Goal: Task Accomplishment & Management: Use online tool/utility

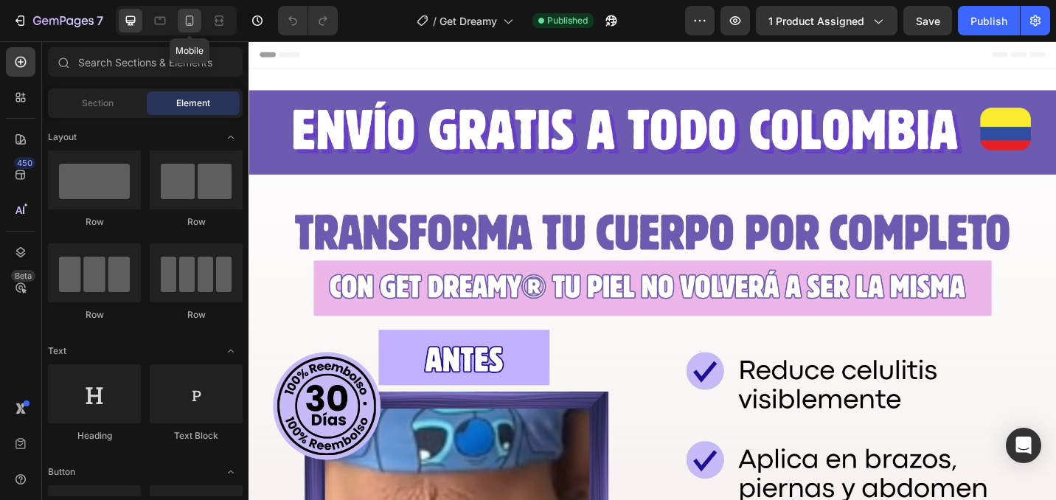
click at [184, 13] on icon at bounding box center [189, 20] width 15 height 15
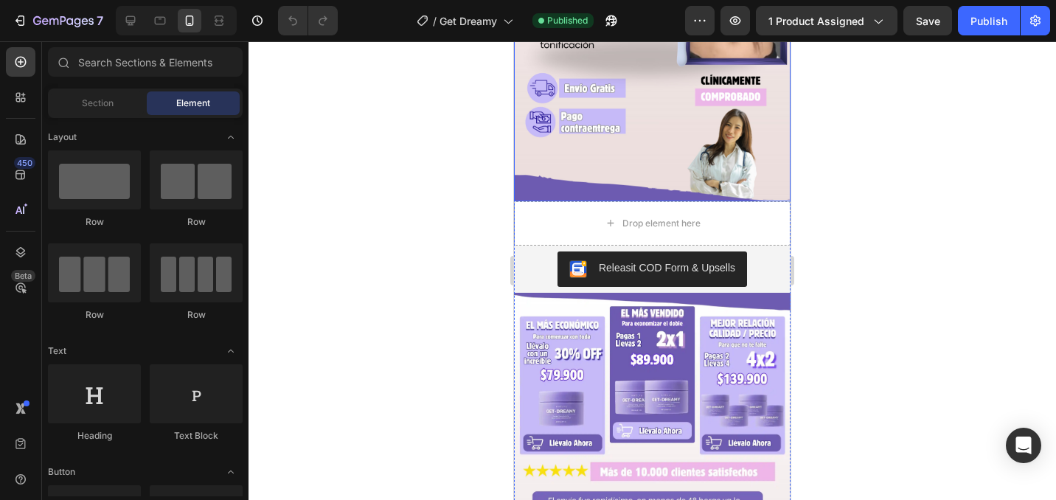
scroll to position [409, 0]
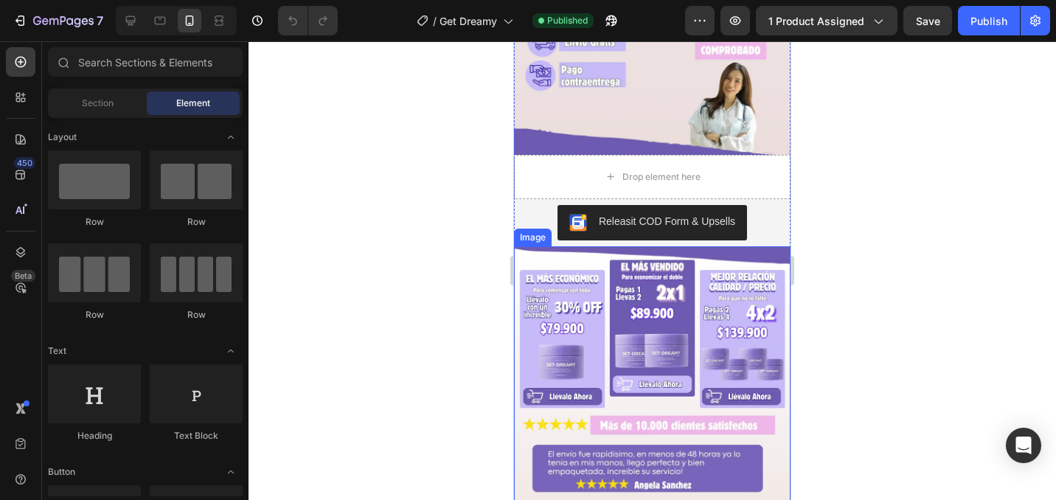
click at [605, 324] on img at bounding box center [652, 402] width 277 height 312
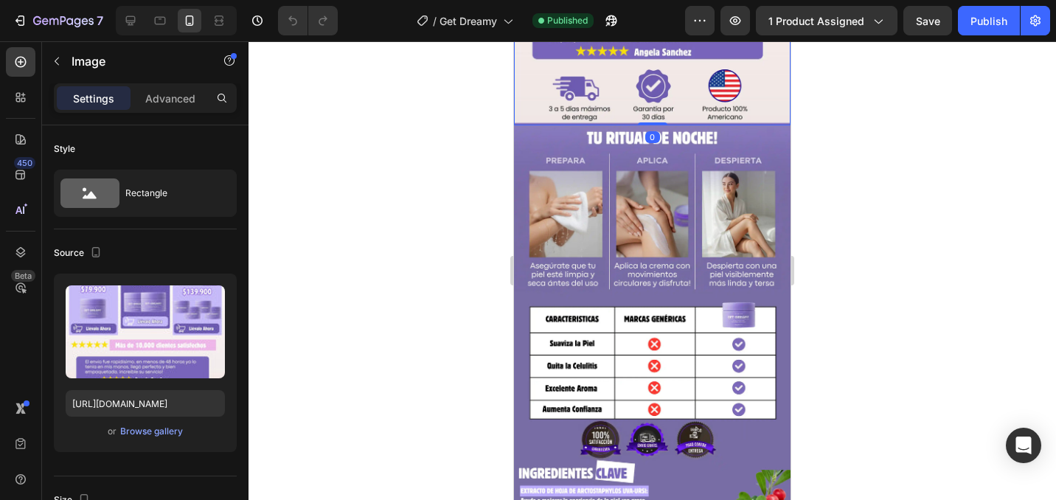
scroll to position [839, 0]
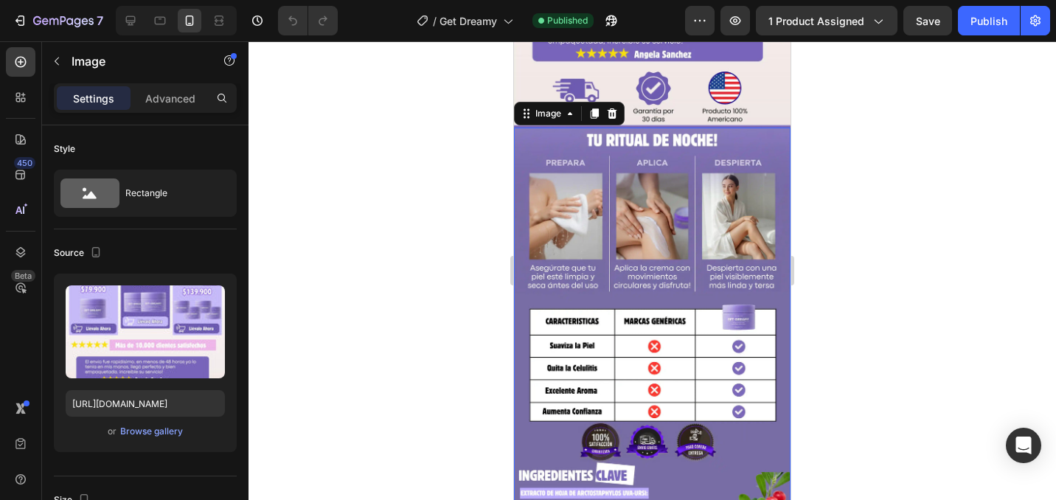
click at [660, 163] on img at bounding box center [652, 374] width 277 height 492
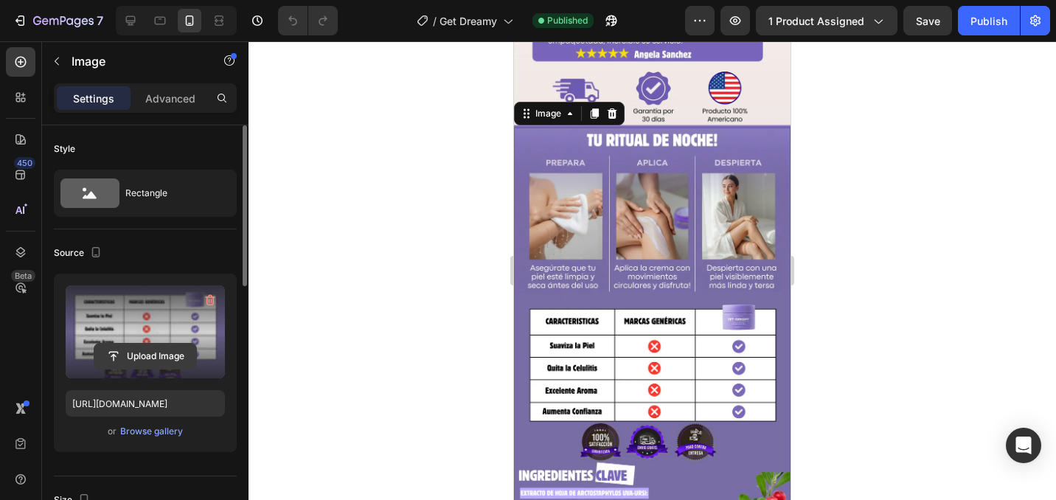
click at [162, 354] on input "file" at bounding box center [145, 356] width 102 height 25
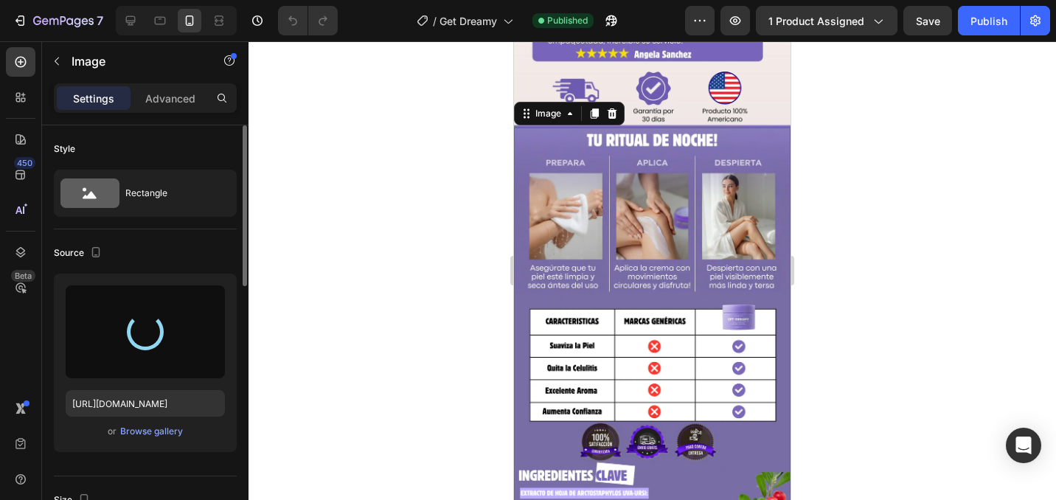
type input "[URL][DOMAIN_NAME]"
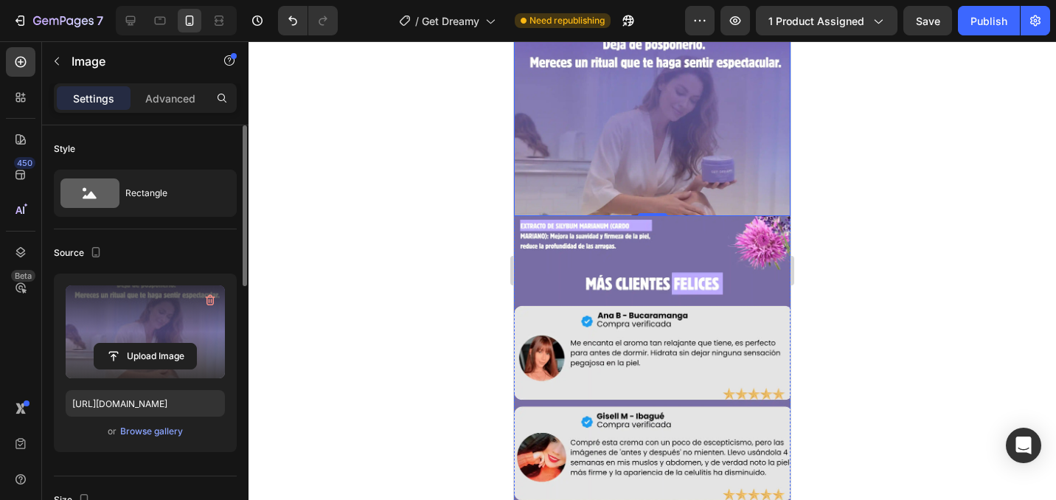
scroll to position [933, 0]
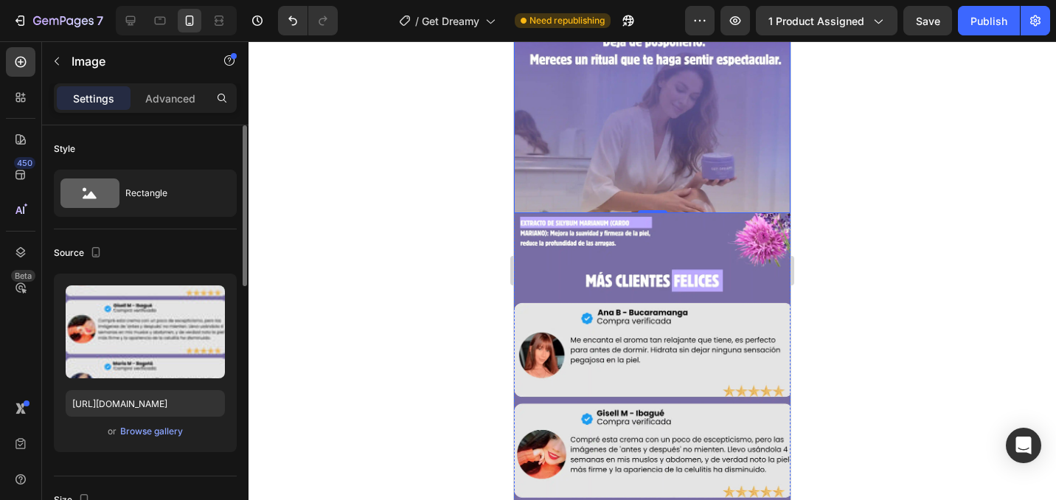
click at [658, 268] on img at bounding box center [652, 459] width 277 height 492
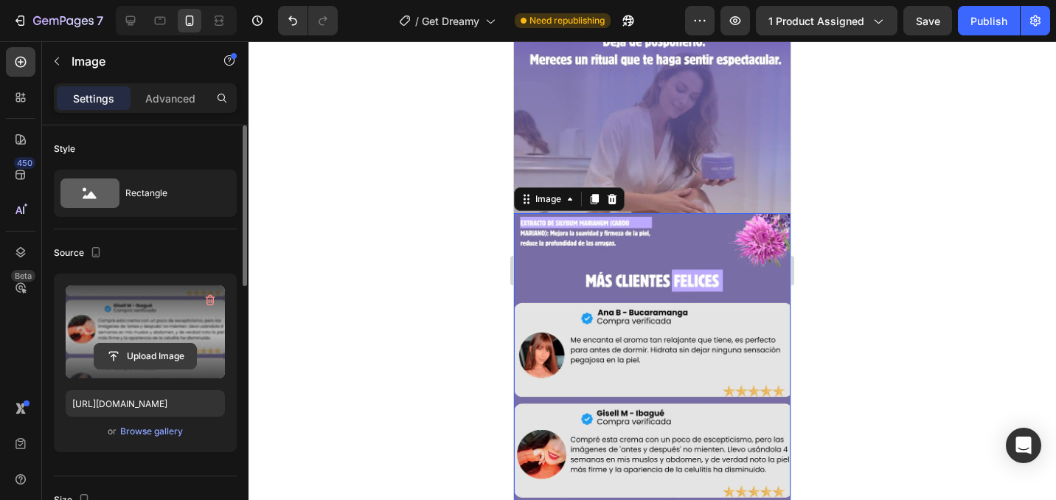
click at [148, 355] on input "file" at bounding box center [145, 356] width 102 height 25
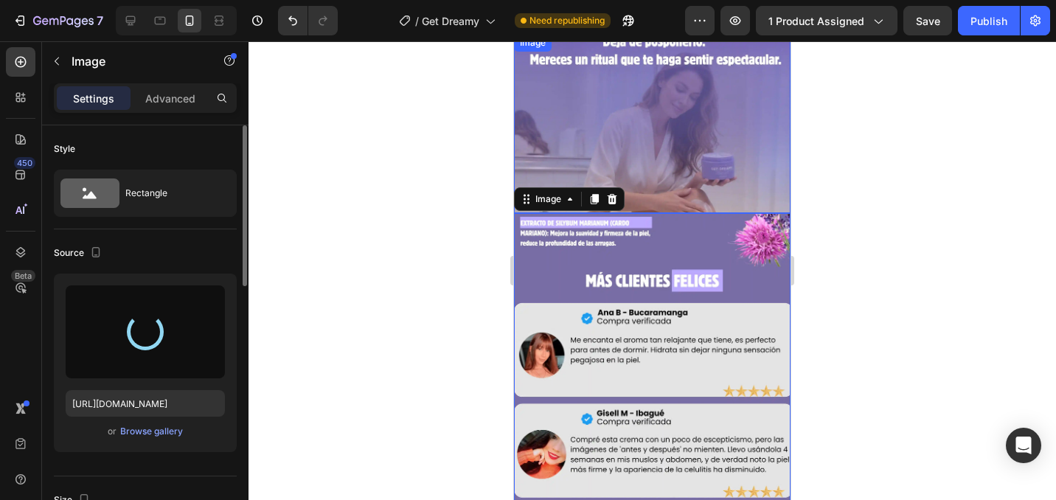
type input "[URL][DOMAIN_NAME]"
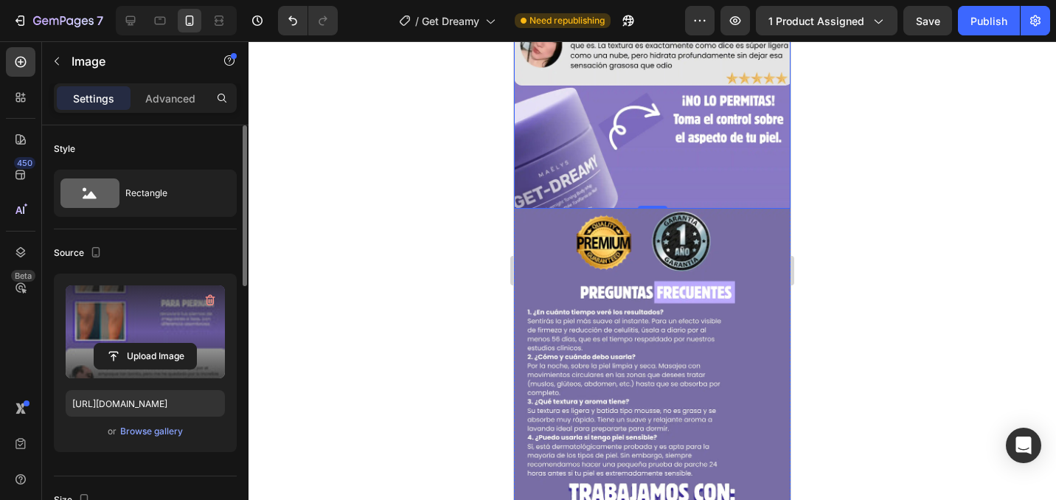
scroll to position [1431, 0]
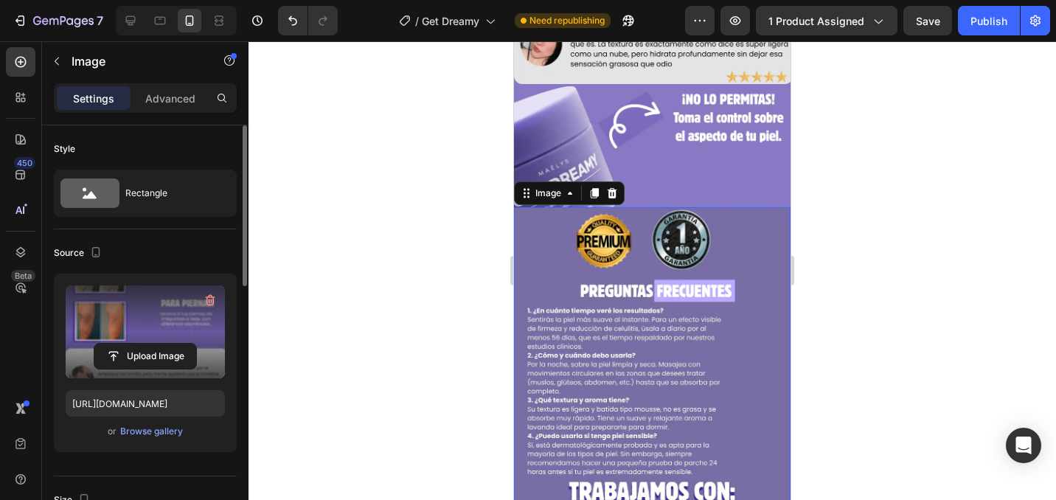
click at [576, 279] on img at bounding box center [652, 453] width 277 height 492
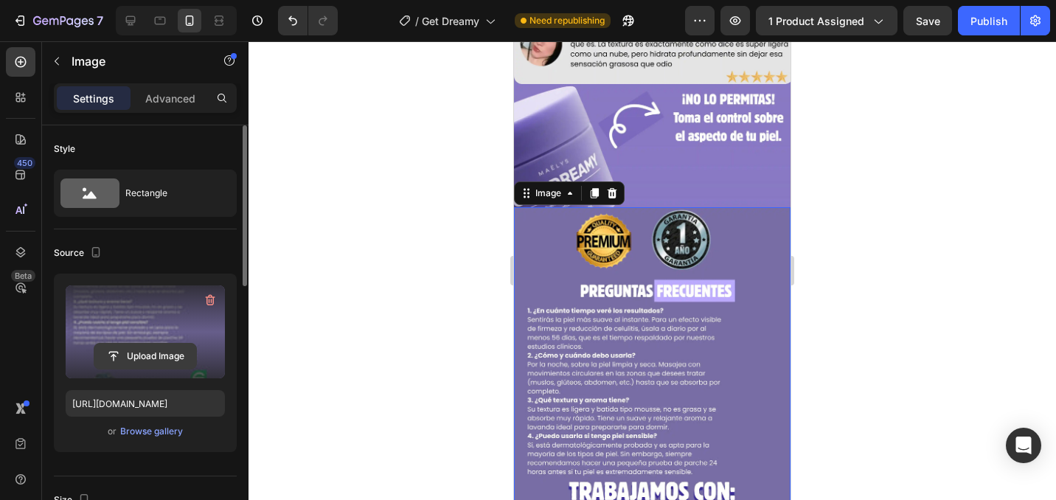
click at [176, 363] on input "file" at bounding box center [145, 356] width 102 height 25
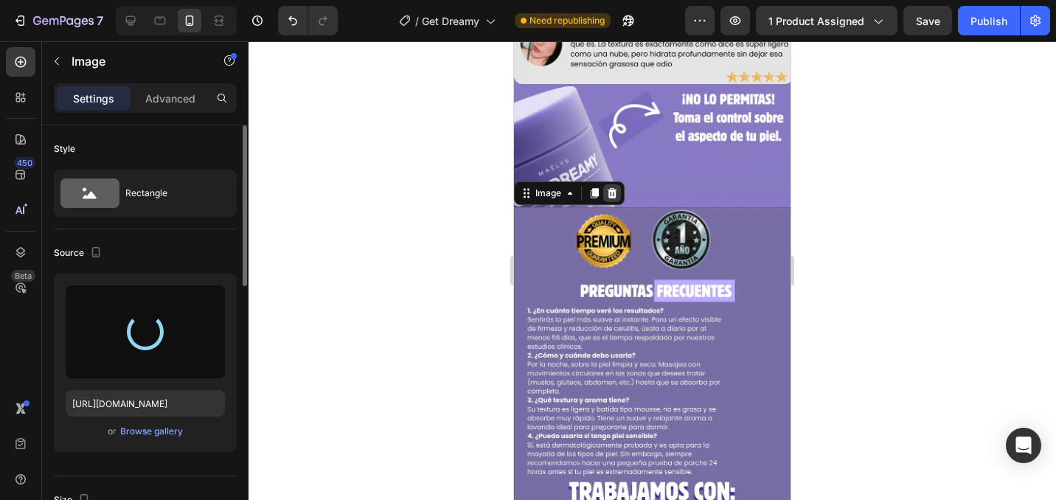
type input "[URL][DOMAIN_NAME]"
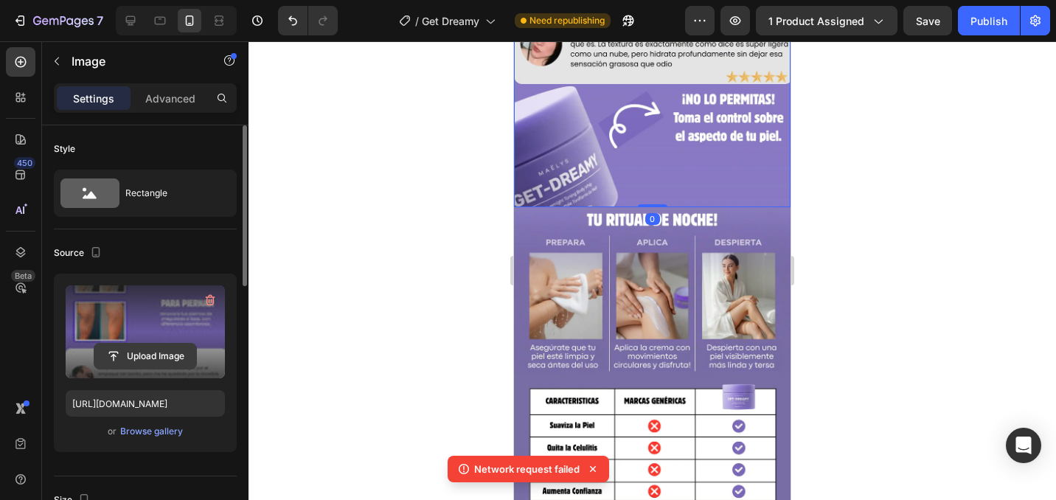
click at [164, 368] on input "file" at bounding box center [145, 356] width 102 height 25
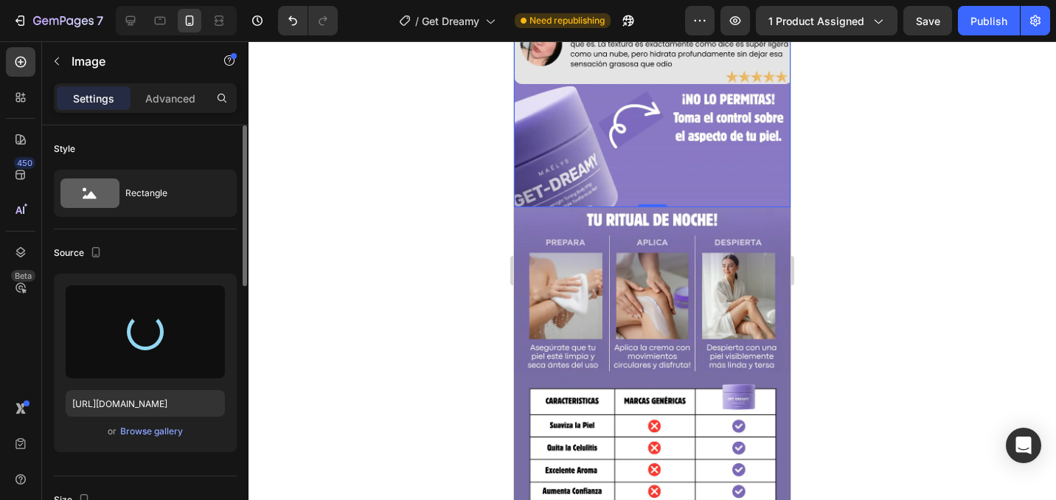
type input "[URL][DOMAIN_NAME]"
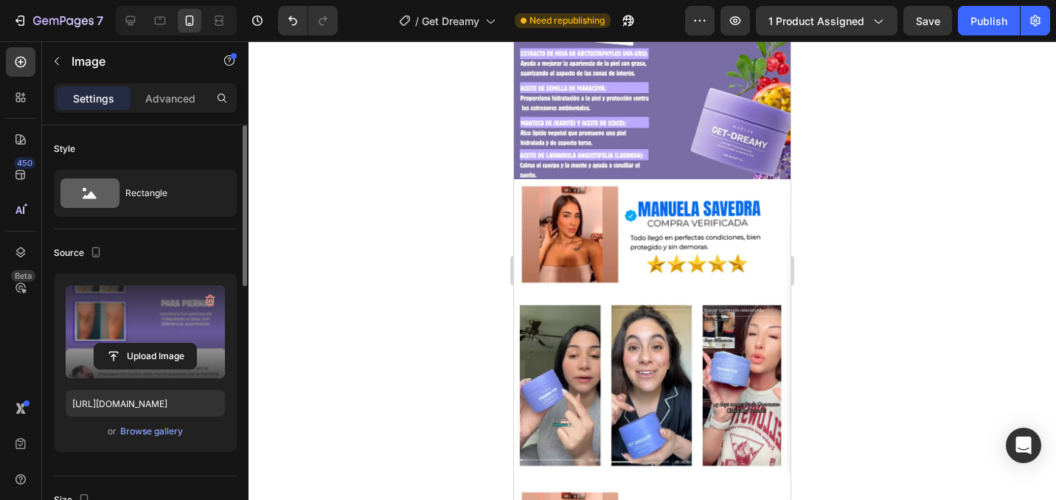
scroll to position [1985, 0]
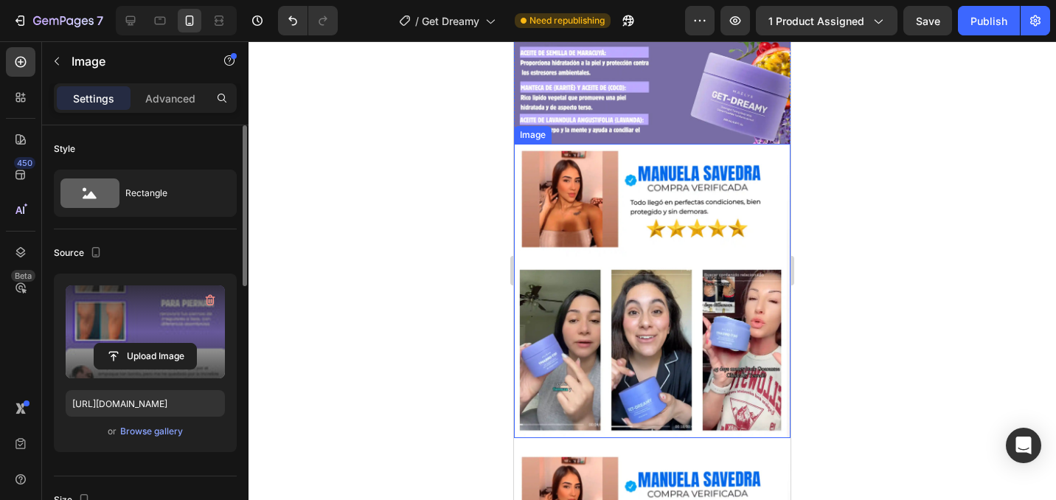
click at [594, 209] on img at bounding box center [652, 291] width 277 height 294
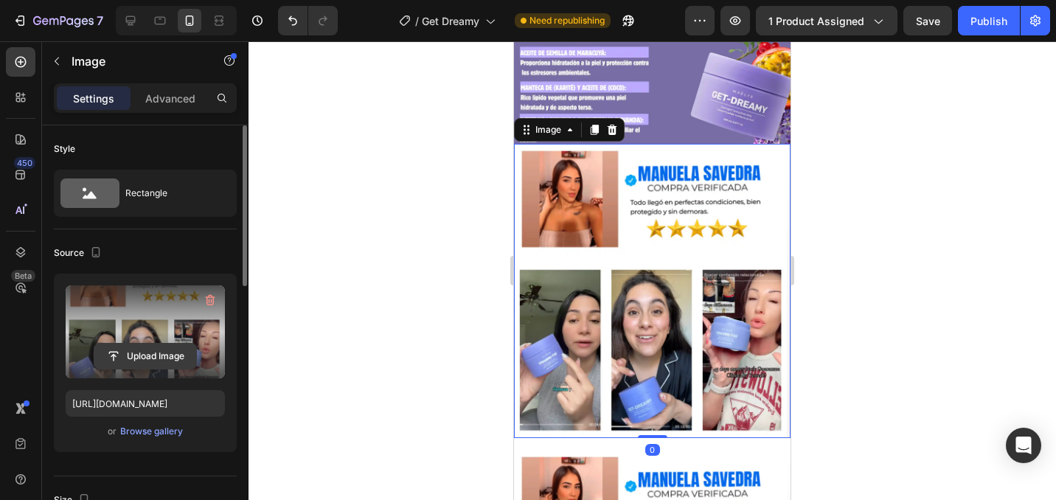
click at [158, 360] on input "file" at bounding box center [145, 356] width 102 height 25
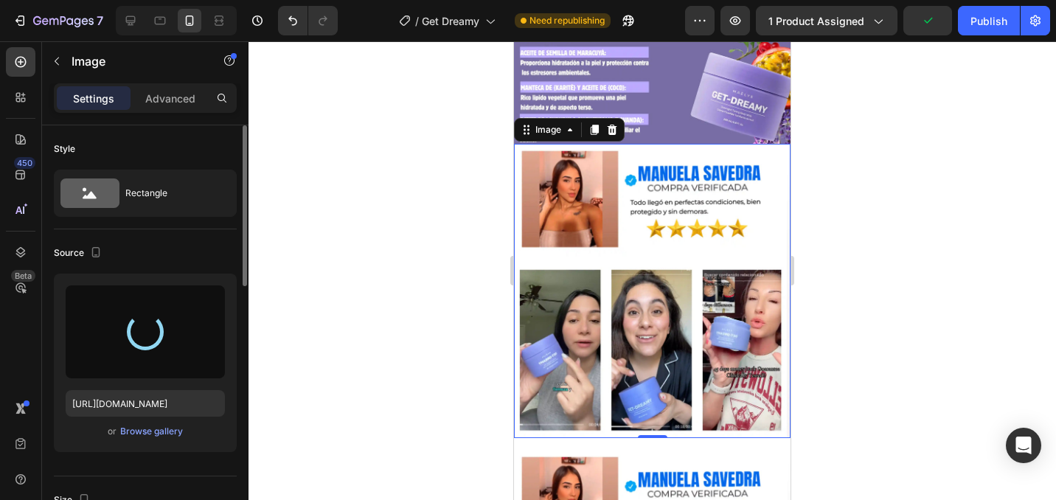
type input "[URL][DOMAIN_NAME]"
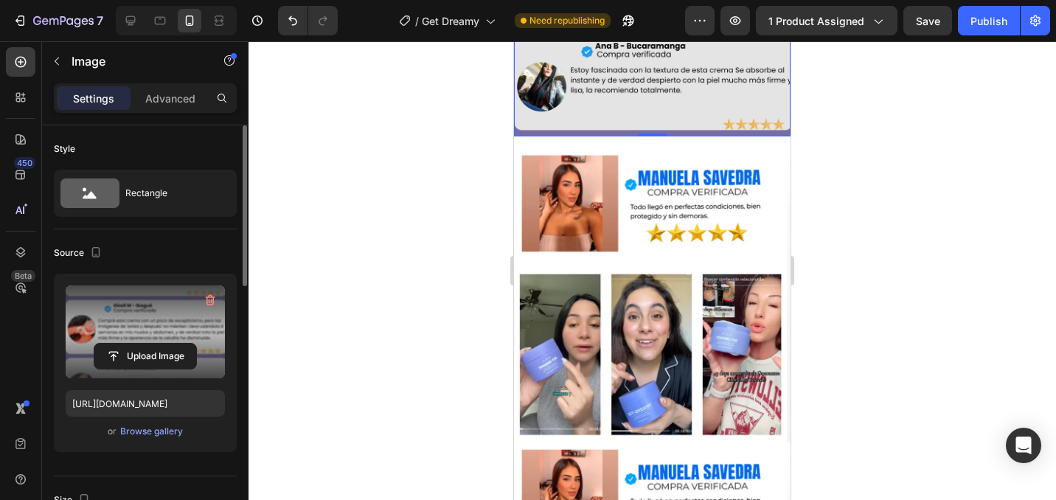
scroll to position [2486, 0]
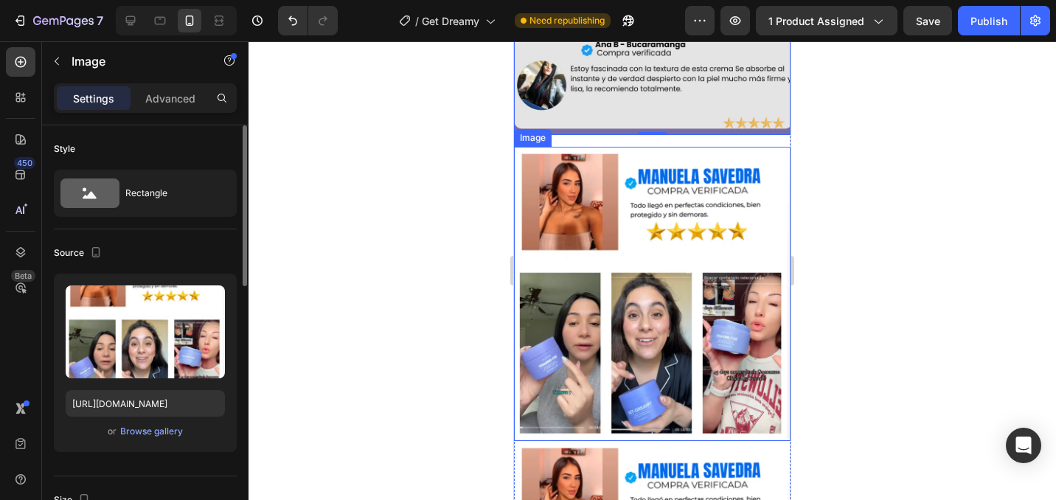
click at [684, 226] on img at bounding box center [652, 294] width 277 height 294
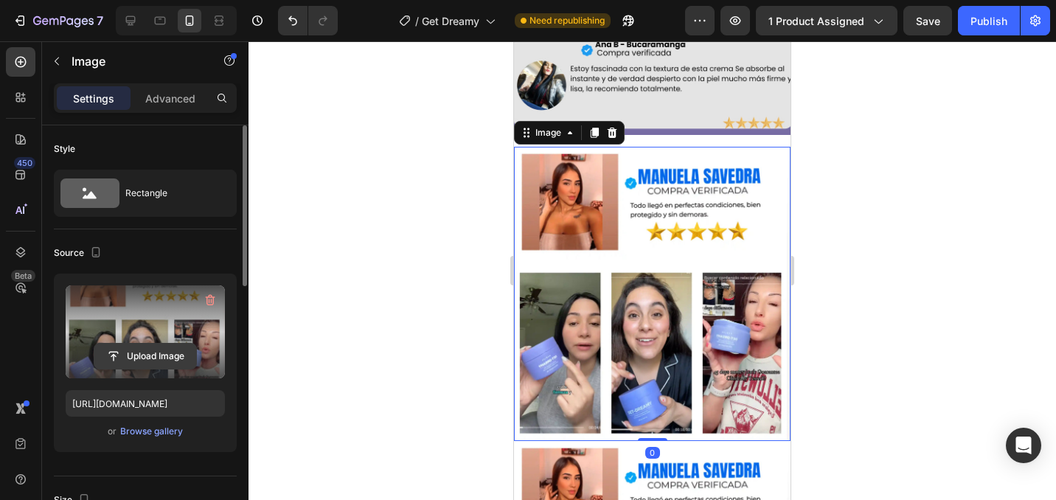
click at [170, 355] on input "file" at bounding box center [145, 356] width 102 height 25
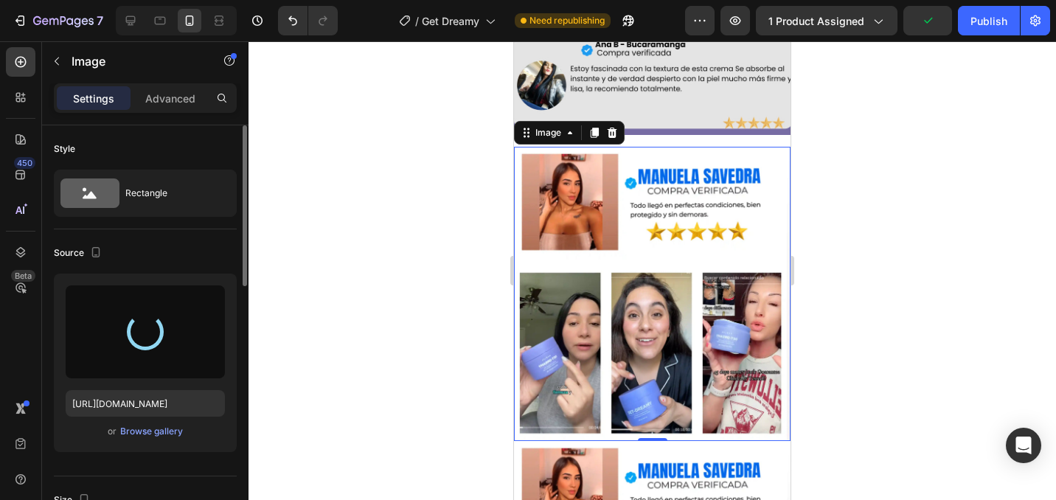
type input "[URL][DOMAIN_NAME]"
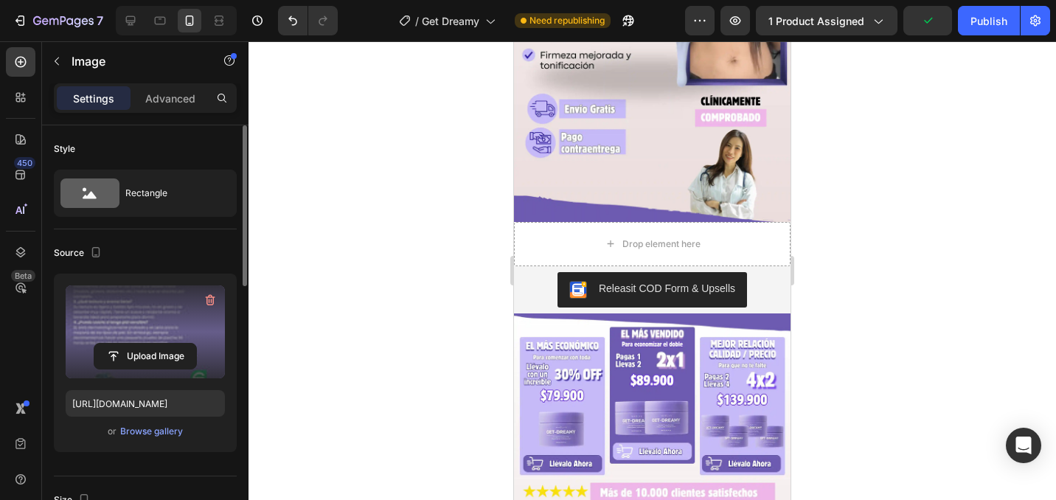
scroll to position [0, 0]
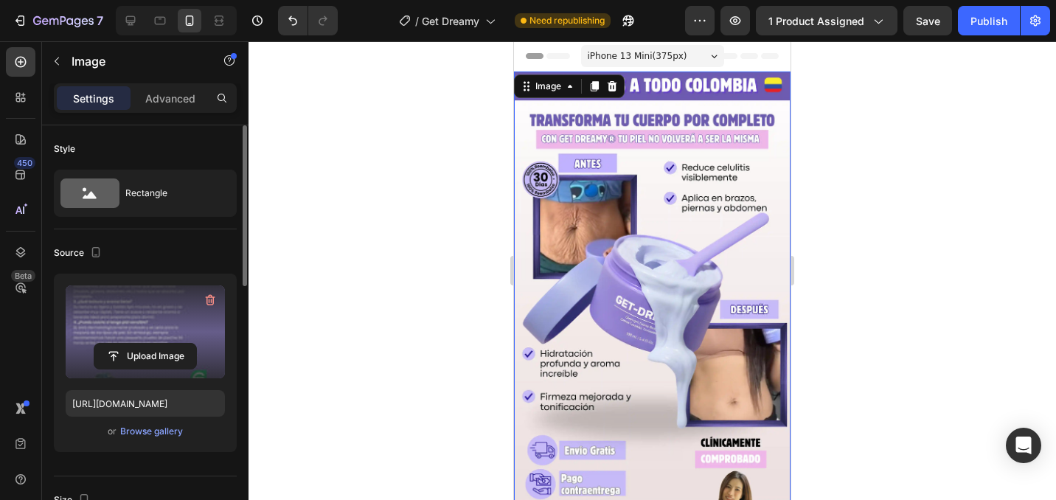
click at [688, 221] on img at bounding box center [652, 318] width 277 height 492
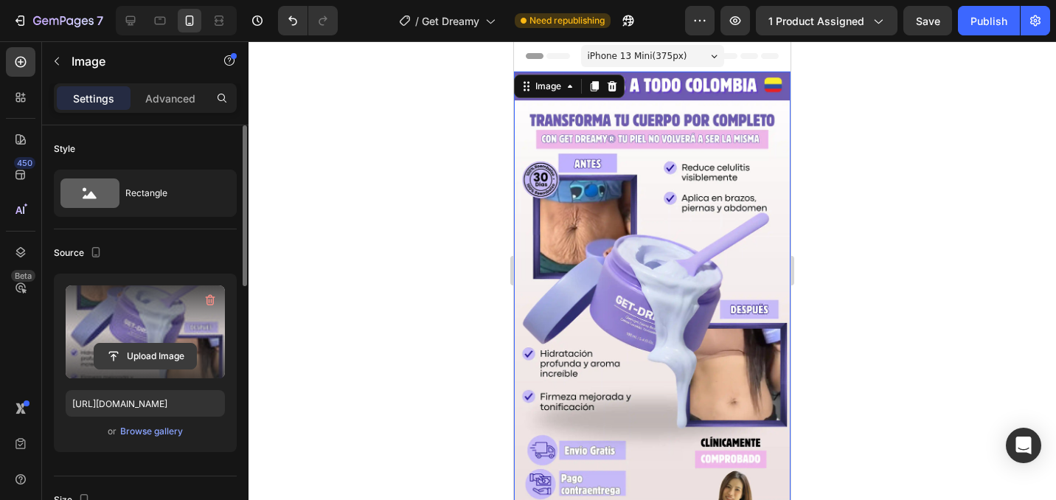
click at [159, 356] on input "file" at bounding box center [145, 356] width 102 height 25
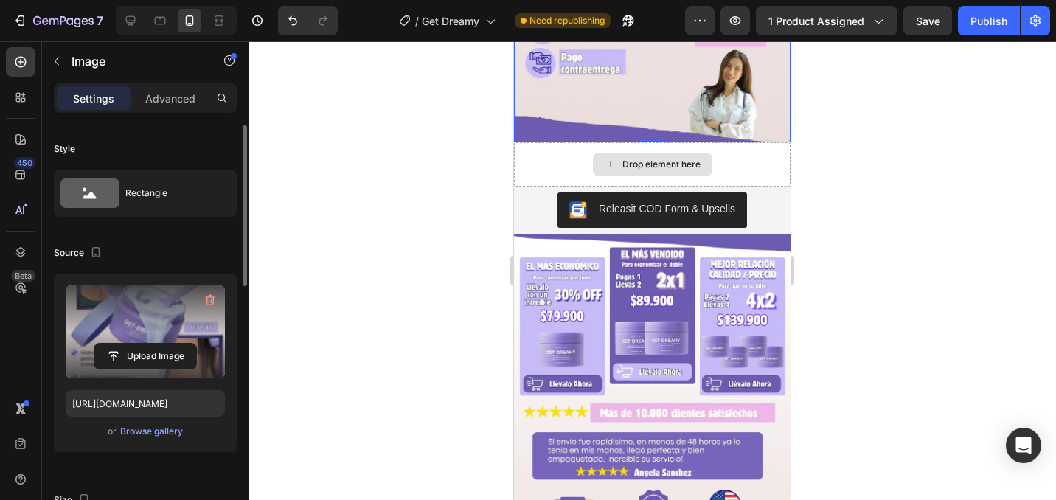
scroll to position [432, 0]
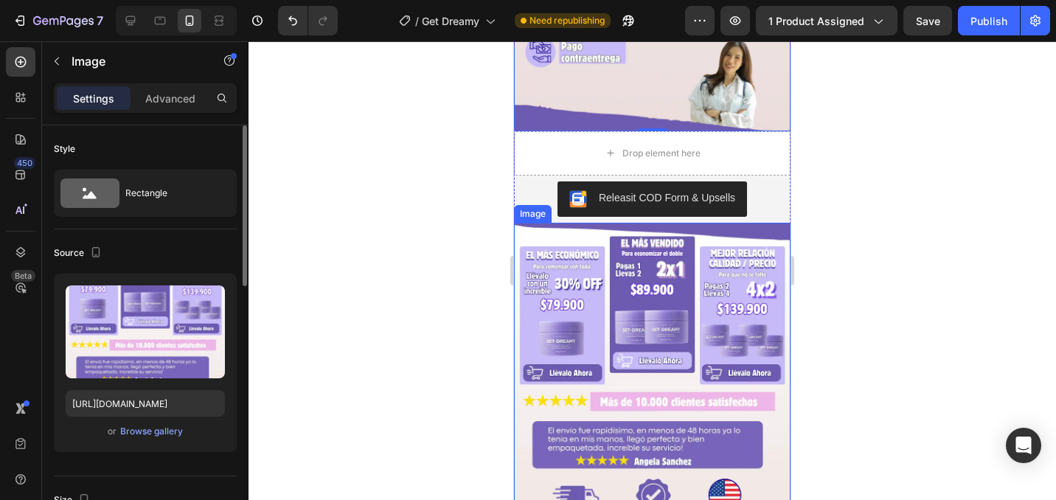
click at [574, 297] on img at bounding box center [652, 379] width 277 height 312
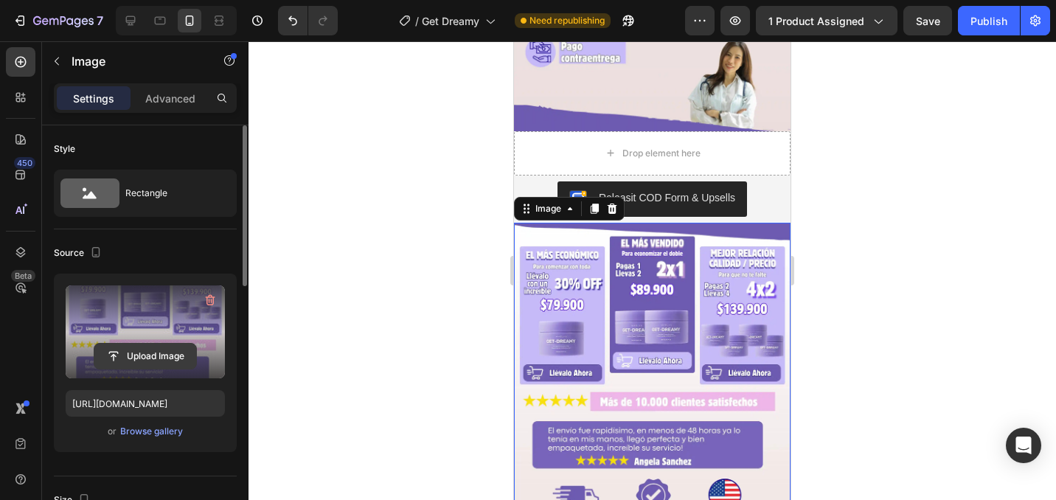
click at [108, 358] on input "file" at bounding box center [145, 356] width 102 height 25
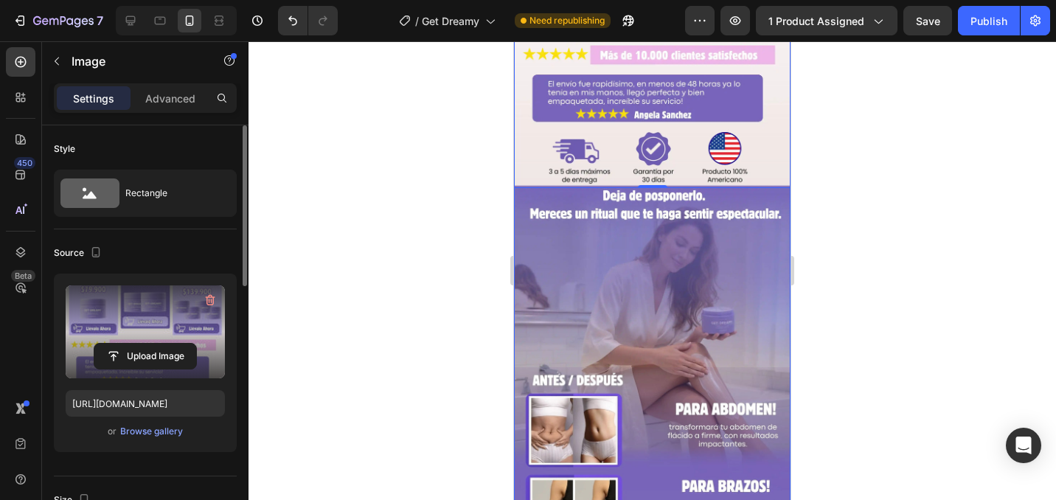
scroll to position [803, 0]
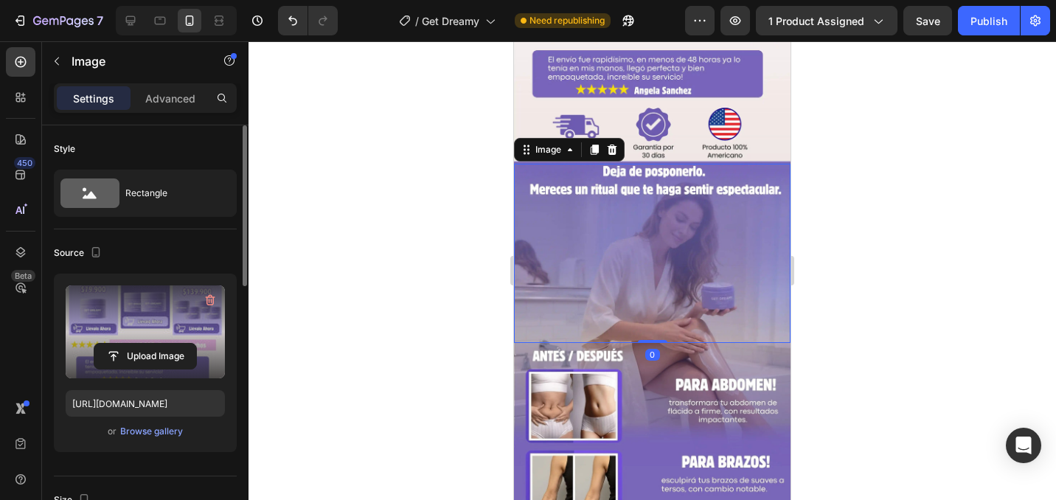
click at [551, 238] on img at bounding box center [652, 254] width 277 height 180
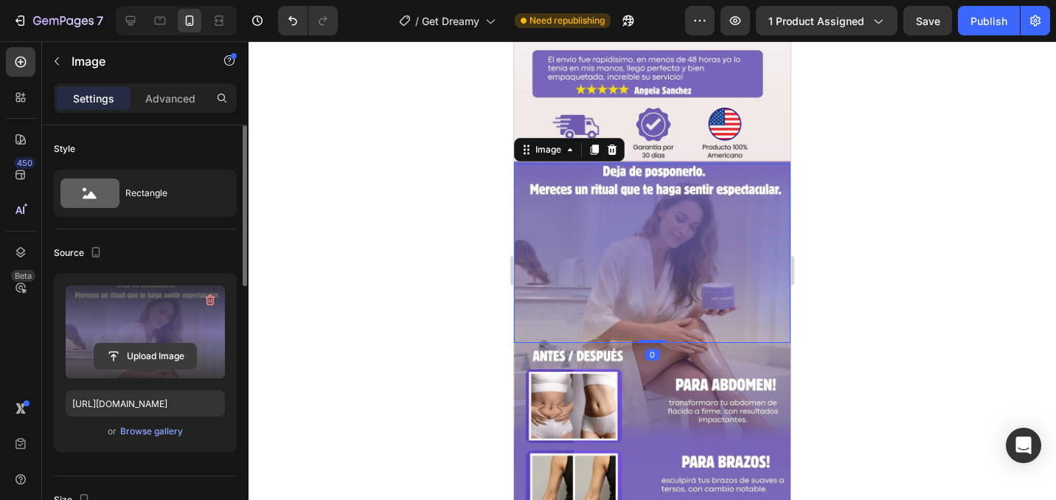
click at [186, 356] on input "file" at bounding box center [145, 356] width 102 height 25
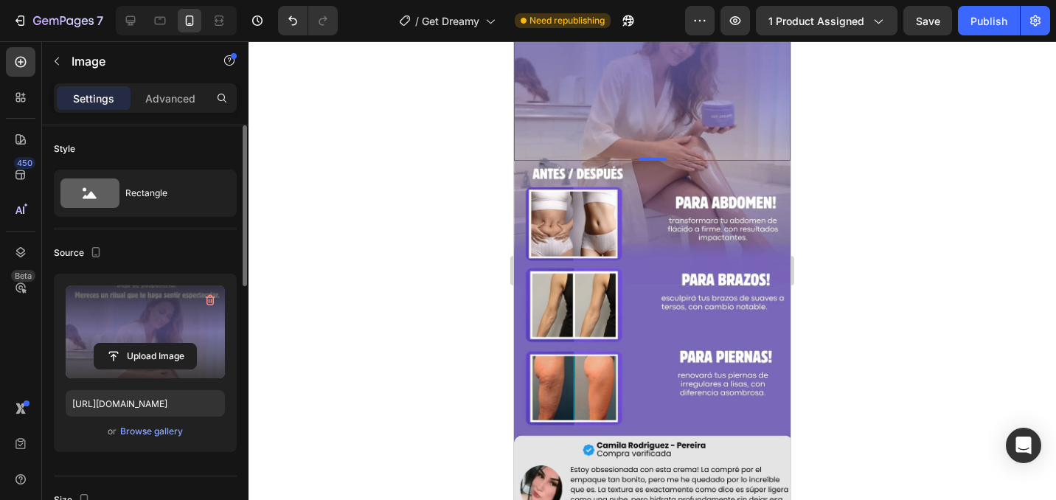
scroll to position [1019, 0]
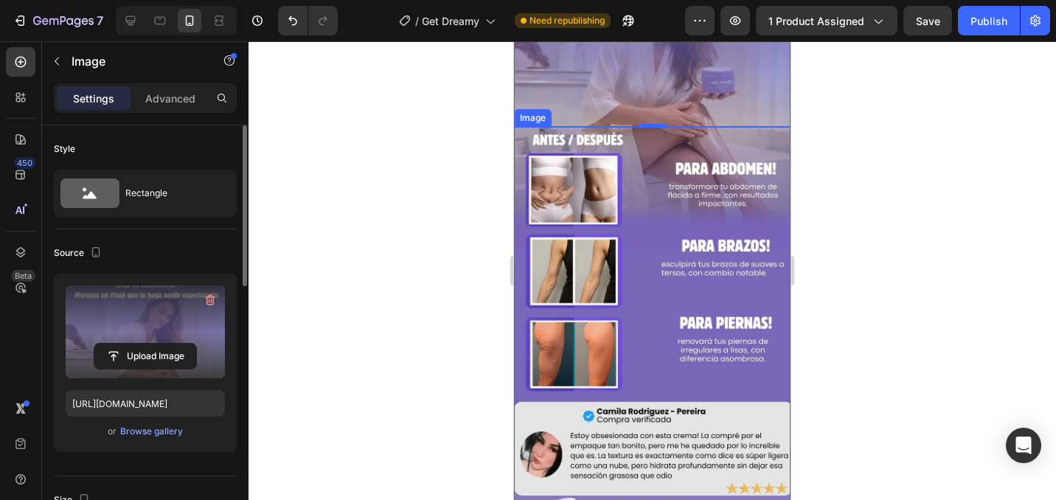
click at [636, 227] on img at bounding box center [652, 373] width 277 height 492
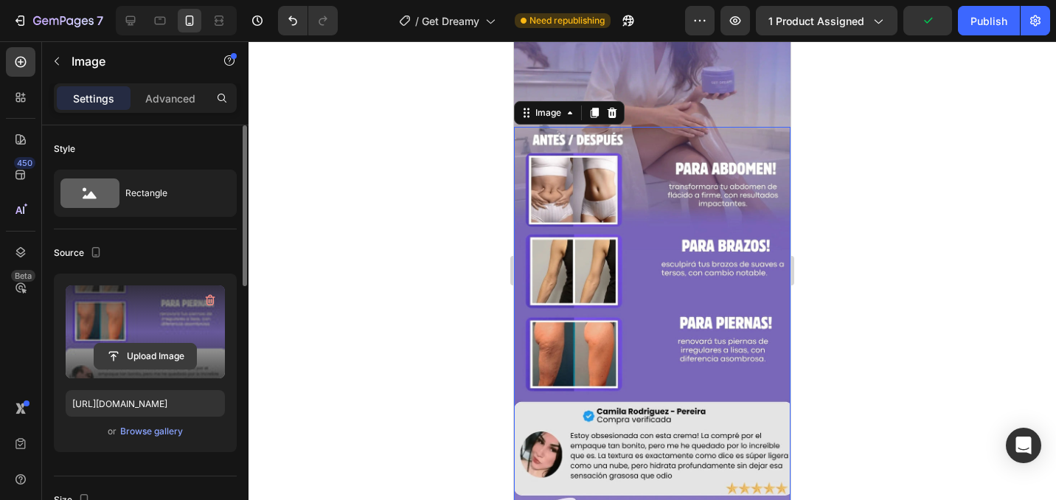
click at [176, 354] on input "file" at bounding box center [145, 356] width 102 height 25
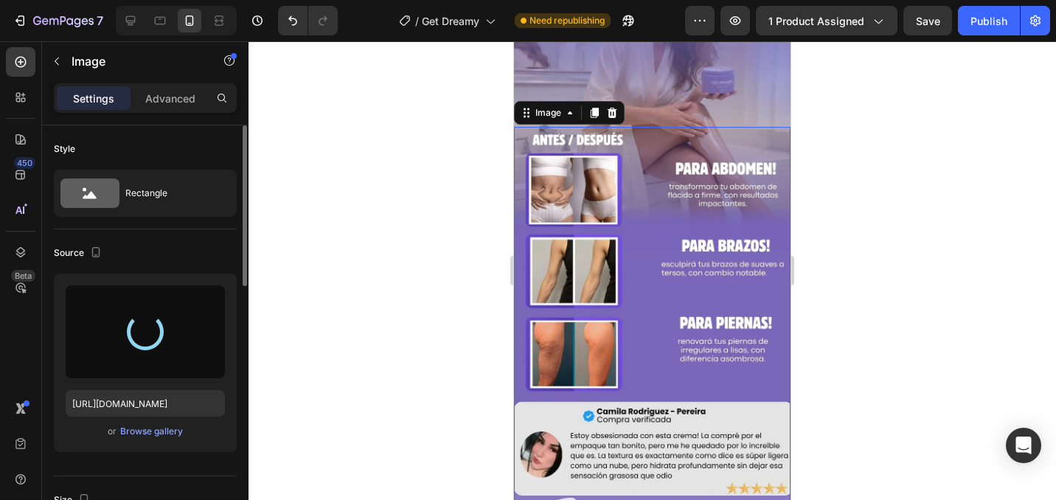
type input "[URL][DOMAIN_NAME]"
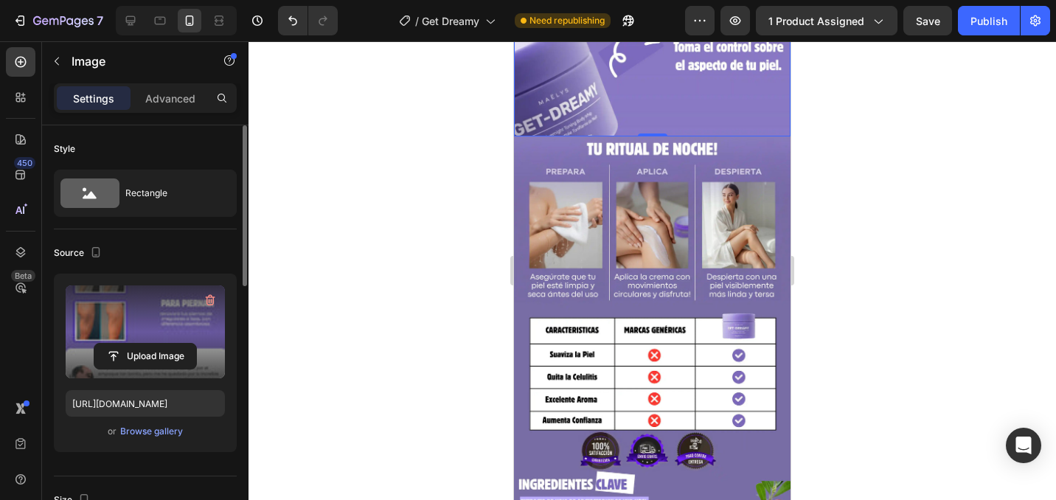
scroll to position [1540, 0]
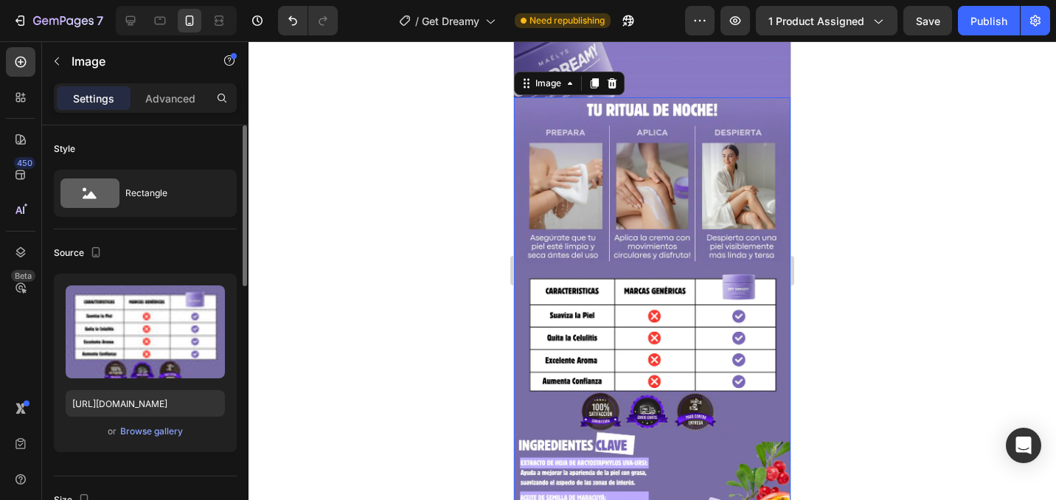
click at [698, 240] on img at bounding box center [652, 343] width 277 height 492
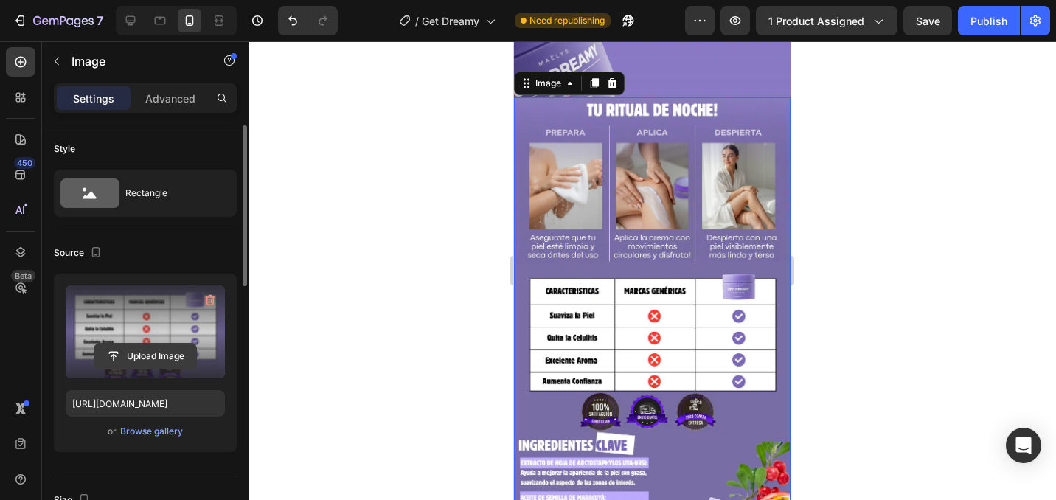
click at [149, 348] on input "file" at bounding box center [145, 356] width 102 height 25
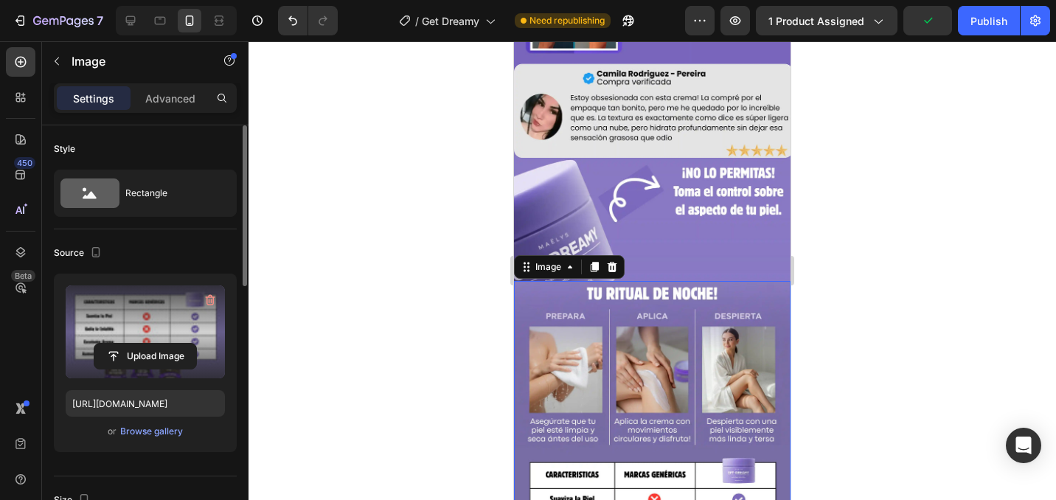
scroll to position [1339, 0]
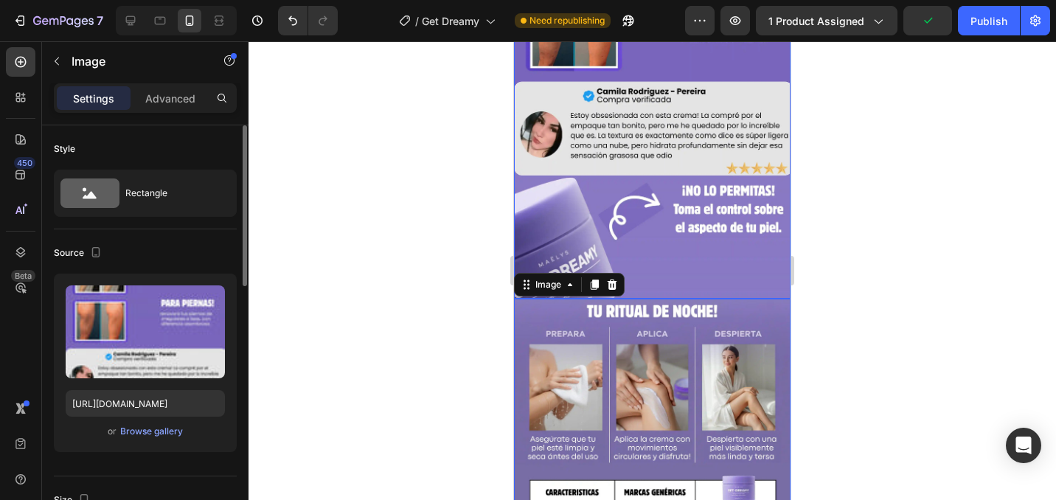
click at [629, 187] on img at bounding box center [652, 53] width 277 height 492
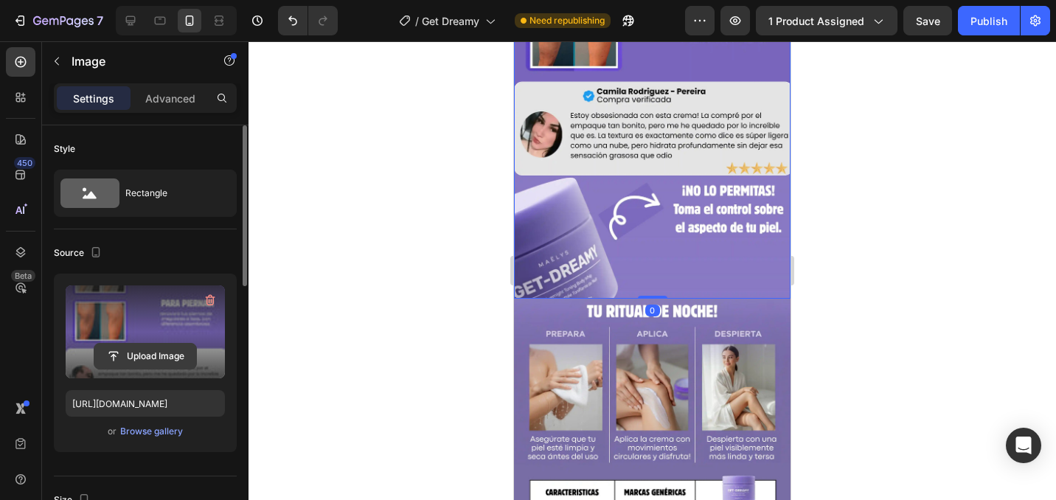
click at [153, 356] on input "file" at bounding box center [145, 356] width 102 height 25
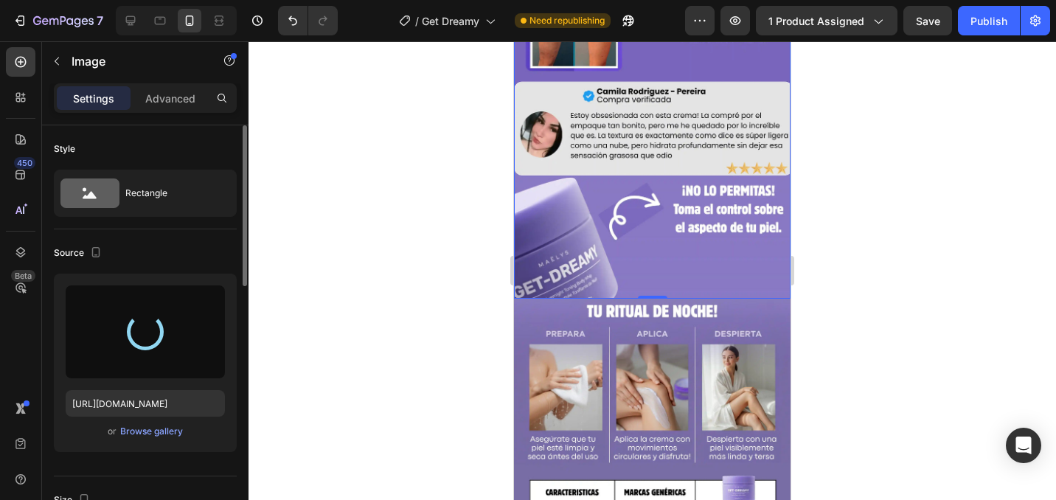
type input "[URL][DOMAIN_NAME]"
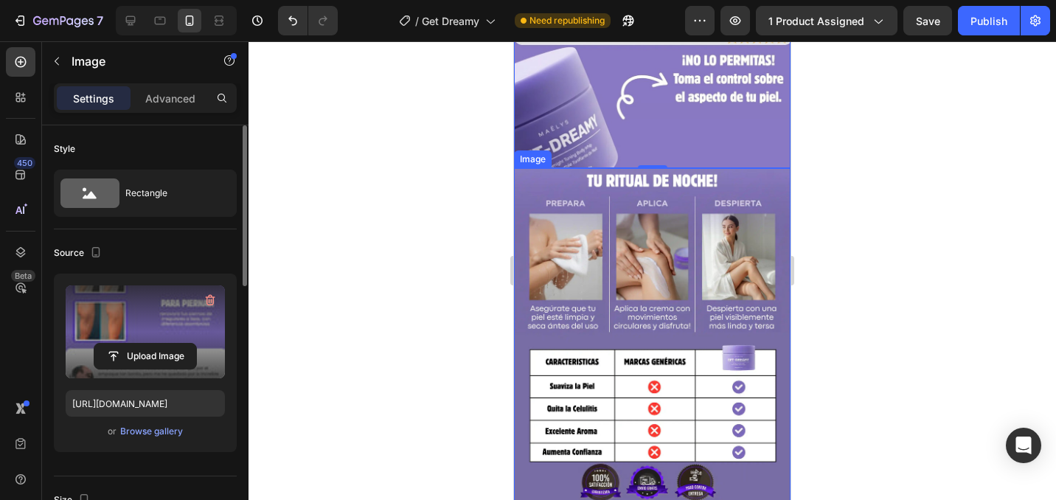
scroll to position [1700, 0]
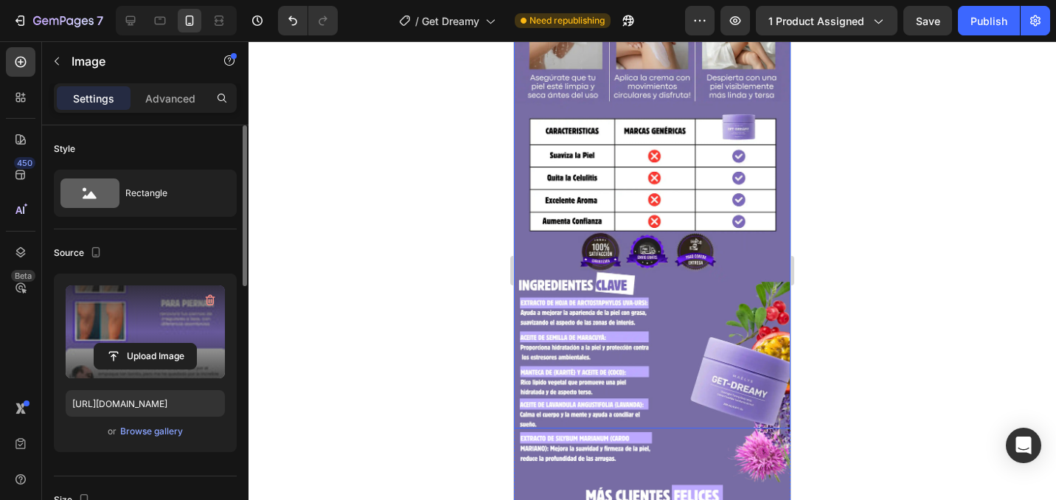
click at [660, 195] on img at bounding box center [652, 183] width 277 height 492
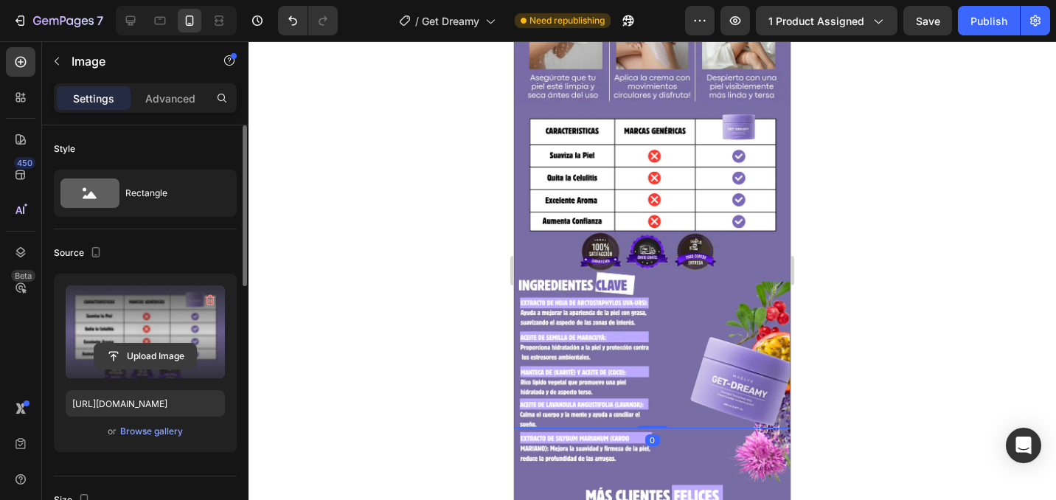
click at [164, 350] on input "file" at bounding box center [145, 356] width 102 height 25
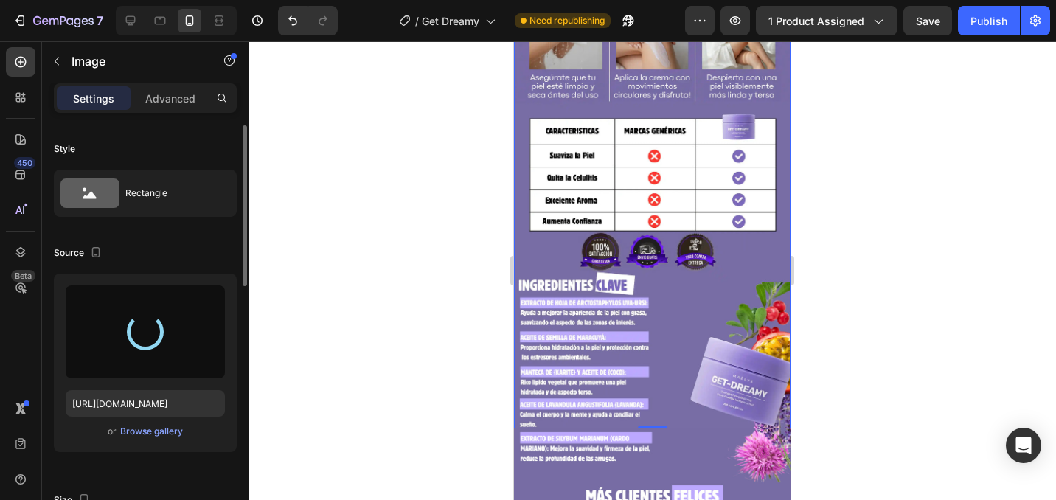
type input "[URL][DOMAIN_NAME]"
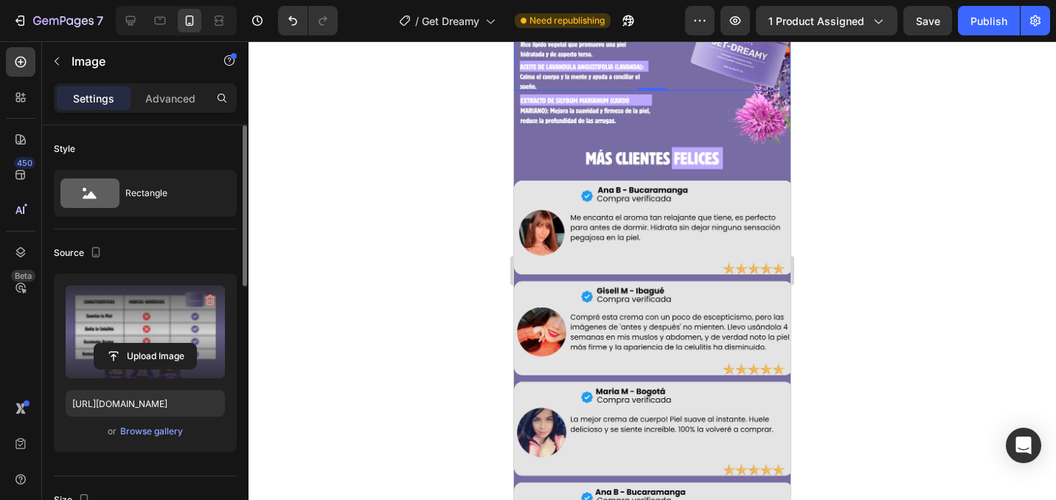
scroll to position [2048, 0]
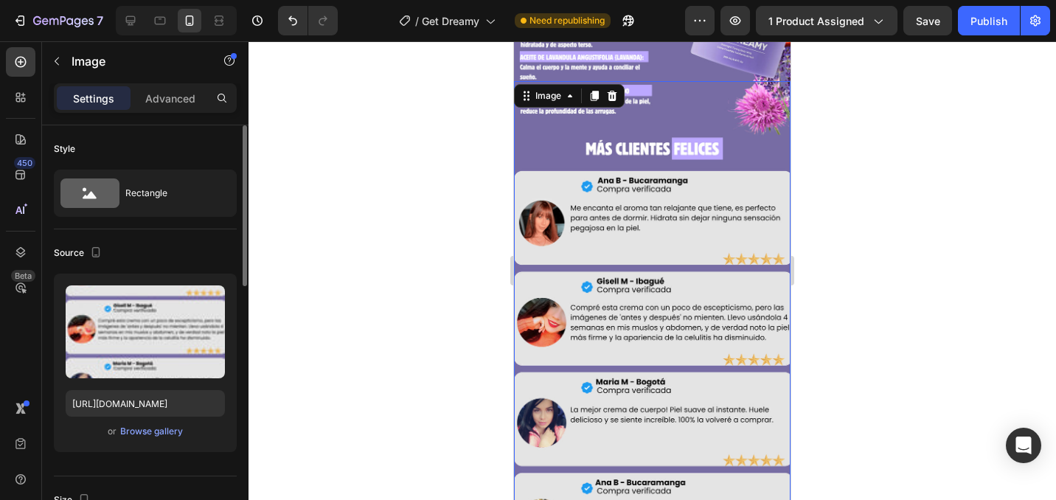
click at [636, 178] on img at bounding box center [652, 327] width 277 height 492
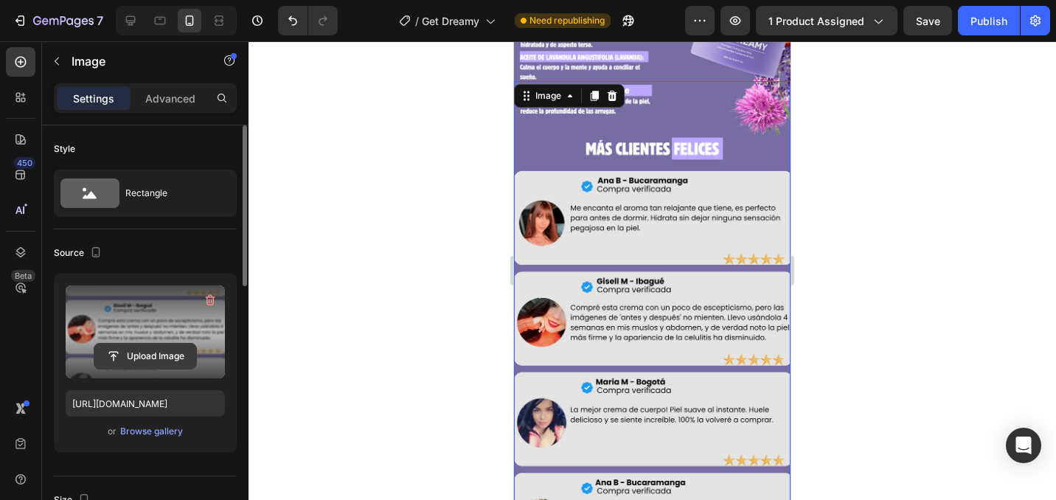
click at [175, 357] on input "file" at bounding box center [145, 356] width 102 height 25
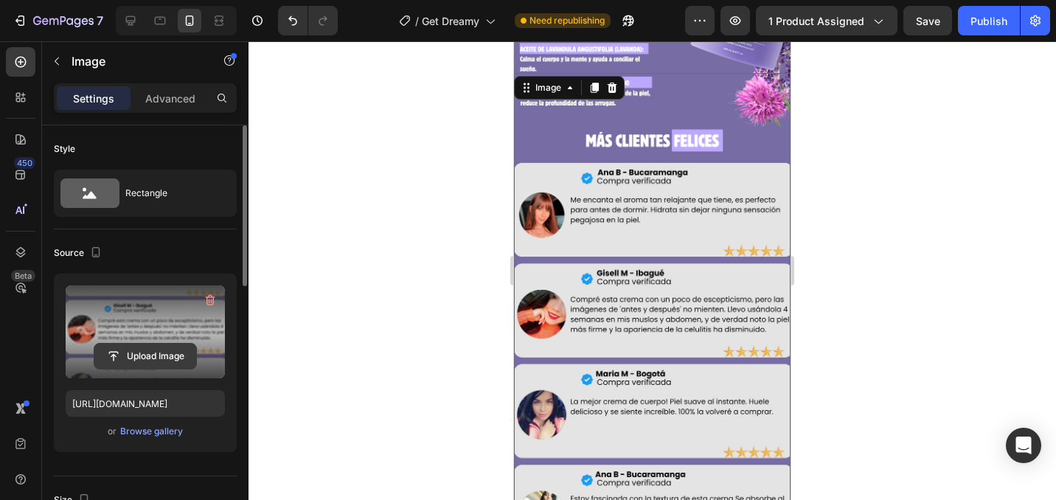
click at [181, 354] on input "file" at bounding box center [145, 356] width 102 height 25
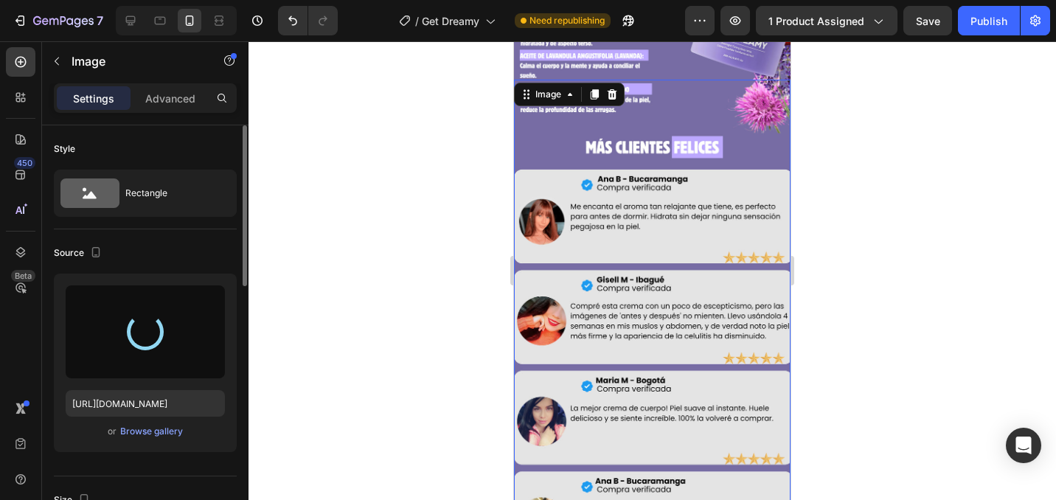
type input "[URL][DOMAIN_NAME]"
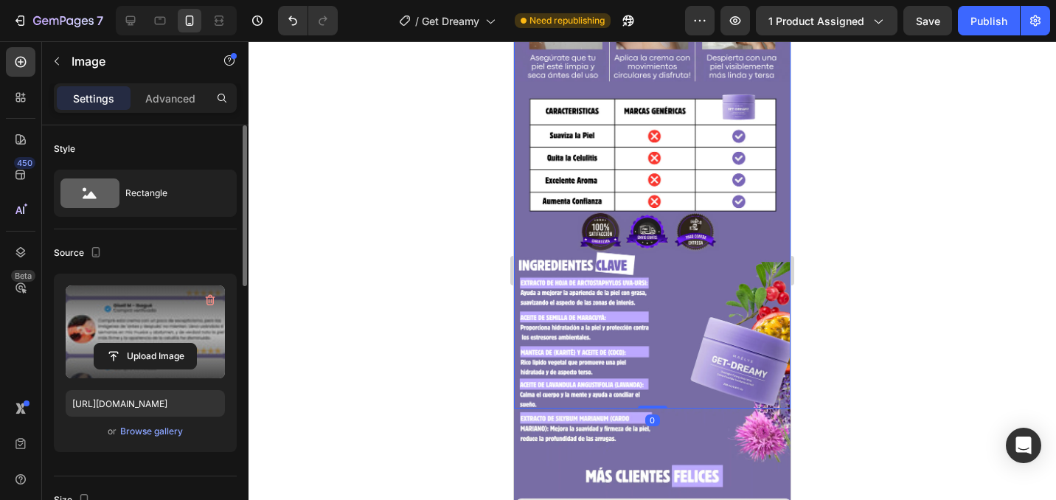
scroll to position [1716, 0]
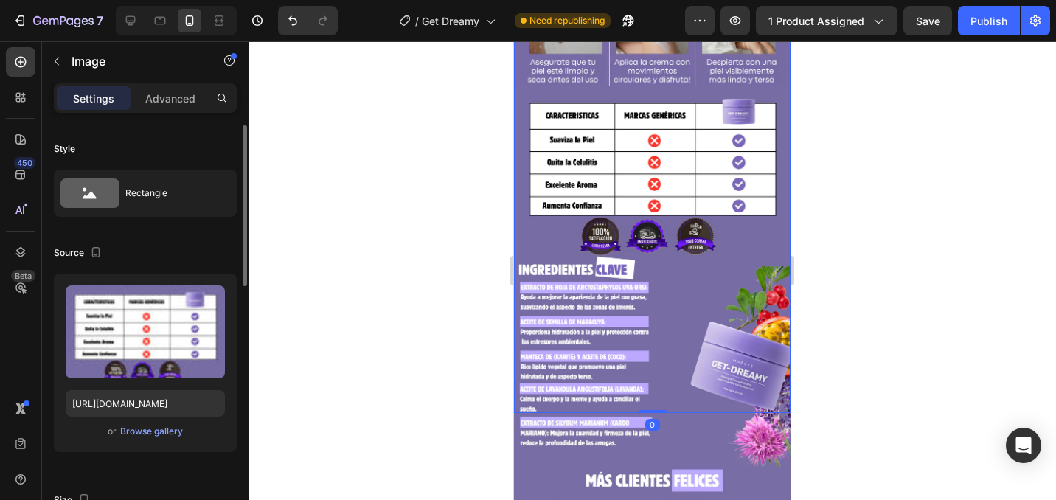
click at [623, 217] on img at bounding box center [652, 168] width 277 height 492
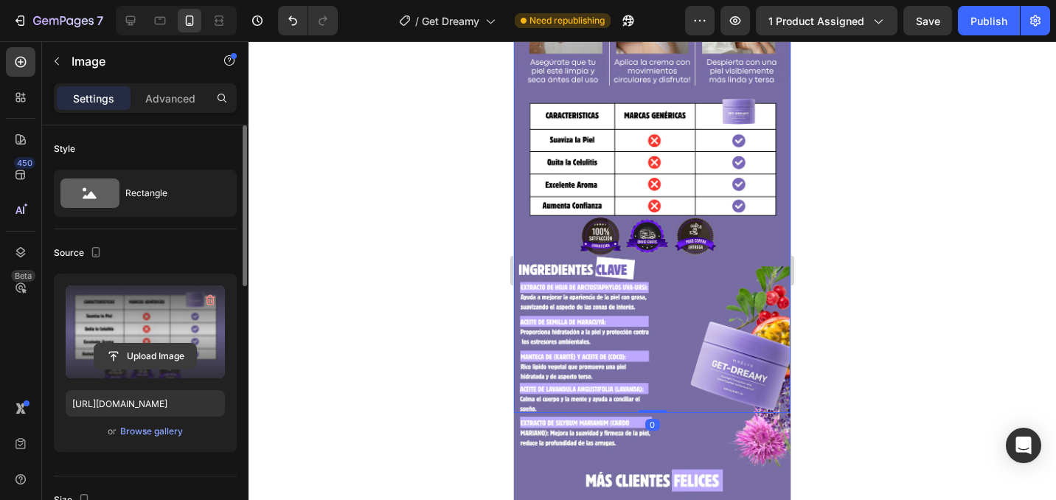
click at [176, 358] on input "file" at bounding box center [145, 356] width 102 height 25
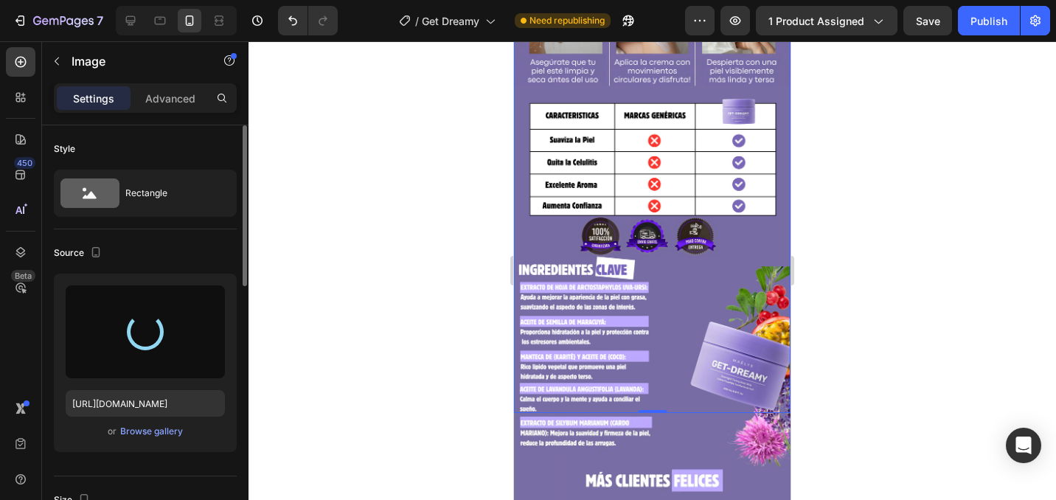
type input "[URL][DOMAIN_NAME]"
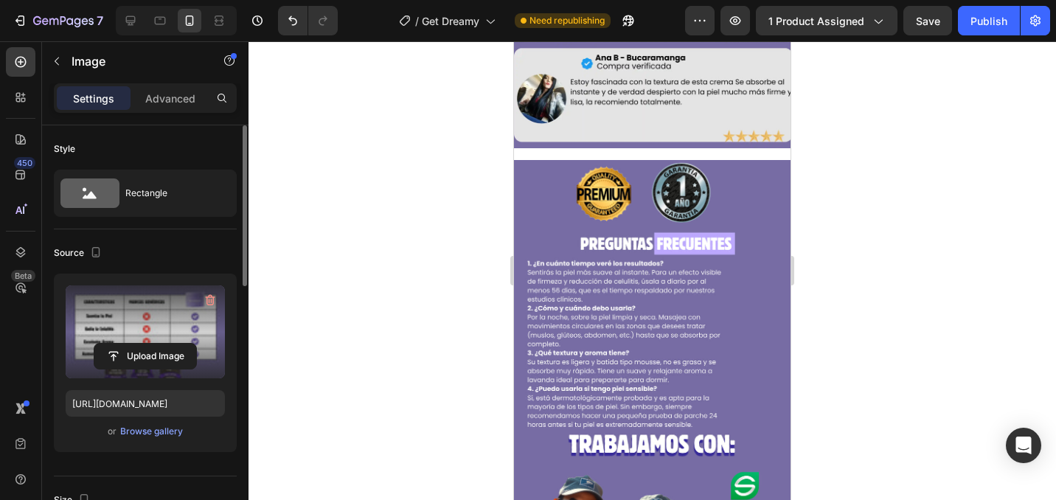
scroll to position [2562, 0]
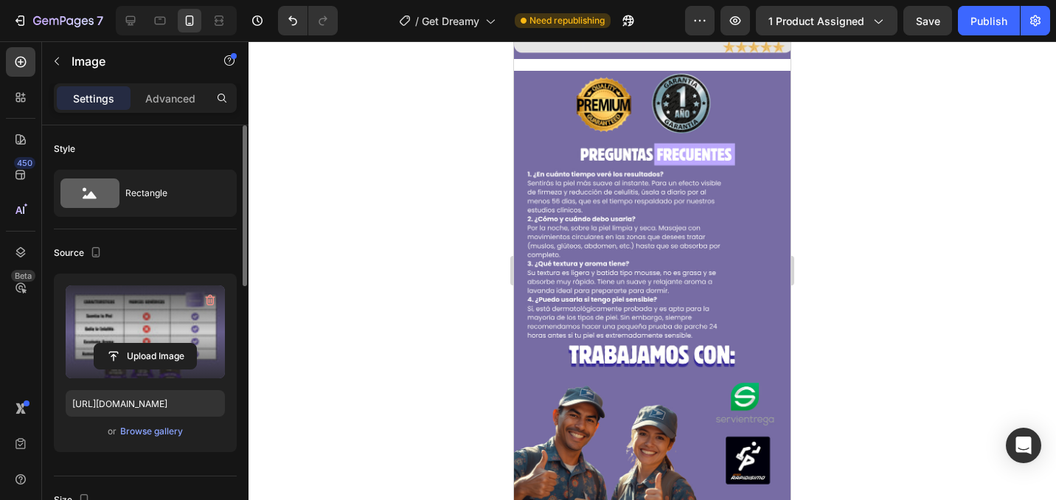
click at [597, 197] on img at bounding box center [652, 317] width 277 height 492
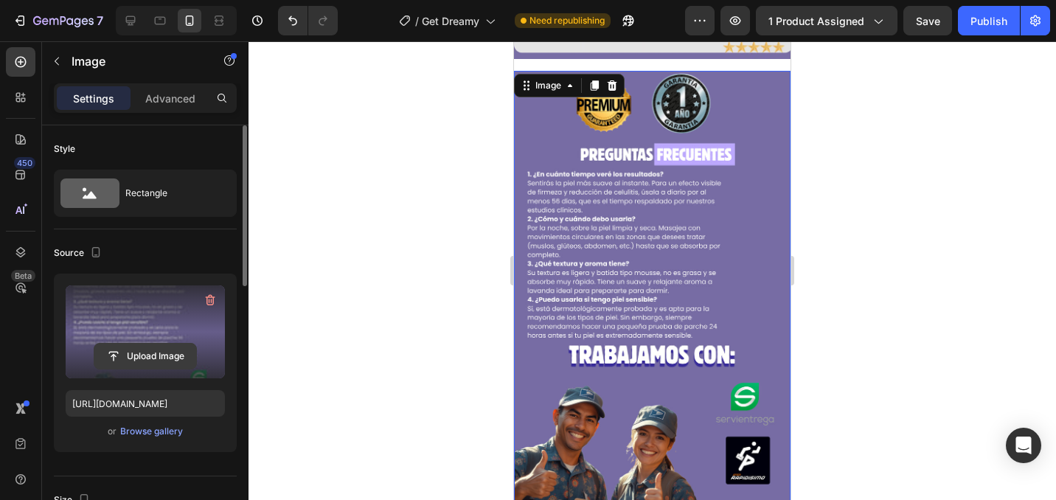
click at [128, 358] on input "file" at bounding box center [145, 356] width 102 height 25
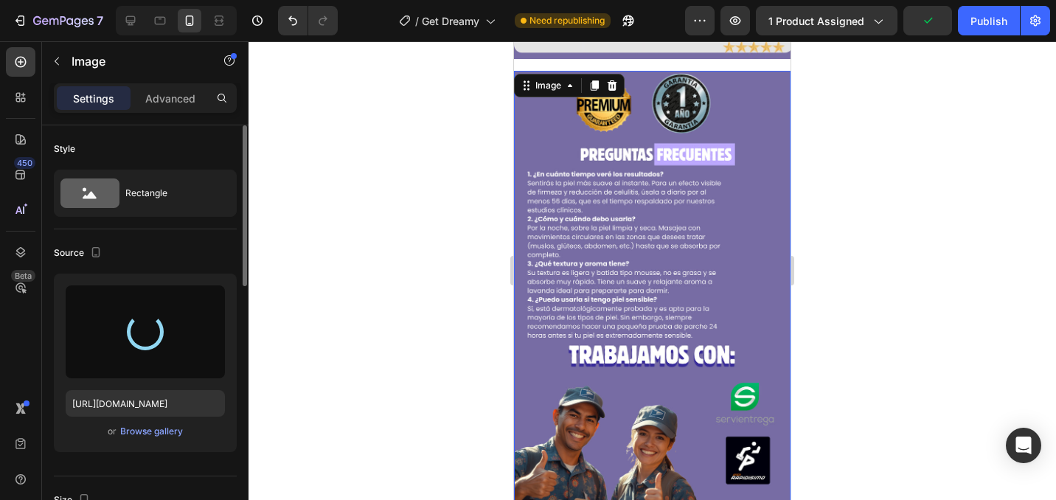
type input "[URL][DOMAIN_NAME]"
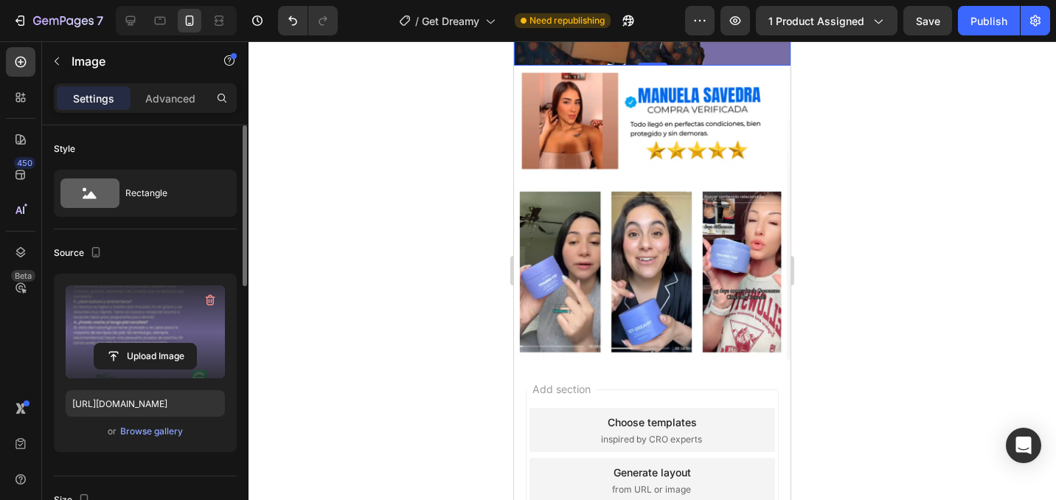
scroll to position [3082, 0]
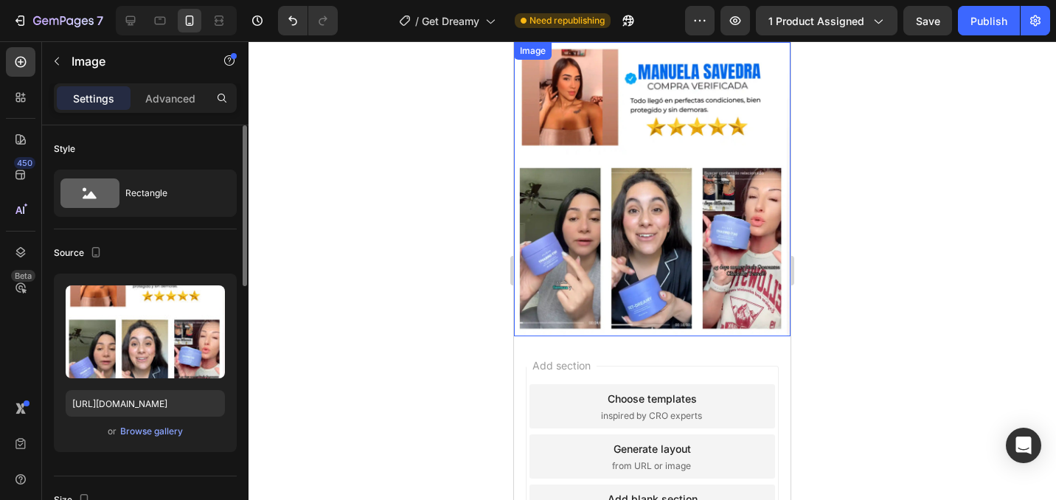
click at [632, 209] on img at bounding box center [652, 189] width 277 height 294
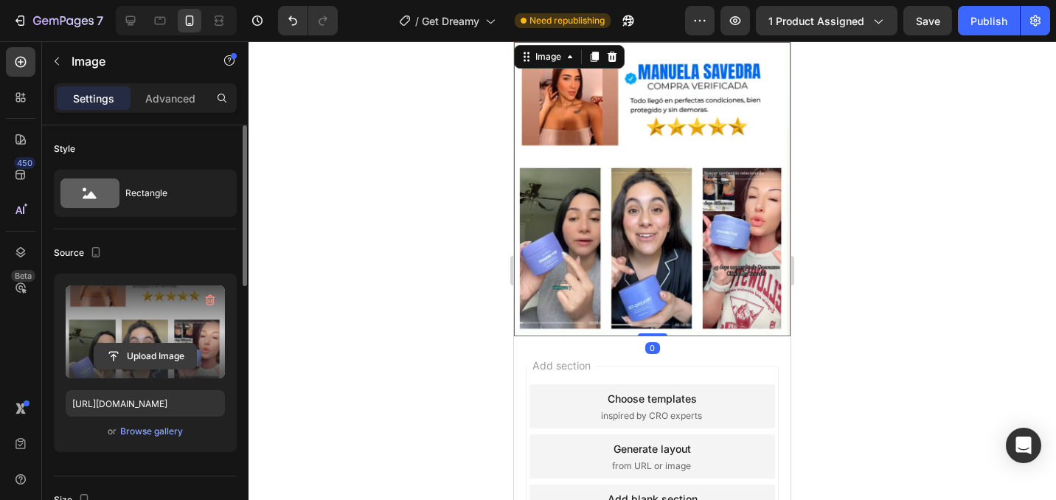
click at [128, 358] on input "file" at bounding box center [145, 356] width 102 height 25
click at [961, 28] on button "Publish" at bounding box center [989, 20] width 62 height 29
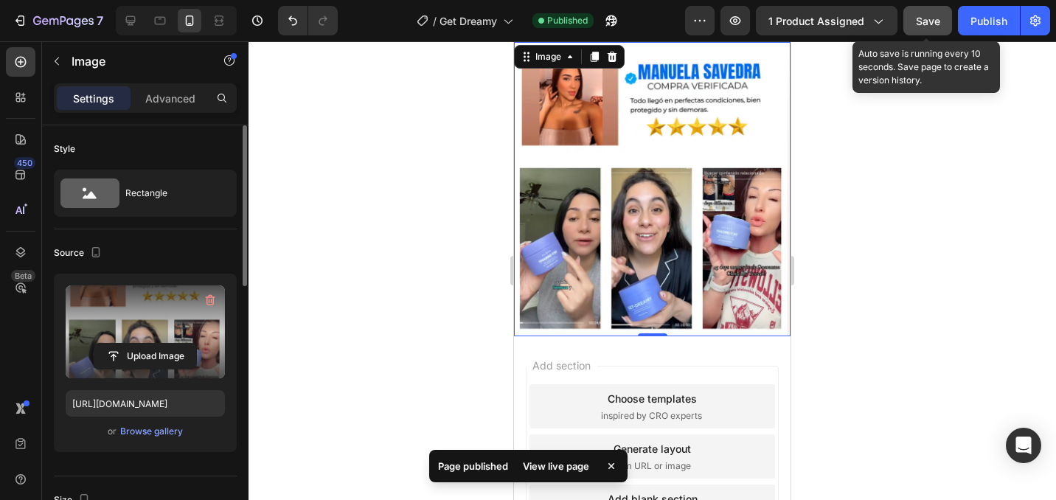
click at [929, 23] on span "Save" at bounding box center [928, 21] width 24 height 13
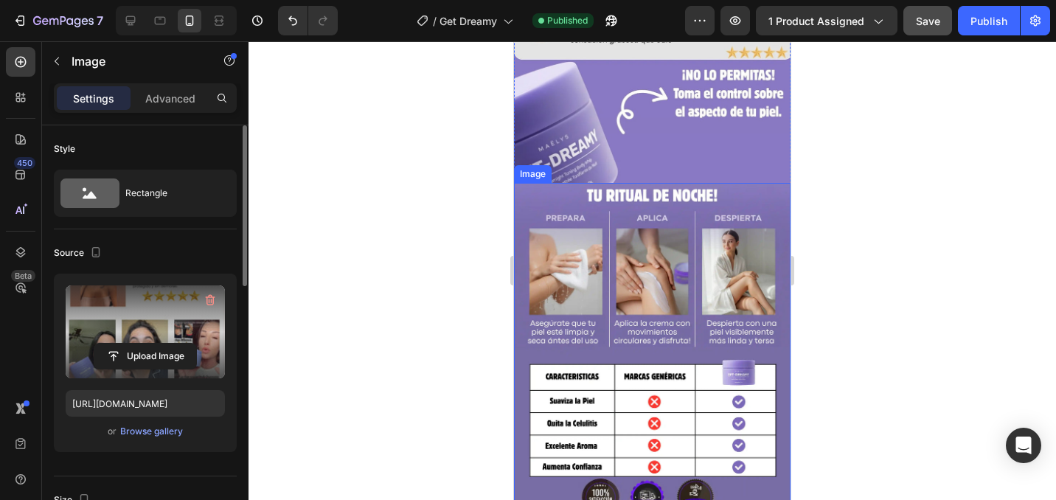
scroll to position [1462, 0]
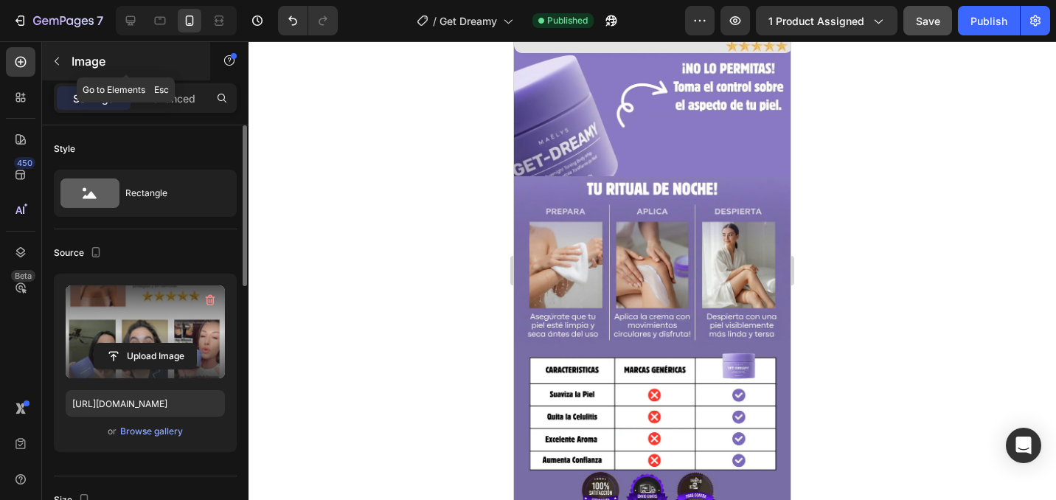
click at [51, 64] on icon "button" at bounding box center [57, 61] width 12 height 12
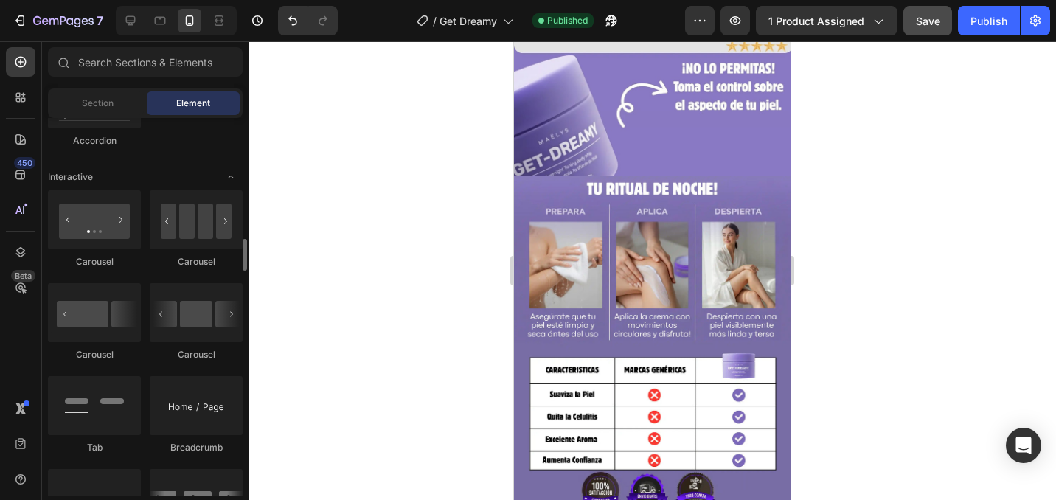
scroll to position [1465, 0]
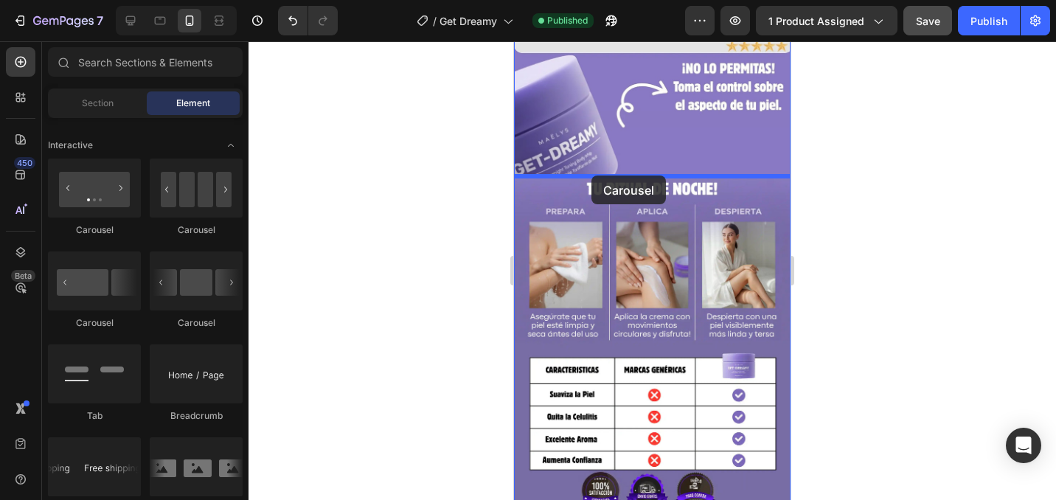
drag, startPoint x: 624, startPoint y: 235, endPoint x: 591, endPoint y: 176, distance: 67.3
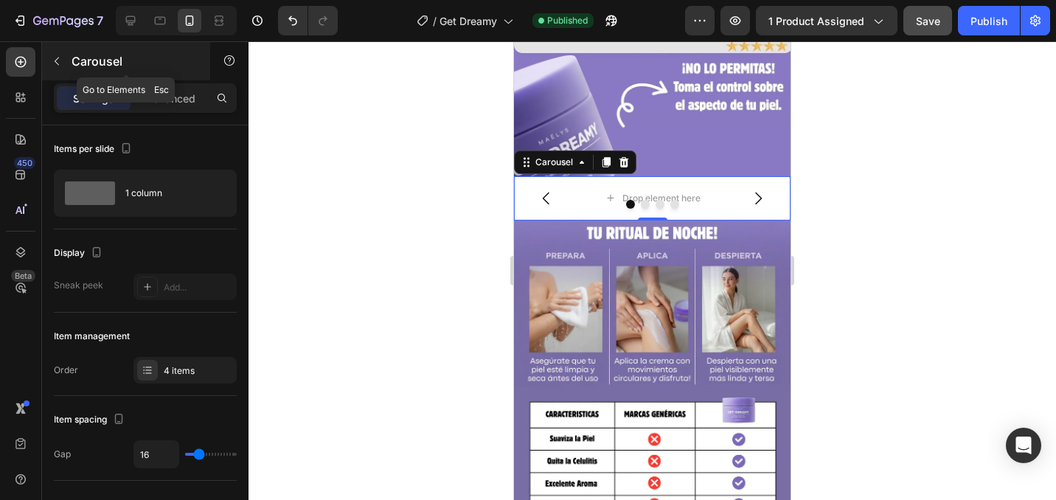
click at [57, 63] on icon "button" at bounding box center [57, 62] width 4 height 8
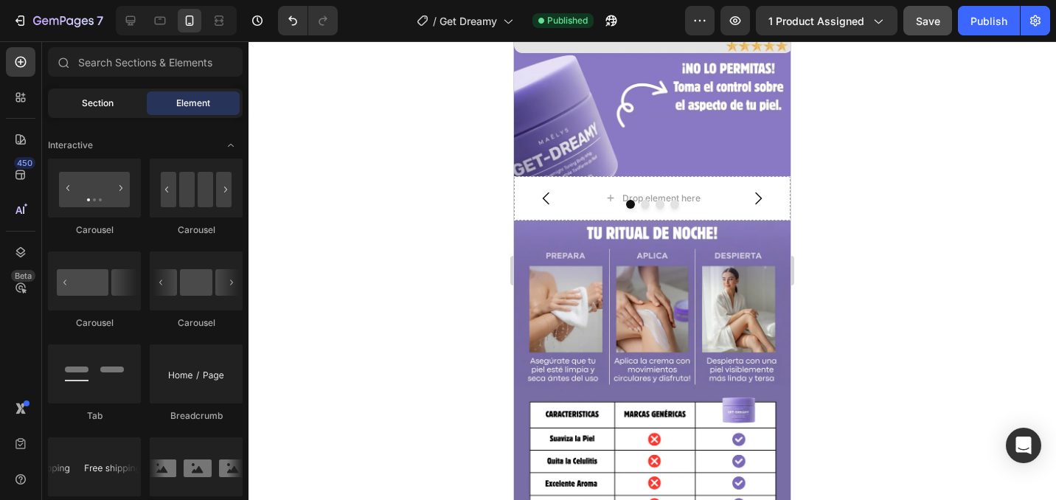
click at [101, 111] on div "Section" at bounding box center [97, 103] width 93 height 24
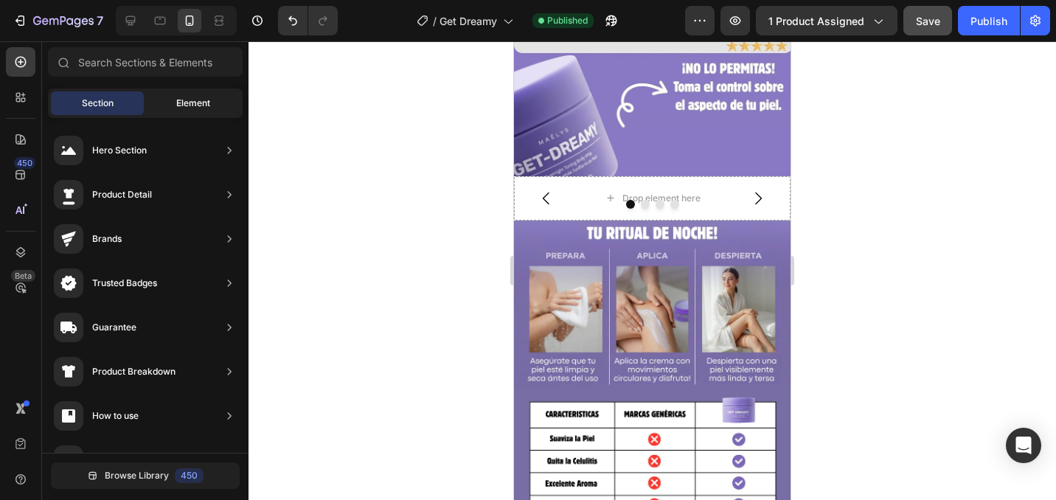
click at [170, 105] on div "Element" at bounding box center [193, 103] width 93 height 24
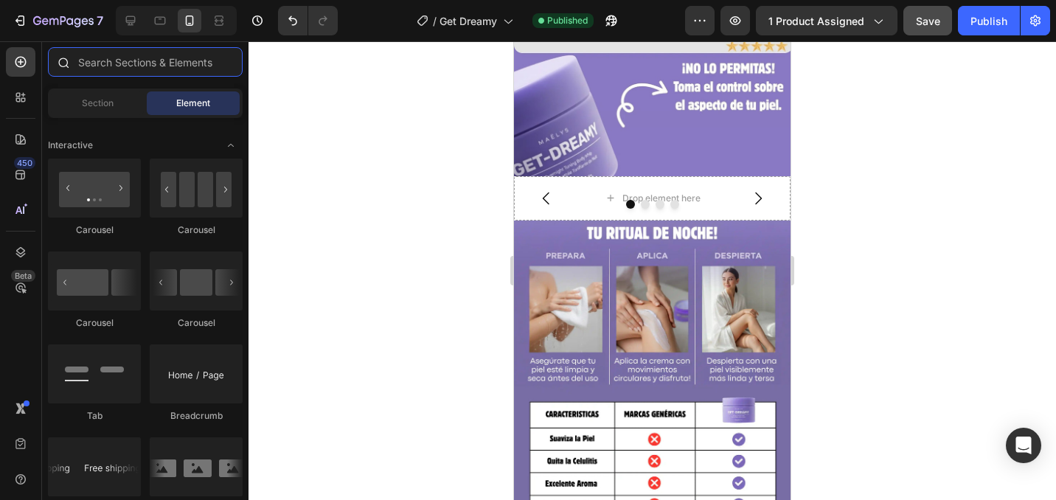
click at [171, 67] on input "text" at bounding box center [145, 61] width 195 height 29
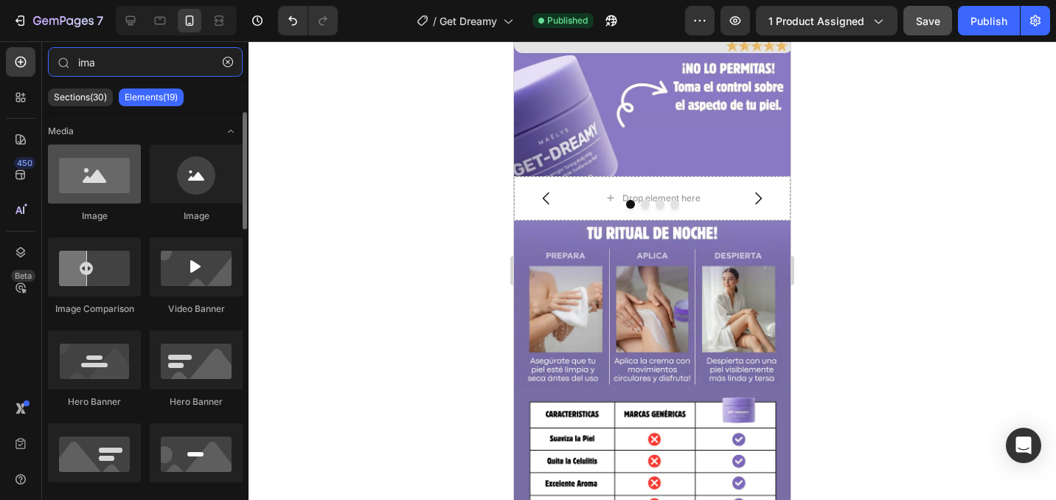
type input "ima"
drag, startPoint x: 99, startPoint y: 177, endPoint x: 88, endPoint y: 145, distance: 34.3
click at [86, 145] on div at bounding box center [94, 174] width 93 height 59
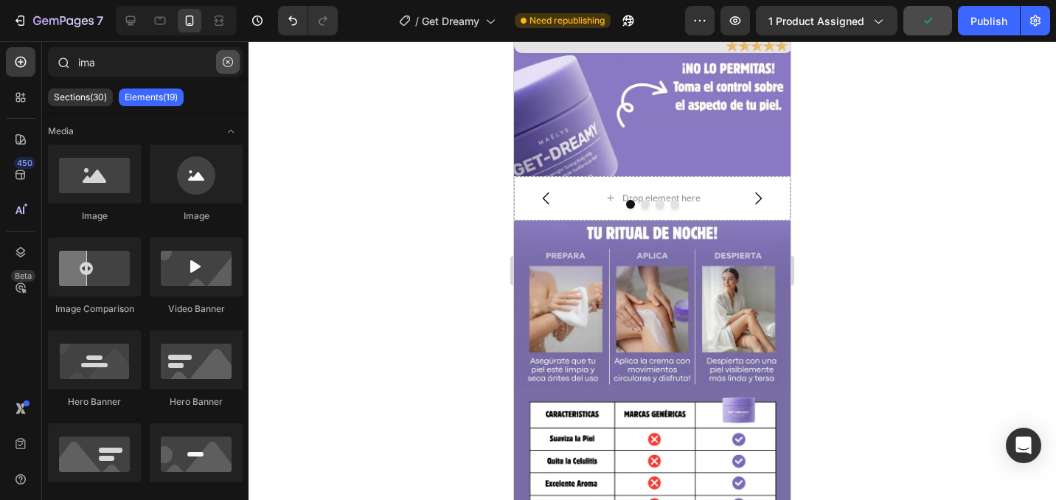
click at [235, 60] on button "button" at bounding box center [228, 62] width 24 height 24
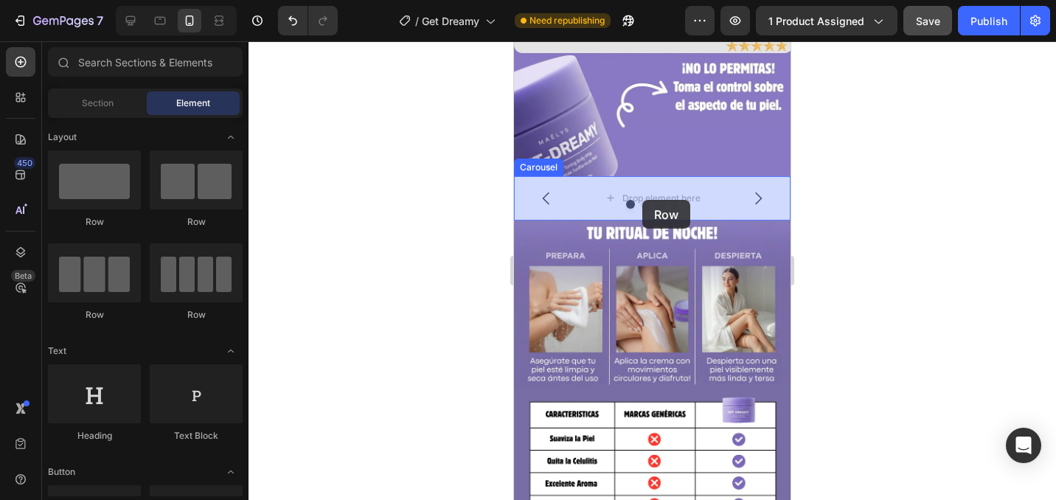
drag, startPoint x: 636, startPoint y: 304, endPoint x: 642, endPoint y: 199, distance: 104.9
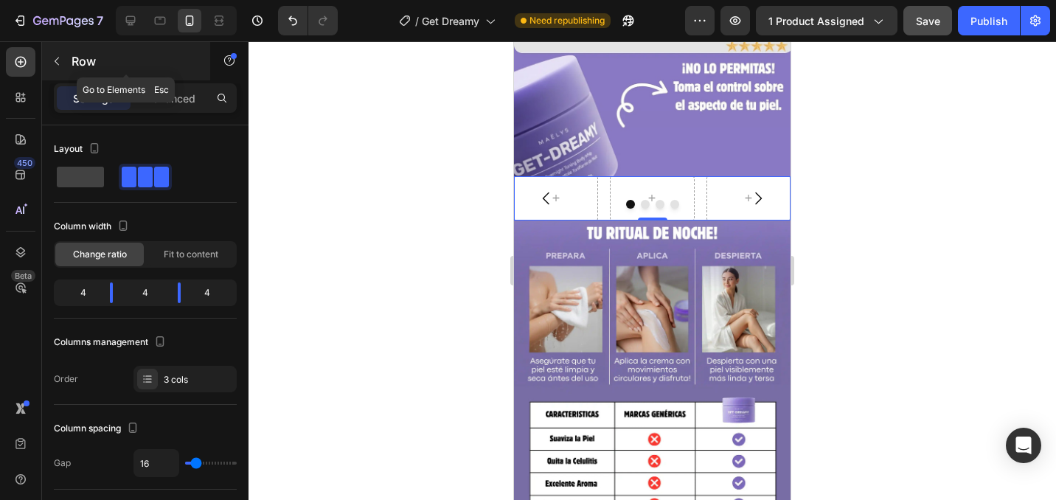
click at [60, 66] on icon "button" at bounding box center [57, 61] width 12 height 12
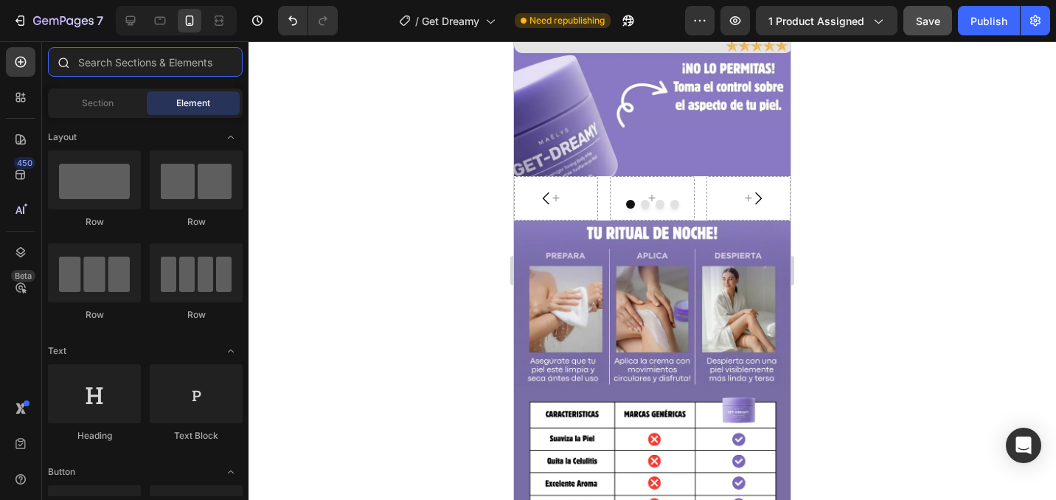
click at [119, 67] on input "text" at bounding box center [145, 61] width 195 height 29
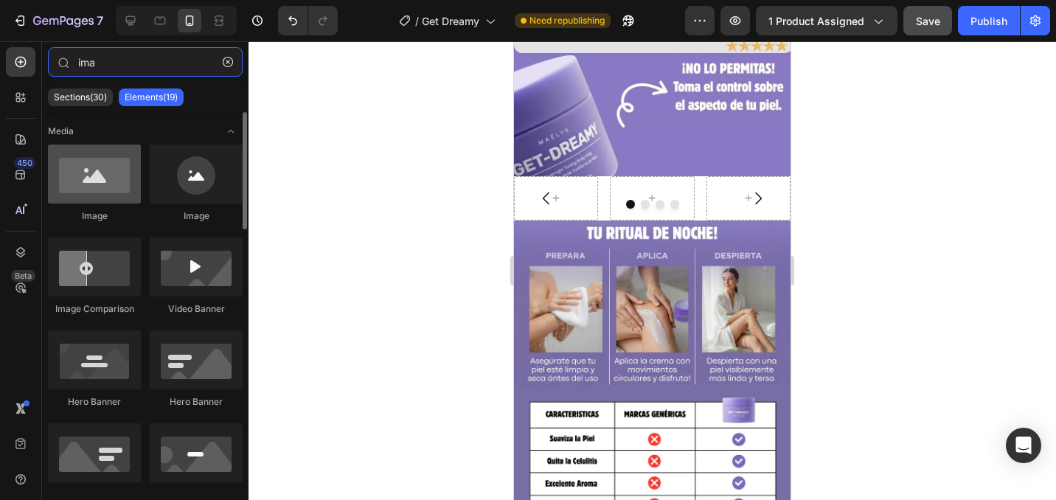
type input "ima"
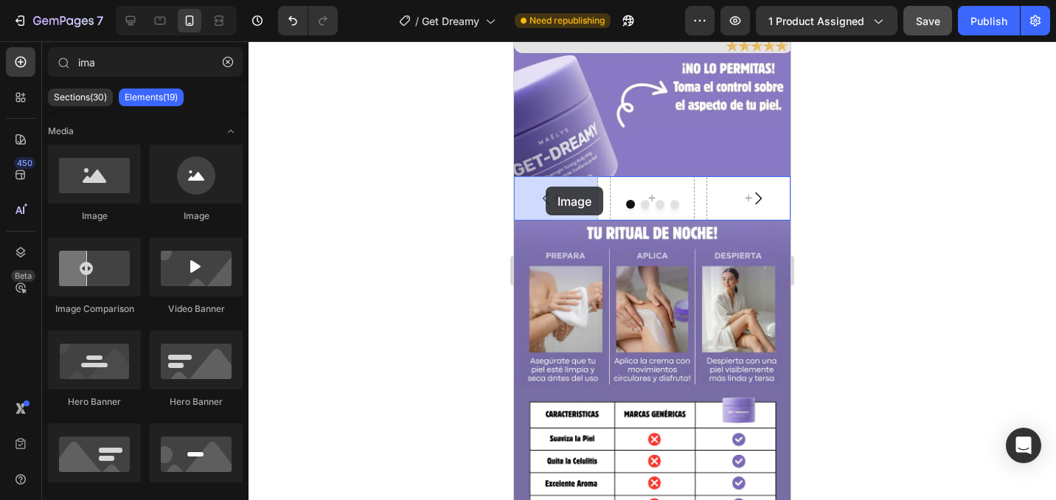
drag, startPoint x: 608, startPoint y: 226, endPoint x: 530, endPoint y: 201, distance: 81.4
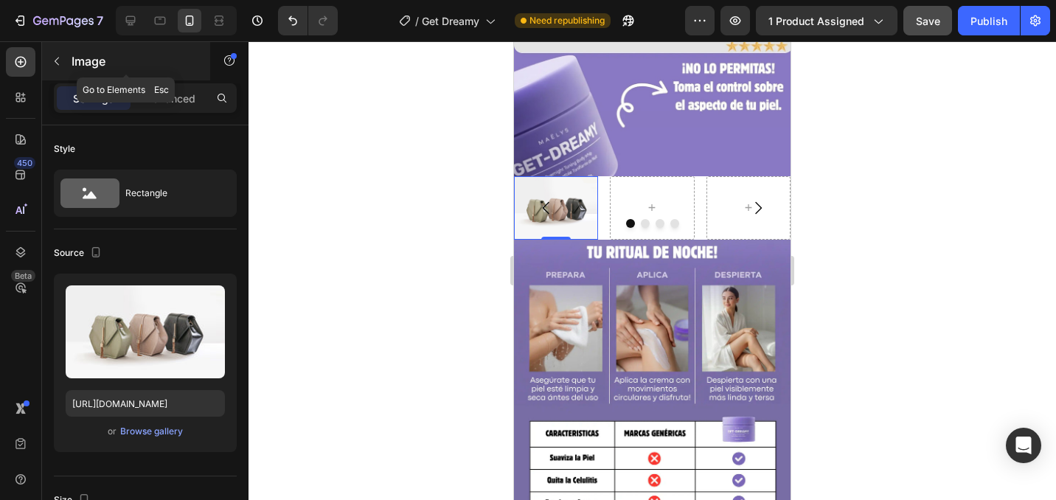
click at [86, 69] on p "Image" at bounding box center [134, 61] width 125 height 18
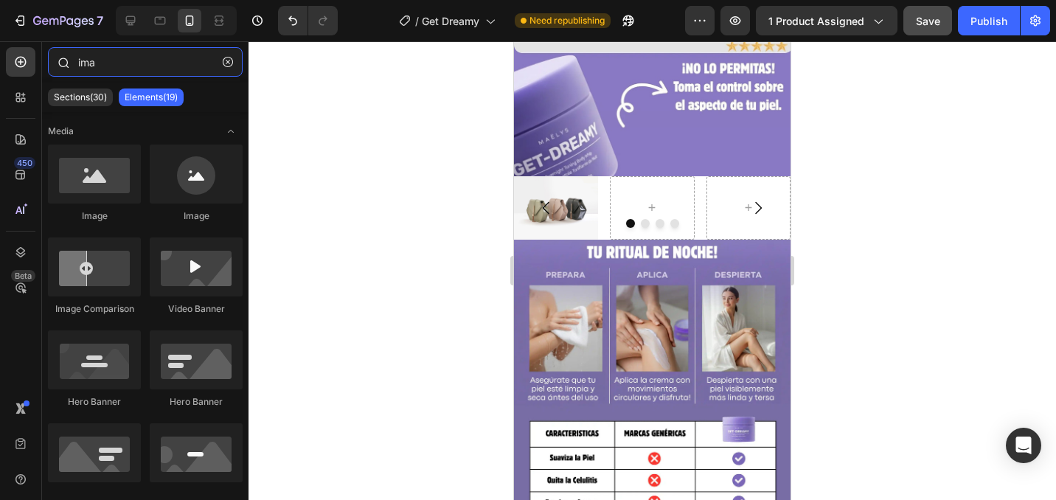
click at [112, 69] on input "ima" at bounding box center [145, 61] width 195 height 29
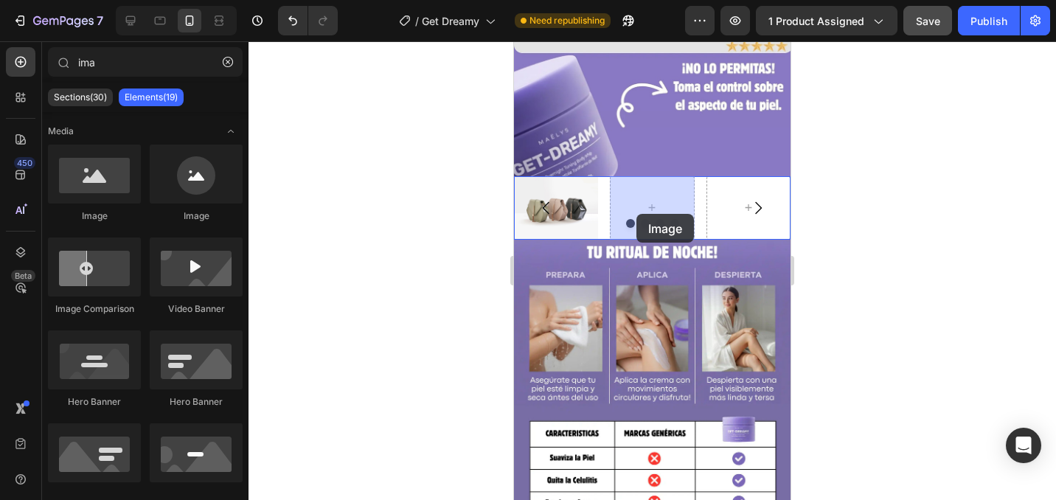
drag, startPoint x: 607, startPoint y: 209, endPoint x: 638, endPoint y: 214, distance: 31.4
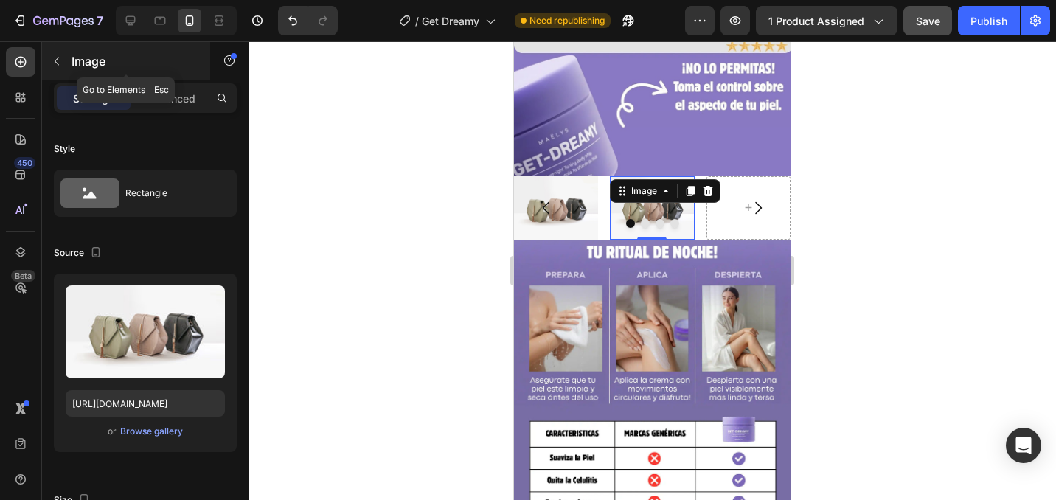
click at [65, 60] on button "button" at bounding box center [57, 61] width 24 height 24
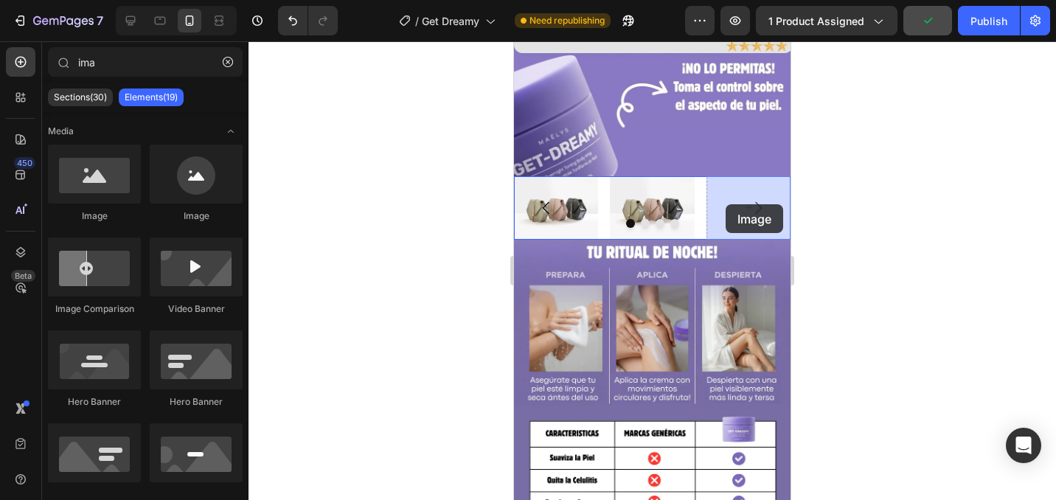
drag, startPoint x: 634, startPoint y: 226, endPoint x: 726, endPoint y: 204, distance: 94.8
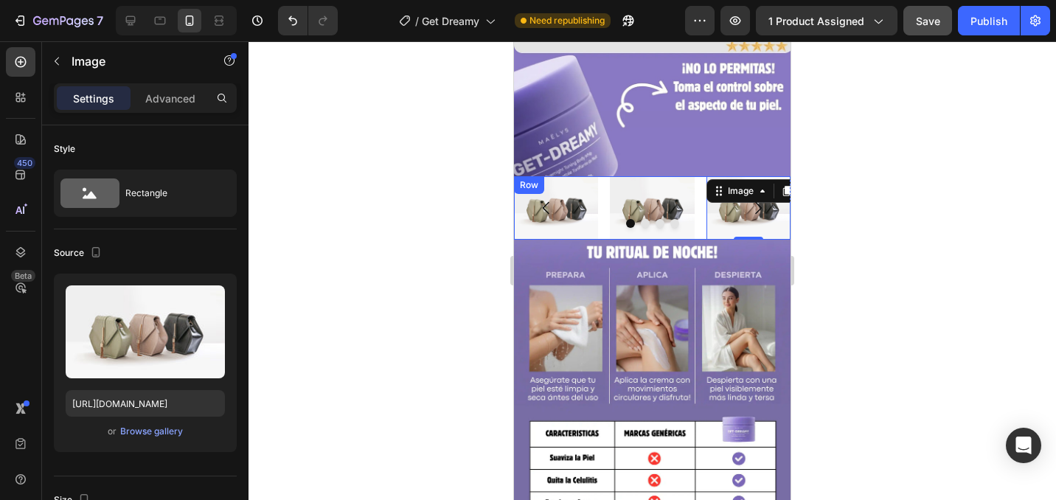
click at [606, 214] on div "Image Image Image 0 Row" at bounding box center [652, 207] width 277 height 63
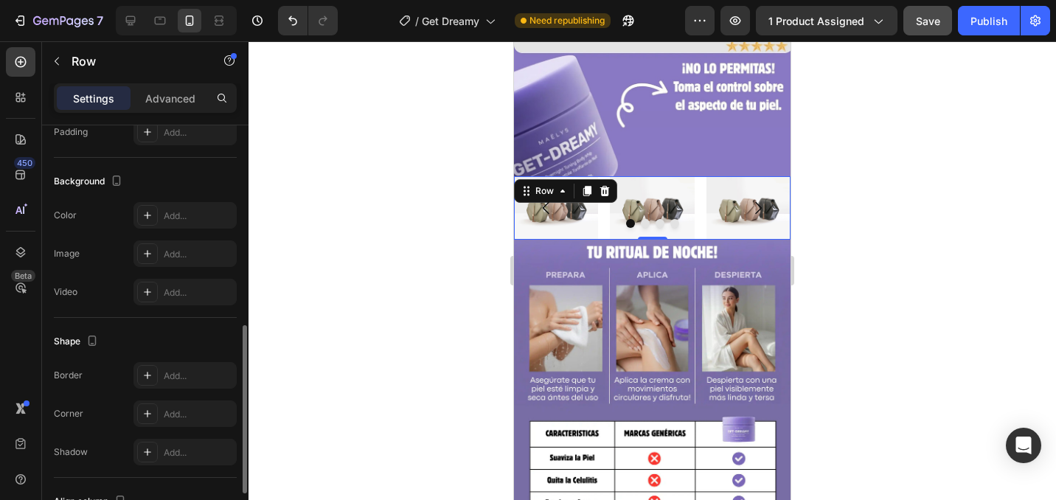
scroll to position [480, 0]
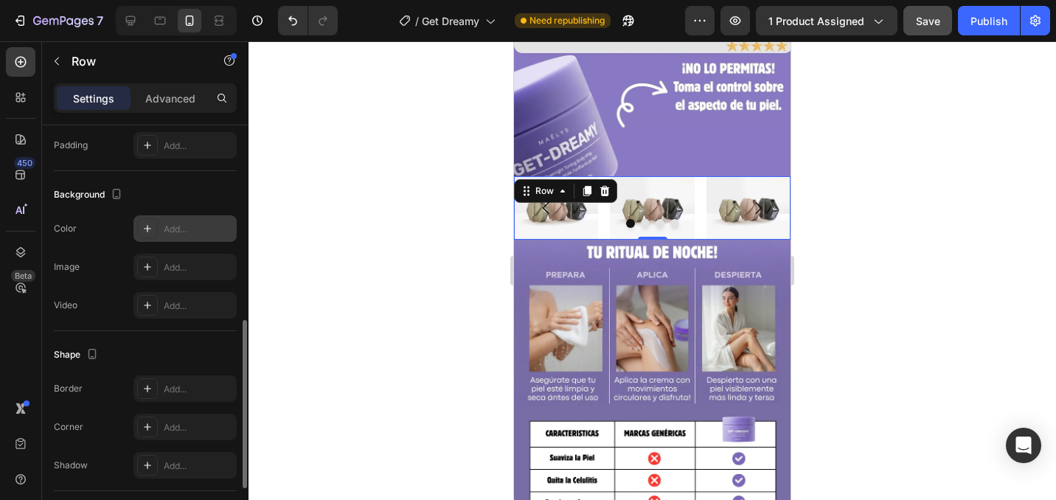
click at [173, 231] on div "Add..." at bounding box center [198, 229] width 69 height 13
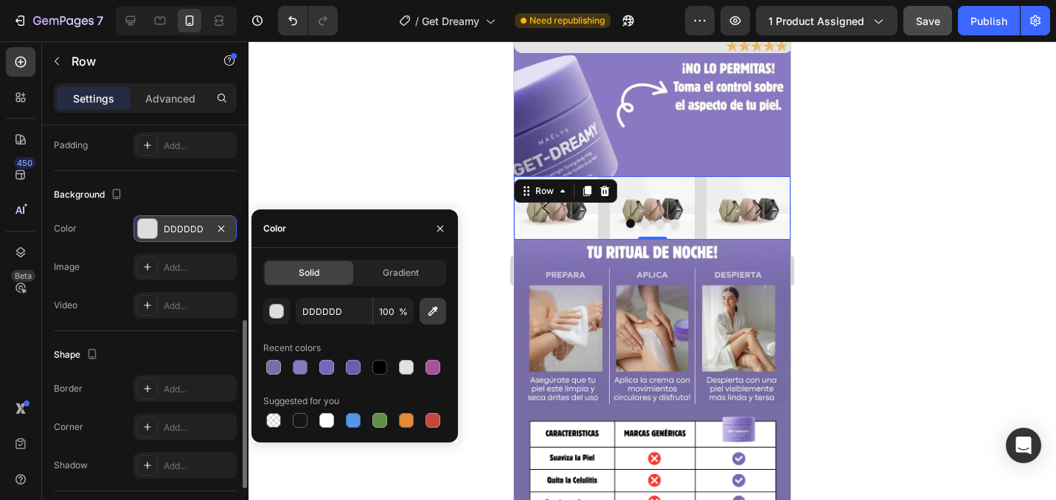
click at [421, 316] on button "button" at bounding box center [433, 311] width 27 height 27
type input "8978C4"
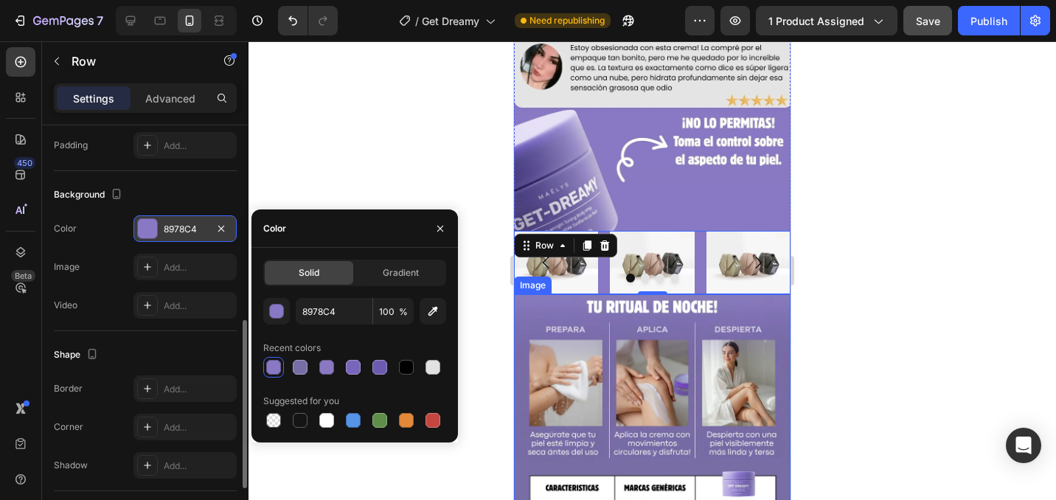
scroll to position [1406, 0]
click at [564, 277] on div at bounding box center [652, 278] width 277 height 9
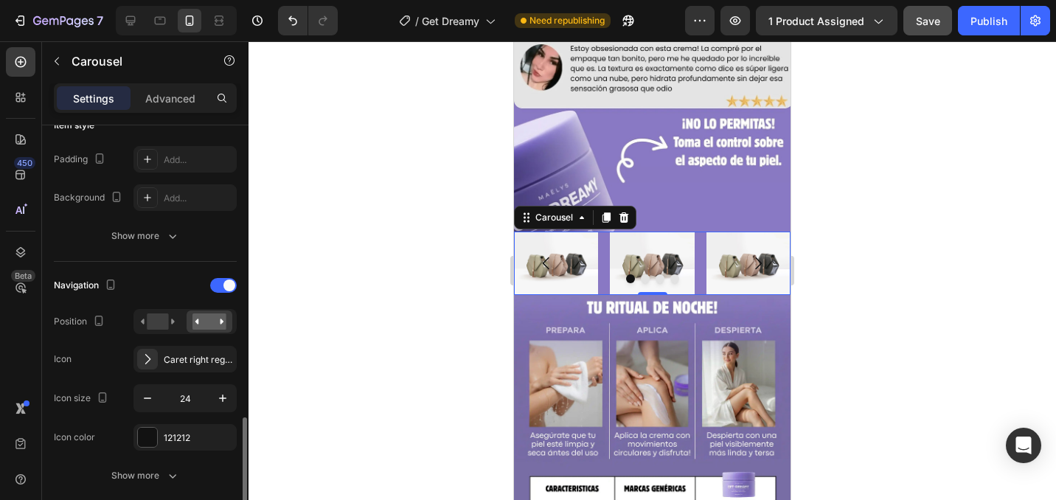
scroll to position [0, 0]
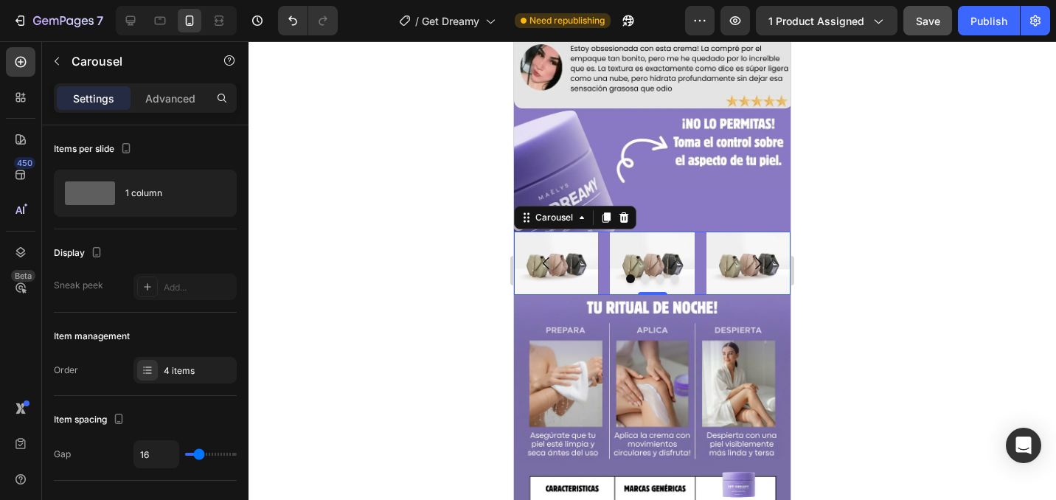
click at [550, 266] on icon "Carousel Back Arrow" at bounding box center [547, 263] width 18 height 18
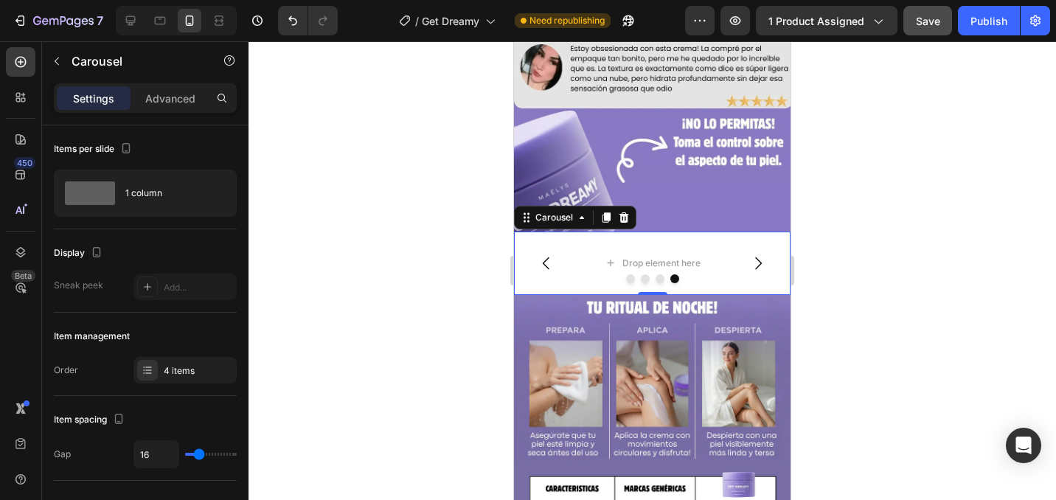
click at [539, 265] on icon "Carousel Back Arrow" at bounding box center [547, 263] width 18 height 18
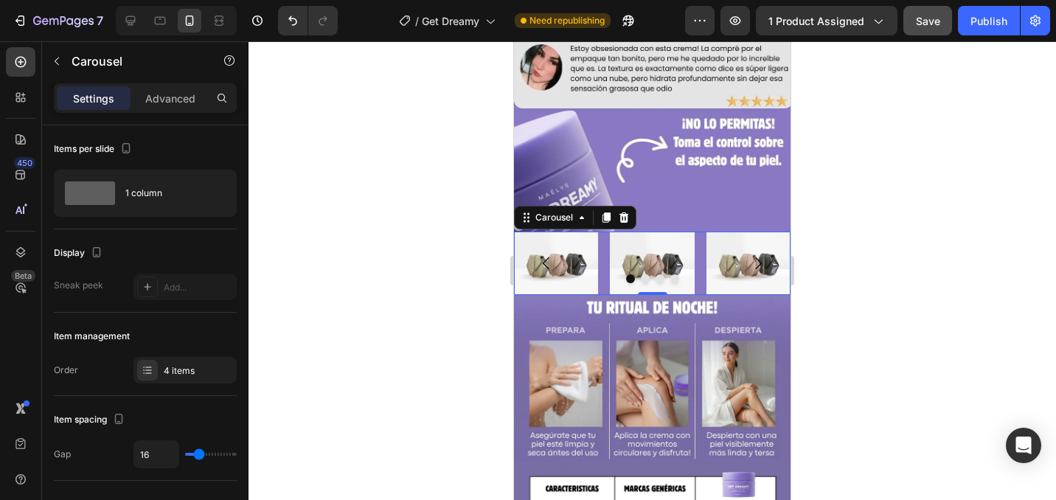
click at [778, 269] on button "Carousel Next Arrow" at bounding box center [757, 263] width 41 height 41
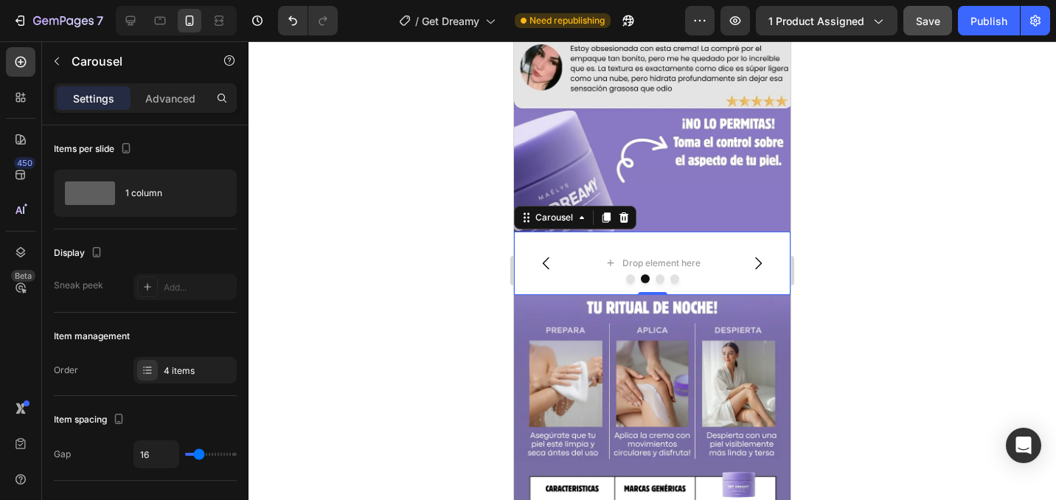
click at [757, 259] on icon "Carousel Next Arrow" at bounding box center [758, 263] width 7 height 13
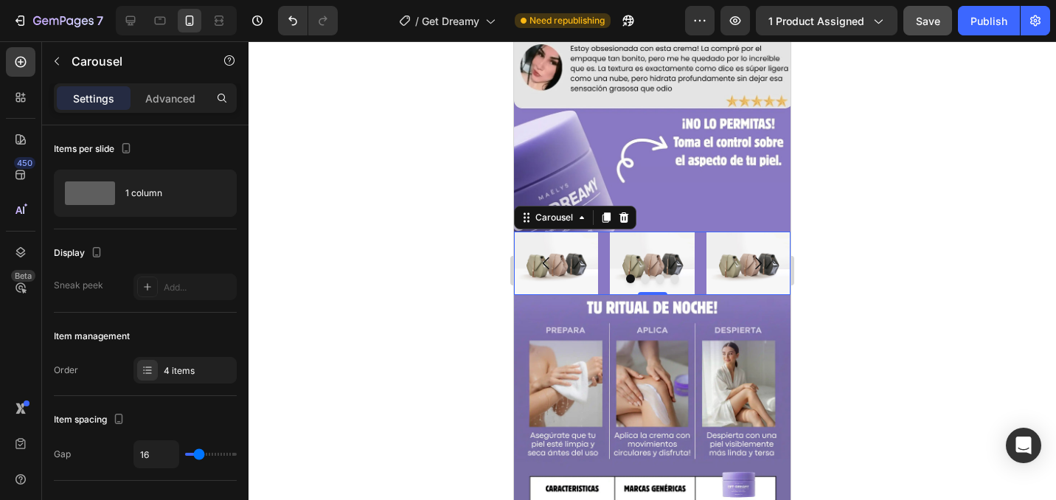
click at [757, 259] on icon "Carousel Next Arrow" at bounding box center [758, 263] width 7 height 13
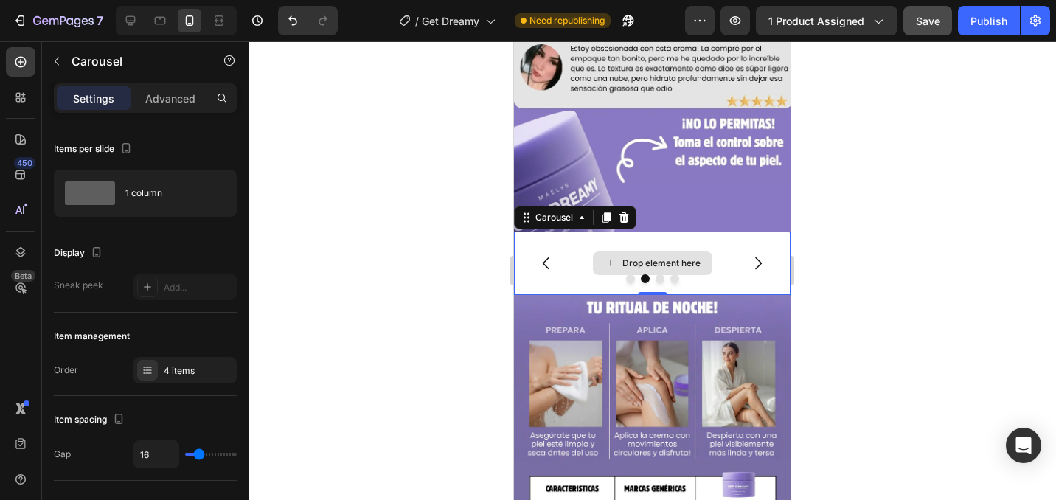
click at [723, 260] on div "Drop element here" at bounding box center [652, 263] width 277 height 63
click at [620, 219] on icon at bounding box center [624, 217] width 10 height 10
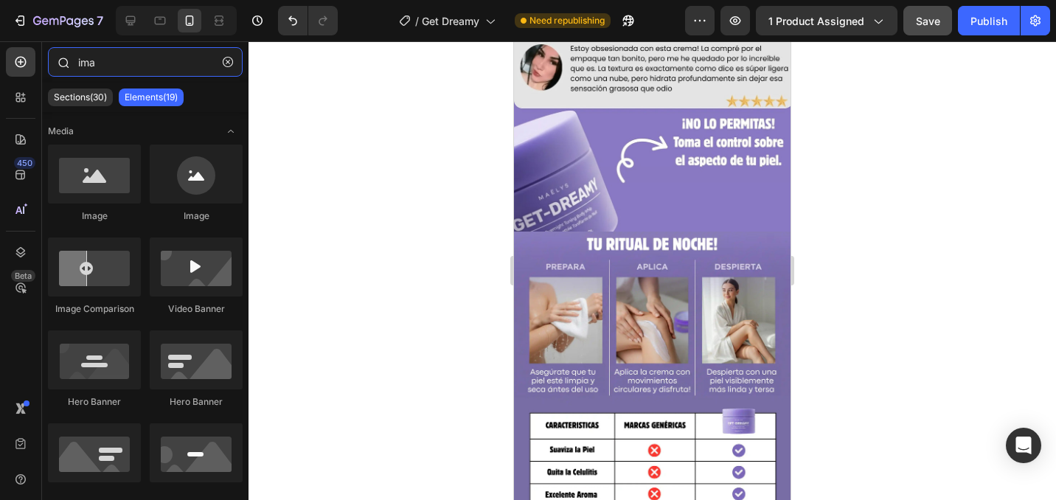
click at [137, 66] on input "ima" at bounding box center [145, 61] width 195 height 29
type input "i"
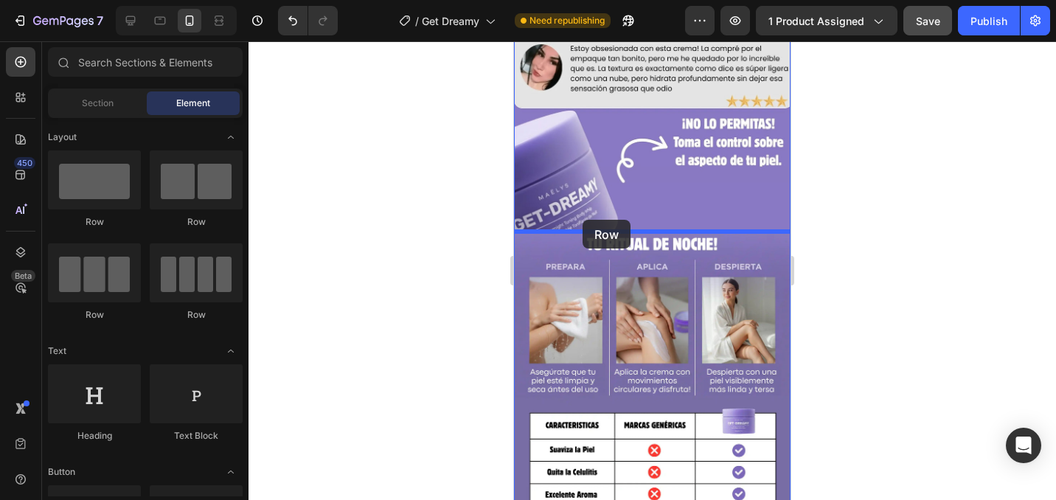
drag, startPoint x: 620, startPoint y: 238, endPoint x: 583, endPoint y: 220, distance: 41.6
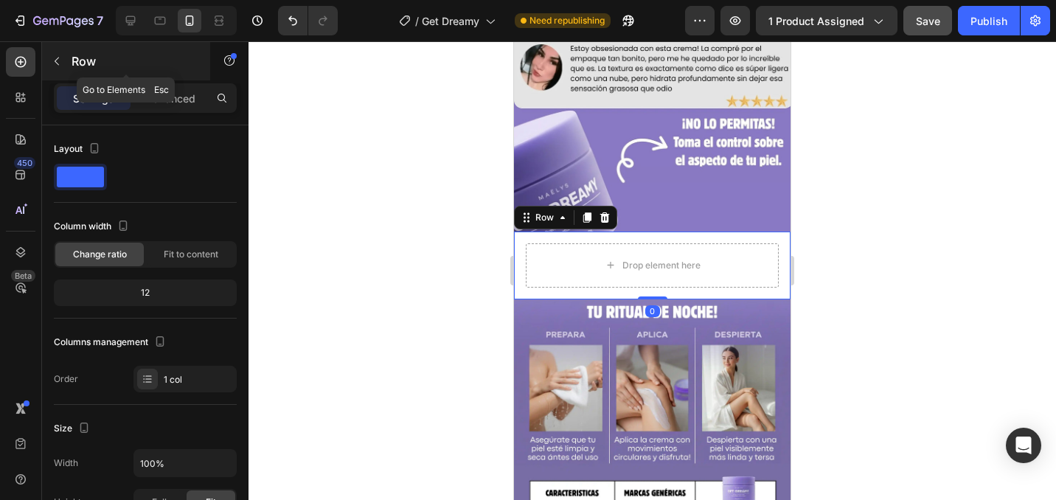
click at [63, 55] on button "button" at bounding box center [57, 61] width 24 height 24
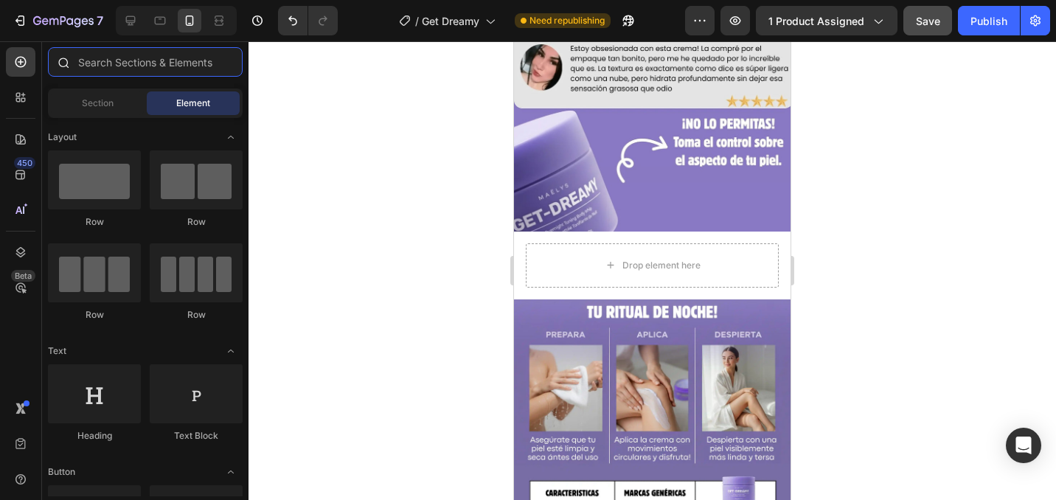
click at [102, 63] on input "text" at bounding box center [145, 61] width 195 height 29
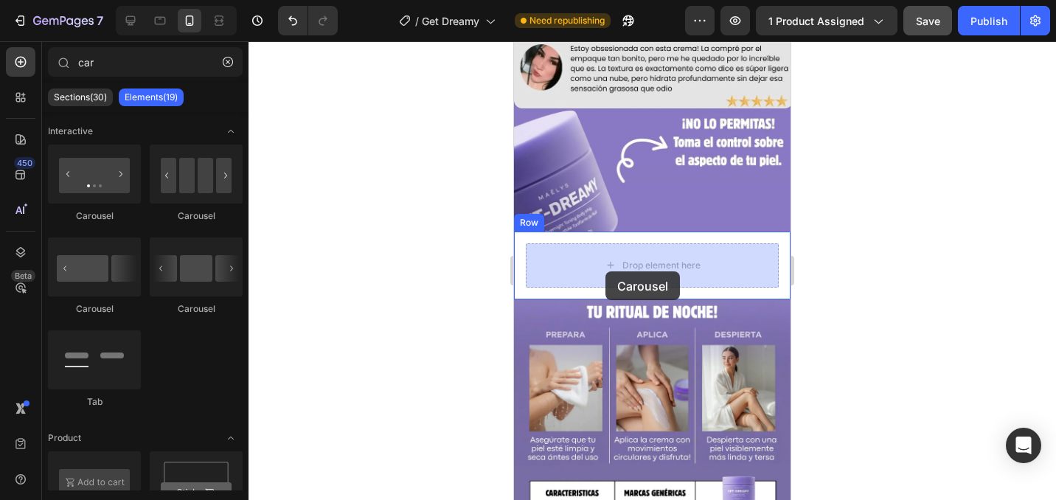
drag, startPoint x: 712, startPoint y: 226, endPoint x: 605, endPoint y: 269, distance: 115.4
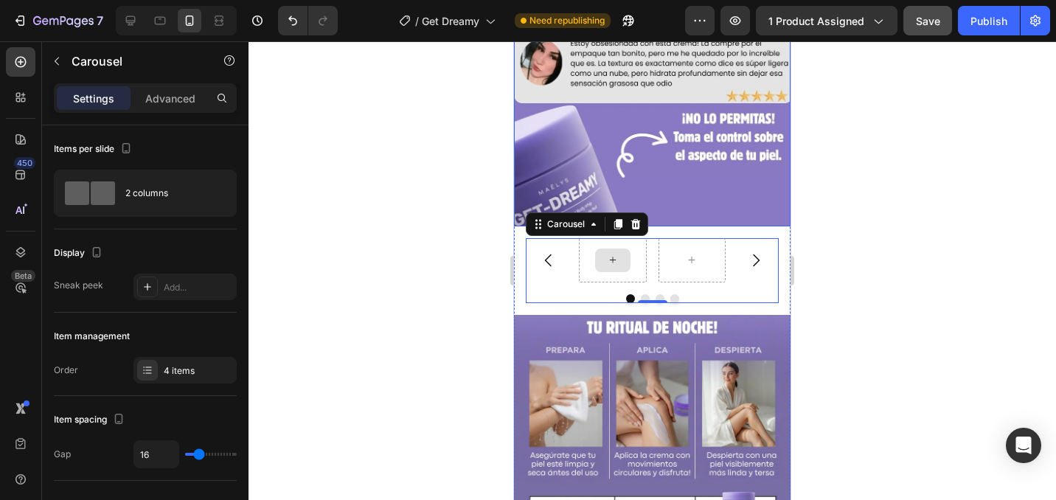
scroll to position [1417, 0]
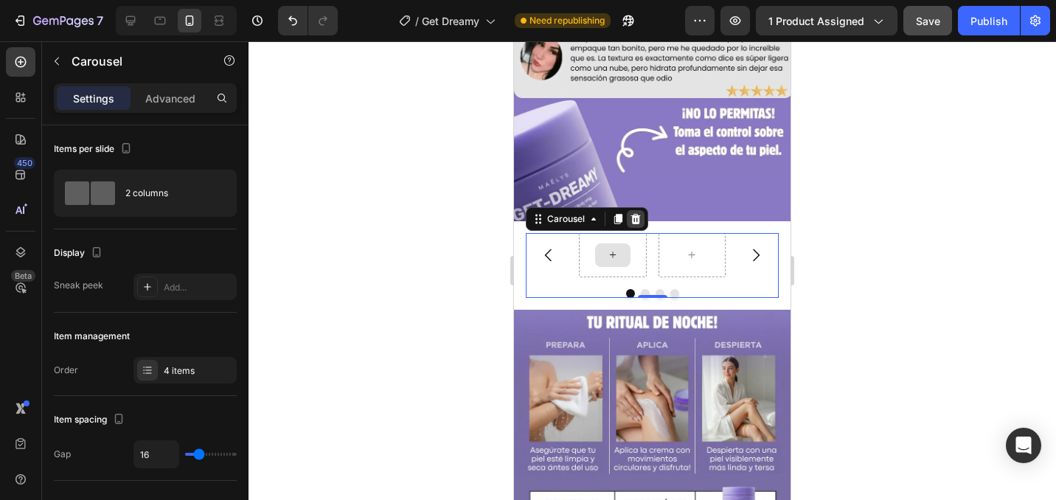
click at [633, 218] on icon at bounding box center [636, 219] width 10 height 10
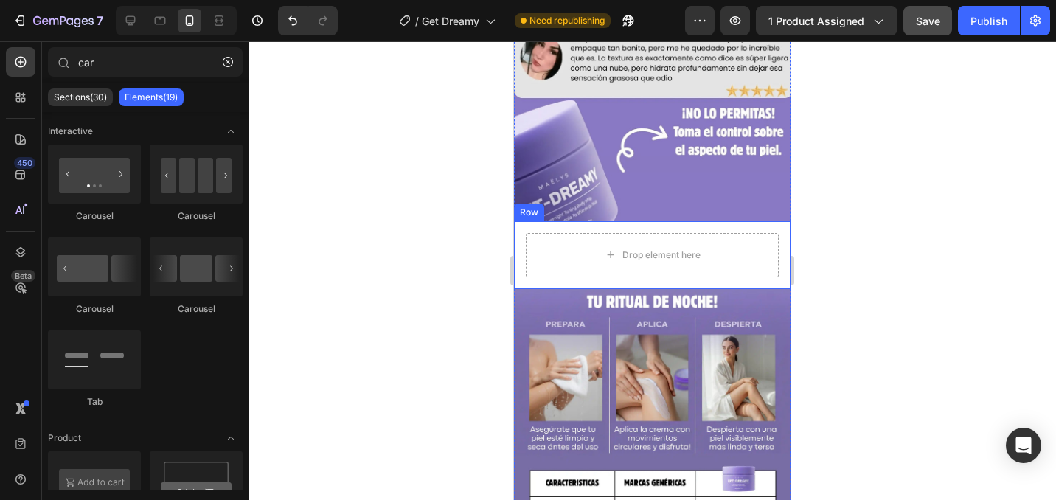
click at [628, 225] on div "Drop element here Row" at bounding box center [652, 255] width 277 height 68
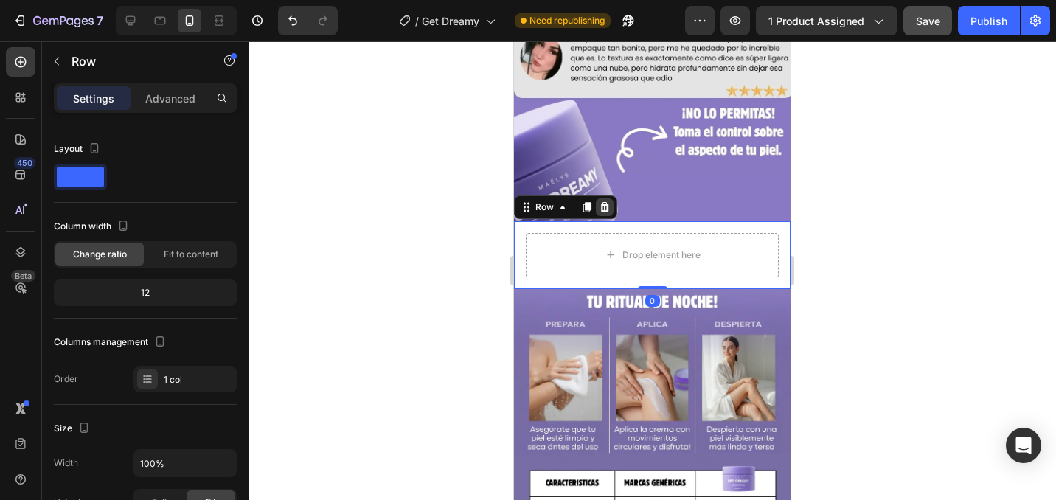
click at [600, 204] on icon at bounding box center [605, 207] width 12 height 12
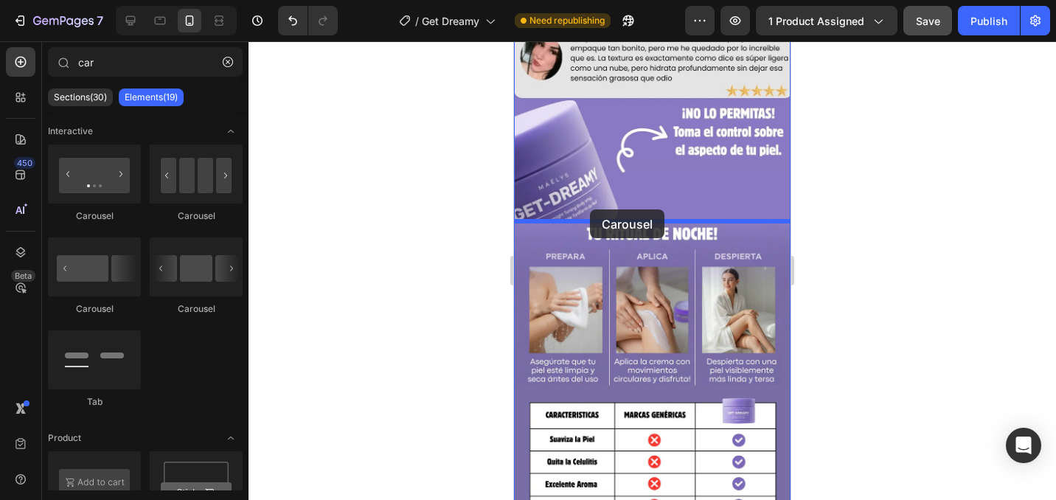
drag, startPoint x: 714, startPoint y: 219, endPoint x: 588, endPoint y: 214, distance: 125.5
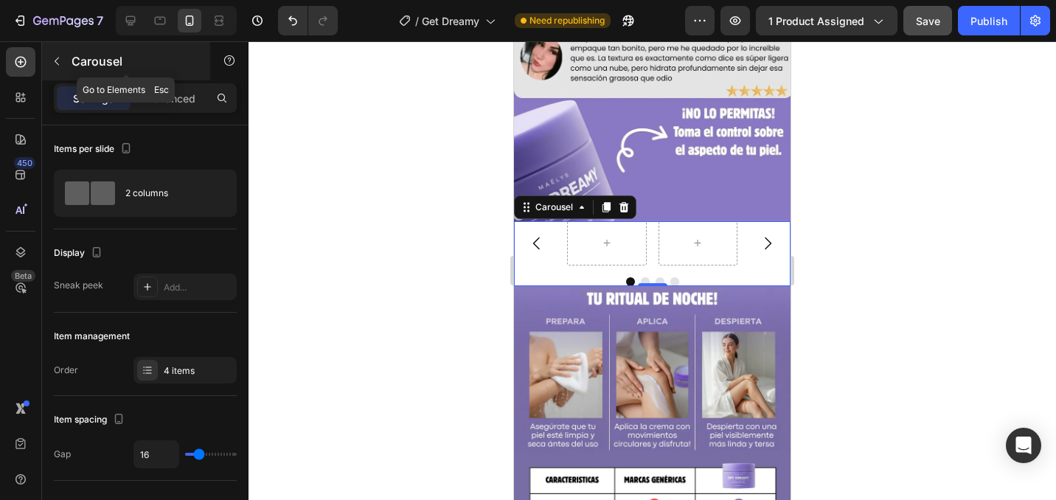
click at [60, 65] on icon "button" at bounding box center [57, 61] width 12 height 12
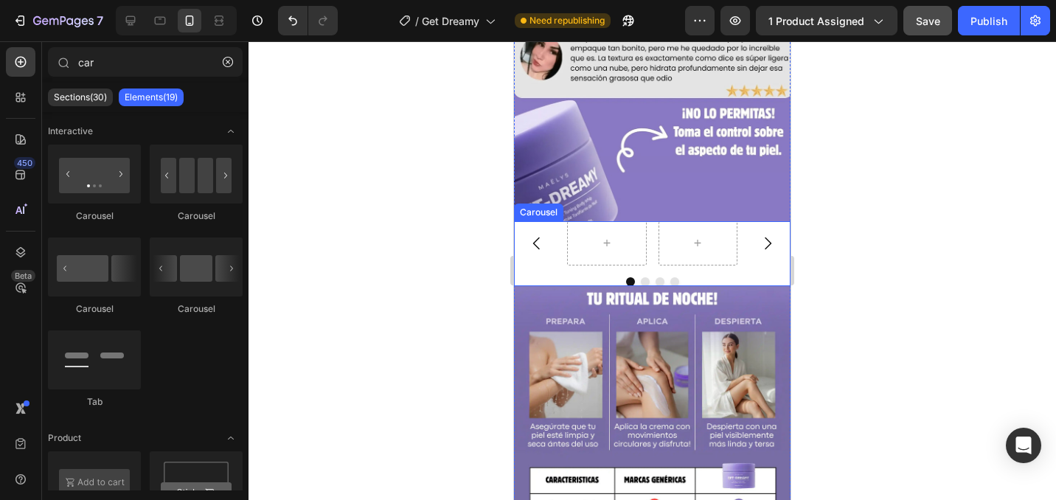
click at [764, 250] on icon "Carousel Next Arrow" at bounding box center [768, 243] width 18 height 18
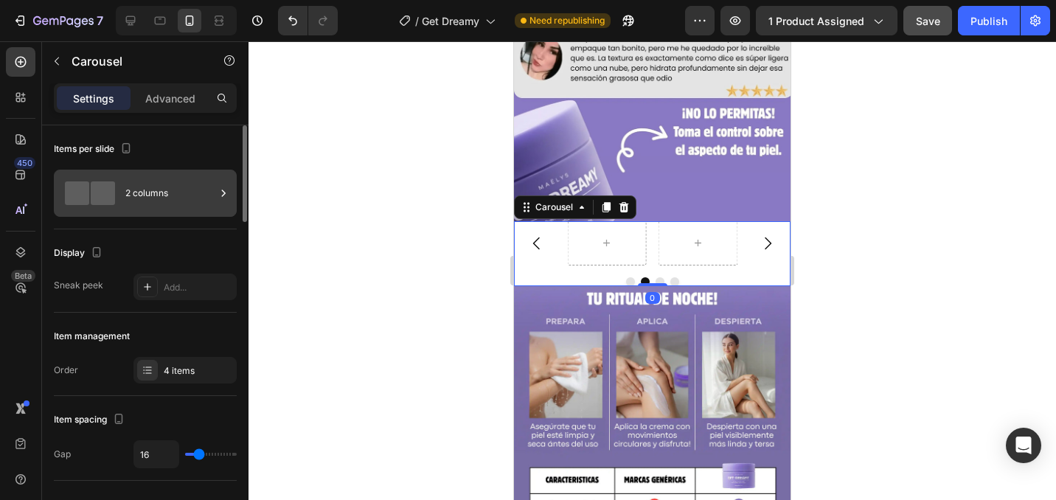
click at [223, 201] on div at bounding box center [223, 193] width 15 height 47
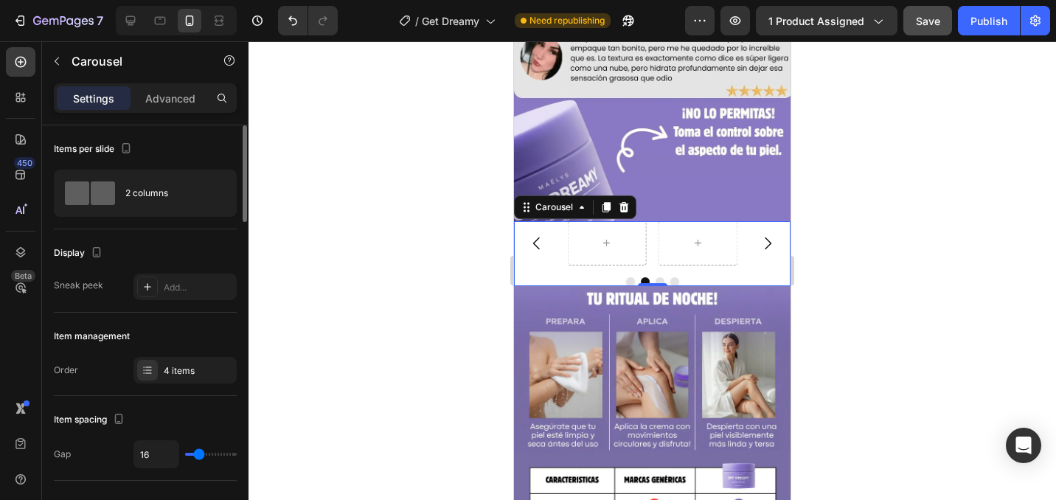
click at [195, 229] on div "Display Sneak peek Add..." at bounding box center [145, 270] width 183 height 83
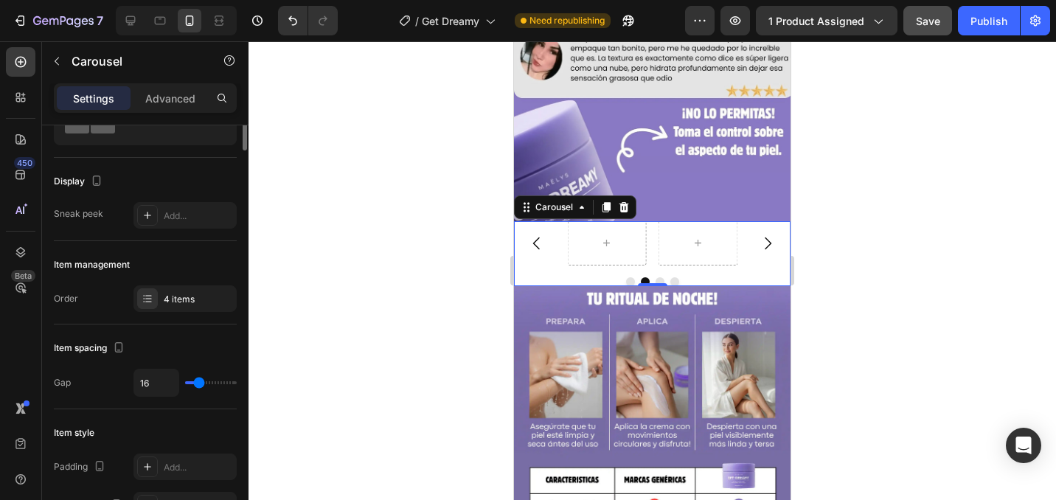
scroll to position [0, 0]
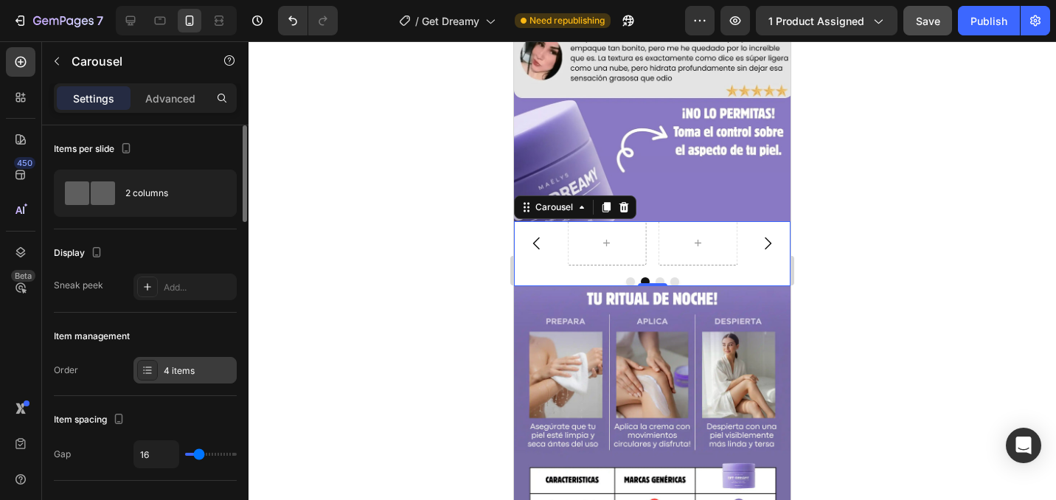
click at [161, 361] on div "4 items" at bounding box center [184, 370] width 103 height 27
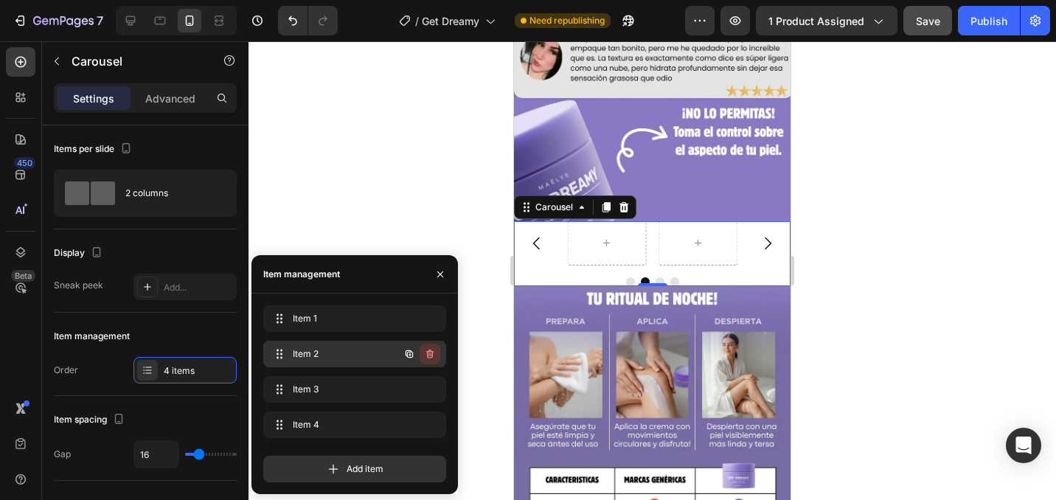
click at [434, 351] on icon "button" at bounding box center [430, 354] width 12 height 12
click at [429, 353] on div "Delete" at bounding box center [419, 353] width 27 height 13
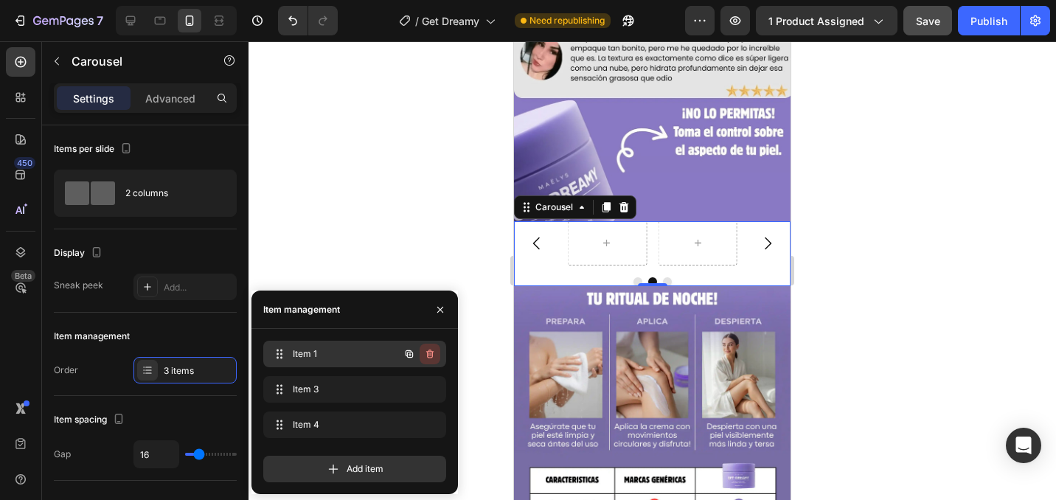
click at [429, 354] on icon "button" at bounding box center [430, 354] width 12 height 12
click at [429, 354] on div "Delete" at bounding box center [419, 353] width 27 height 13
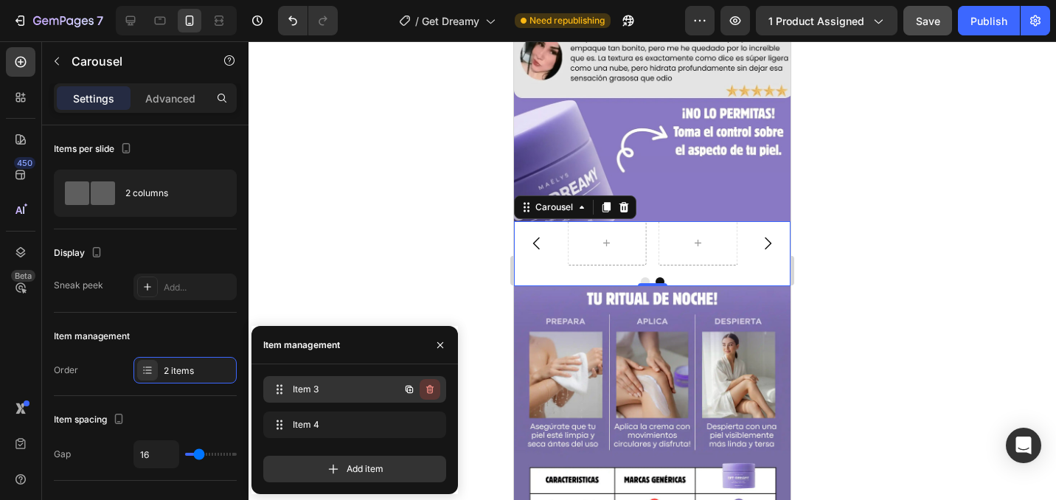
click at [429, 389] on icon "button" at bounding box center [428, 391] width 1 height 4
click at [429, 389] on div "Delete" at bounding box center [419, 389] width 27 height 13
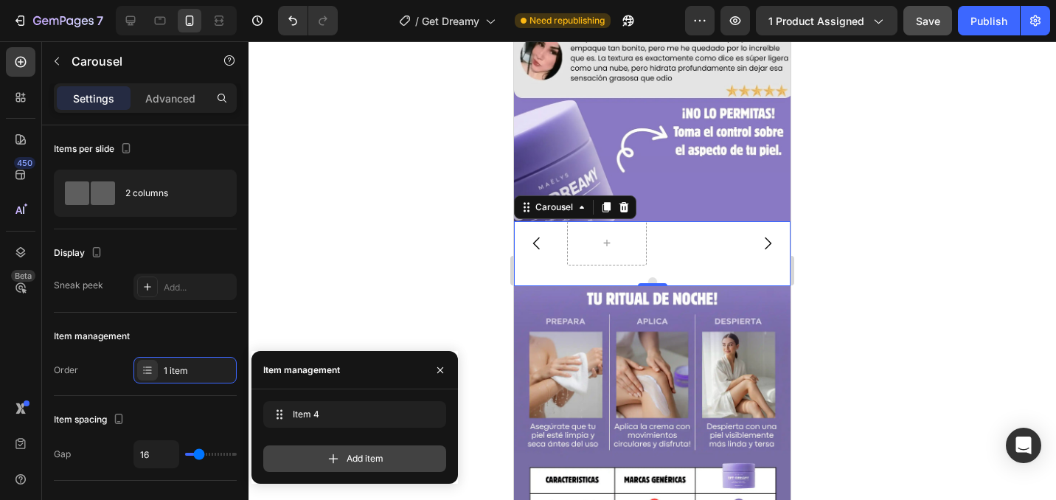
click at [357, 466] on div "Add item" at bounding box center [354, 458] width 183 height 27
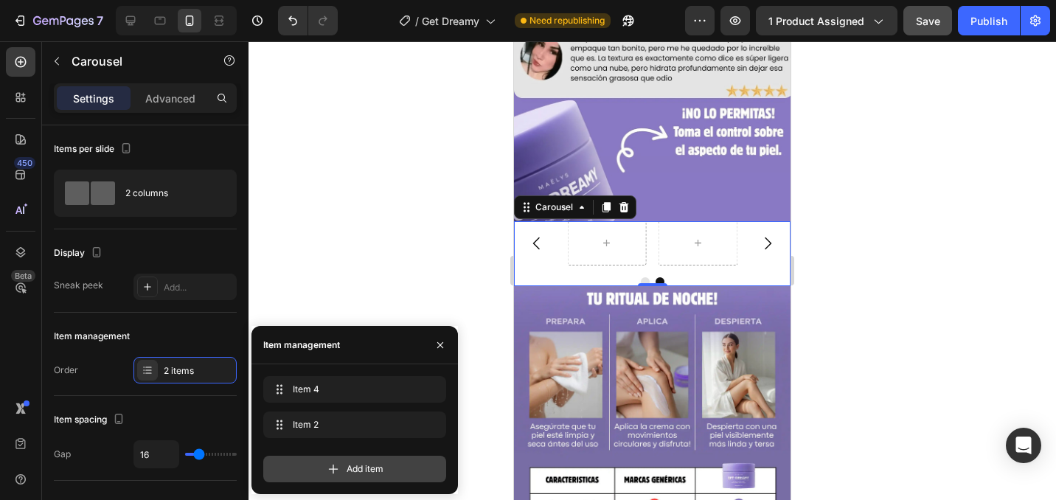
click at [367, 468] on span "Add item" at bounding box center [365, 468] width 37 height 13
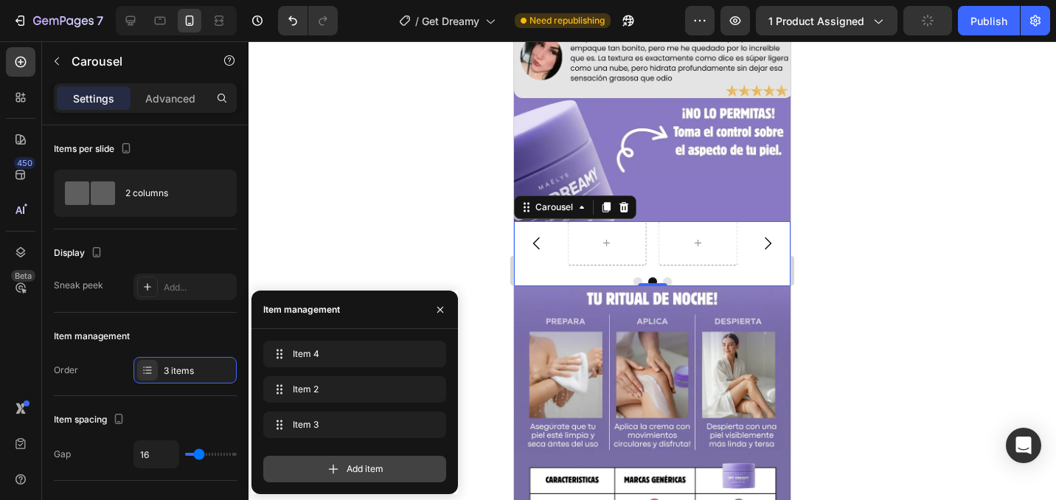
click at [367, 468] on span "Add item" at bounding box center [365, 468] width 37 height 13
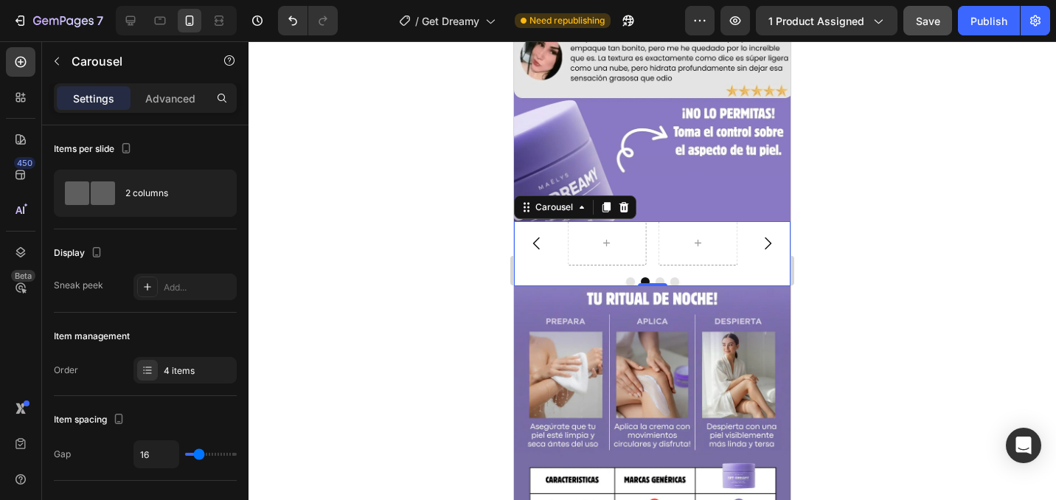
click at [773, 251] on icon "Carousel Next Arrow" at bounding box center [768, 243] width 18 height 18
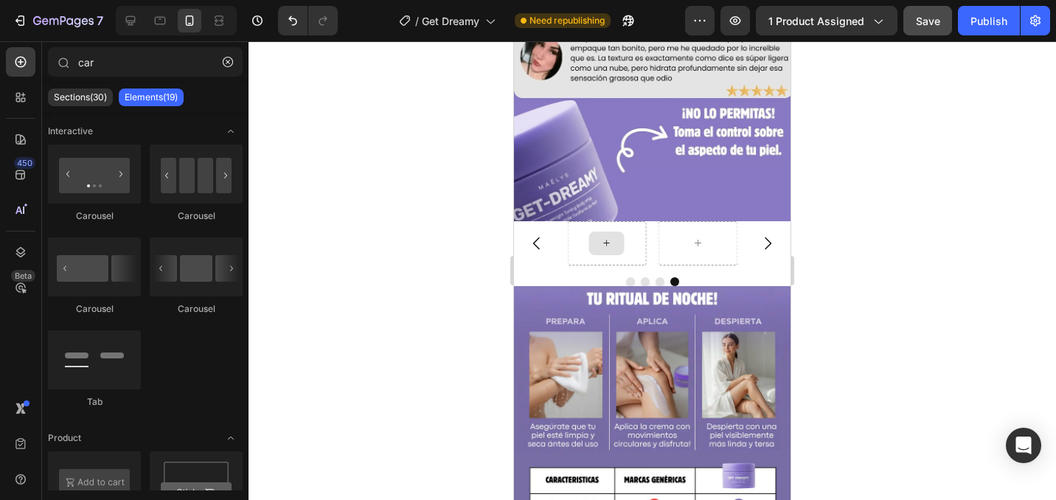
click at [597, 241] on div at bounding box center [606, 244] width 35 height 24
click at [124, 72] on input "car" at bounding box center [145, 61] width 195 height 29
type input "c"
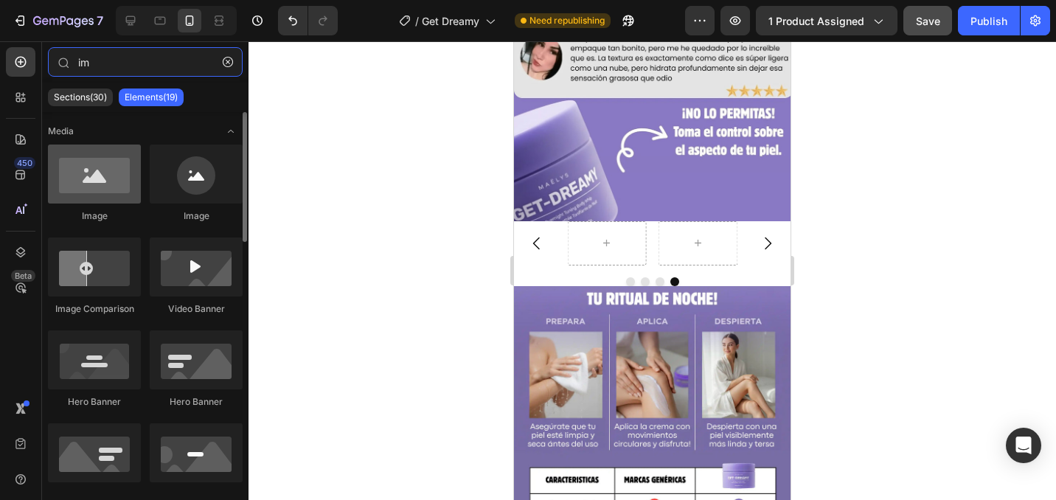
type input "im"
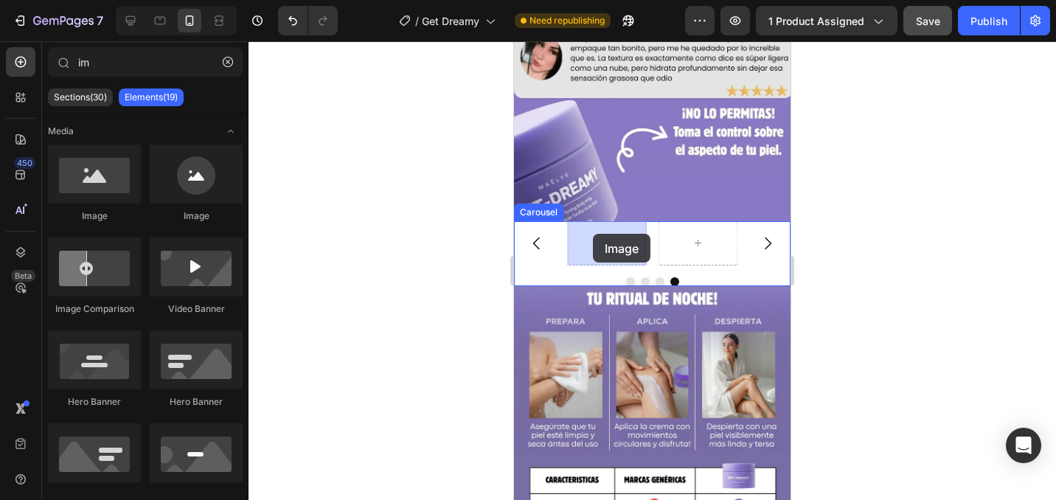
drag, startPoint x: 603, startPoint y: 244, endPoint x: 592, endPoint y: 235, distance: 14.2
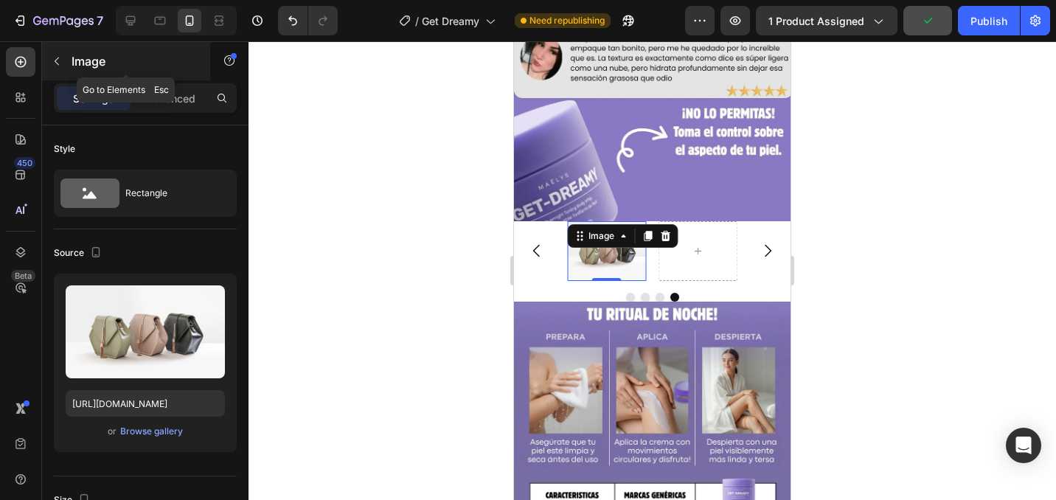
click at [55, 66] on icon "button" at bounding box center [57, 61] width 12 height 12
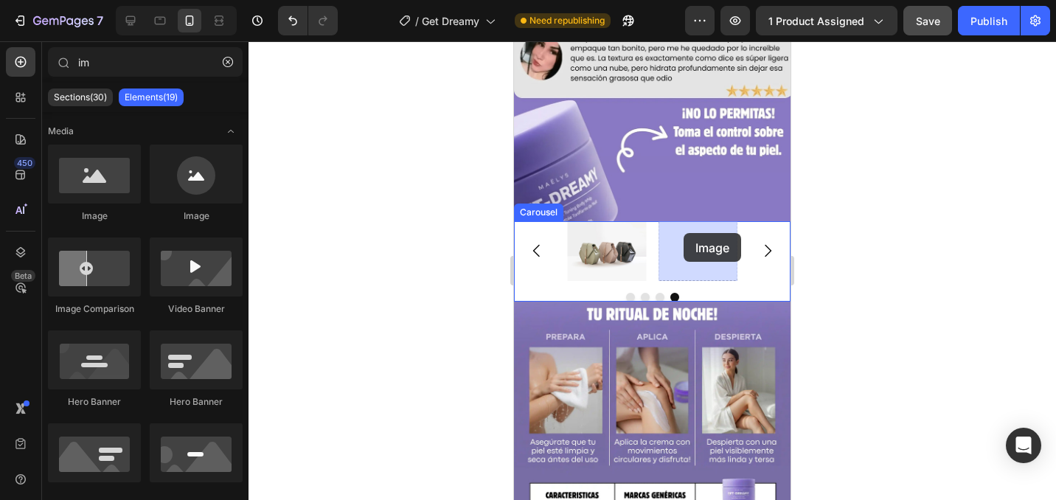
drag, startPoint x: 612, startPoint y: 225, endPoint x: 684, endPoint y: 233, distance: 72.0
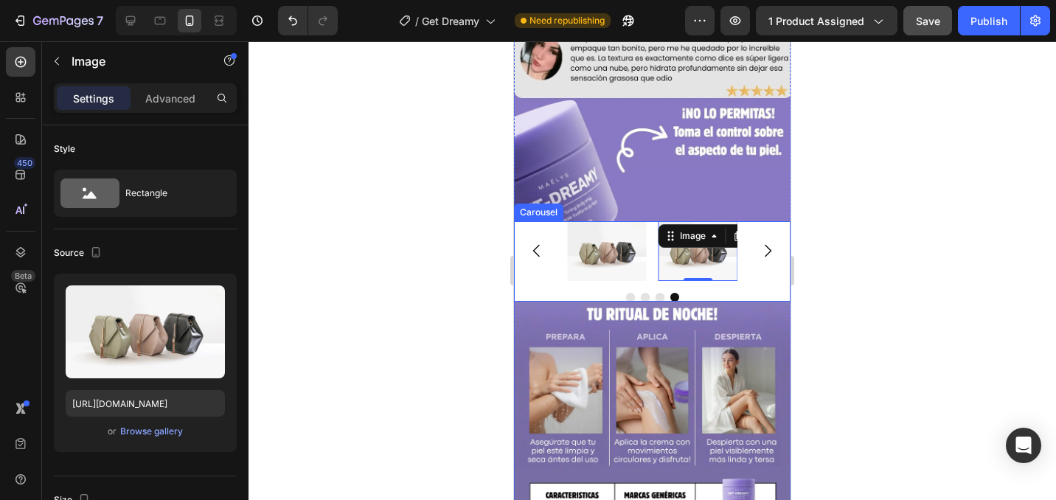
click at [766, 248] on icon "Carousel Next Arrow" at bounding box center [768, 251] width 18 height 18
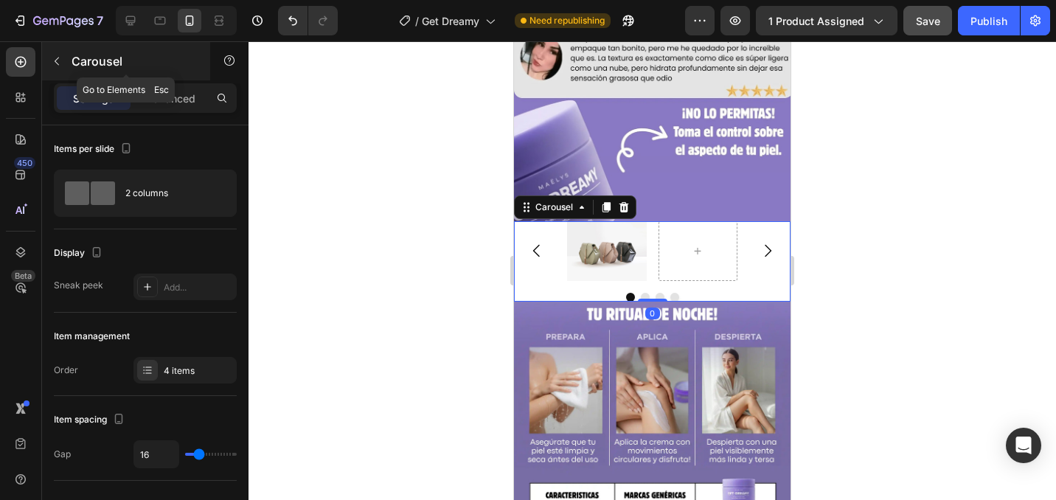
click at [69, 63] on div "Carousel" at bounding box center [126, 61] width 168 height 38
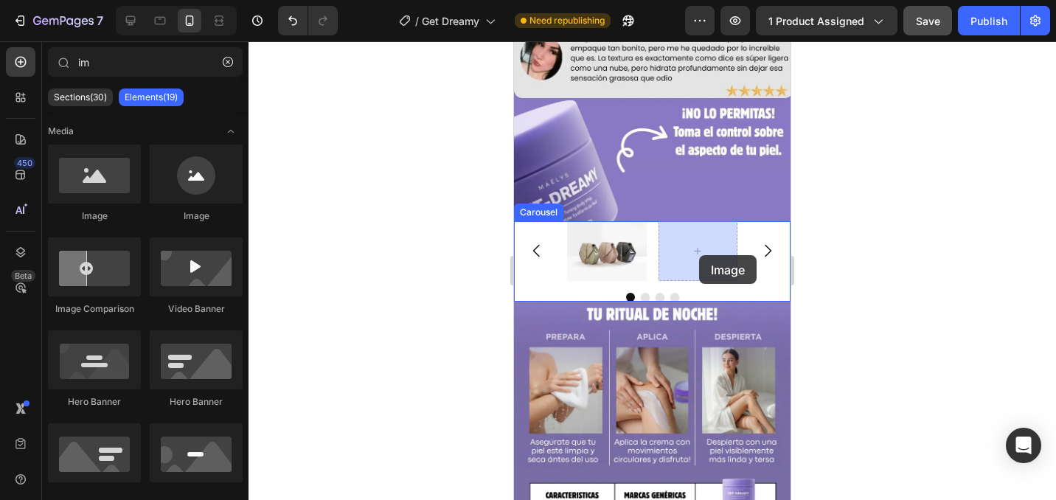
drag, startPoint x: 820, startPoint y: 229, endPoint x: 699, endPoint y: 255, distance: 123.7
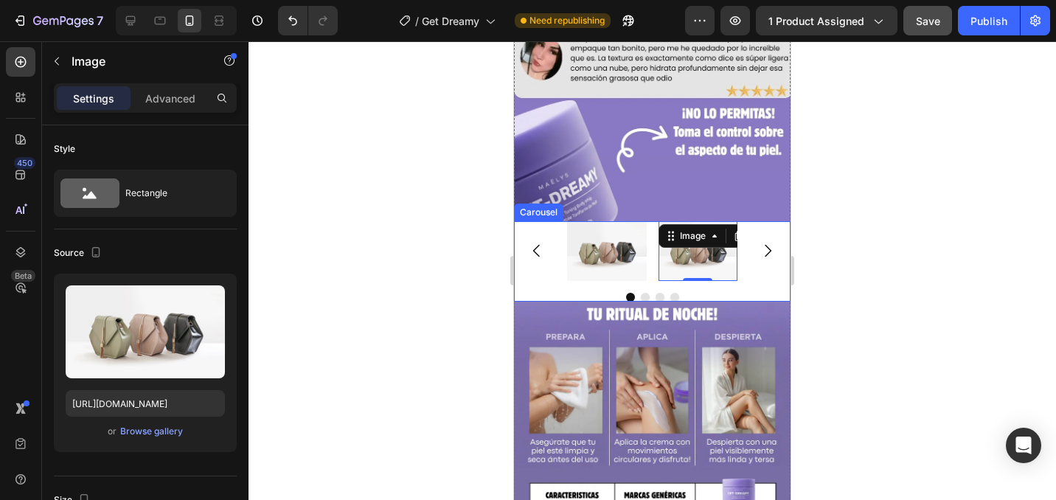
click at [768, 255] on icon "Carousel Next Arrow" at bounding box center [768, 251] width 18 height 18
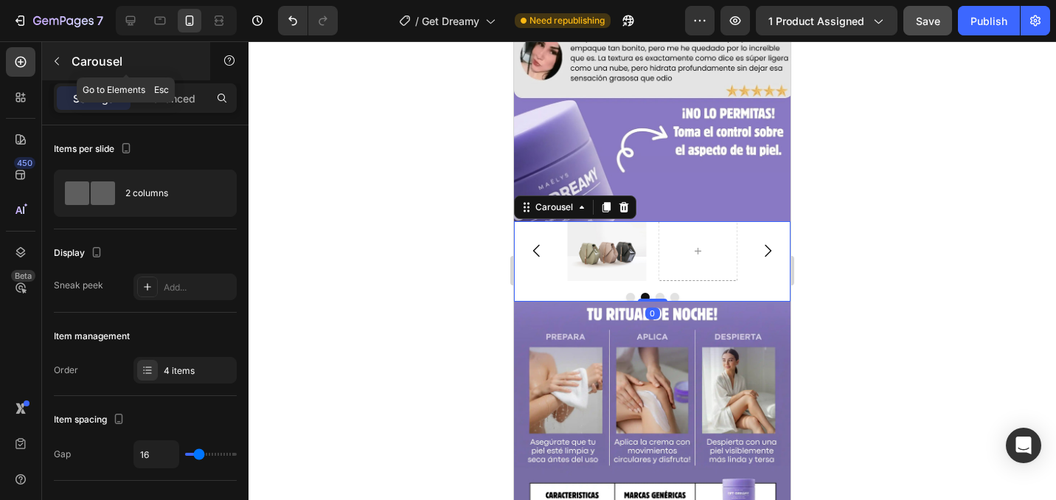
click at [69, 71] on div "Carousel" at bounding box center [126, 61] width 168 height 38
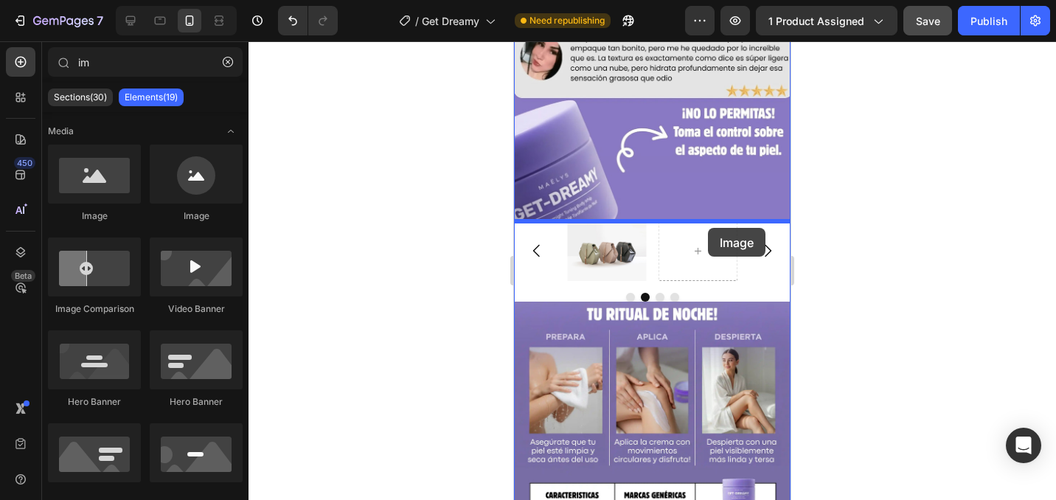
drag, startPoint x: 626, startPoint y: 202, endPoint x: 695, endPoint y: 245, distance: 80.8
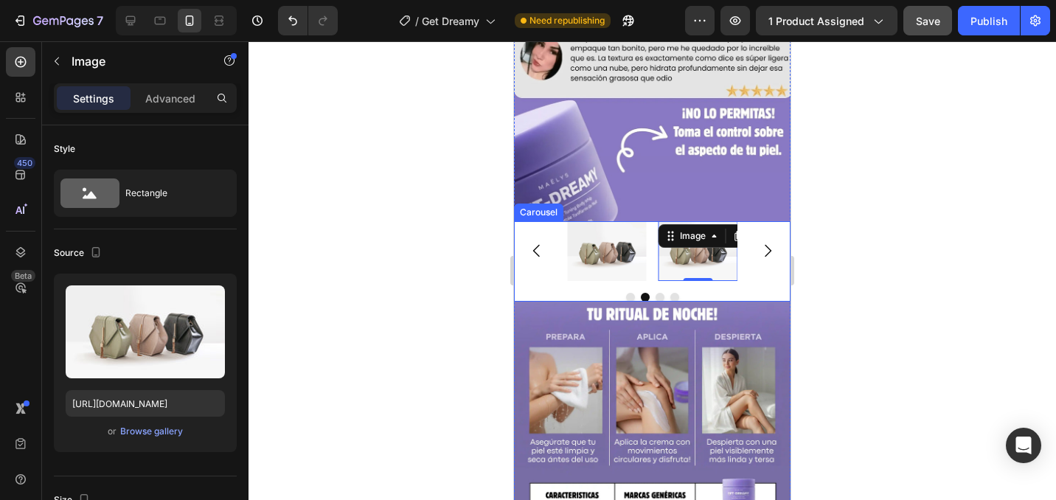
click at [762, 249] on icon "Carousel Next Arrow" at bounding box center [768, 251] width 18 height 18
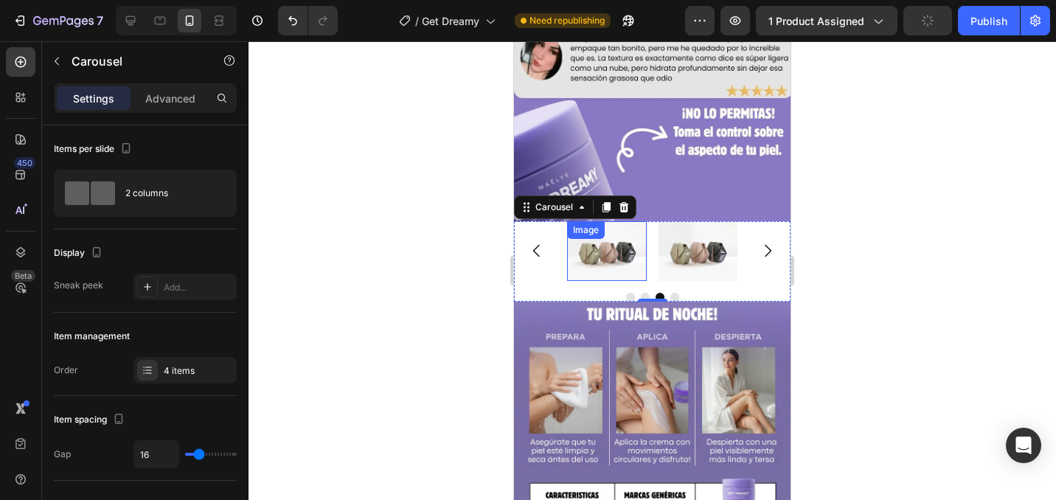
click at [627, 259] on img at bounding box center [607, 251] width 80 height 60
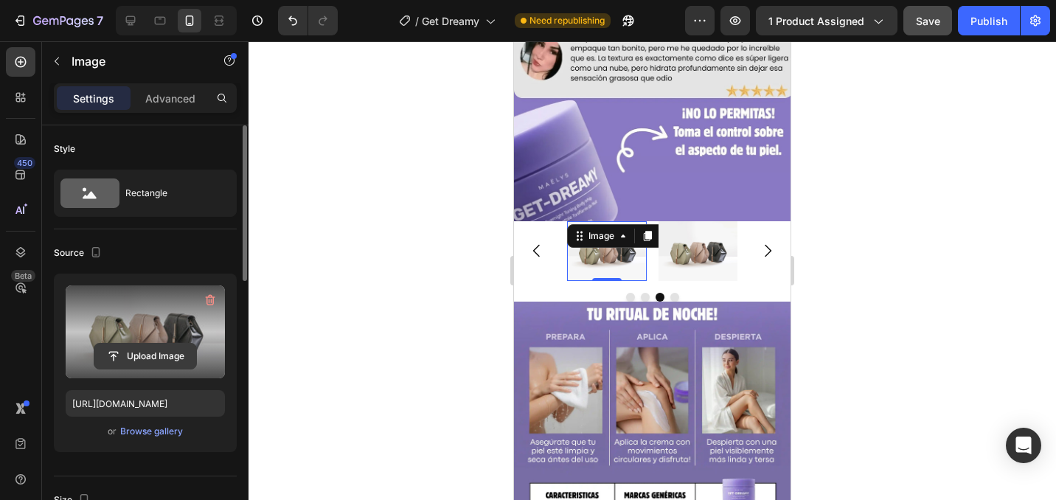
click at [164, 354] on input "file" at bounding box center [145, 356] width 102 height 25
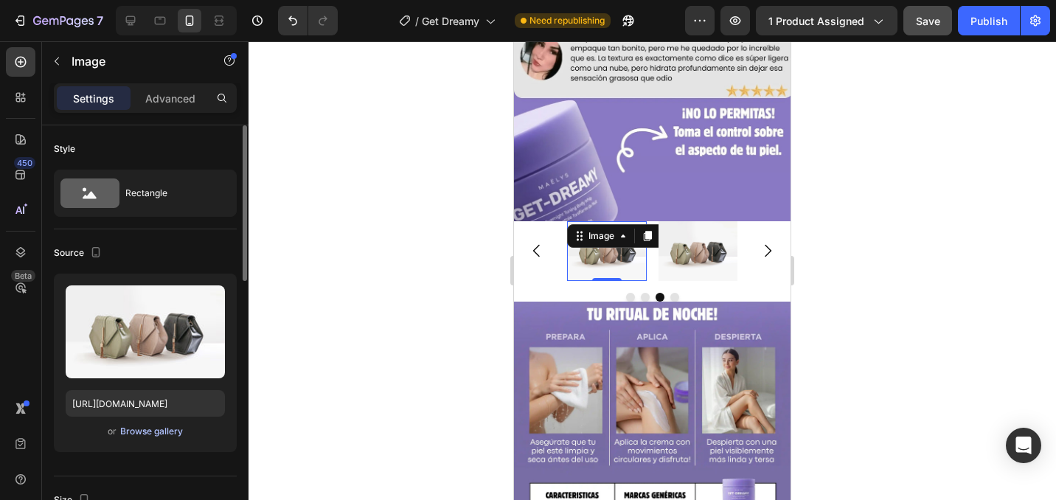
click at [156, 434] on div "Browse gallery" at bounding box center [151, 431] width 63 height 13
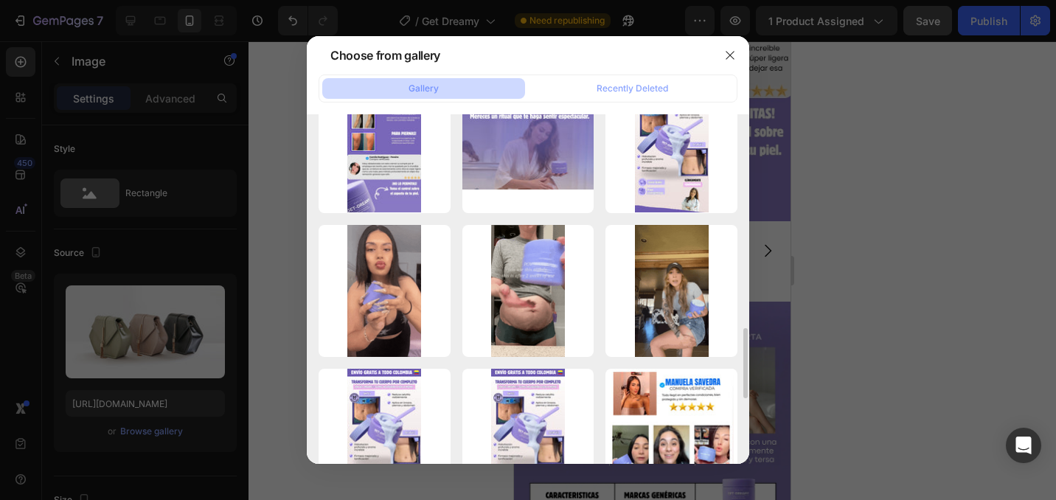
scroll to position [1057, 0]
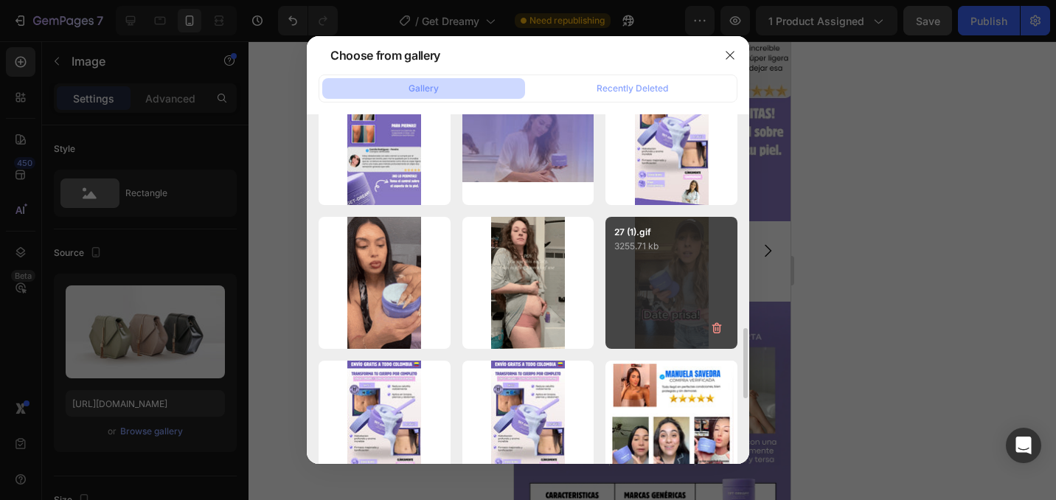
click at [649, 284] on div "27 (1).gif 3255.71 kb" at bounding box center [671, 283] width 132 height 132
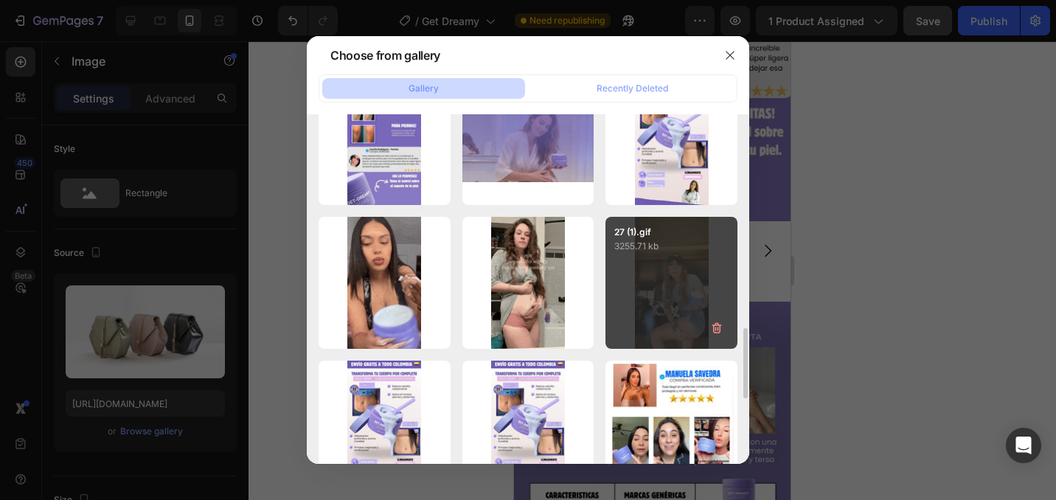
type input "[URL][DOMAIN_NAME]"
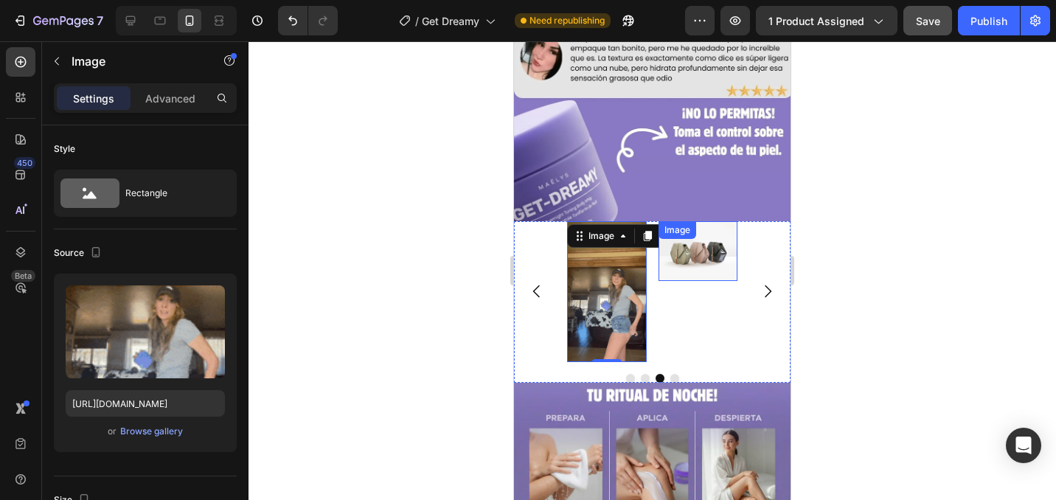
click at [693, 263] on img at bounding box center [699, 251] width 80 height 60
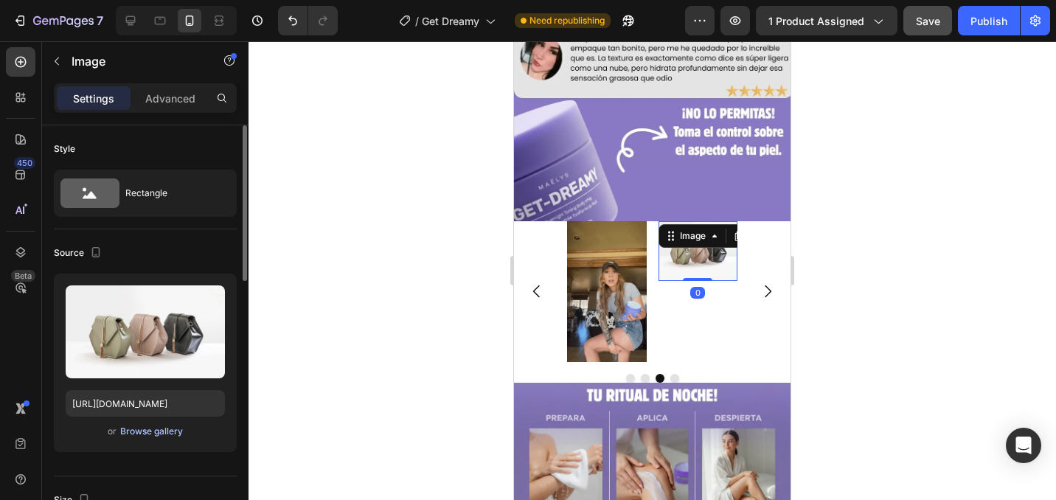
click at [149, 437] on div "Browse gallery" at bounding box center [151, 431] width 63 height 13
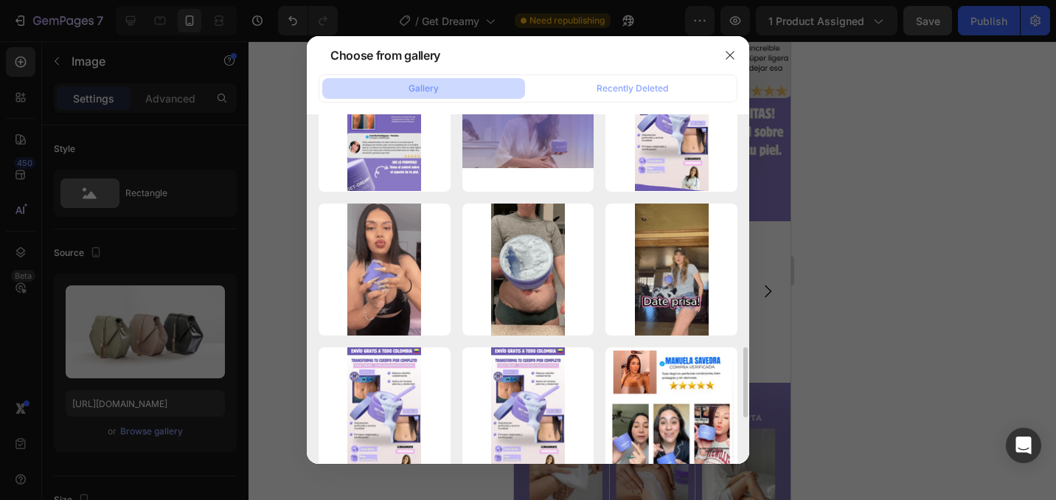
scroll to position [1085, 0]
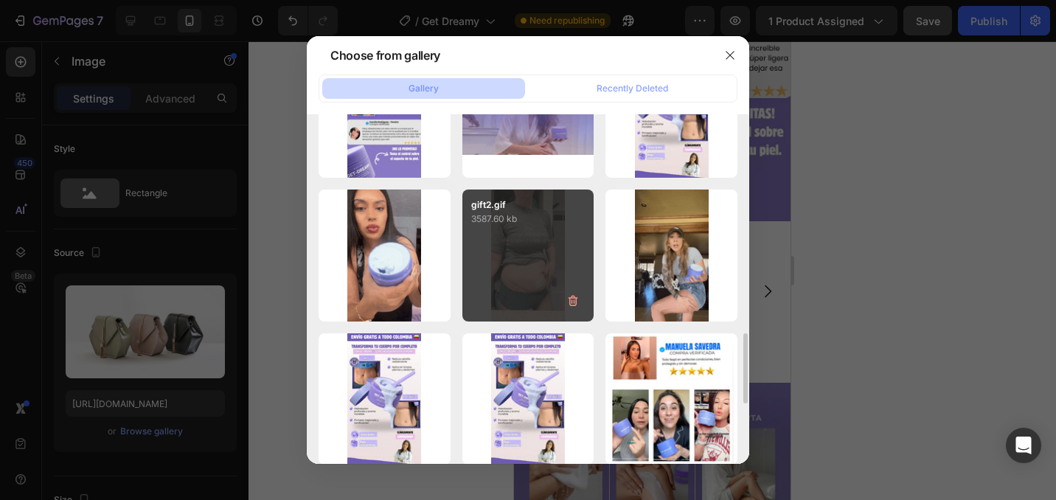
click at [532, 264] on div "gift2.gif 3587.60 kb" at bounding box center [528, 256] width 132 height 132
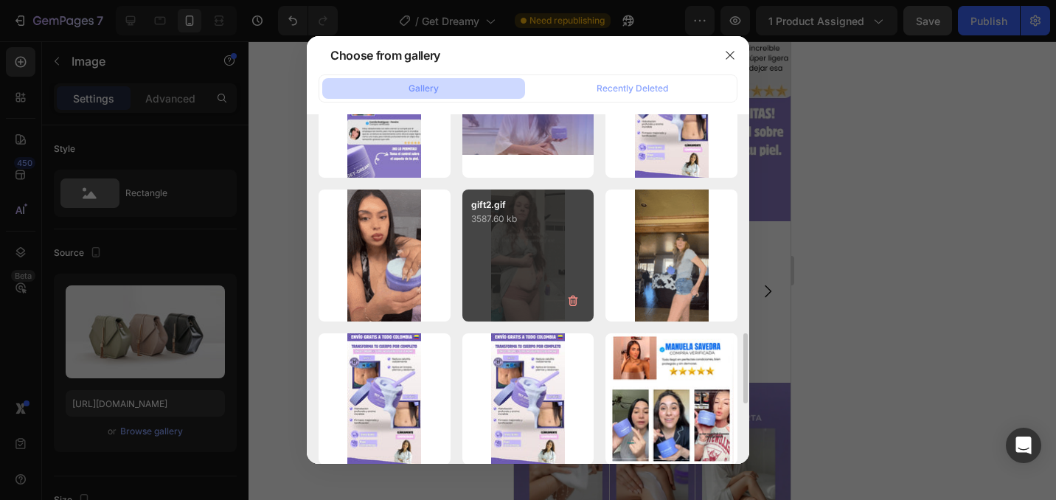
type input "[URL][DOMAIN_NAME]"
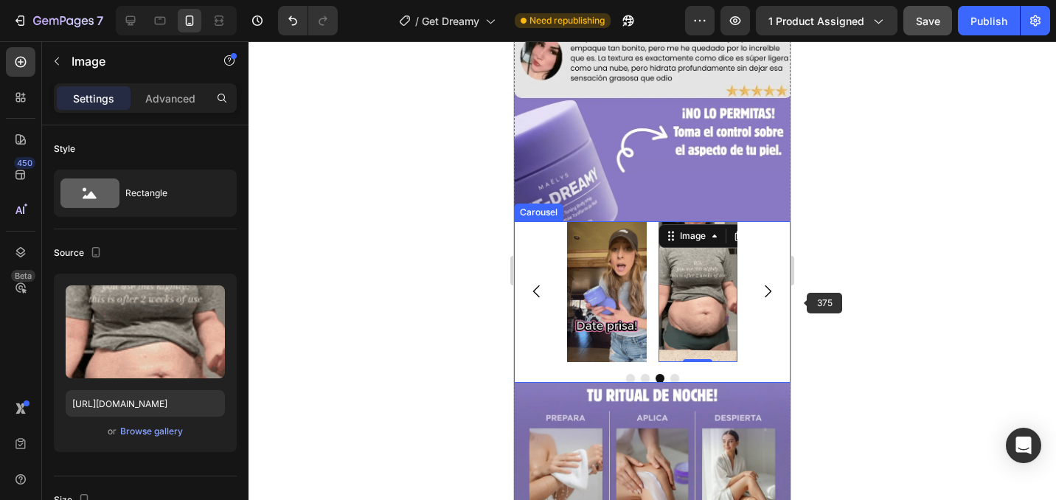
click at [782, 294] on button "Carousel Next Arrow" at bounding box center [767, 291] width 41 height 41
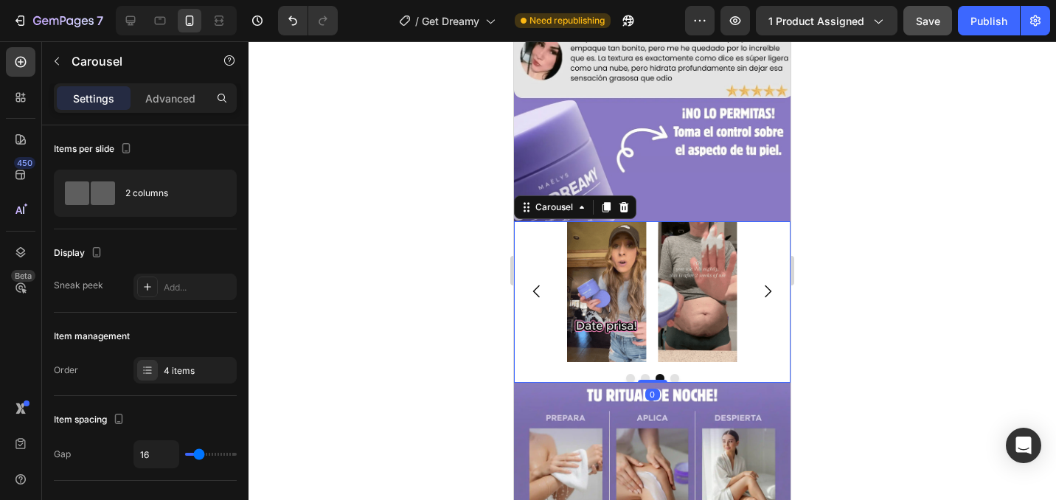
click at [782, 296] on button "Carousel Next Arrow" at bounding box center [767, 291] width 41 height 41
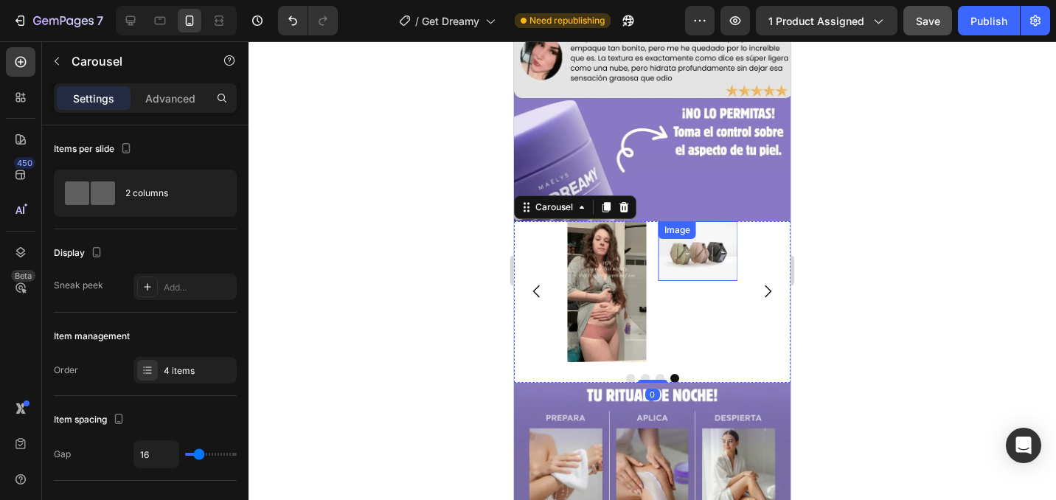
click at [689, 254] on img at bounding box center [699, 251] width 80 height 60
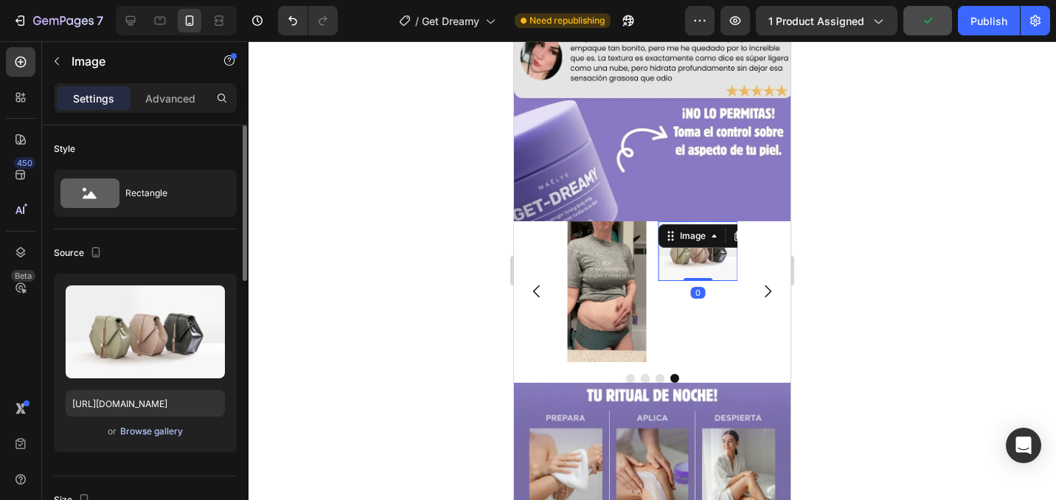
click at [159, 428] on div "Browse gallery" at bounding box center [151, 431] width 63 height 13
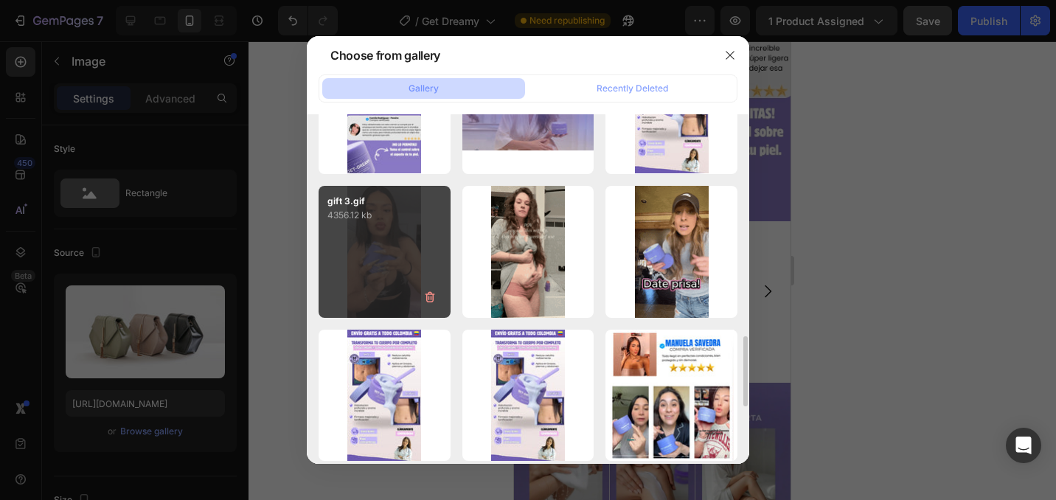
scroll to position [1091, 0]
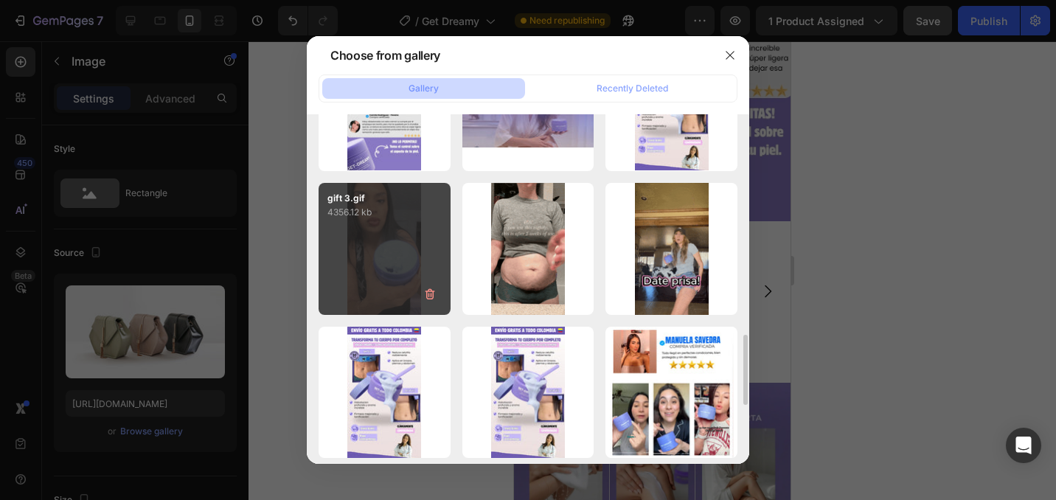
click at [378, 231] on div "gift 3.gif 4356.12 kb" at bounding box center [385, 249] width 132 height 132
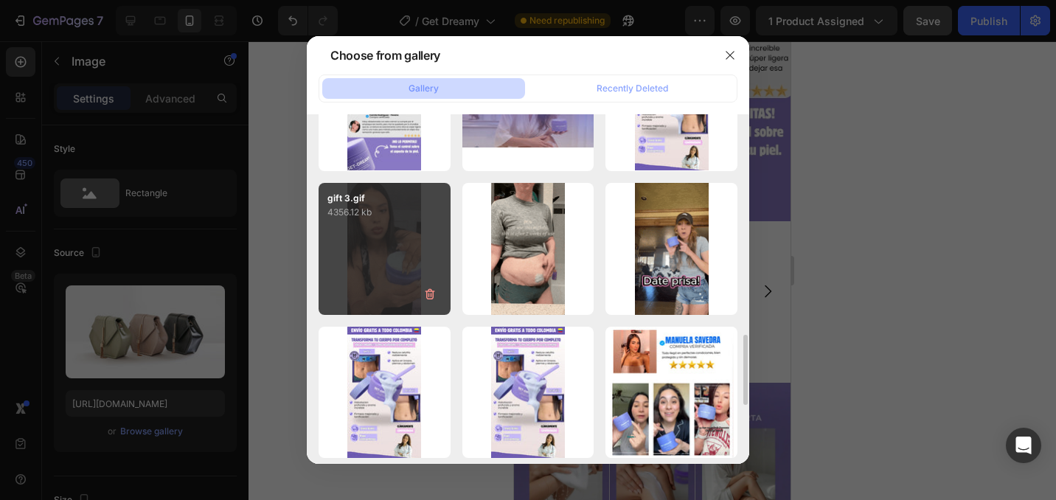
type input "[URL][DOMAIN_NAME]"
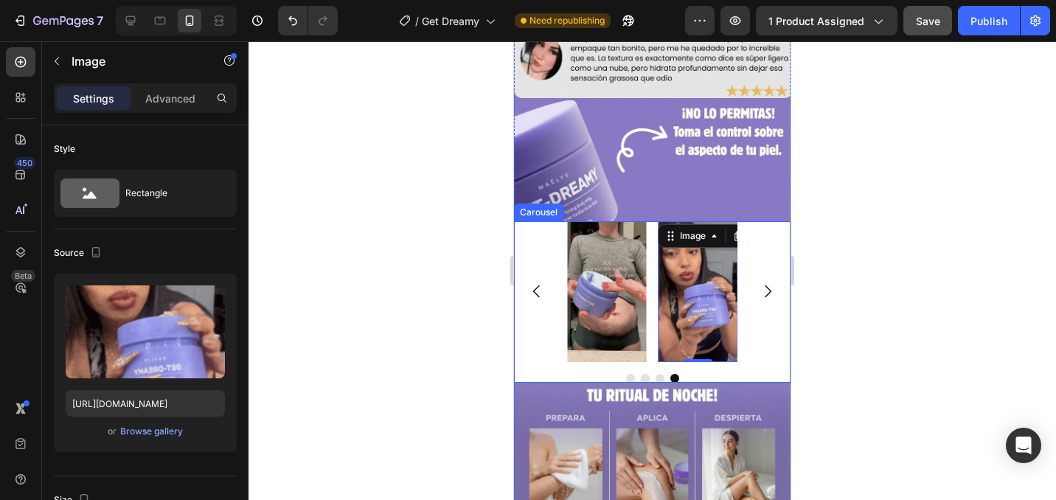
click at [762, 287] on icon "Carousel Next Arrow" at bounding box center [768, 291] width 18 height 18
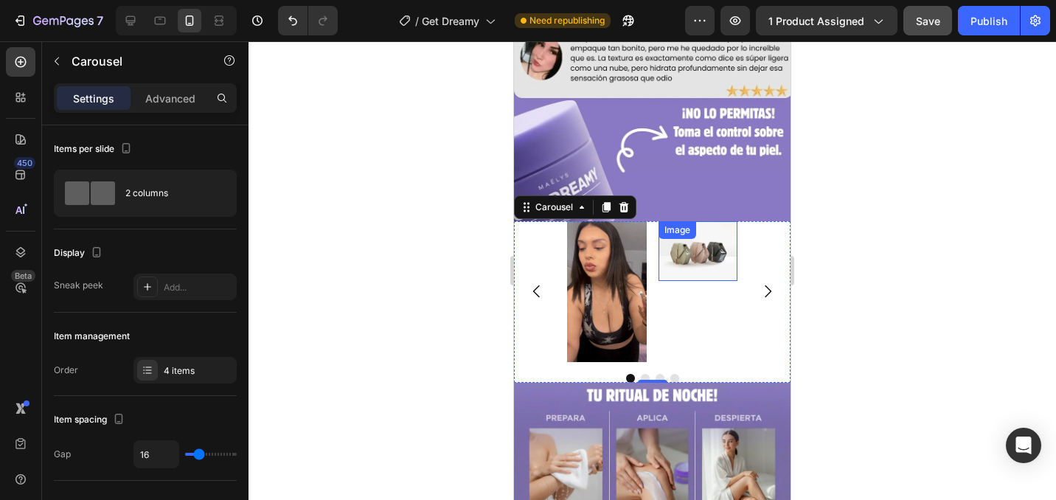
click at [703, 259] on img at bounding box center [699, 251] width 80 height 60
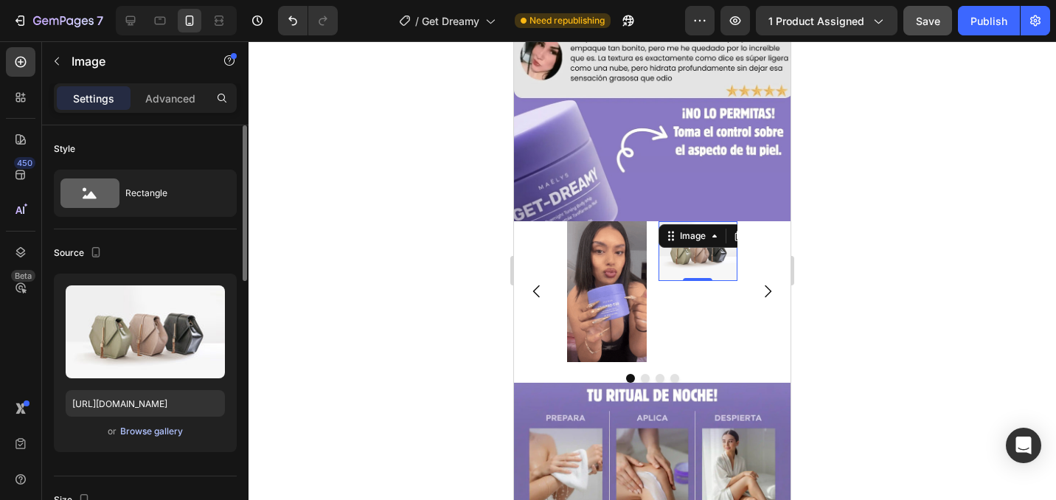
click at [159, 435] on div "Browse gallery" at bounding box center [151, 431] width 63 height 13
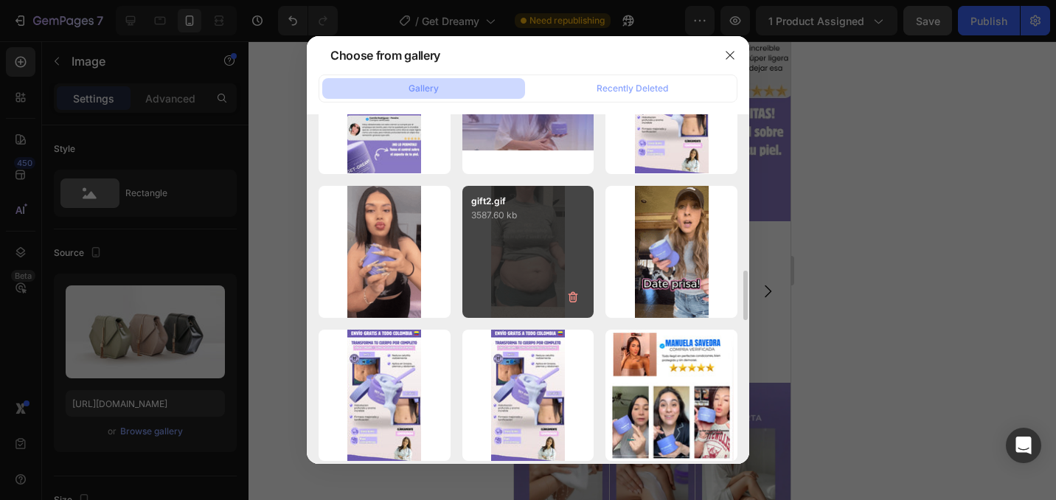
scroll to position [1089, 0]
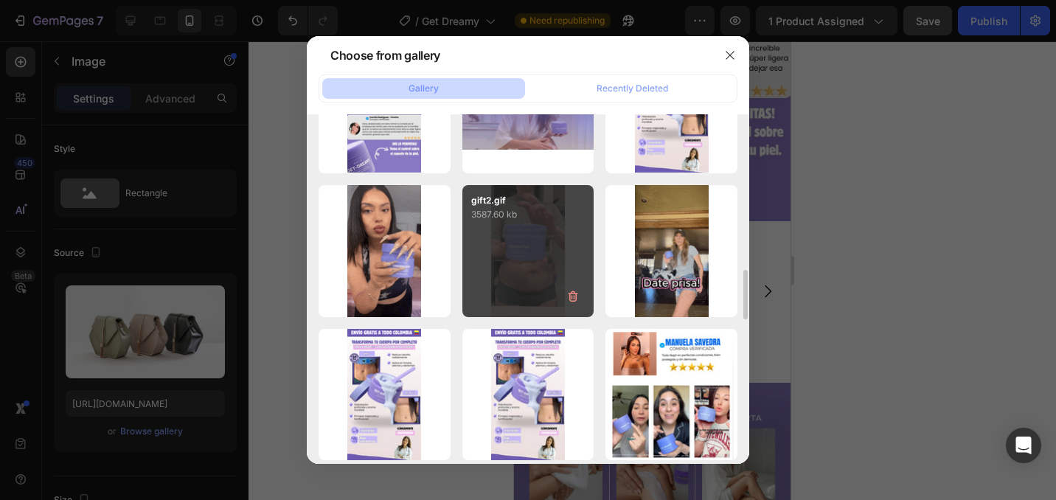
click at [515, 265] on div "gift2.gif 3587.60 kb" at bounding box center [528, 251] width 132 height 132
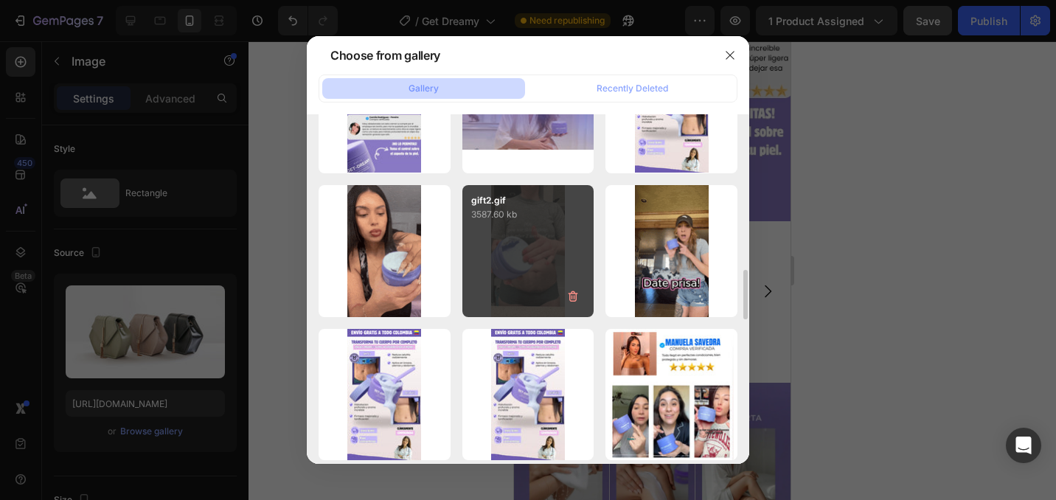
type input "[URL][DOMAIN_NAME]"
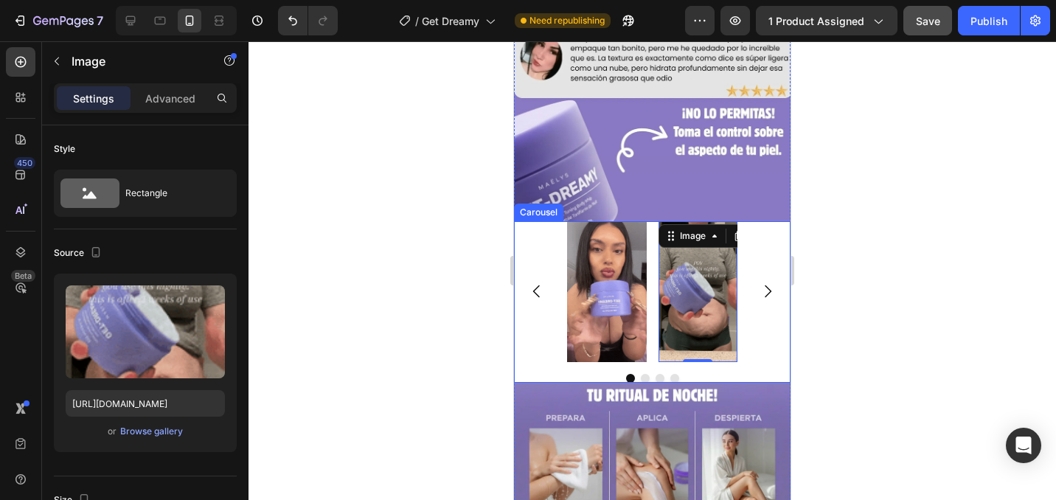
click at [765, 290] on icon "Carousel Next Arrow" at bounding box center [768, 291] width 18 height 18
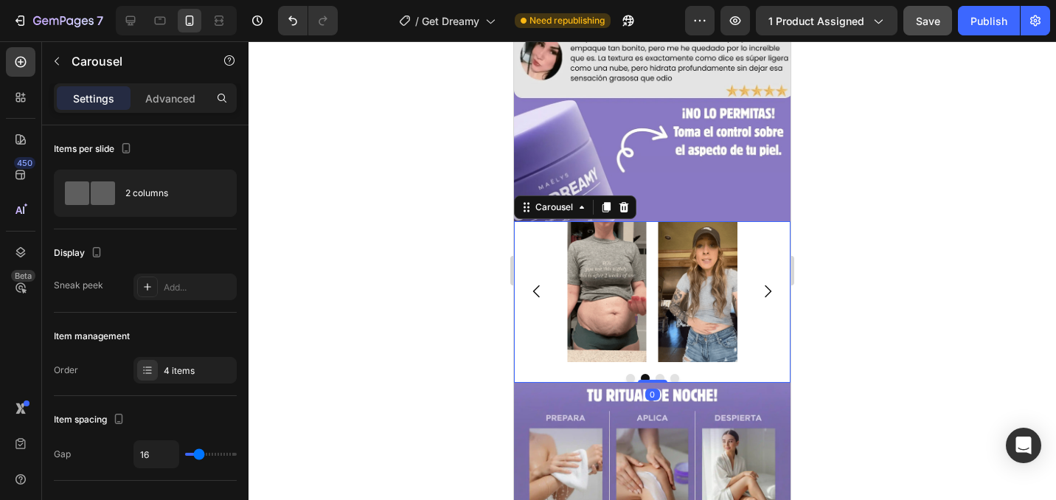
click at [765, 290] on icon "Carousel Next Arrow" at bounding box center [768, 291] width 18 height 18
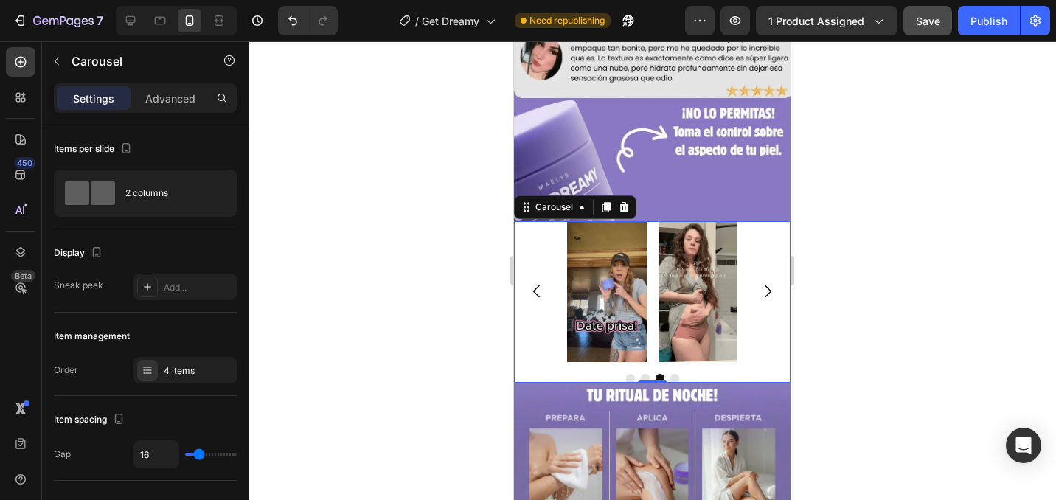
click at [765, 290] on icon "Carousel Next Arrow" at bounding box center [768, 291] width 18 height 18
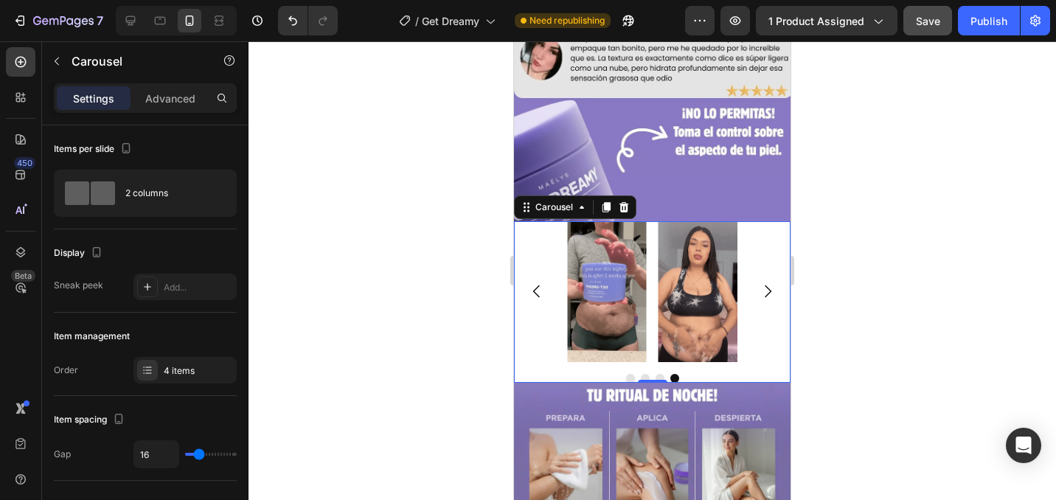
click at [762, 243] on div "Image Image Image Image" at bounding box center [652, 291] width 277 height 141
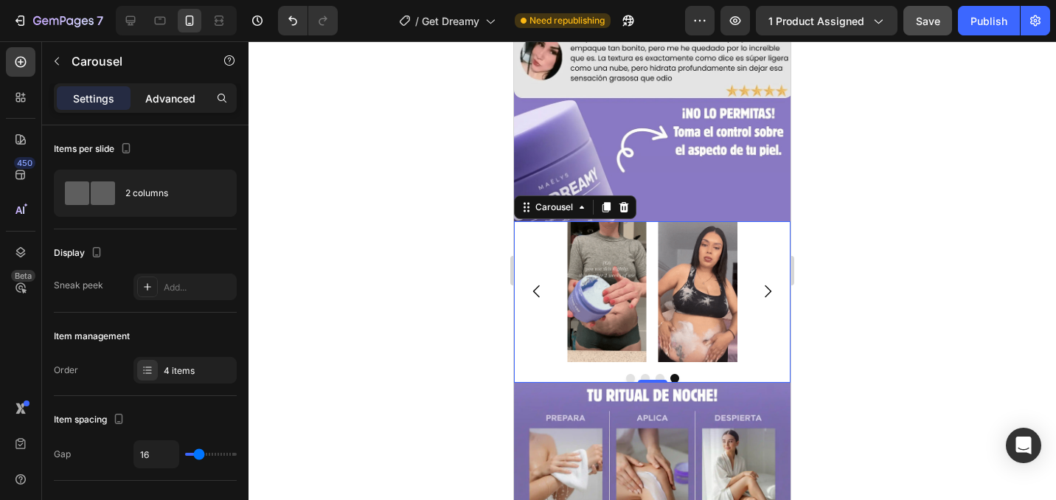
click at [201, 93] on div "Advanced" at bounding box center [170, 98] width 74 height 24
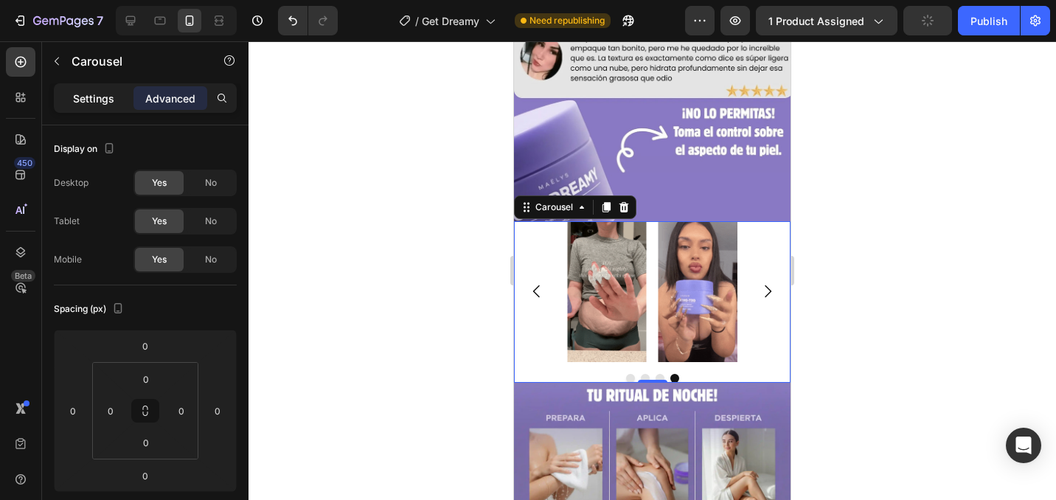
click at [86, 96] on p "Settings" at bounding box center [93, 98] width 41 height 15
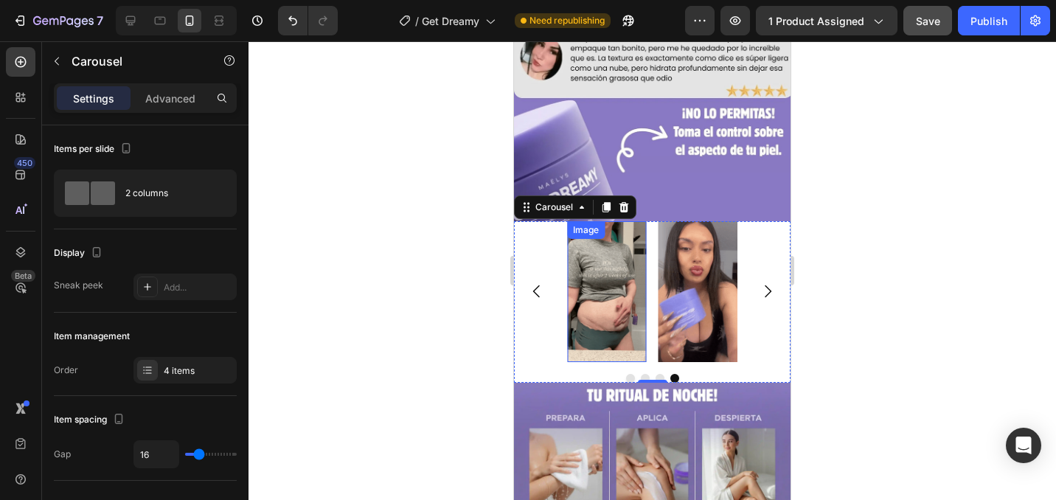
click at [588, 314] on img at bounding box center [607, 291] width 80 height 141
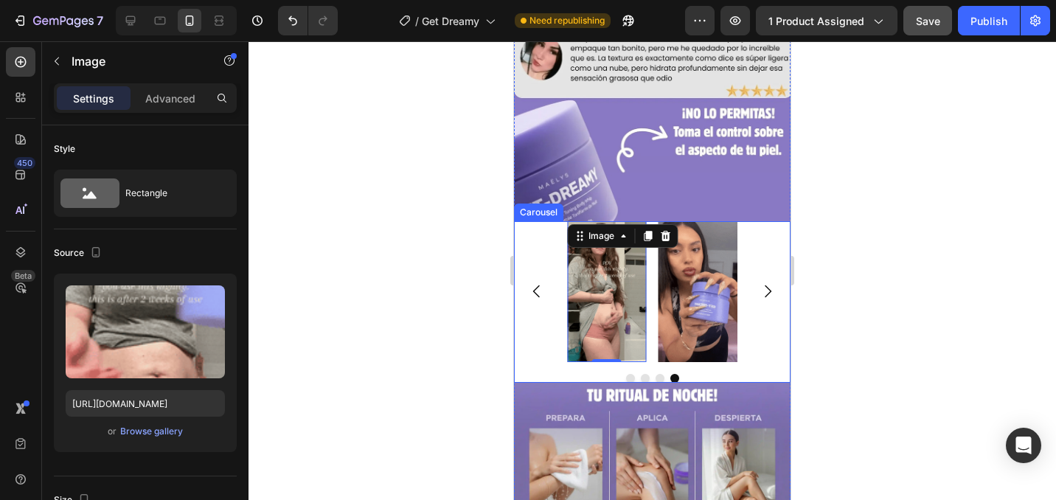
click at [527, 268] on div "Image Image Image Image 0" at bounding box center [652, 291] width 277 height 141
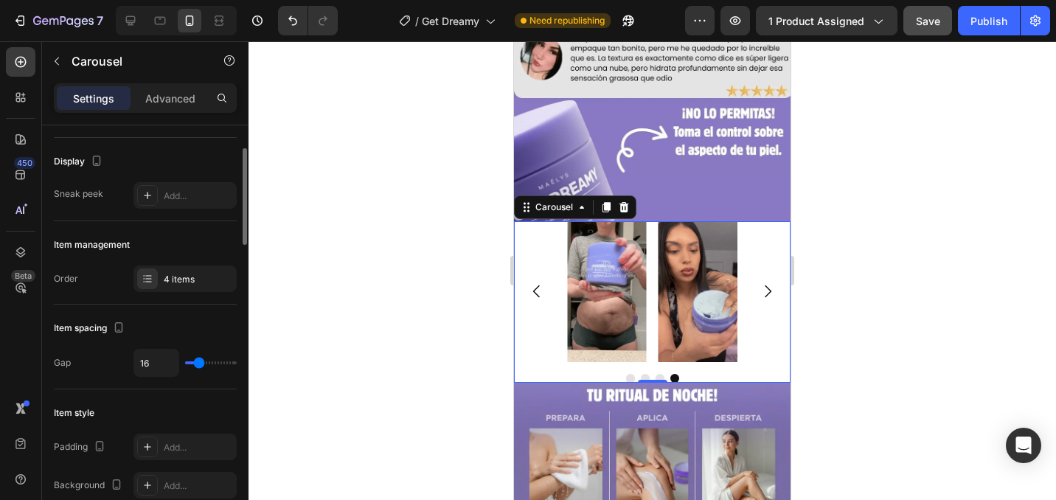
scroll to position [94, 0]
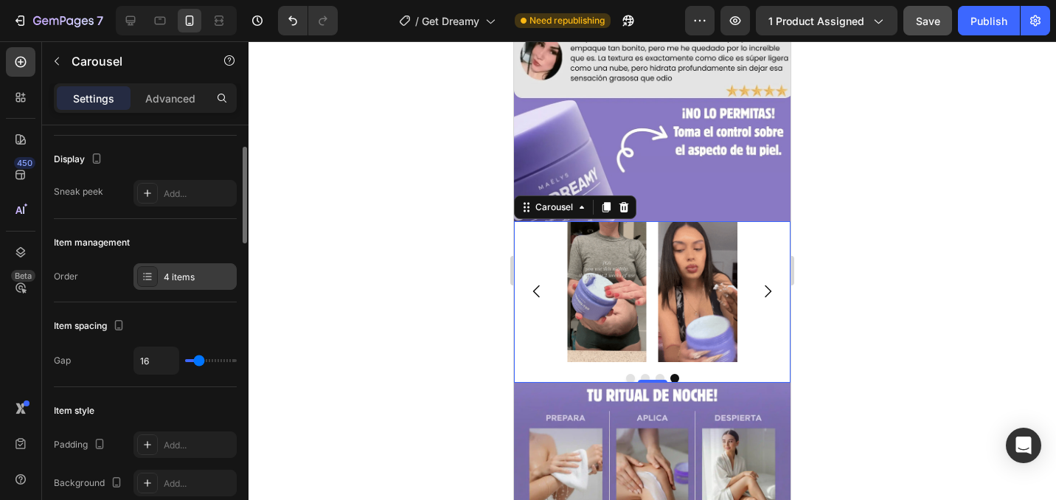
click at [167, 271] on div "4 items" at bounding box center [198, 277] width 69 height 13
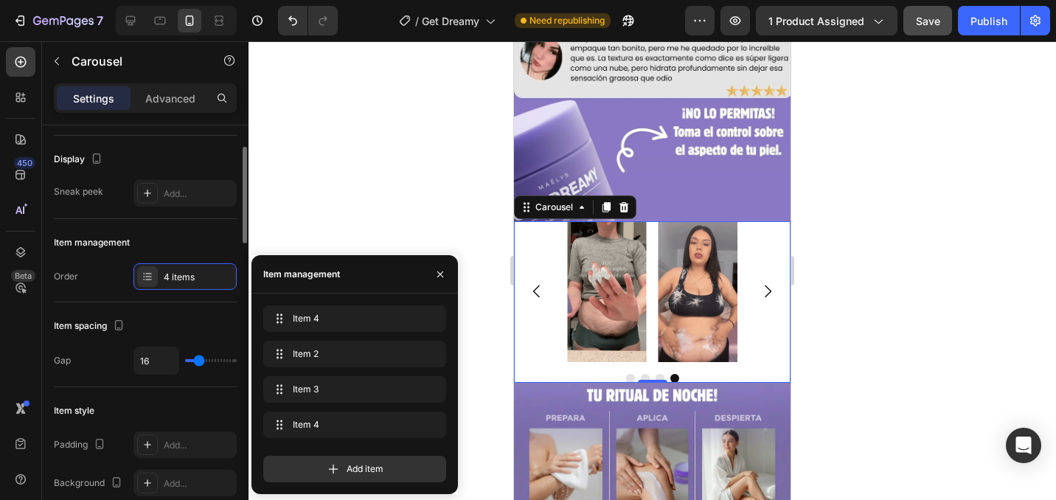
click at [170, 322] on div "Item spacing" at bounding box center [145, 326] width 183 height 24
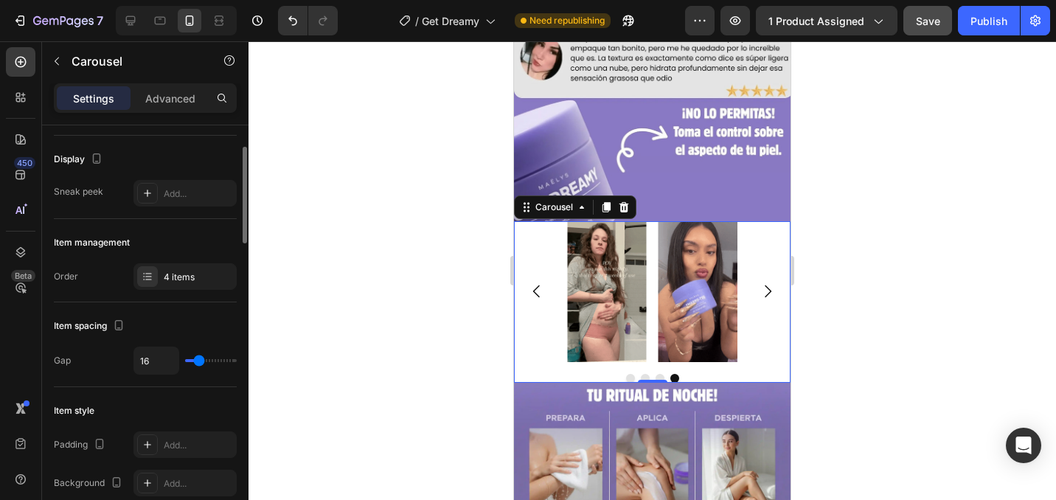
type input "10"
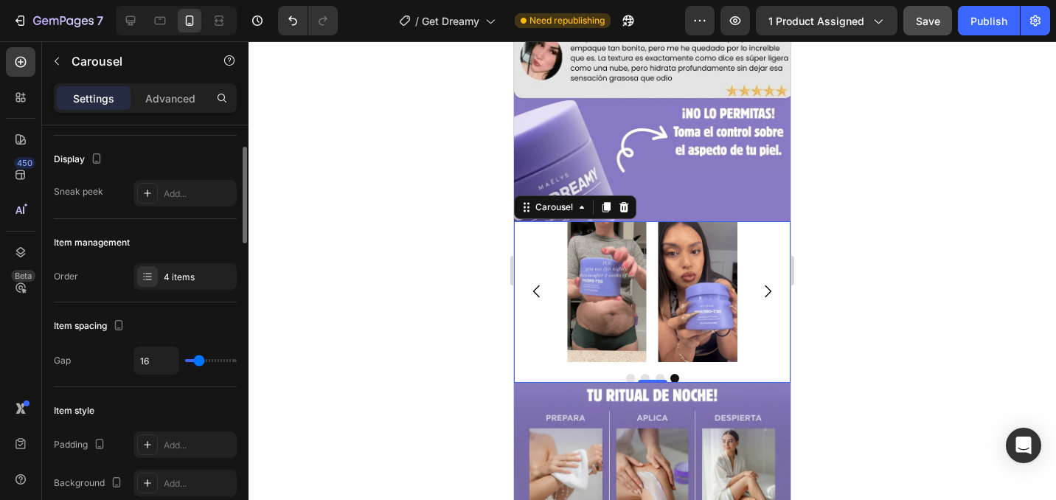
type input "10"
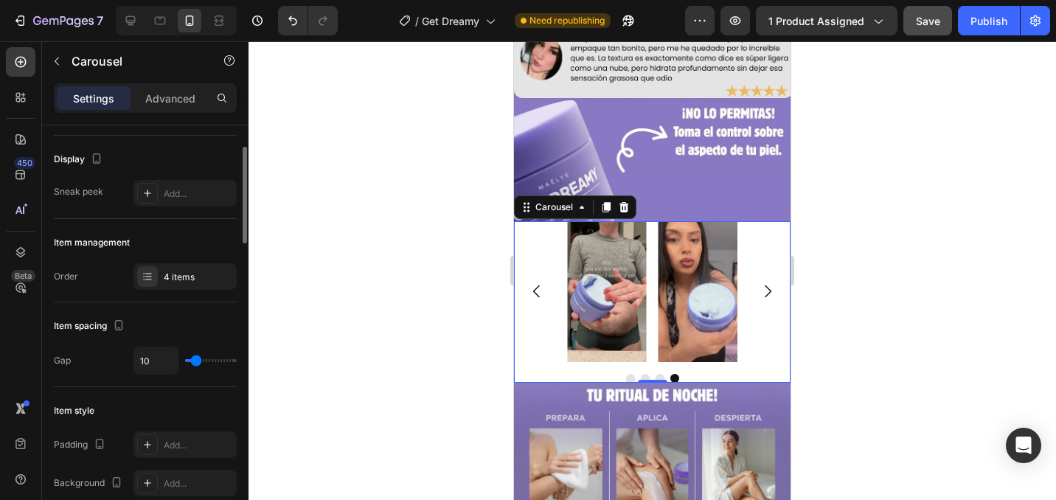
type input "6"
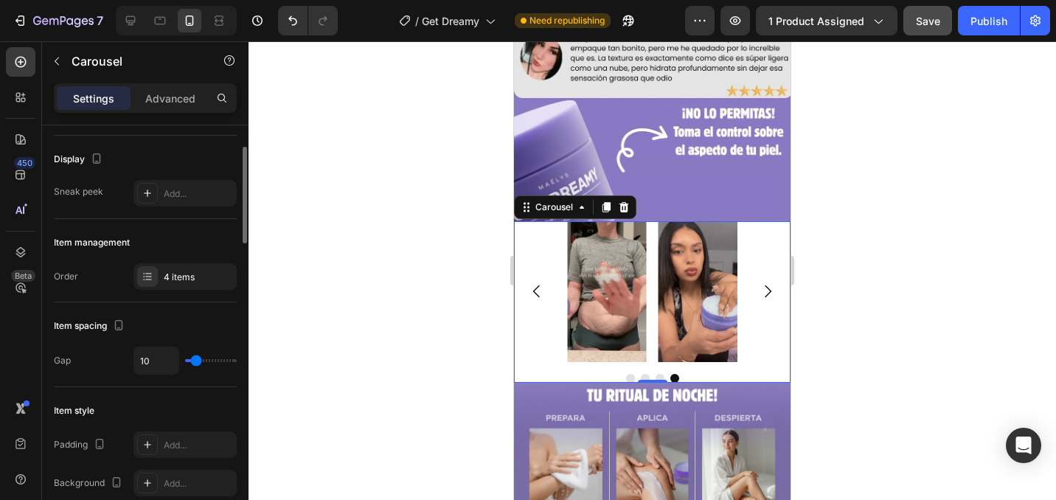
type input "6"
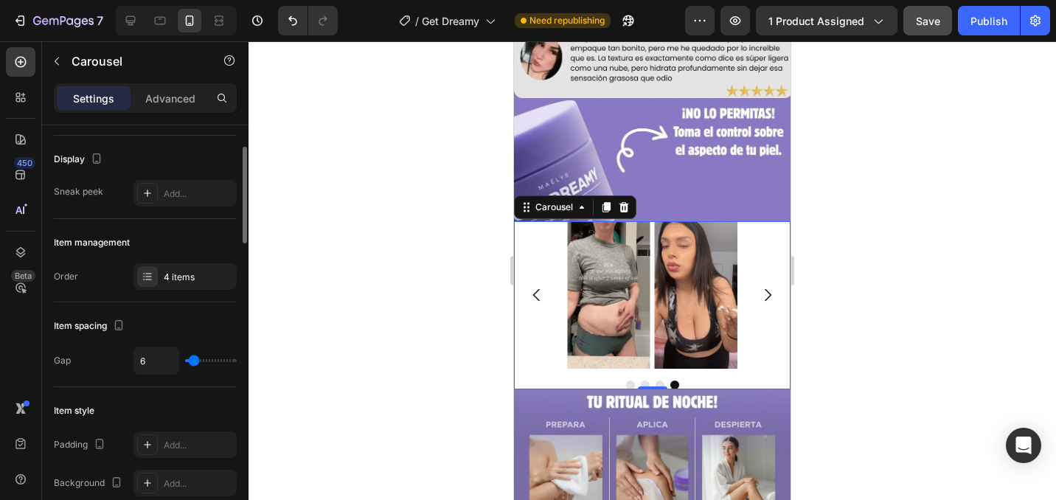
type input "5"
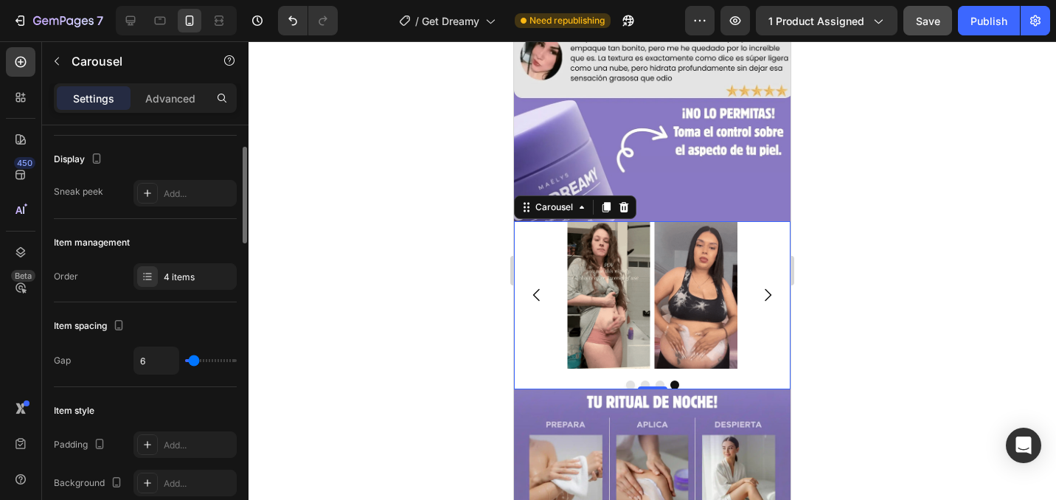
type input "5"
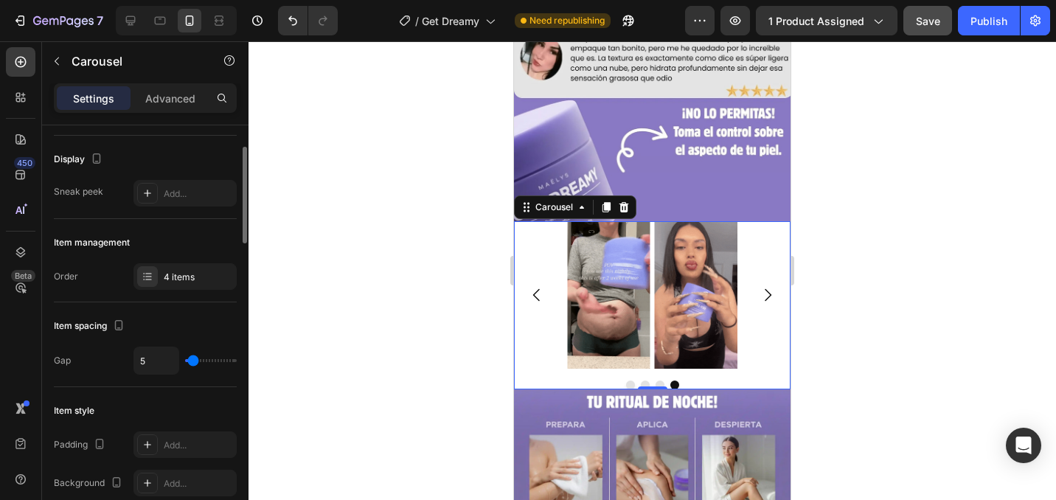
type input "6"
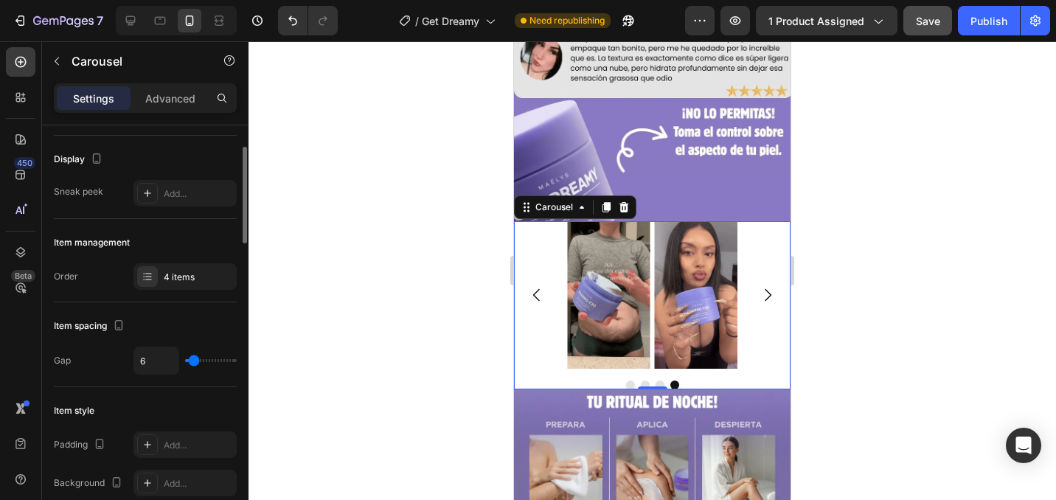
type input "6"
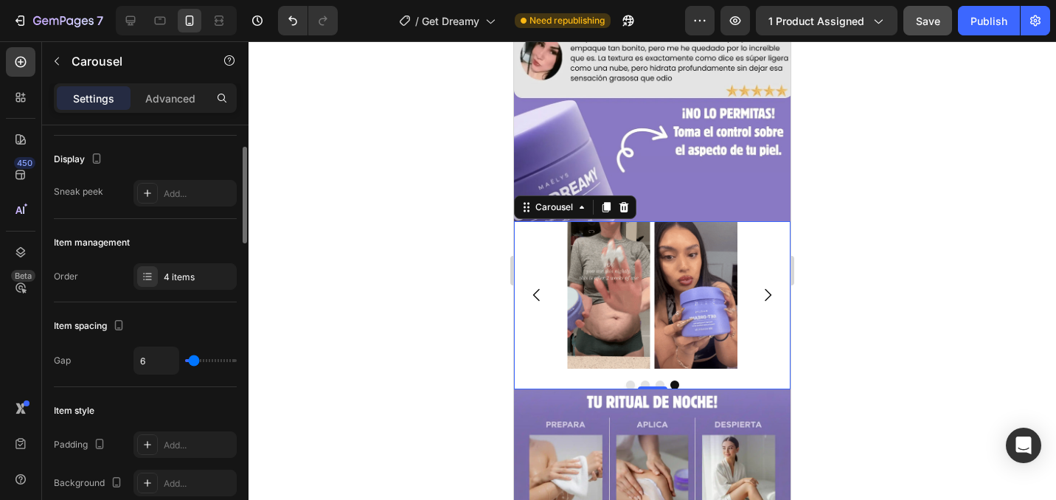
click at [193, 362] on input "range" at bounding box center [211, 360] width 52 height 3
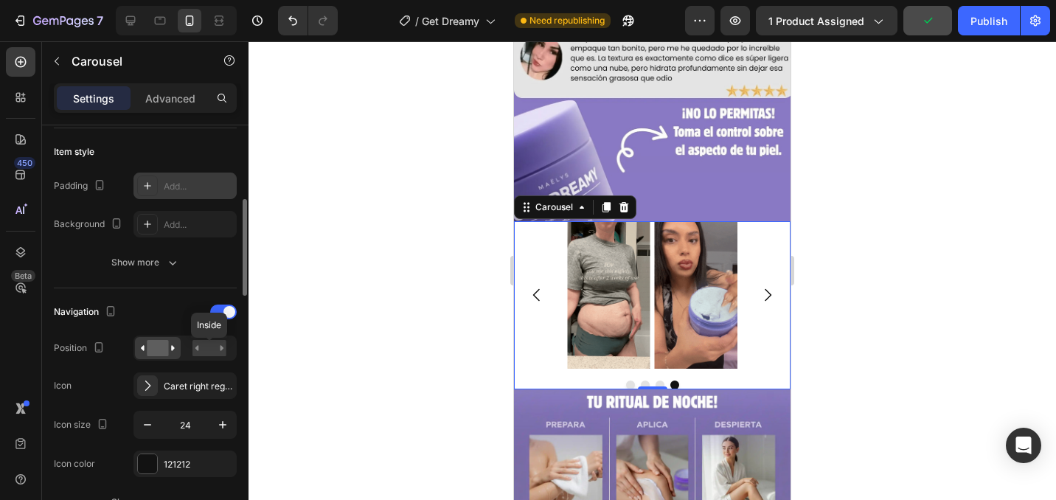
scroll to position [354, 0]
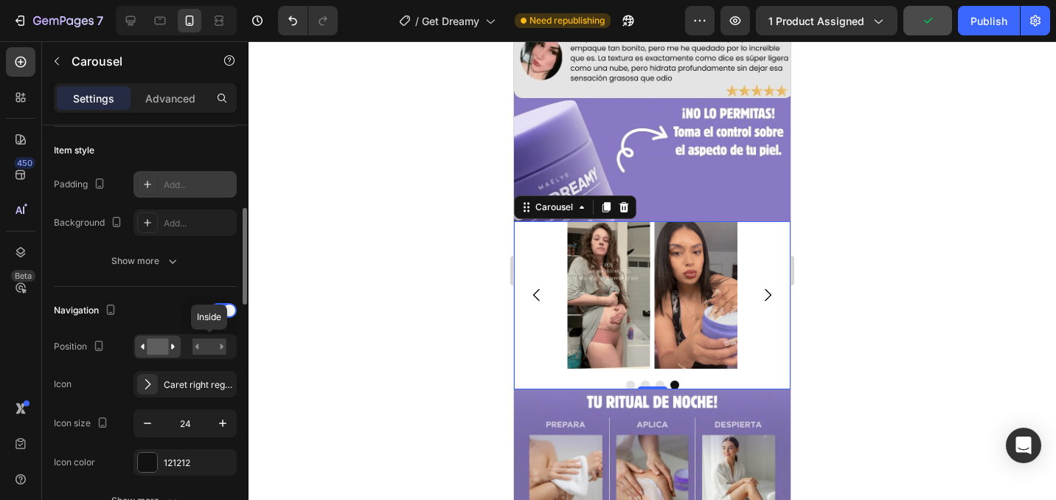
click at [199, 347] on rect at bounding box center [209, 346] width 34 height 16
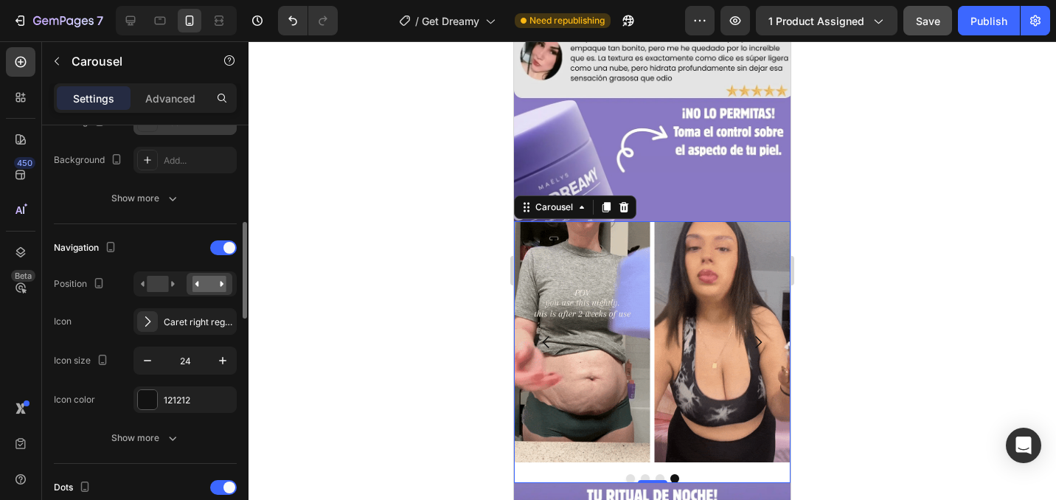
scroll to position [414, 0]
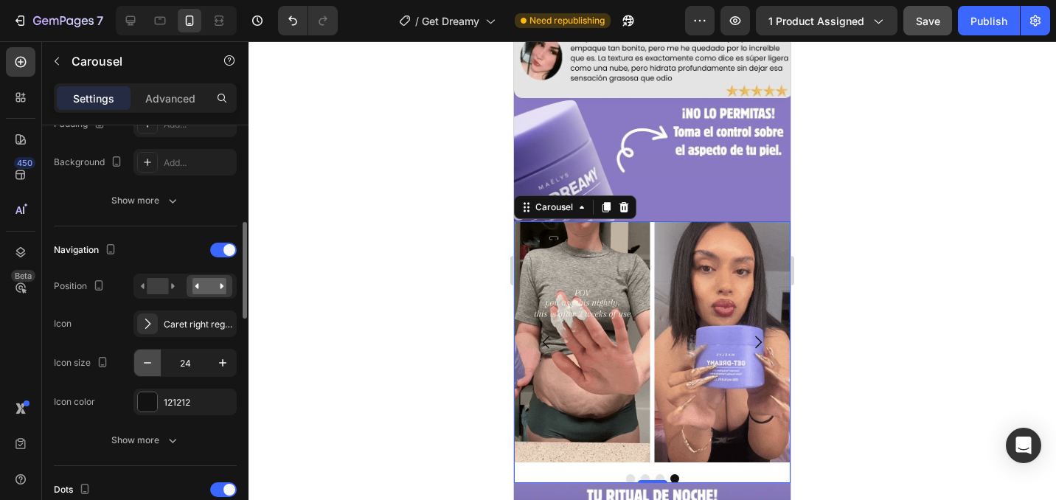
click at [149, 360] on icon "button" at bounding box center [147, 362] width 15 height 15
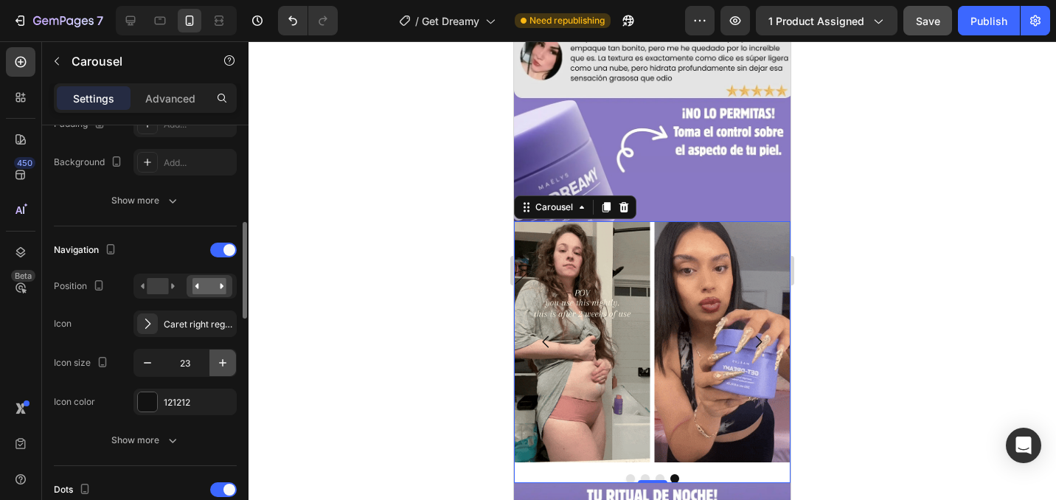
click at [215, 363] on icon "button" at bounding box center [222, 362] width 15 height 15
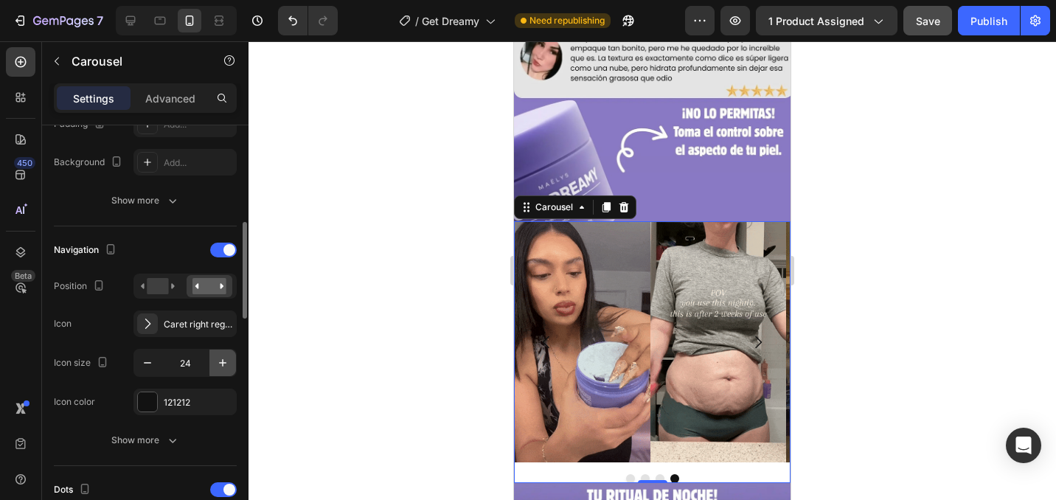
click at [215, 363] on icon "button" at bounding box center [222, 362] width 15 height 15
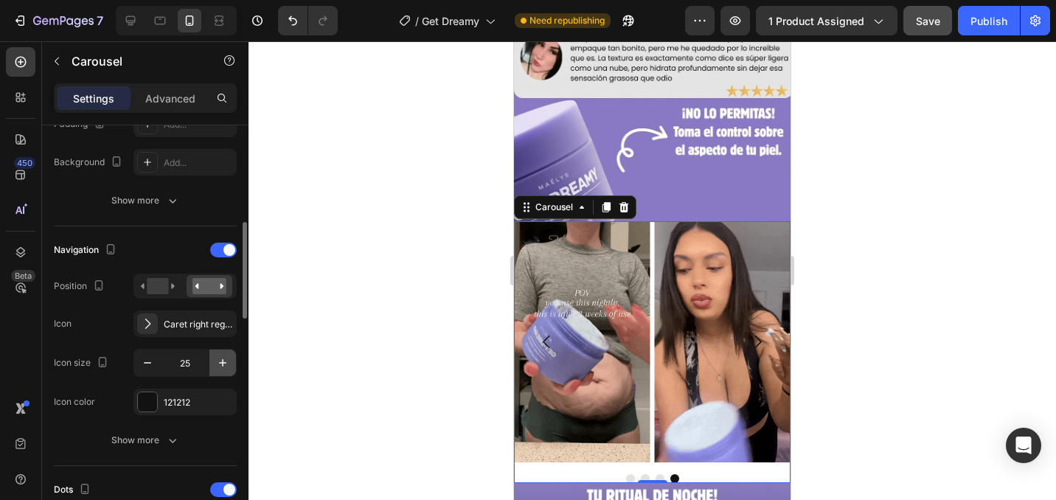
click at [215, 363] on icon "button" at bounding box center [222, 362] width 15 height 15
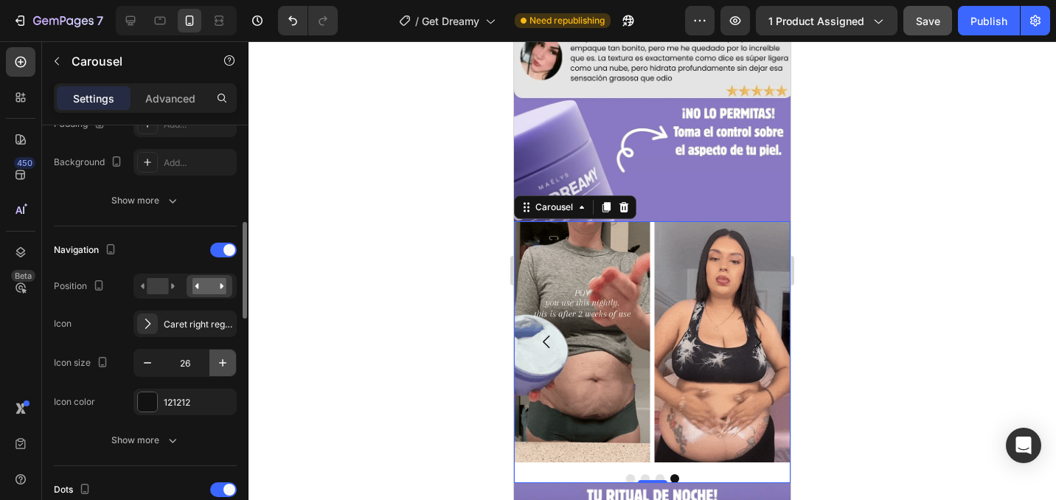
click at [215, 363] on icon "button" at bounding box center [222, 362] width 15 height 15
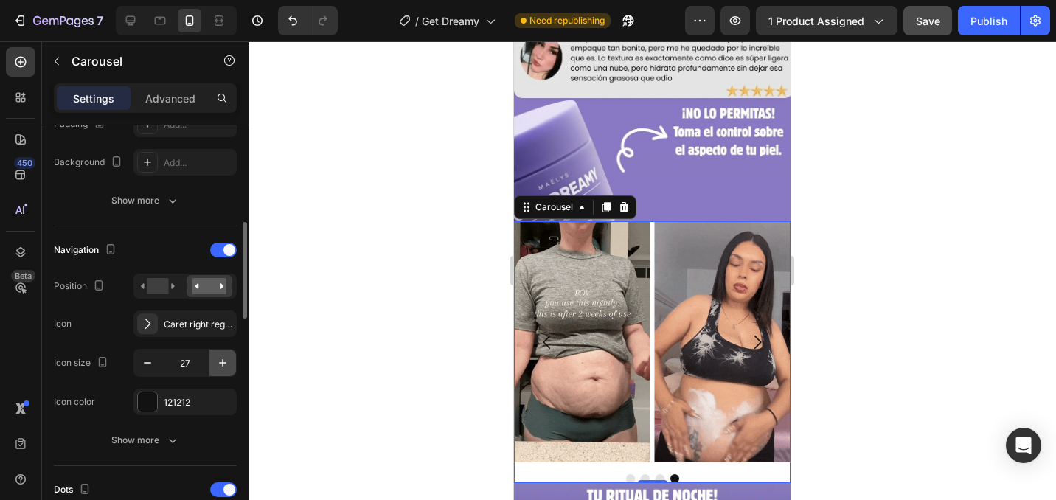
click at [215, 363] on icon "button" at bounding box center [222, 362] width 15 height 15
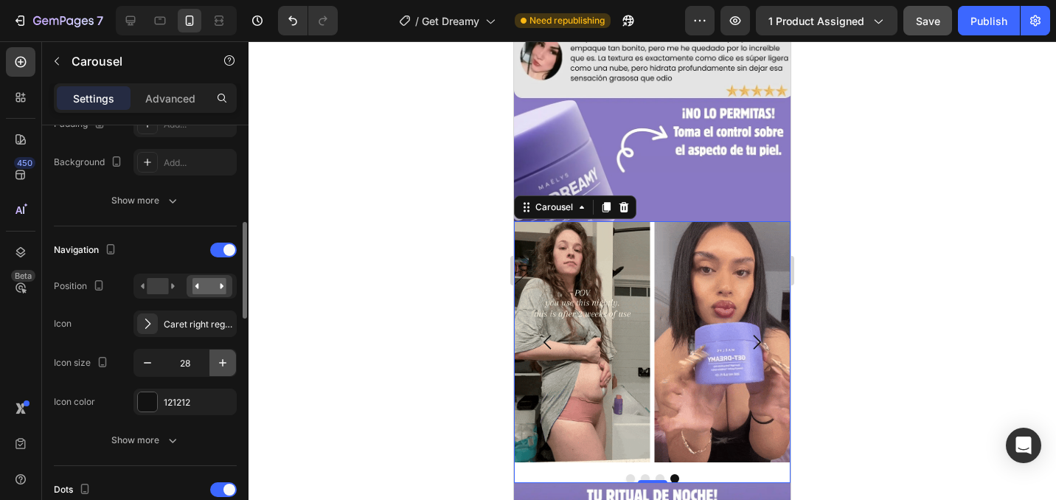
click at [215, 363] on icon "button" at bounding box center [222, 362] width 15 height 15
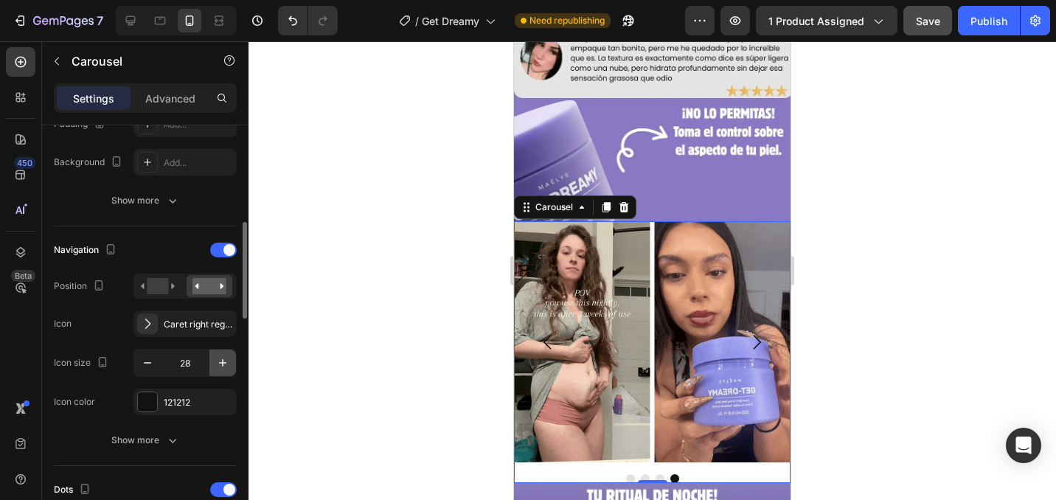
type input "29"
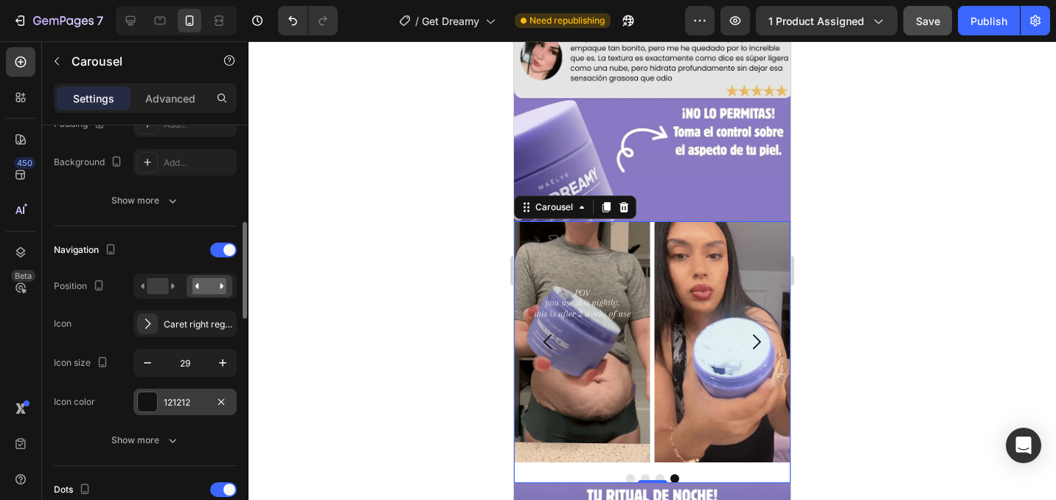
click at [182, 394] on div "121212" at bounding box center [184, 402] width 103 height 27
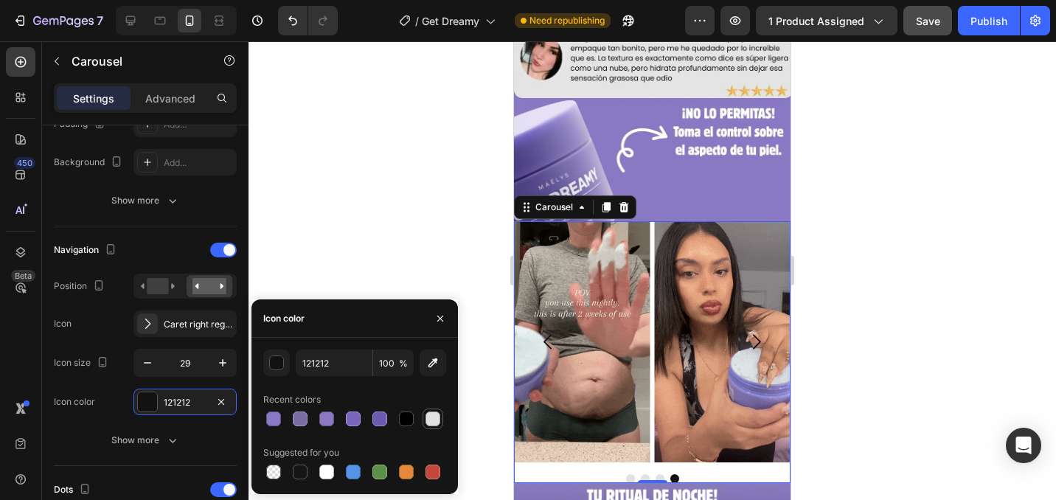
click at [428, 417] on div at bounding box center [432, 418] width 15 height 15
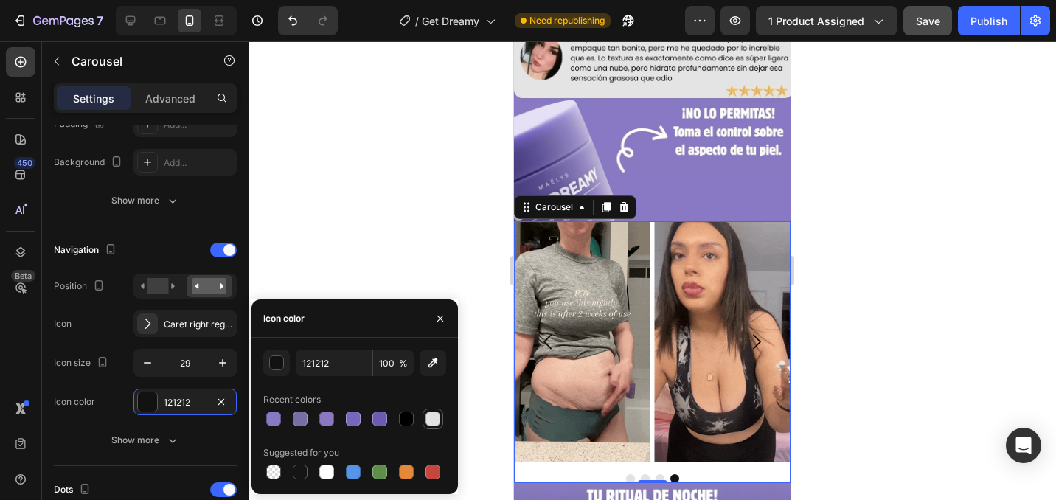
type input "E2E2E2"
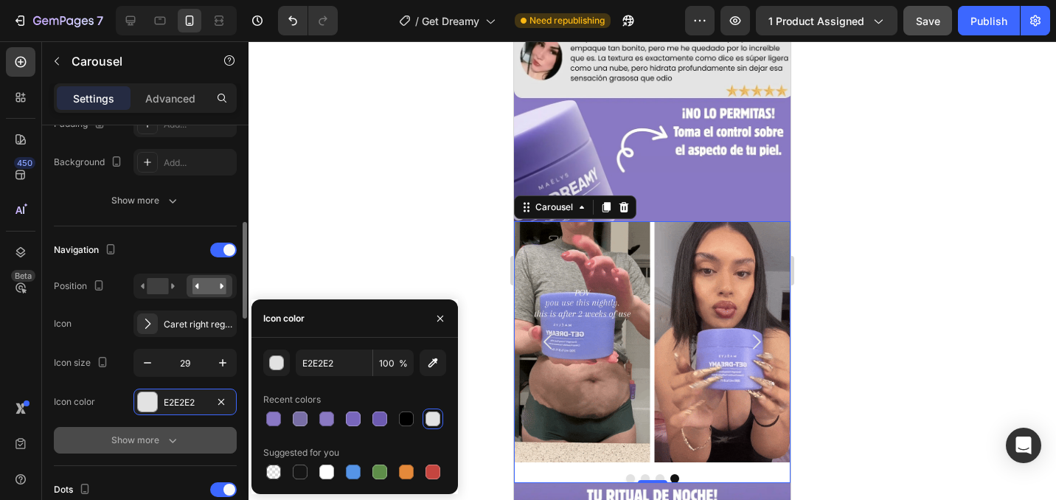
click at [213, 427] on button "Show more" at bounding box center [145, 440] width 183 height 27
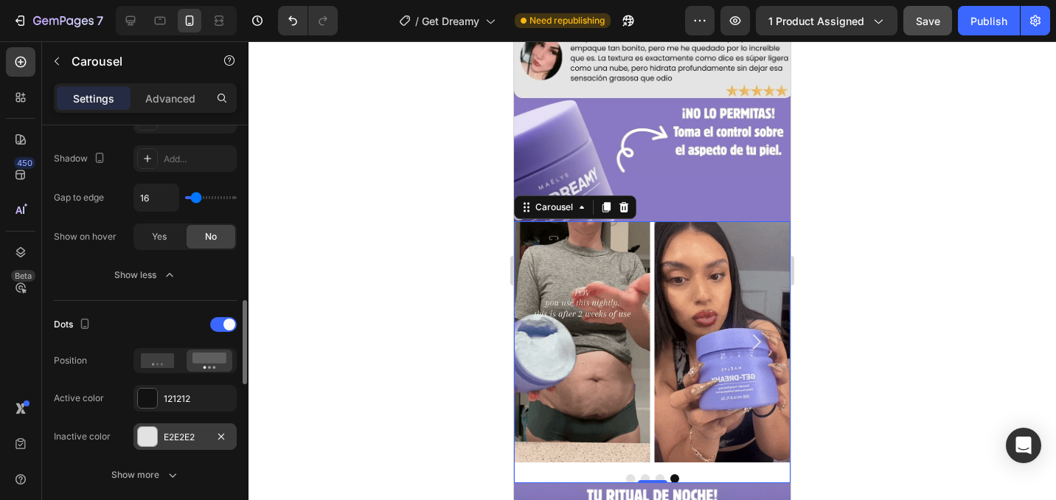
scroll to position [854, 0]
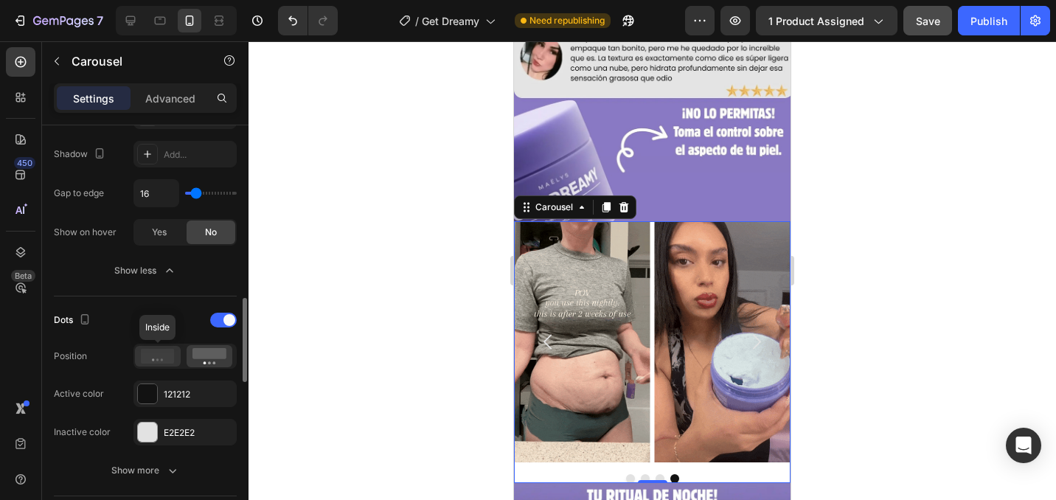
click at [153, 354] on icon at bounding box center [158, 356] width 34 height 15
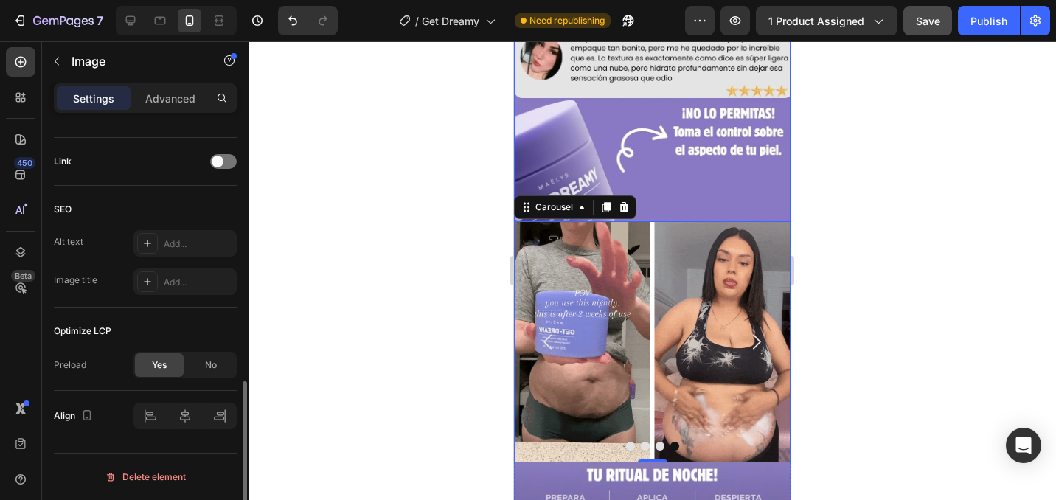
scroll to position [0, 0]
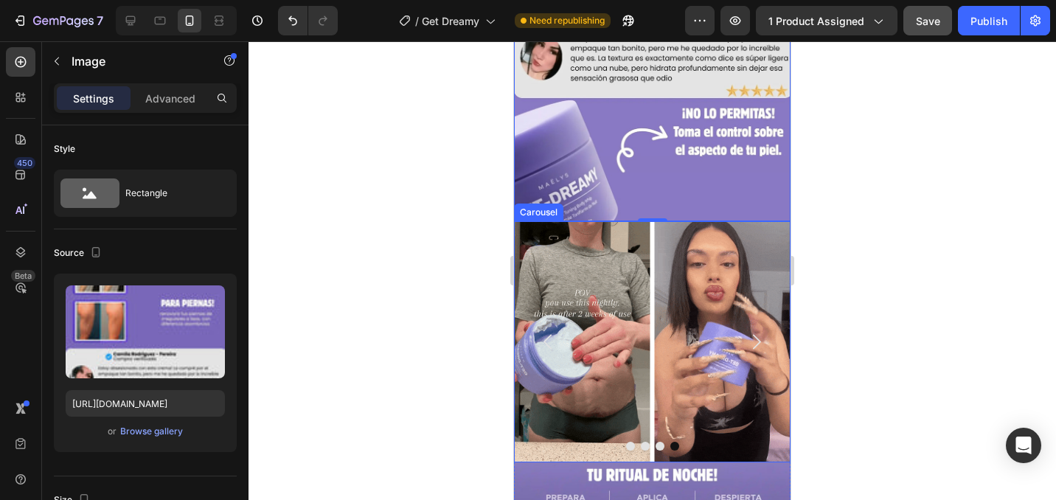
click at [652, 366] on div "Image Image Image Image" at bounding box center [652, 341] width 277 height 241
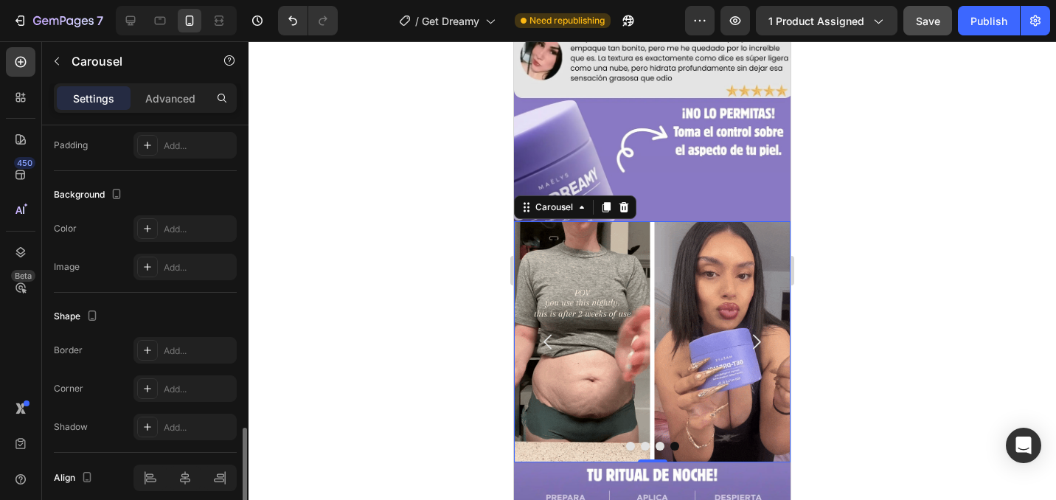
scroll to position [1307, 0]
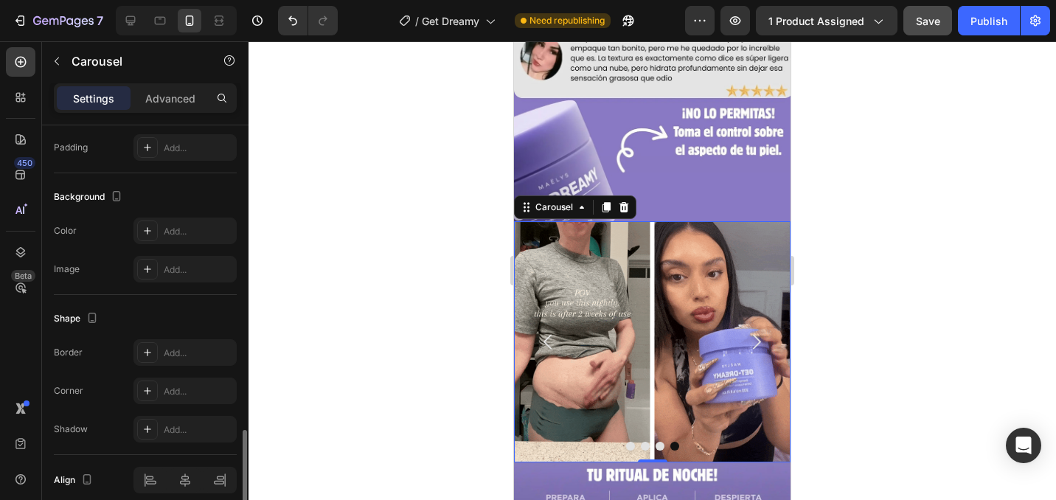
click at [189, 246] on div "Color Add... Image Add..." at bounding box center [145, 250] width 183 height 65
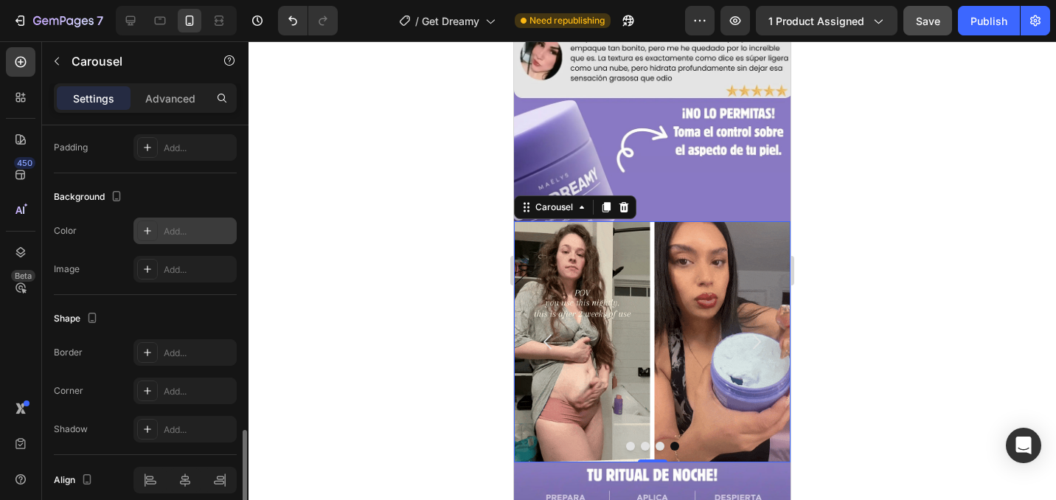
click at [189, 243] on div "Add..." at bounding box center [184, 231] width 103 height 27
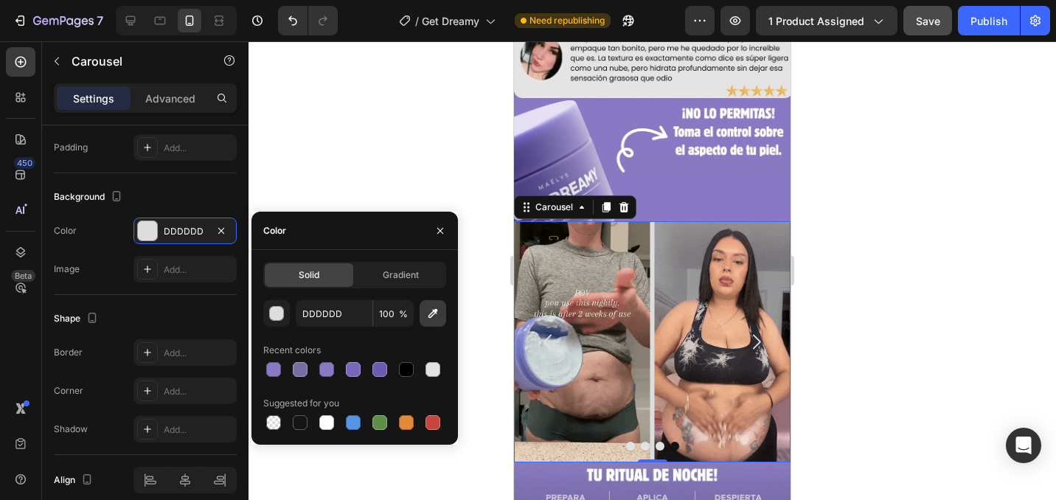
click at [436, 318] on icon "button" at bounding box center [432, 313] width 15 height 15
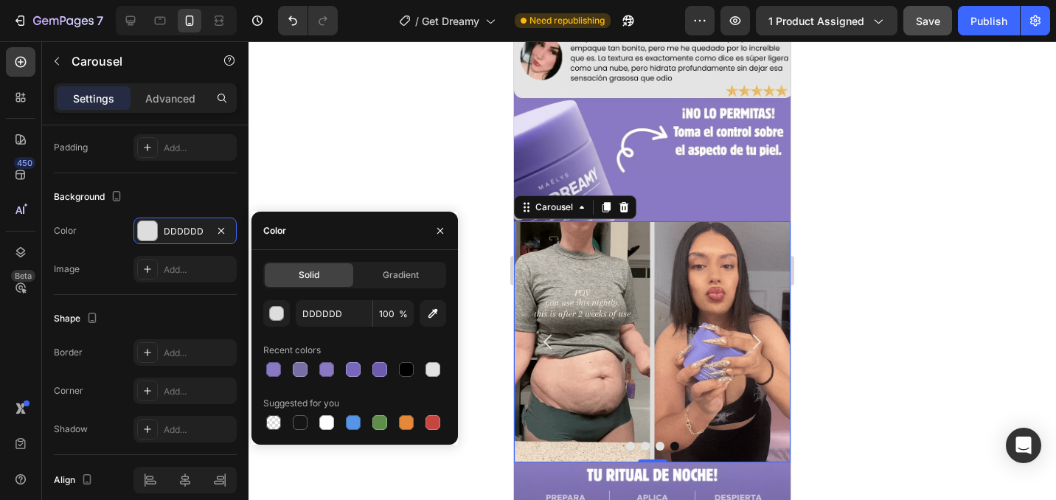
type input "8978C4"
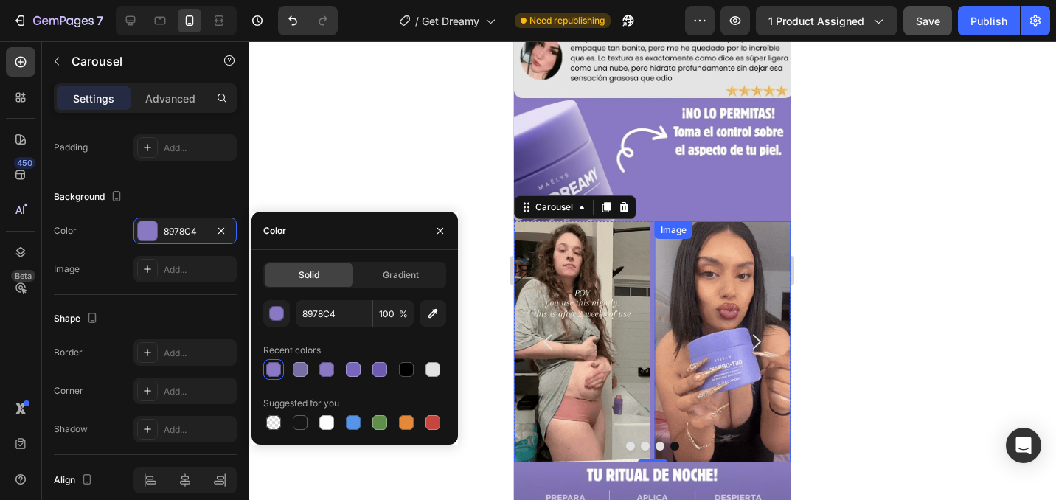
click at [676, 302] on img at bounding box center [723, 341] width 136 height 241
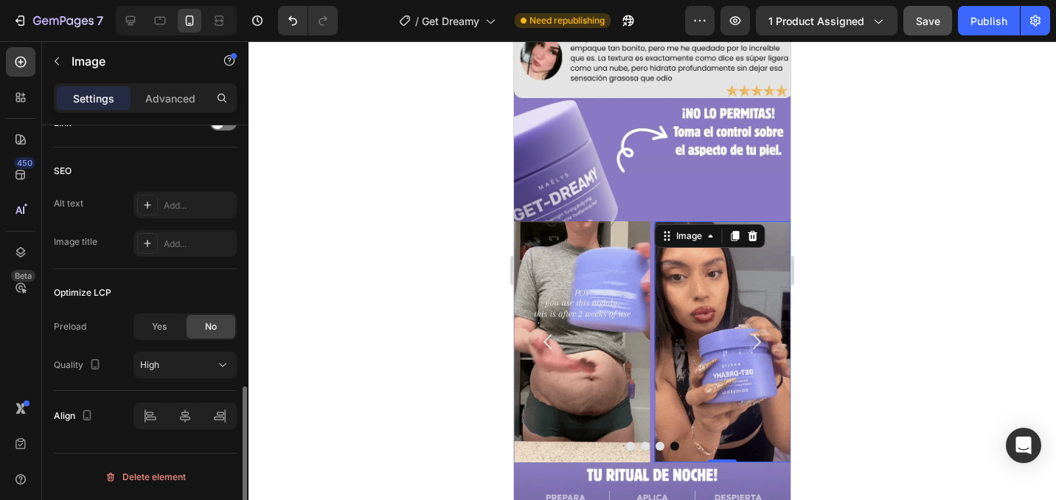
scroll to position [0, 0]
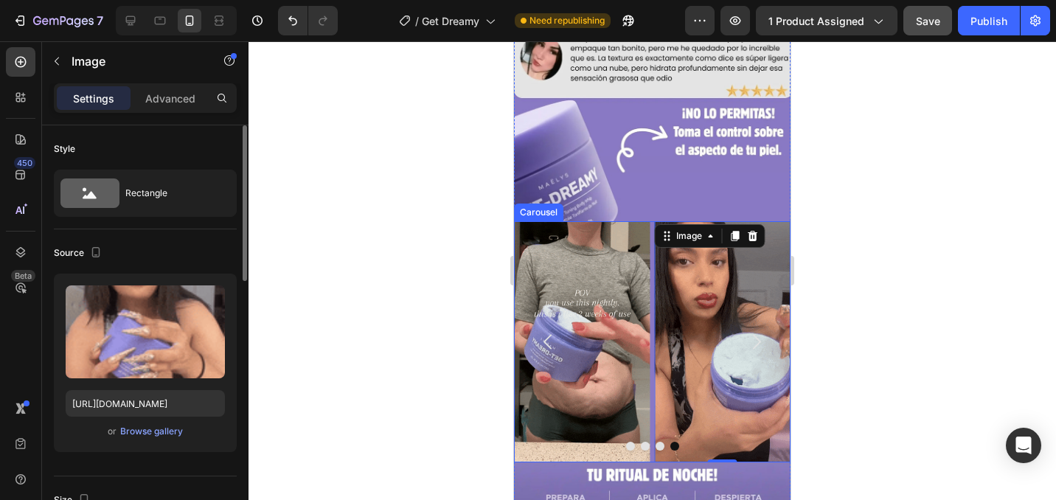
click at [652, 307] on div "Image 0 Image Image Image" at bounding box center [652, 341] width 277 height 241
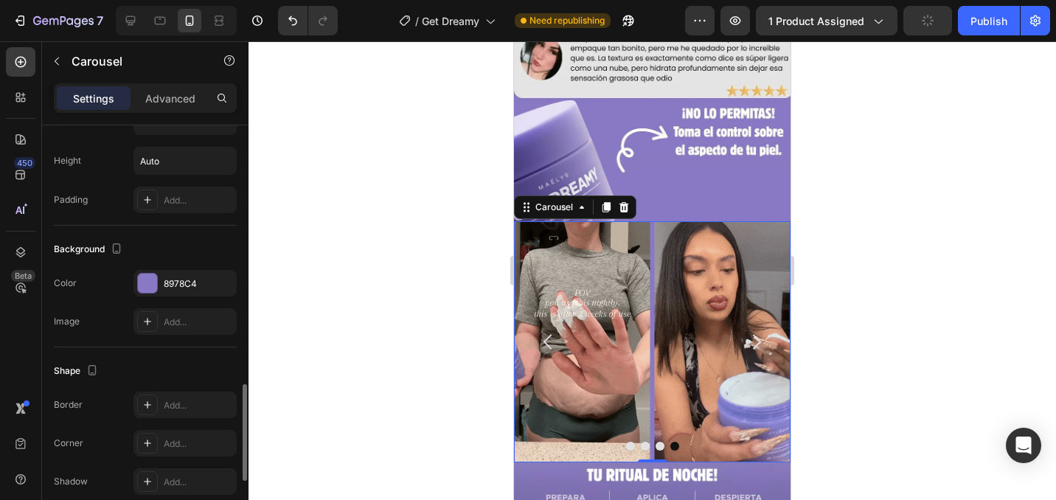
scroll to position [1371, 0]
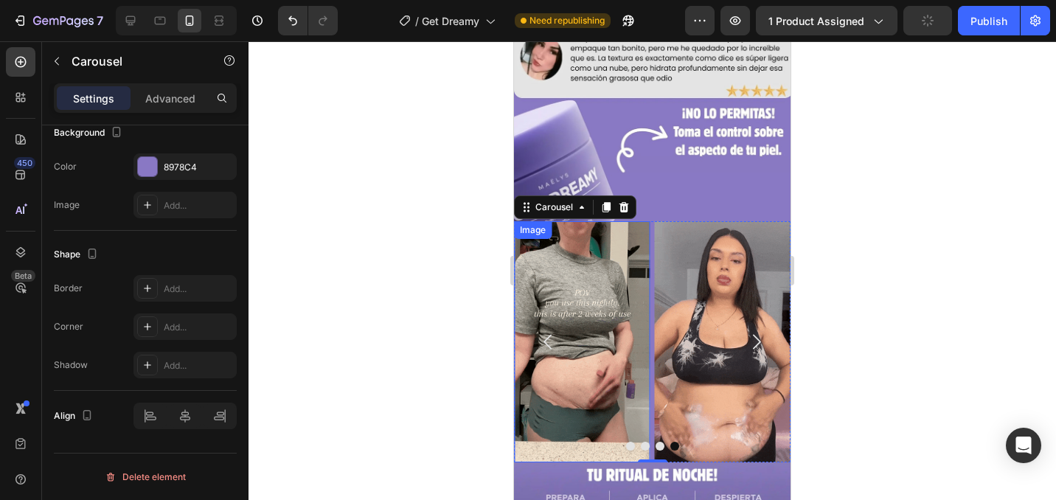
click at [575, 332] on img at bounding box center [582, 341] width 136 height 241
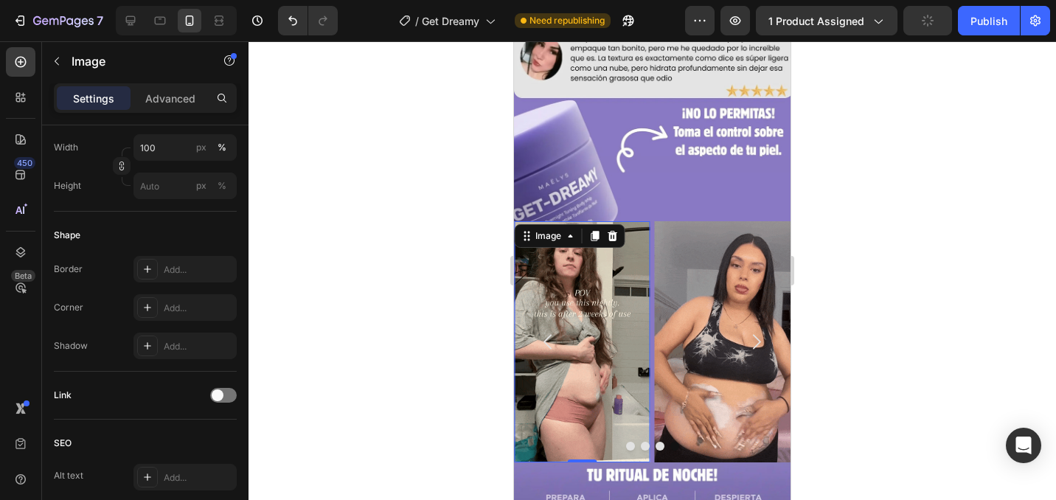
scroll to position [697, 0]
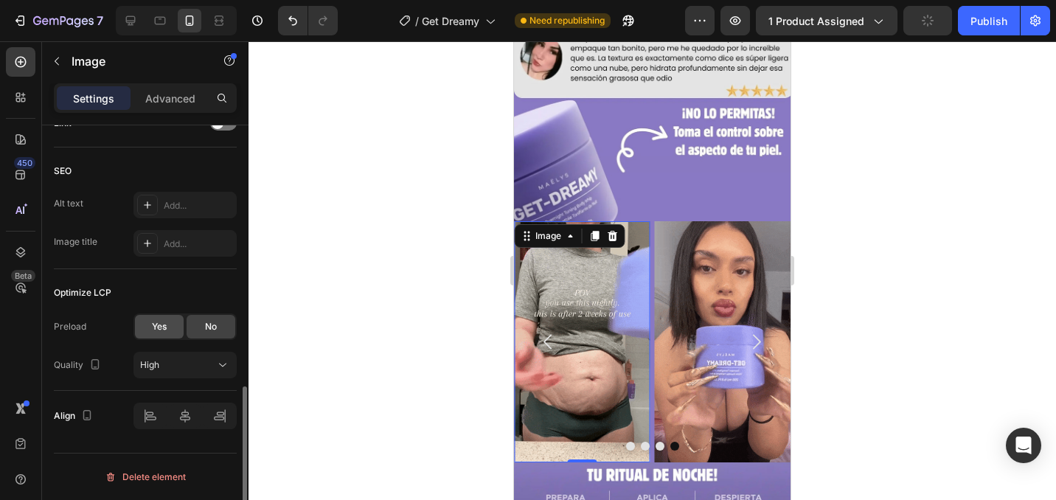
click at [162, 322] on span "Yes" at bounding box center [159, 326] width 15 height 13
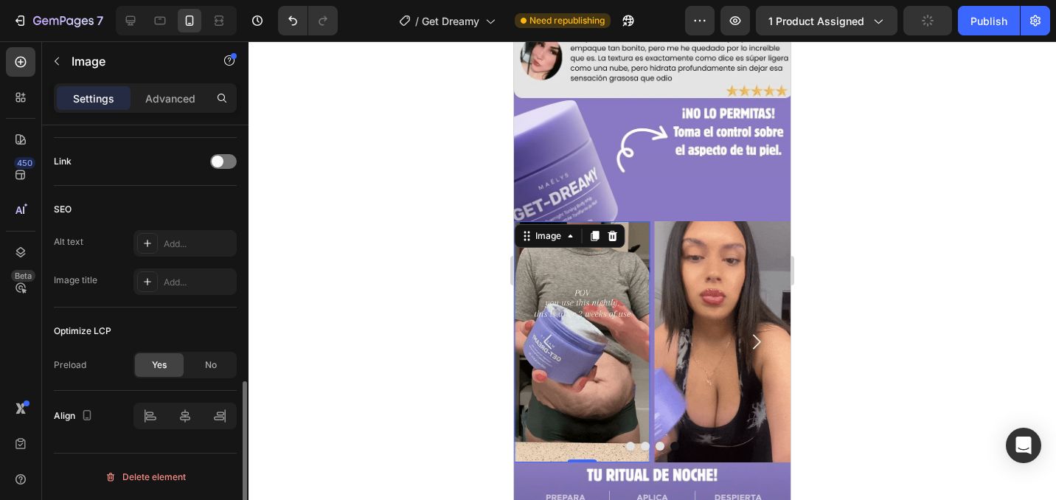
scroll to position [659, 0]
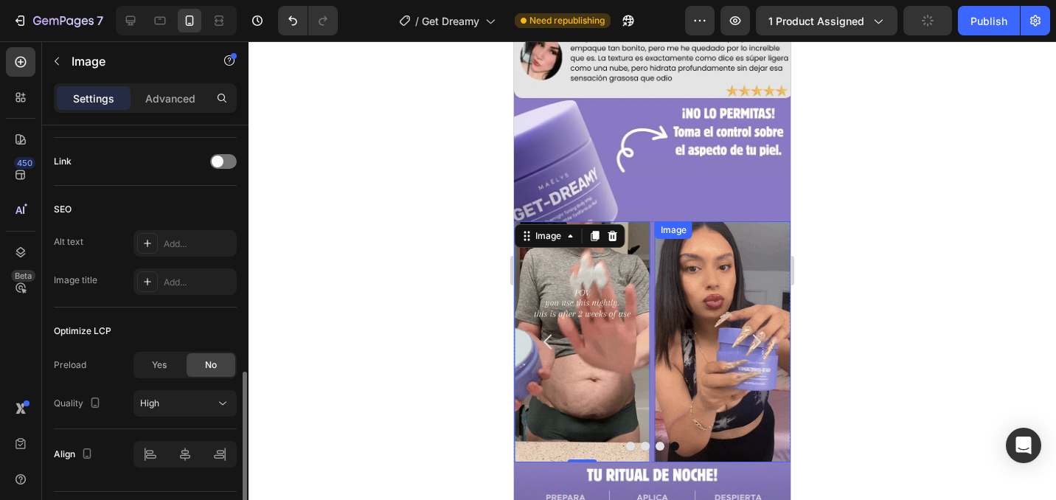
click at [717, 408] on img at bounding box center [723, 341] width 136 height 241
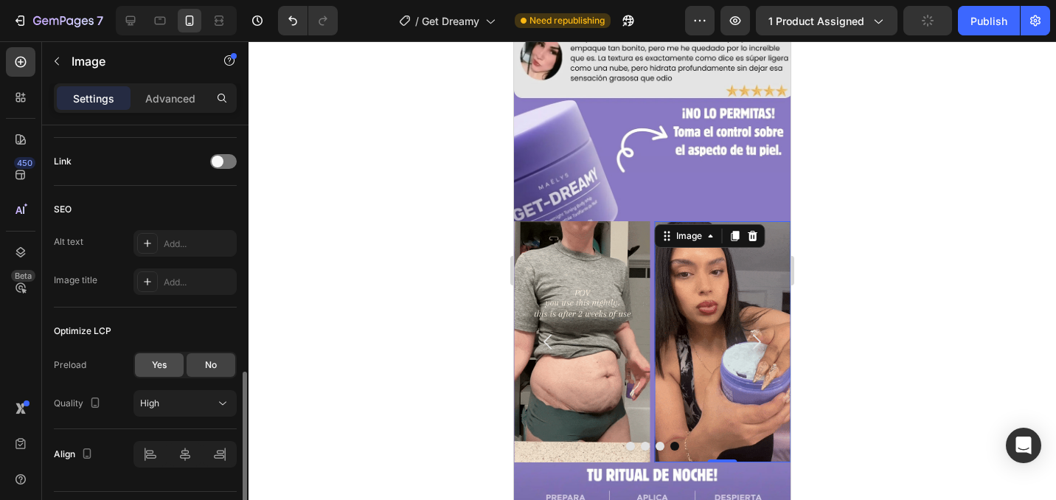
click at [159, 353] on div "Yes" at bounding box center [159, 365] width 49 height 24
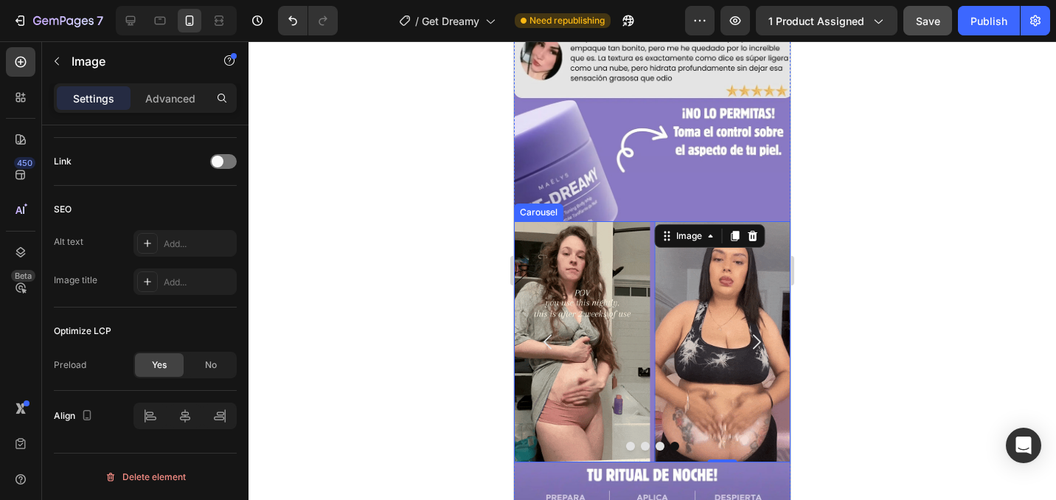
click at [759, 341] on icon "Carousel Next Arrow" at bounding box center [756, 341] width 21 height 21
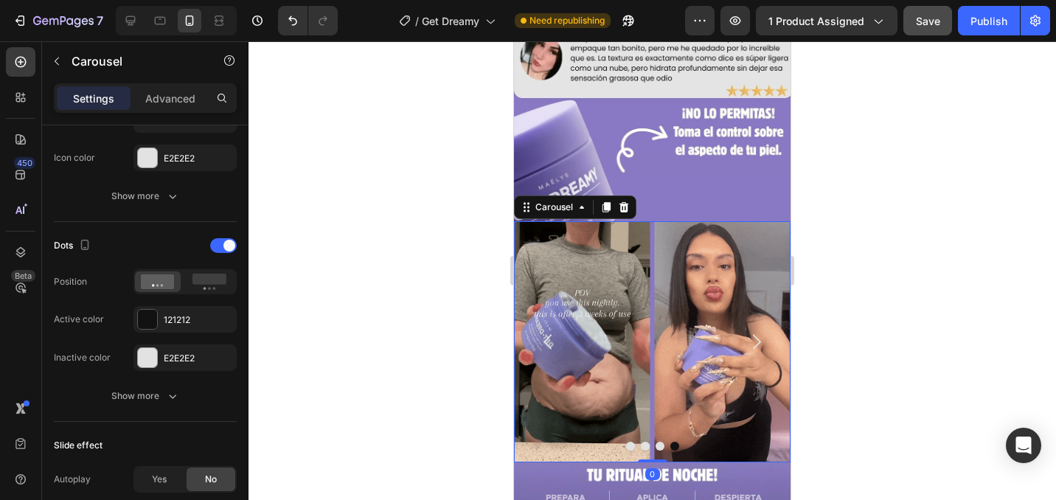
scroll to position [0, 0]
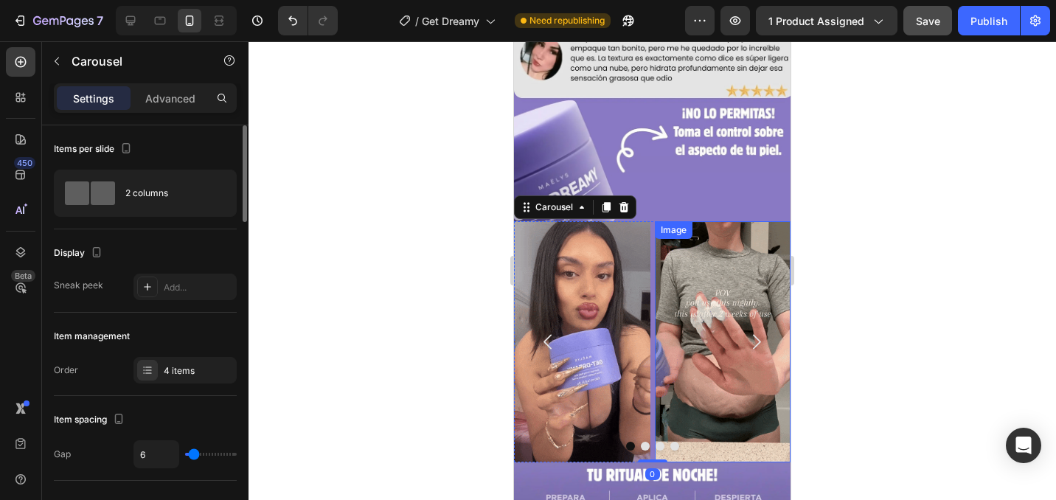
click at [728, 340] on img at bounding box center [723, 341] width 136 height 241
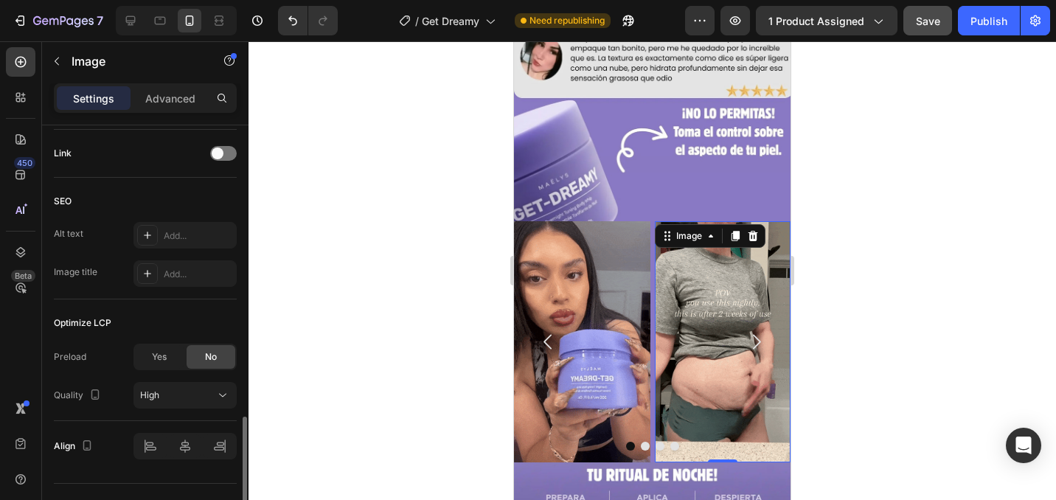
scroll to position [697, 0]
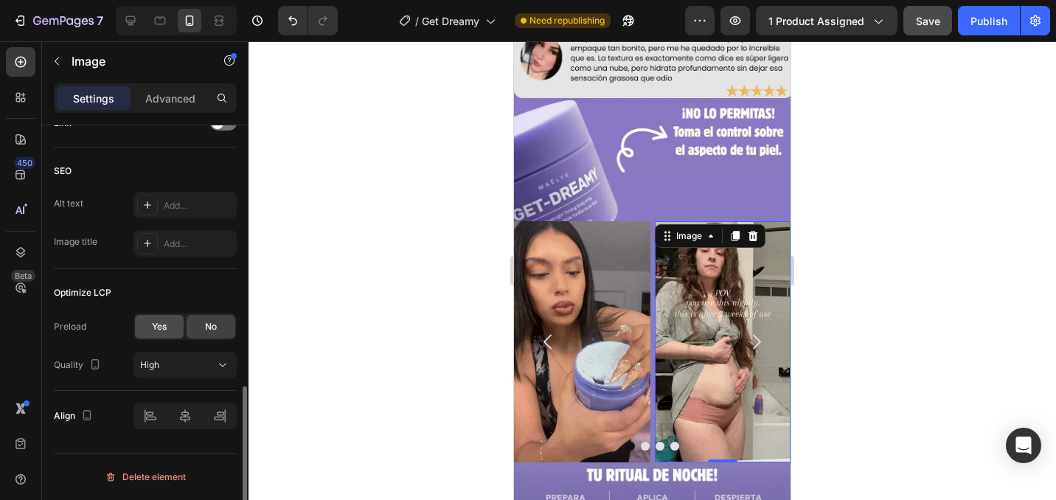
click at [156, 333] on div "Yes" at bounding box center [159, 327] width 49 height 24
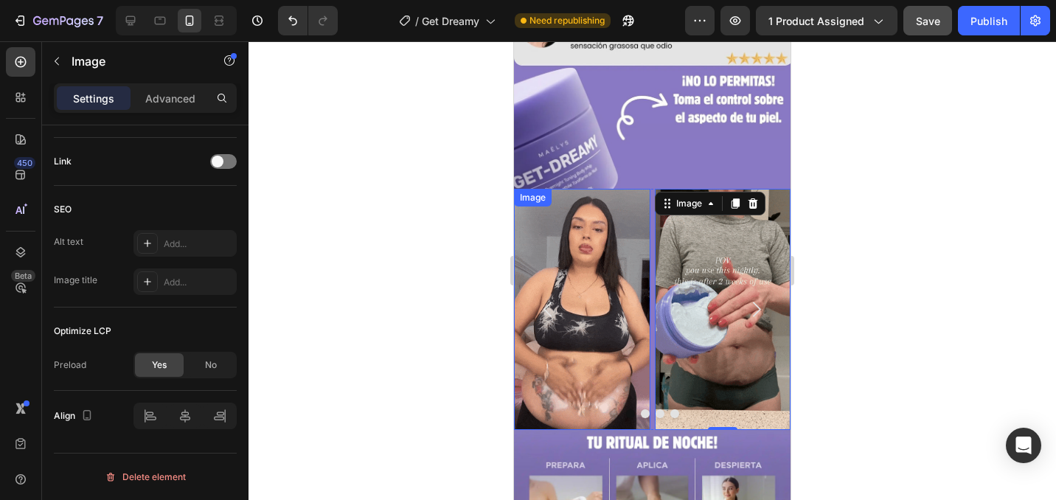
scroll to position [1448, 0]
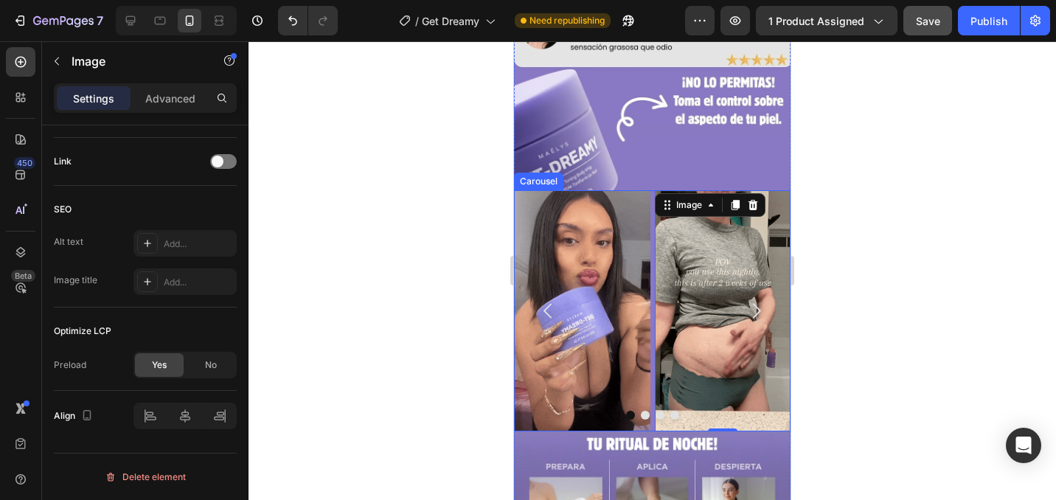
click at [754, 311] on icon "Carousel Next Arrow" at bounding box center [756, 310] width 21 height 21
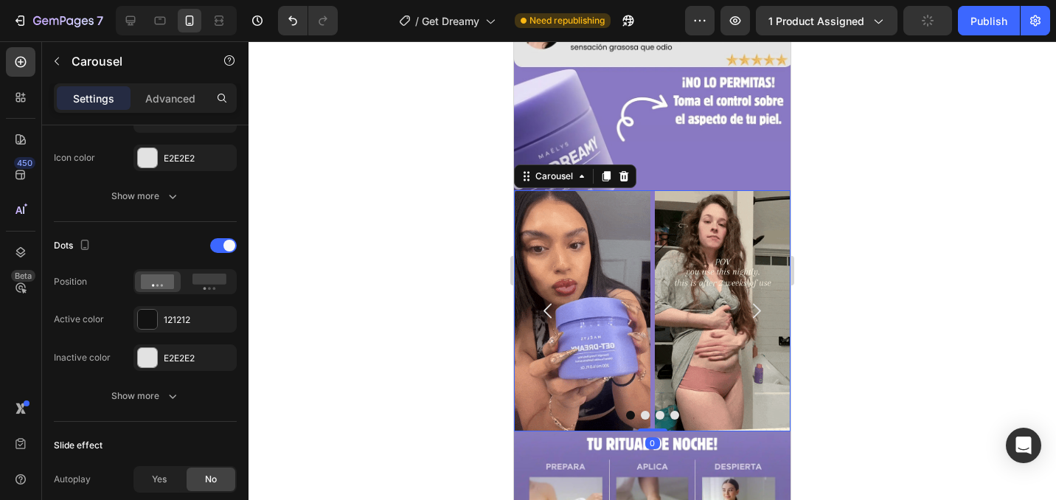
scroll to position [0, 0]
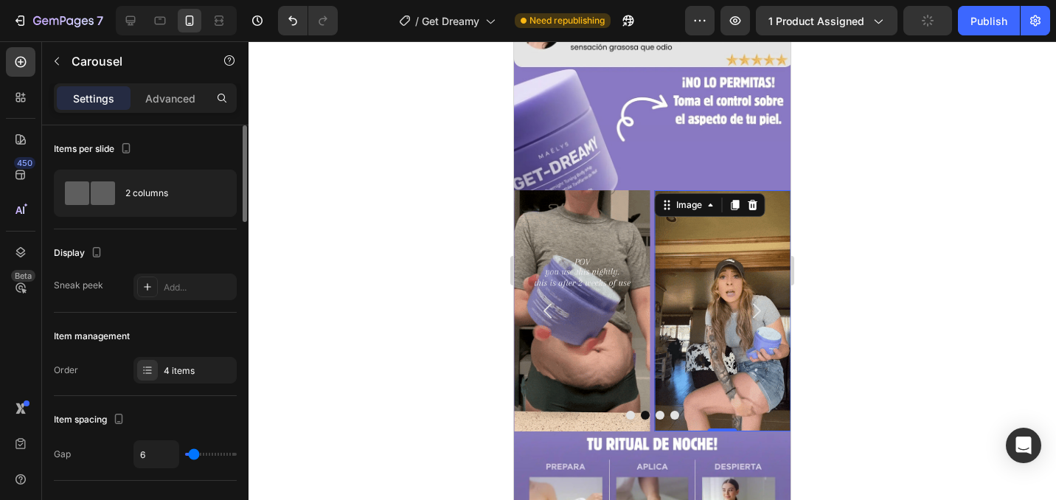
click at [715, 306] on img at bounding box center [723, 310] width 136 height 241
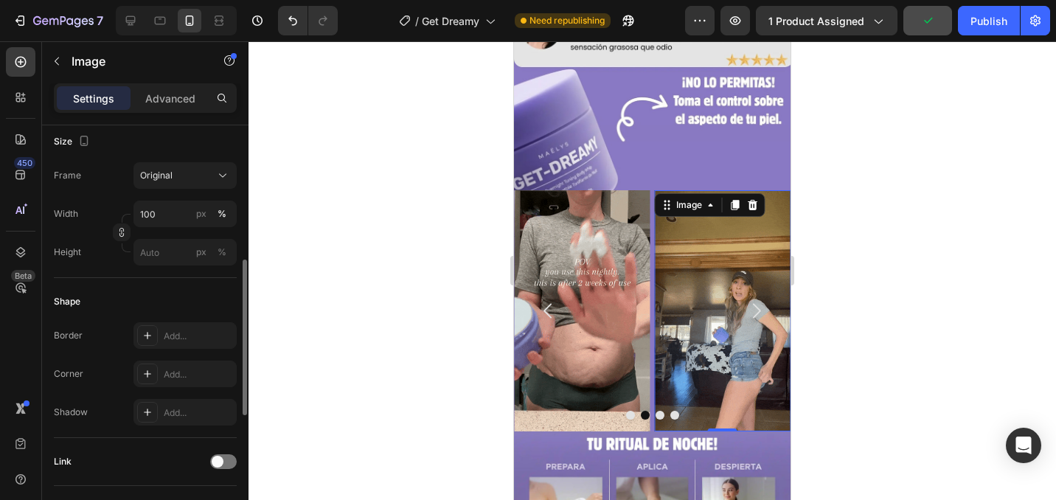
scroll to position [697, 0]
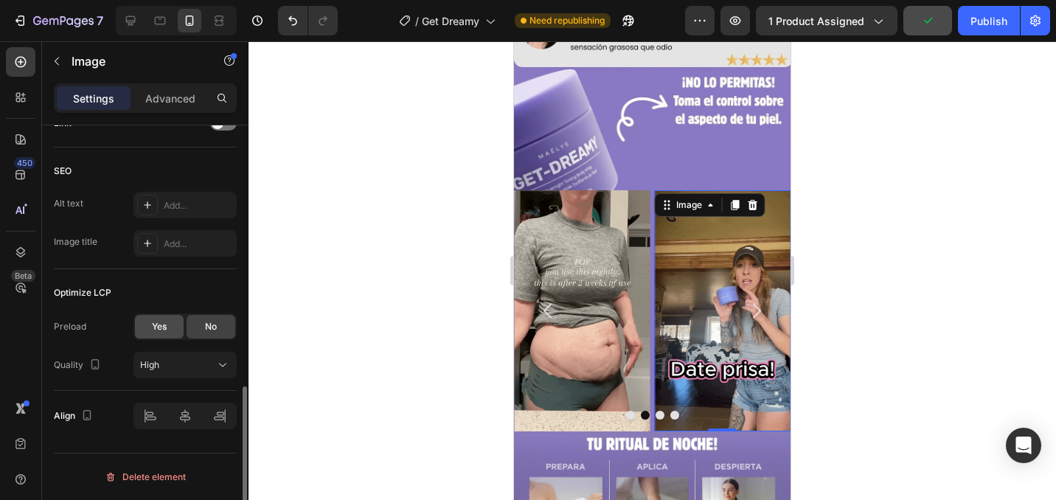
click at [169, 330] on div "Yes" at bounding box center [159, 327] width 49 height 24
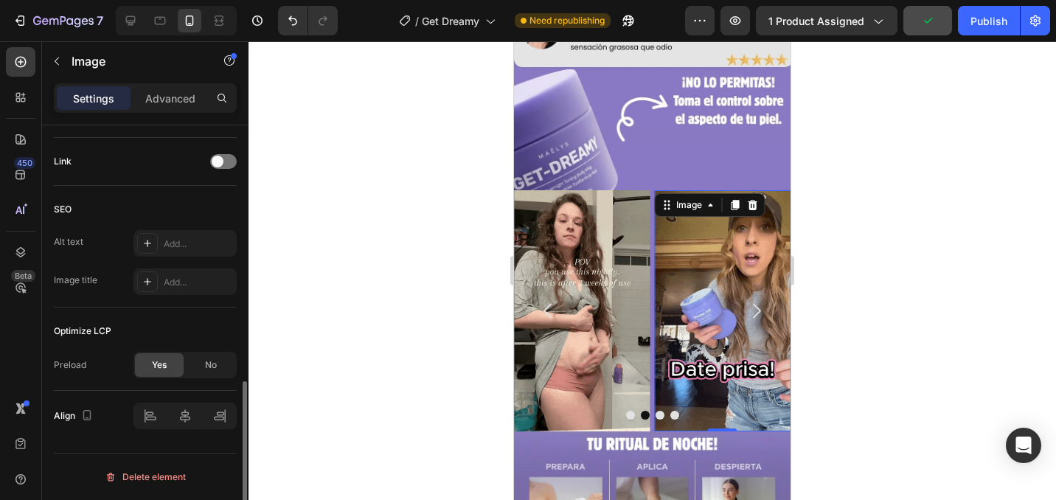
scroll to position [659, 0]
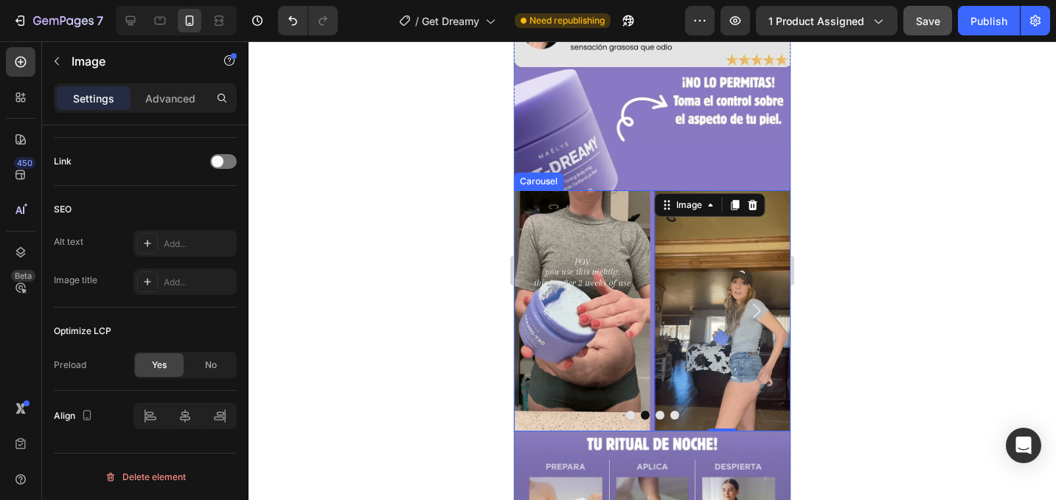
click at [759, 311] on icon "Carousel Next Arrow" at bounding box center [757, 311] width 8 height 15
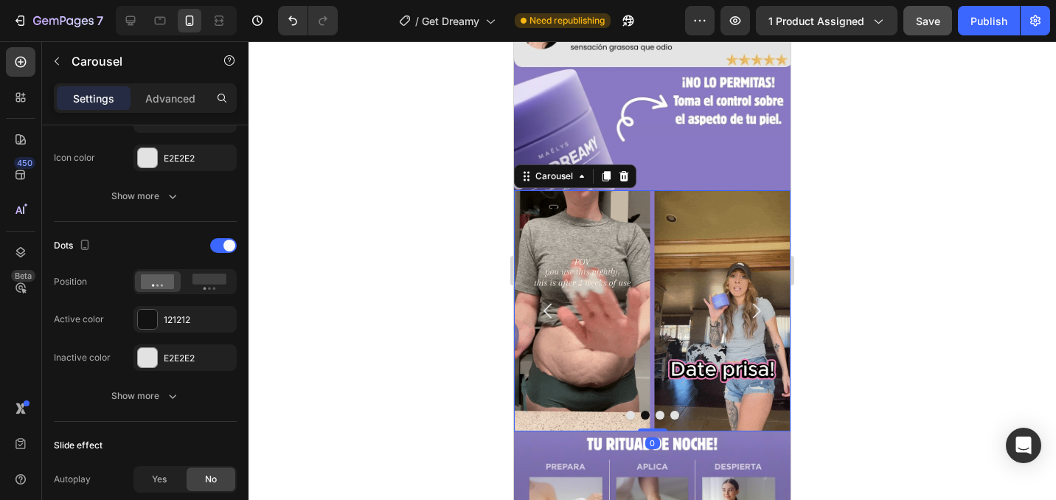
scroll to position [0, 0]
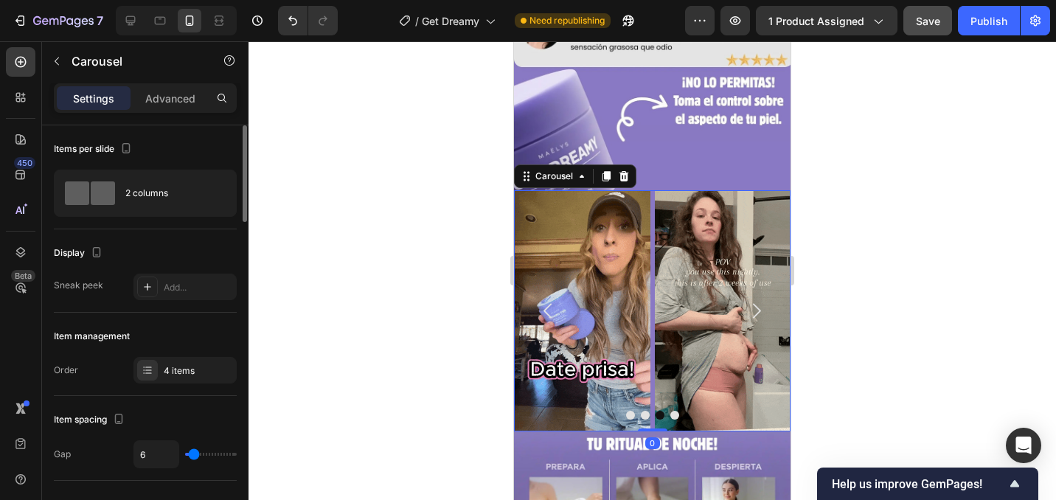
click at [726, 319] on img at bounding box center [723, 310] width 136 height 241
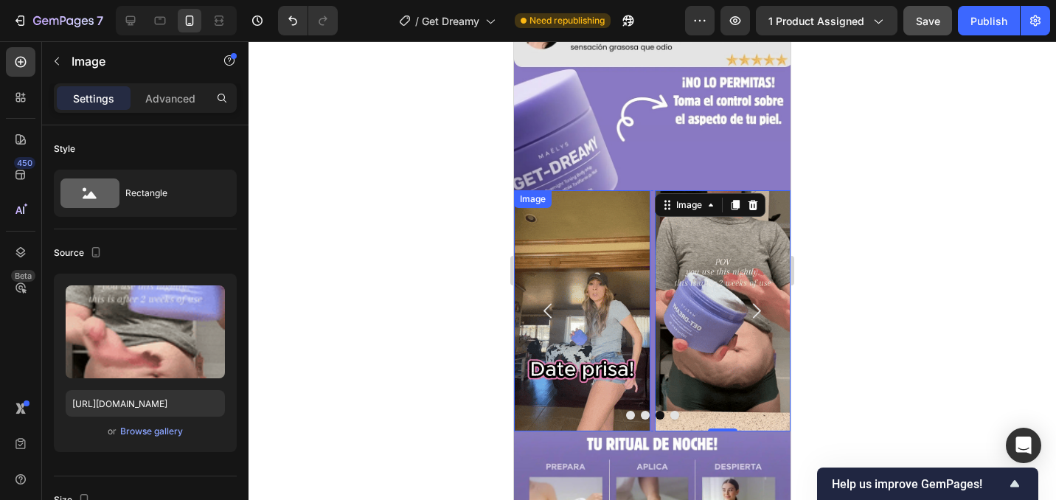
click at [649, 276] on img at bounding box center [582, 310] width 136 height 241
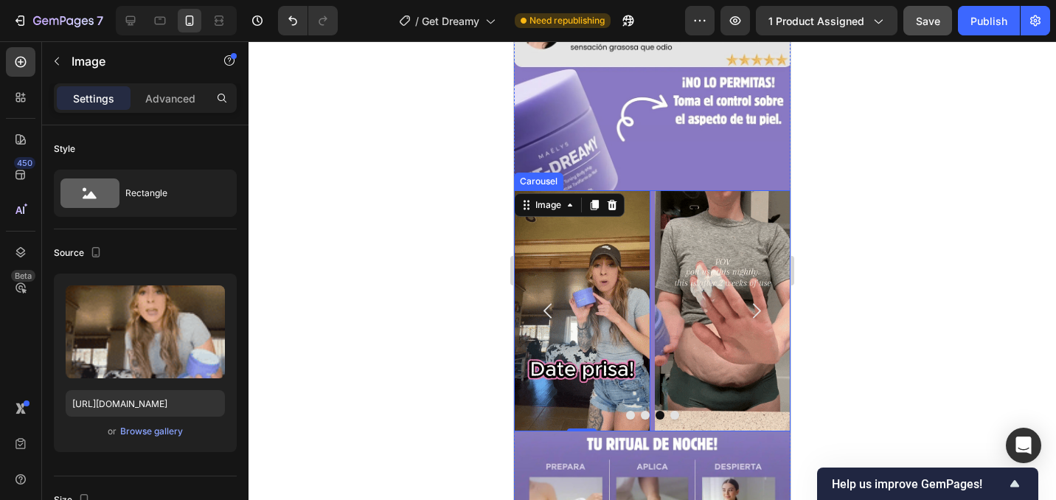
click at [652, 277] on div "Image Image Image 0 Image" at bounding box center [652, 310] width 277 height 241
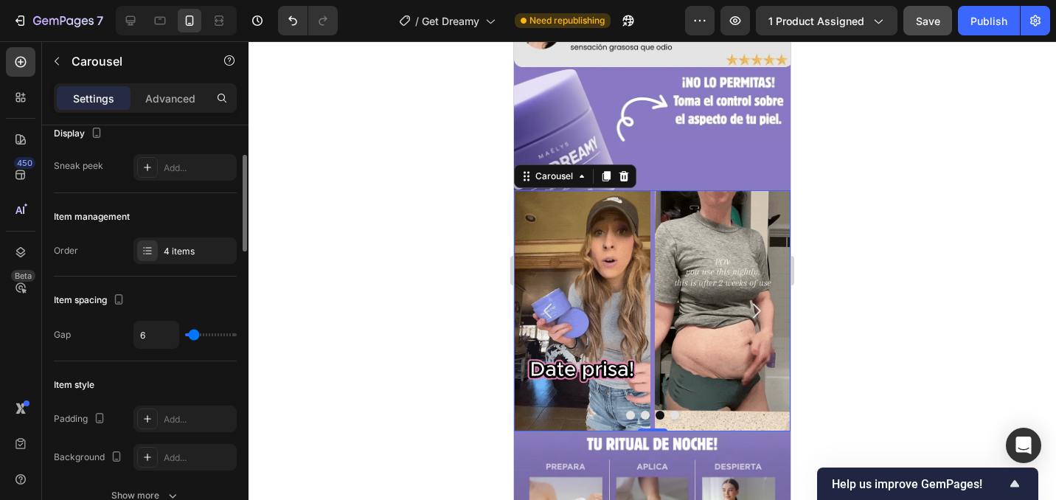
scroll to position [121, 0]
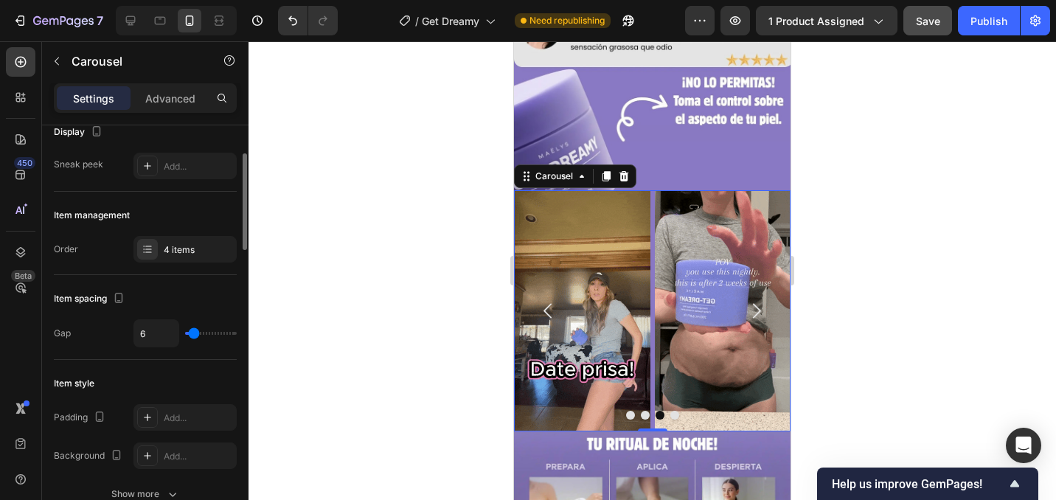
type input "0"
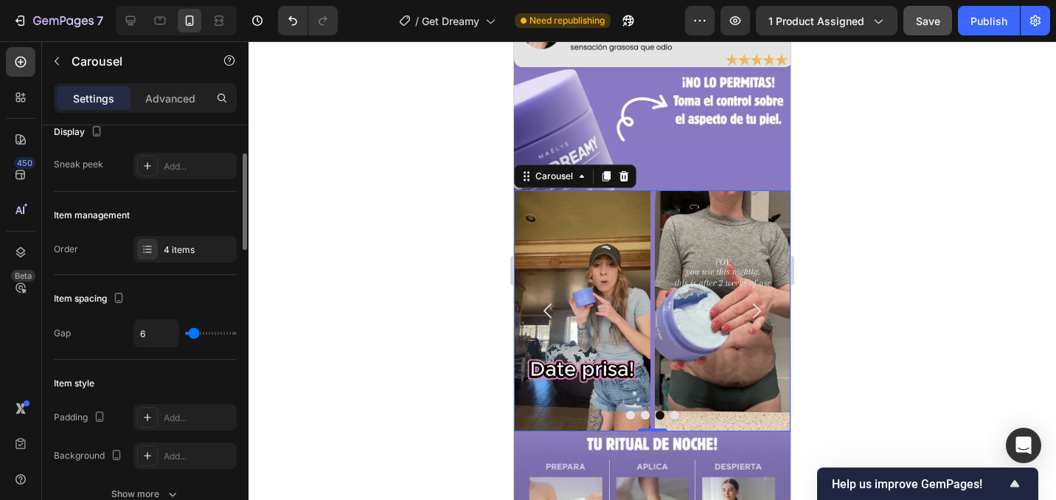
type input "0"
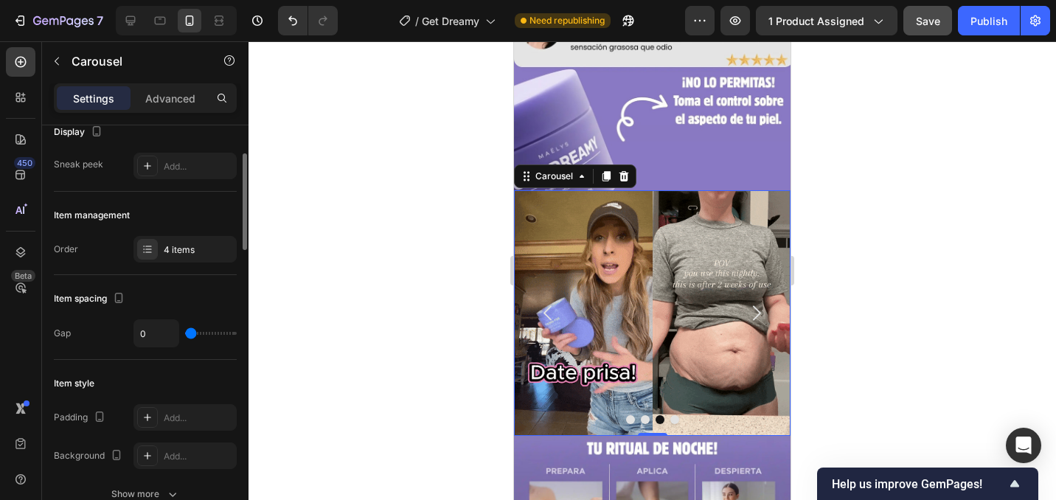
type input "3"
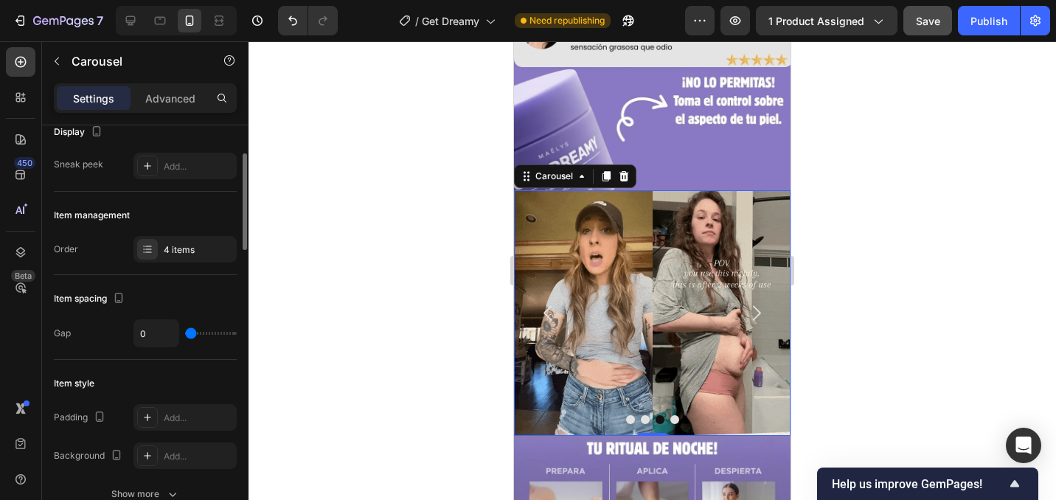
type input "3"
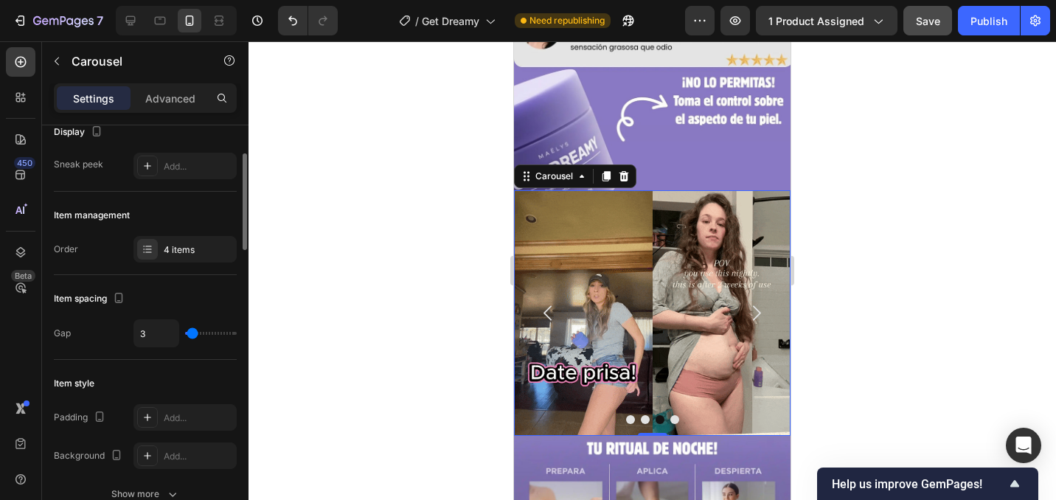
type input "4"
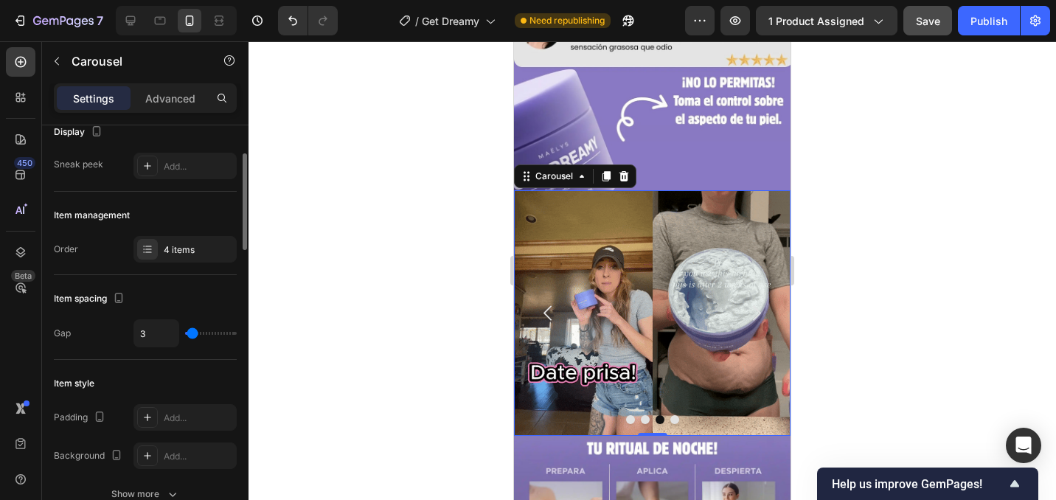
type input "4"
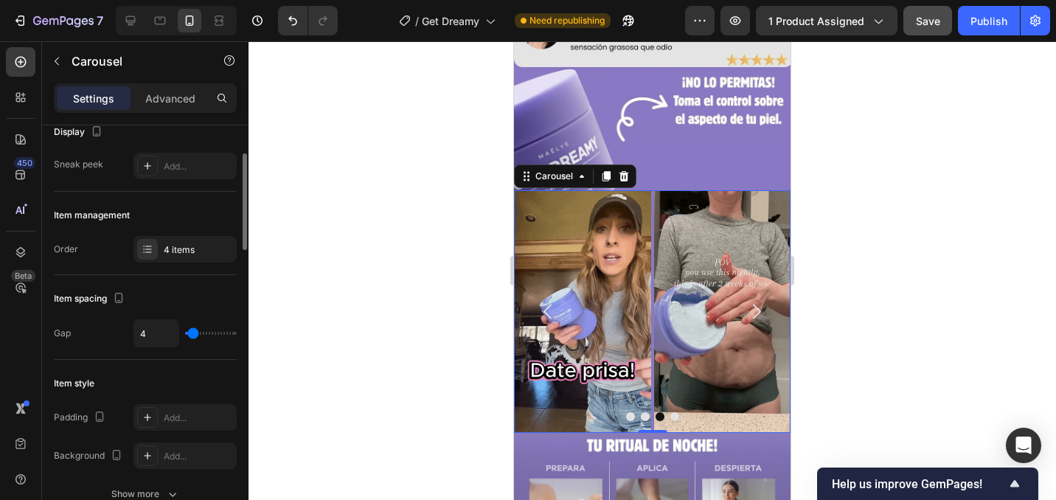
type input "5"
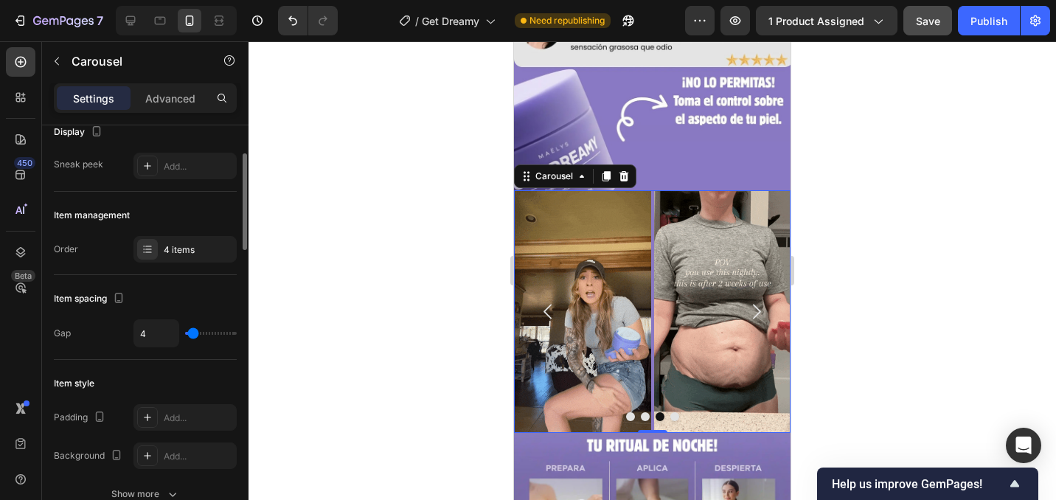
type input "5"
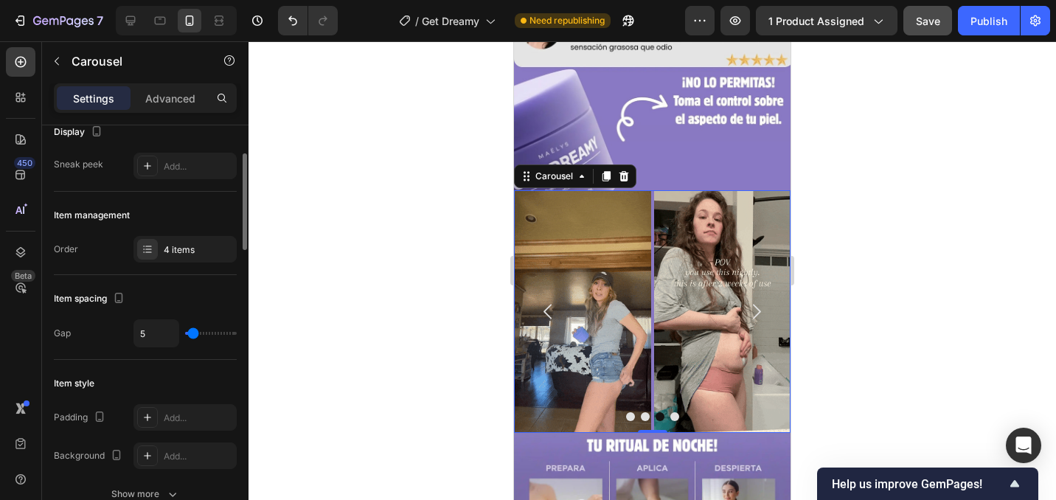
type input "6"
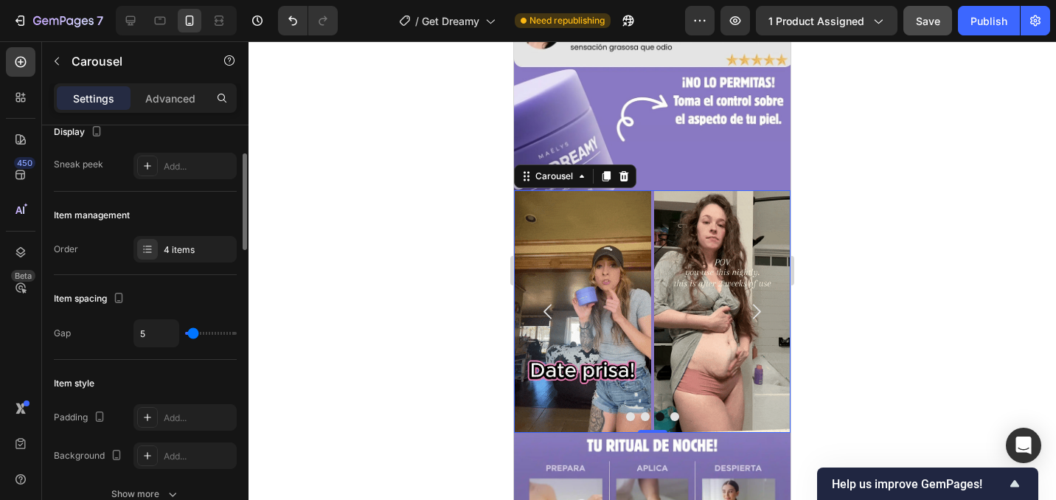
type input "6"
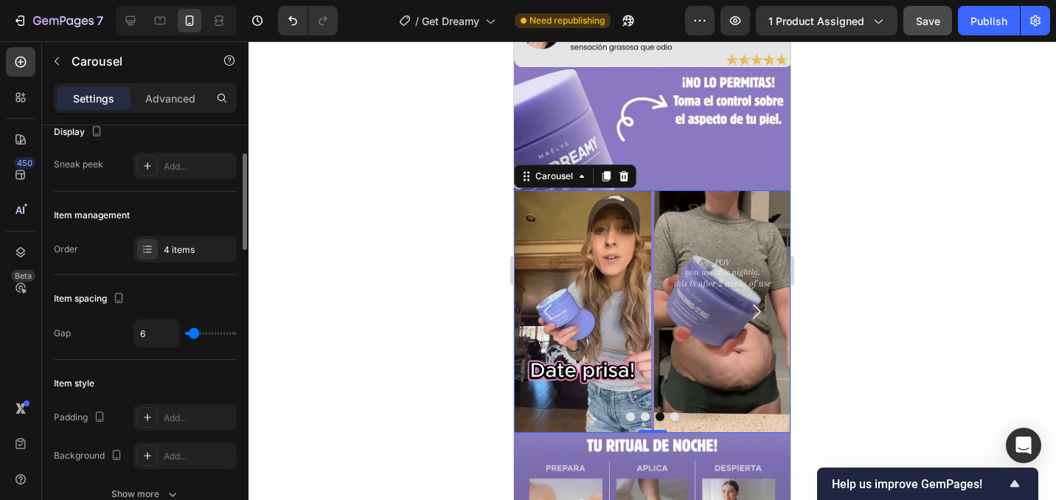
type input "7"
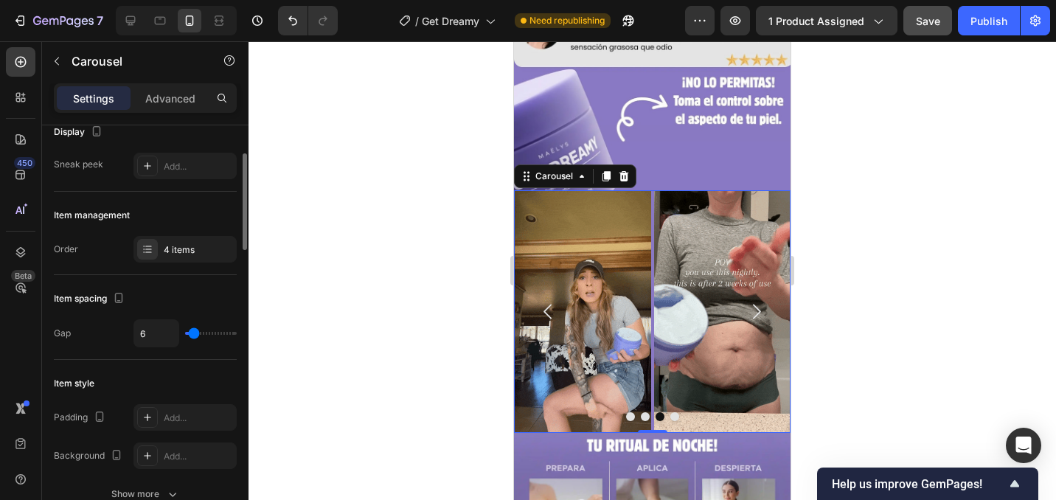
type input "7"
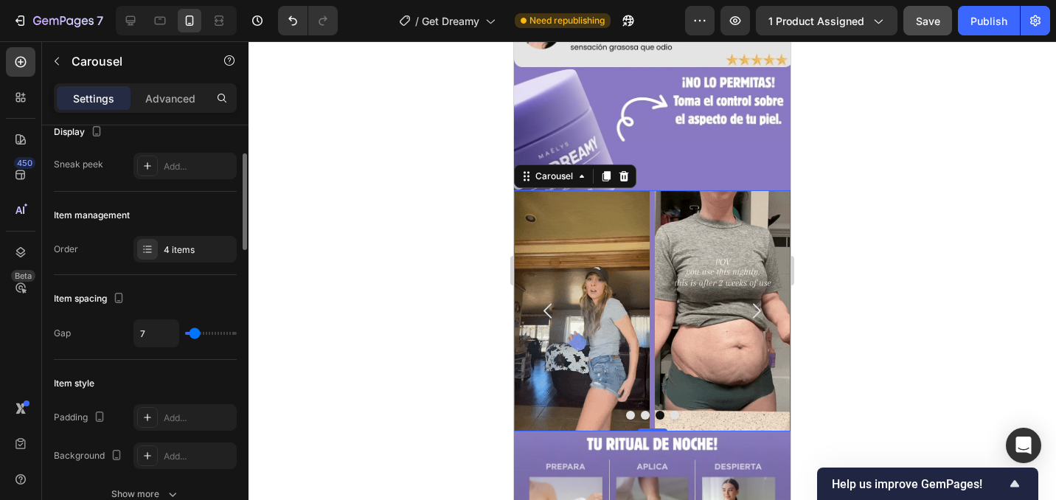
type input "8"
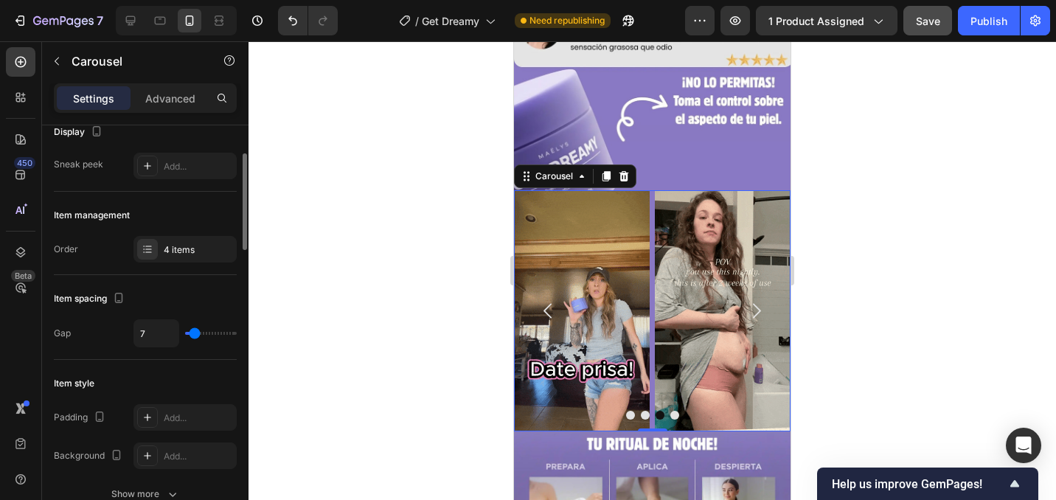
type input "8"
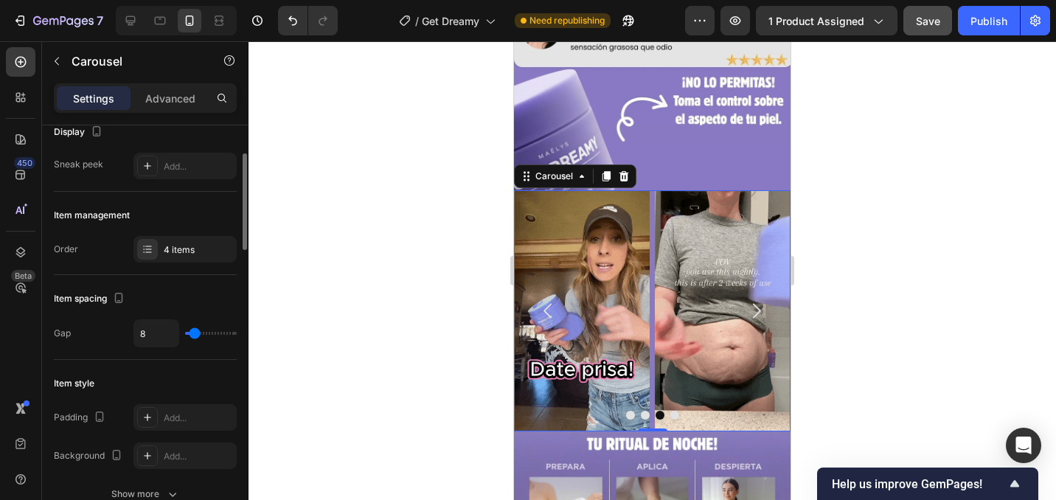
type input "9"
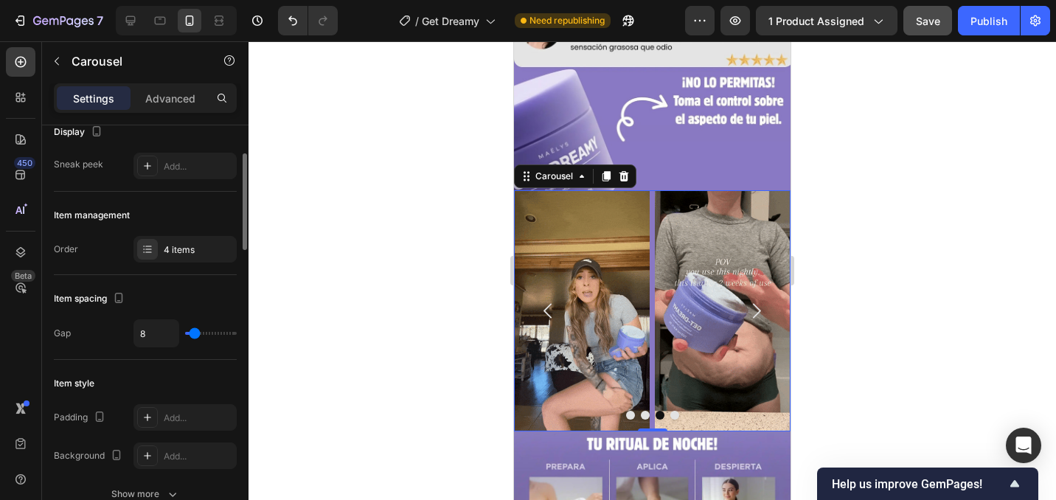
type input "9"
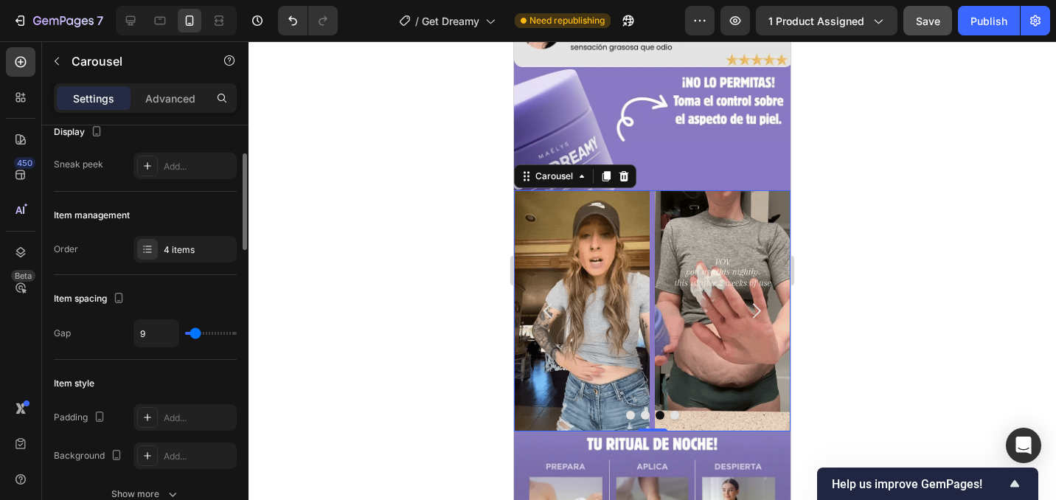
type input "11"
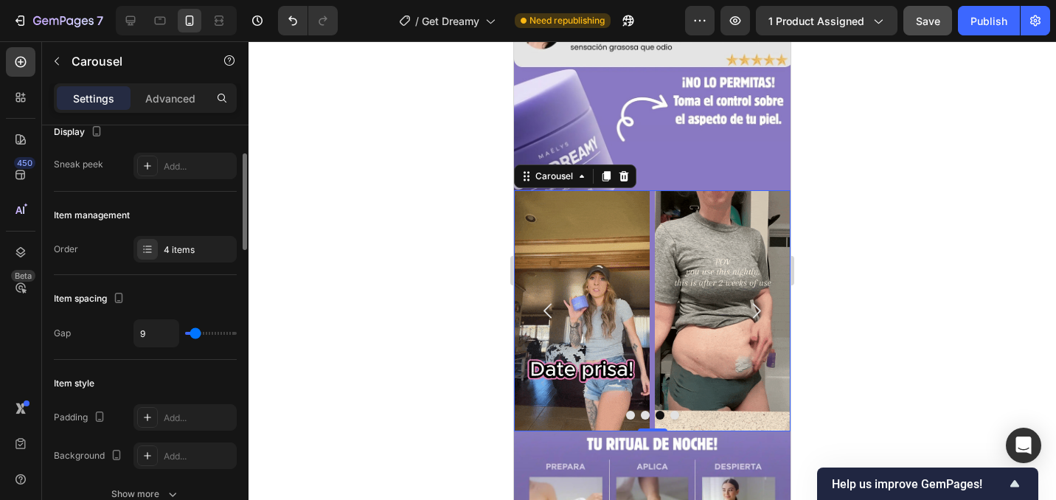
type input "11"
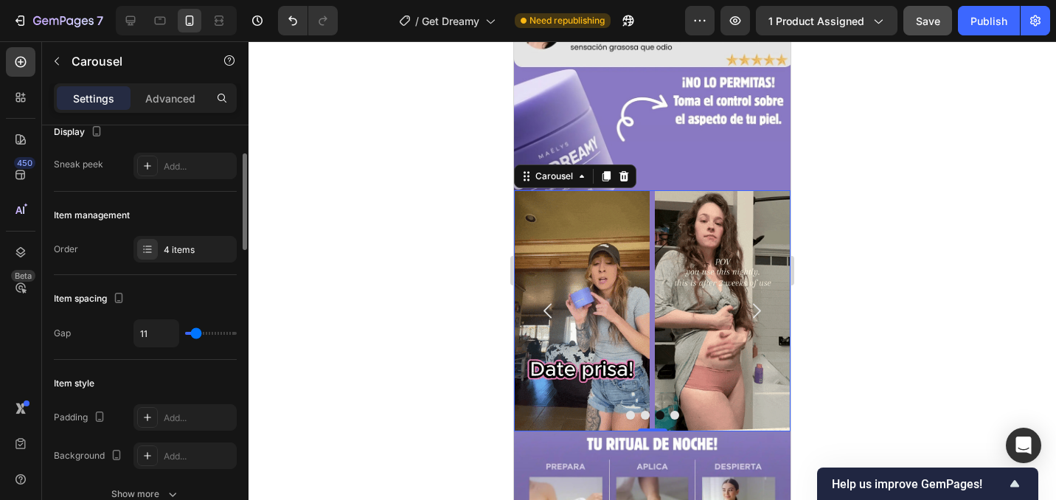
type input "13"
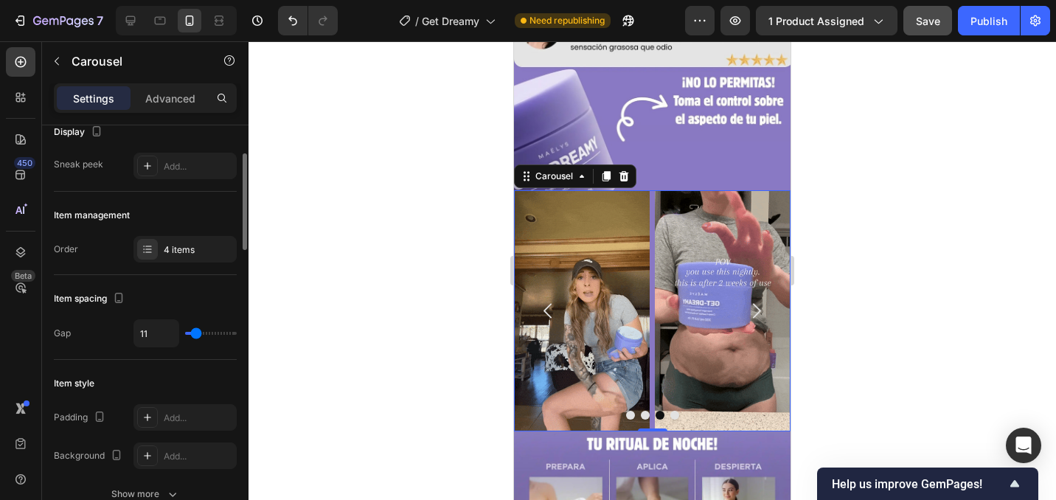
type input "13"
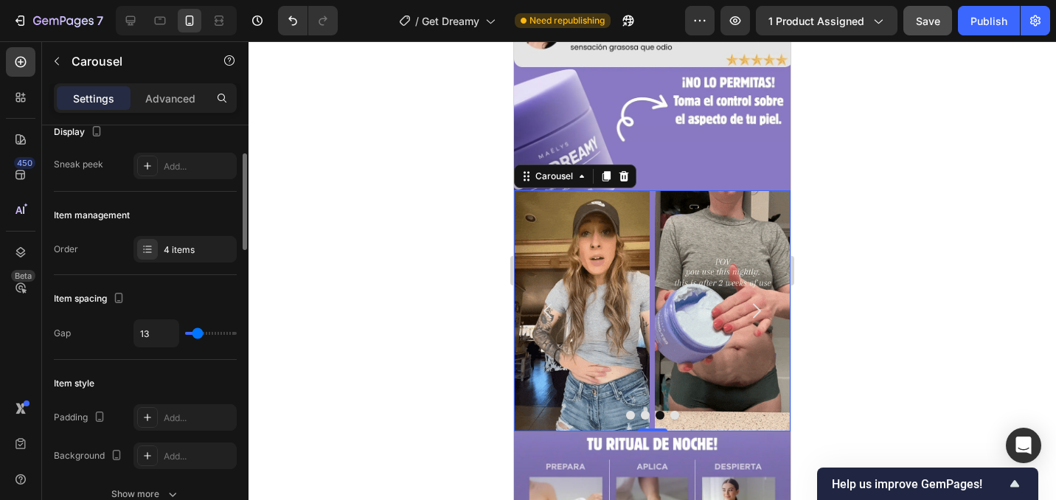
type input "17"
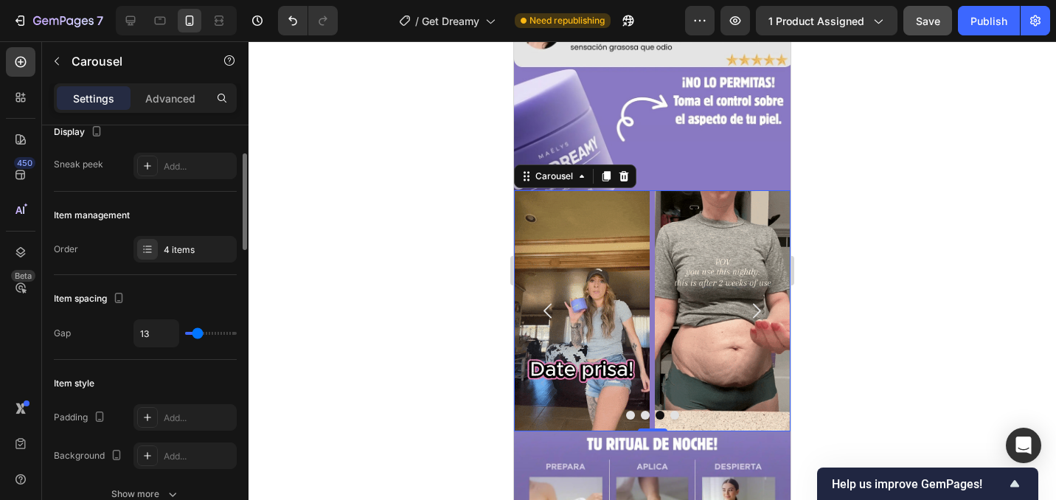
type input "17"
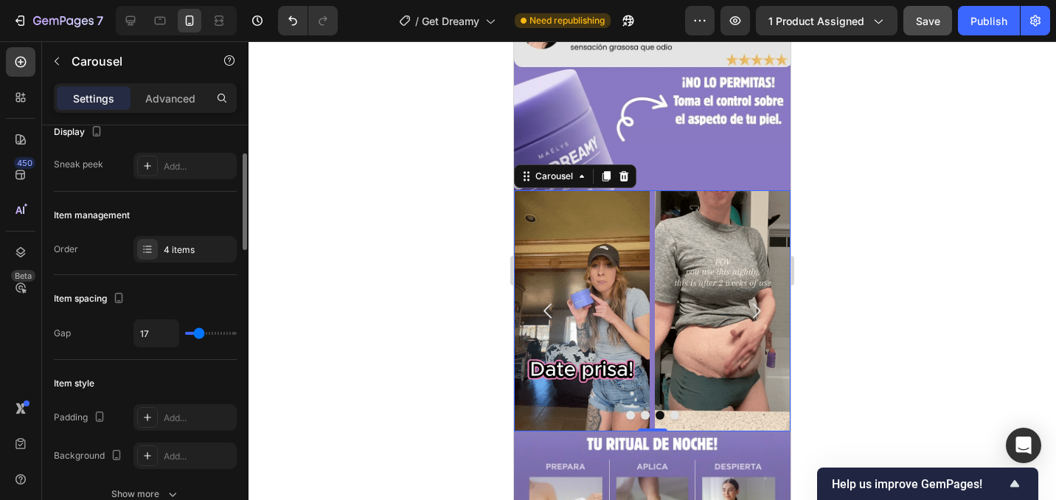
type input "22"
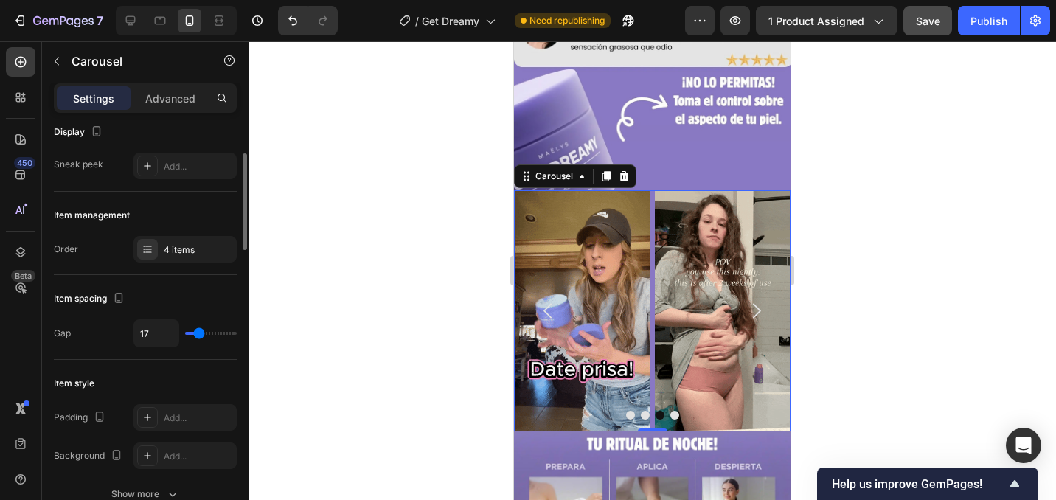
type input "22"
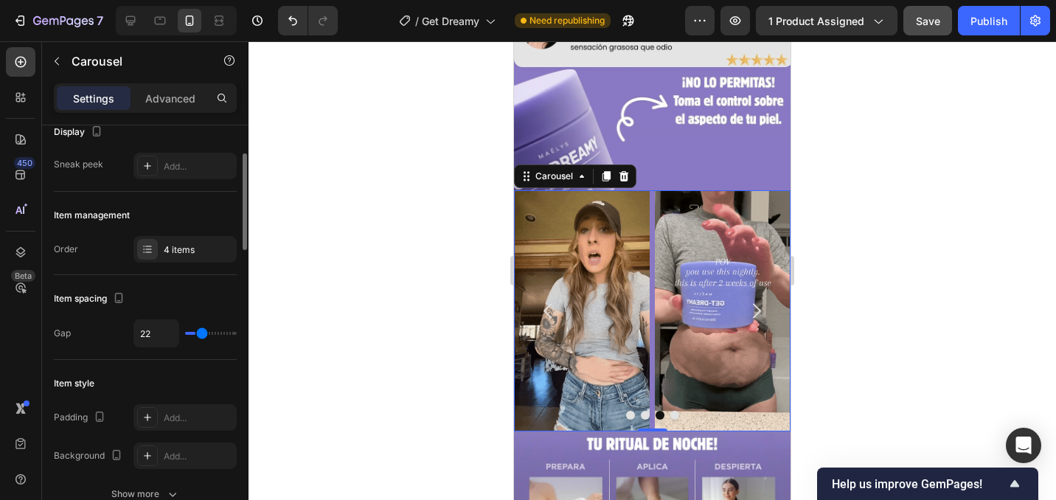
type input "26"
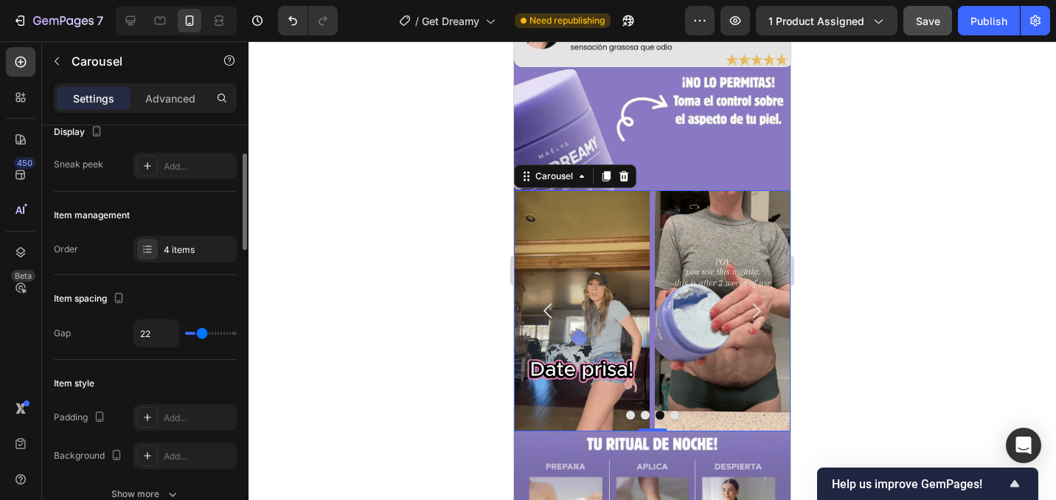
type input "26"
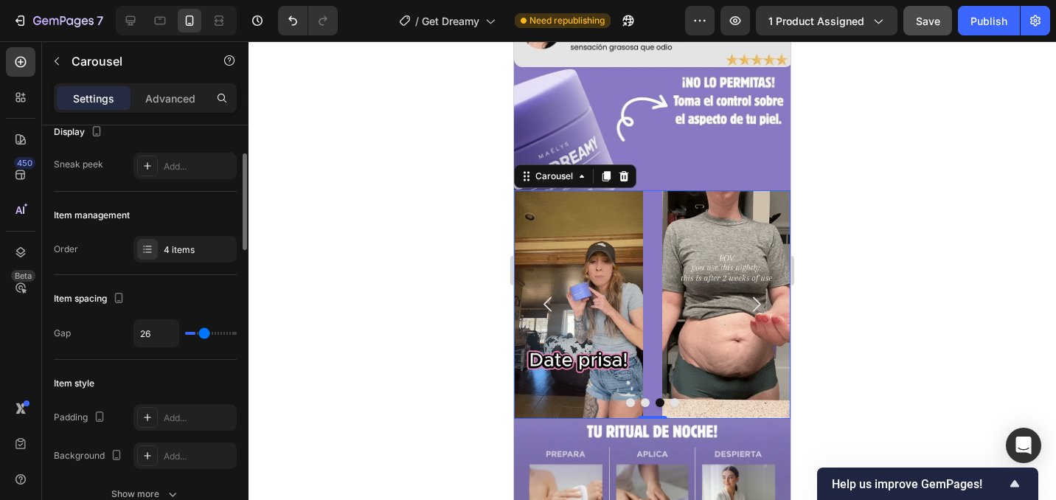
type input "28"
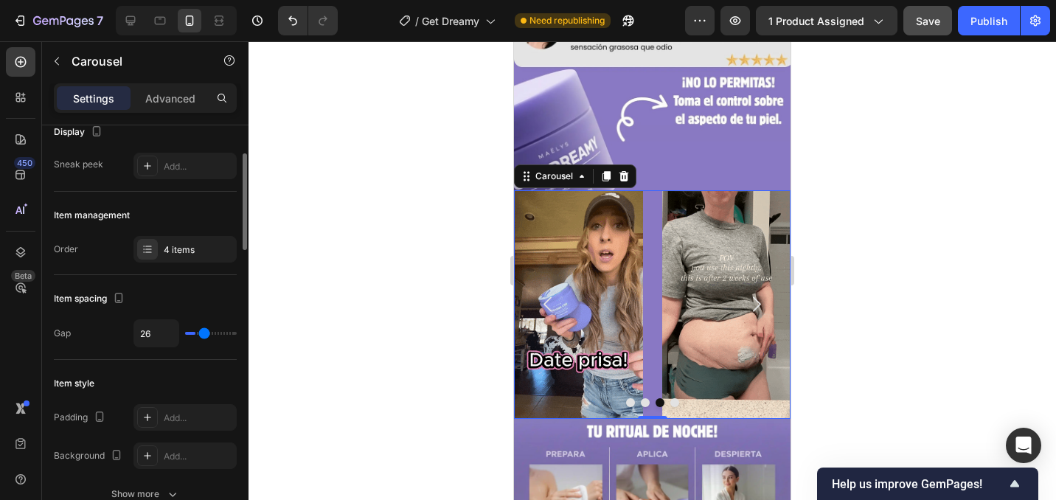
type input "28"
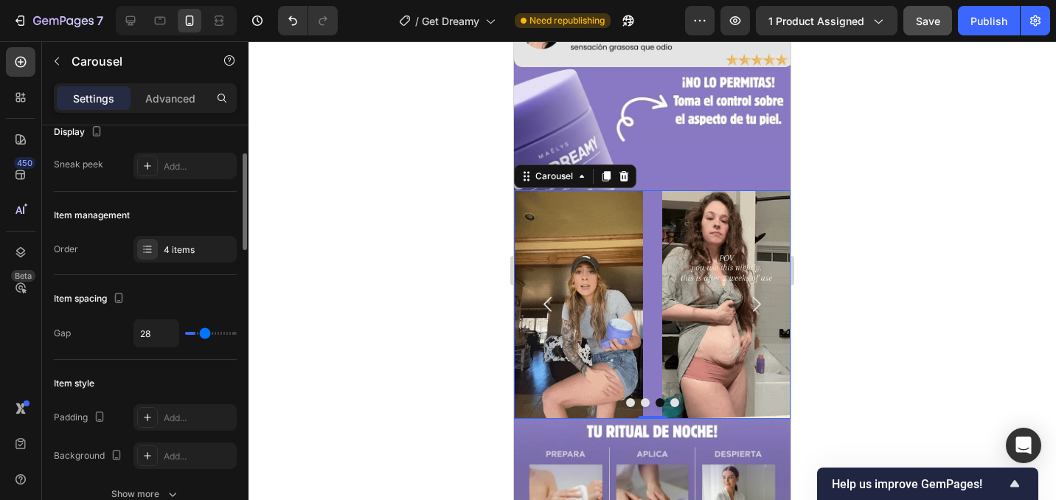
type input "30"
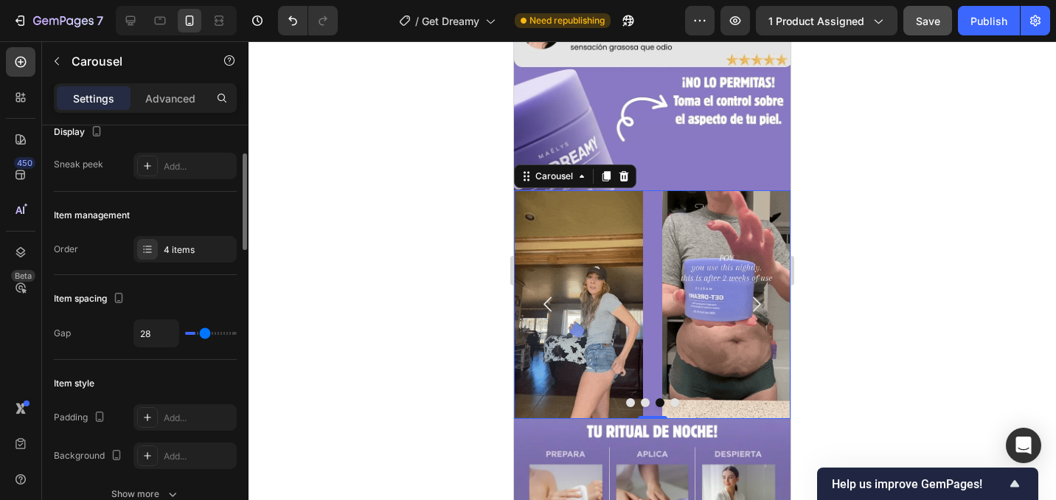
type input "30"
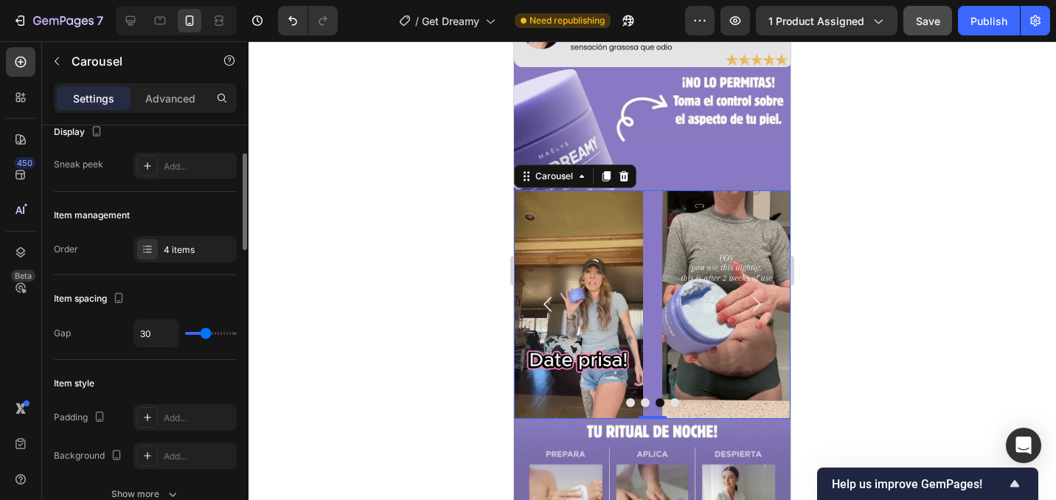
type input "31"
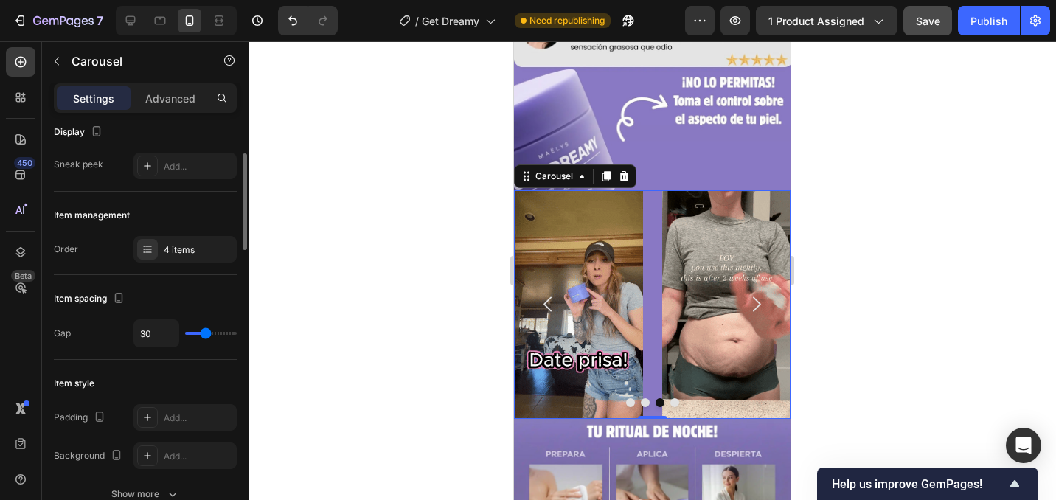
type input "31"
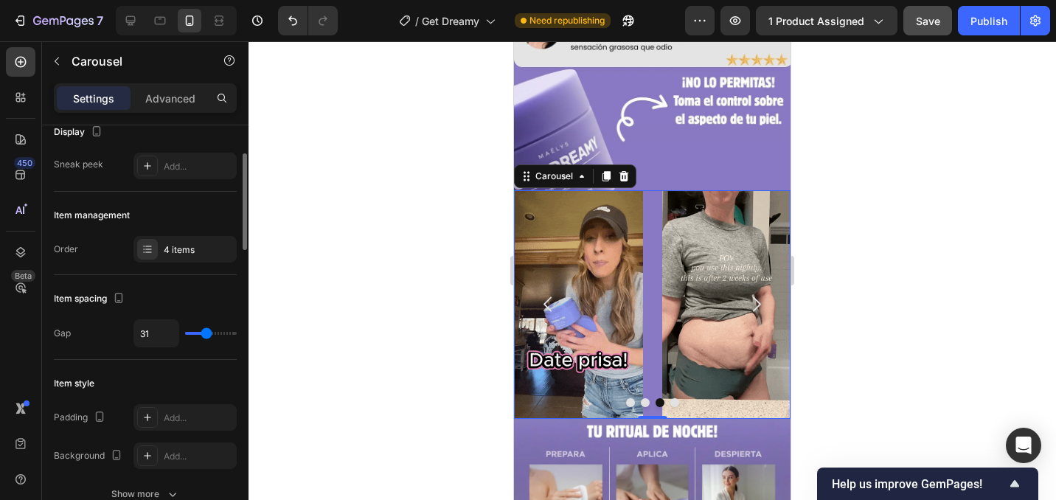
type input "37"
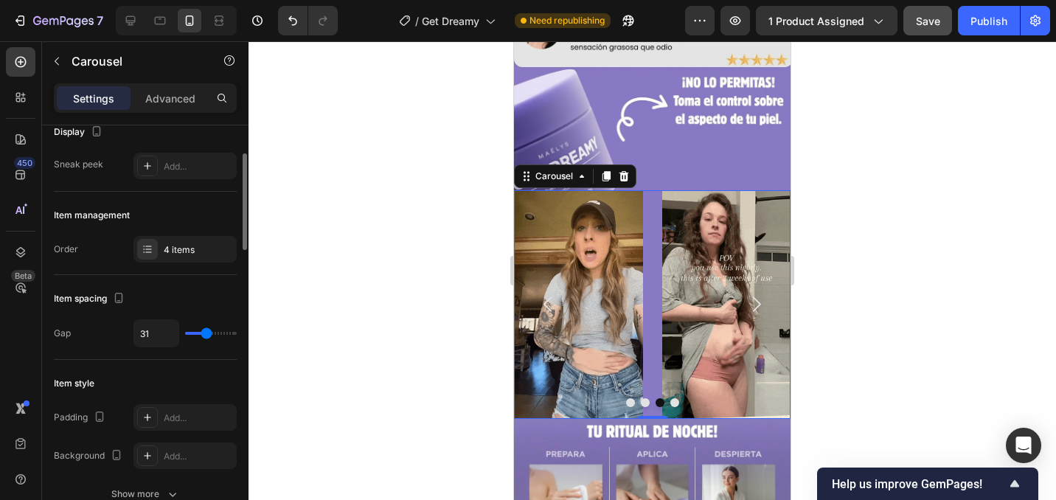
type input "37"
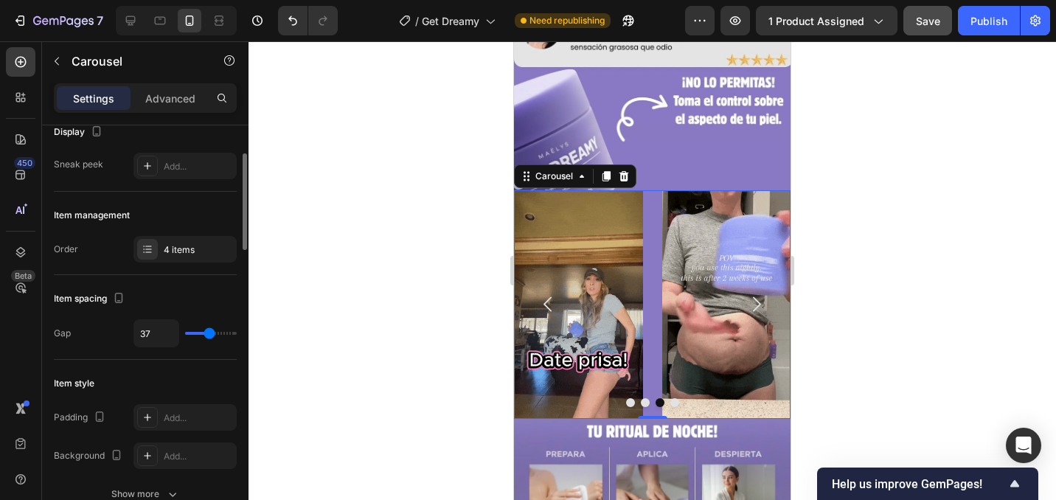
type input "44"
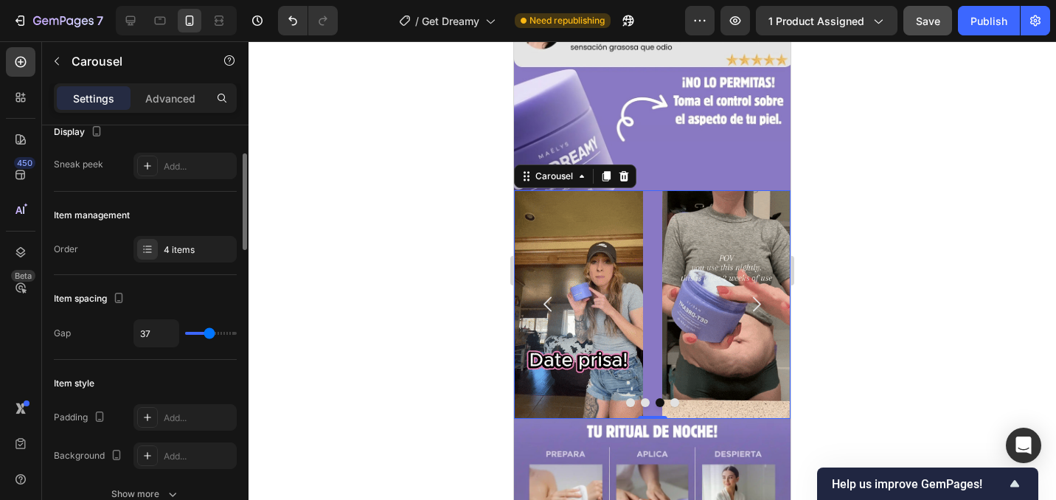
type input "44"
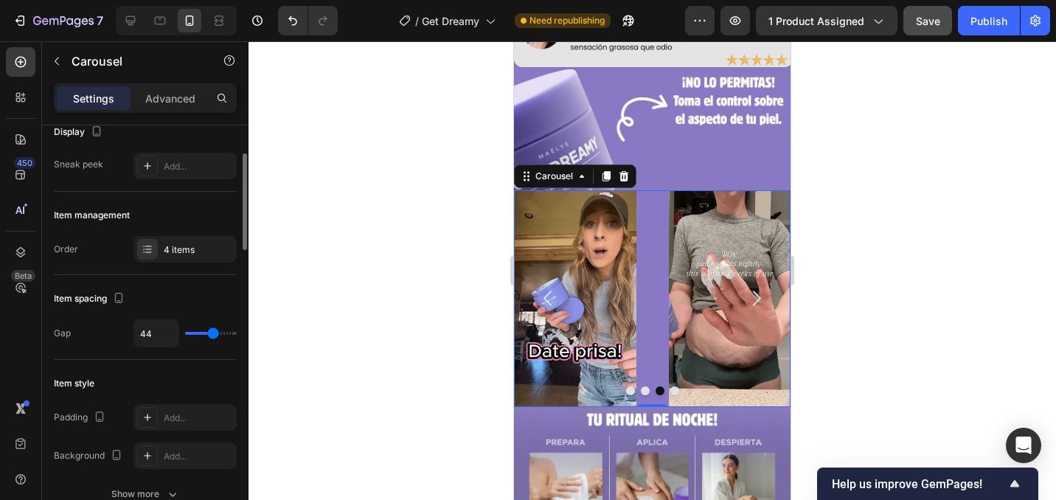
type input "51"
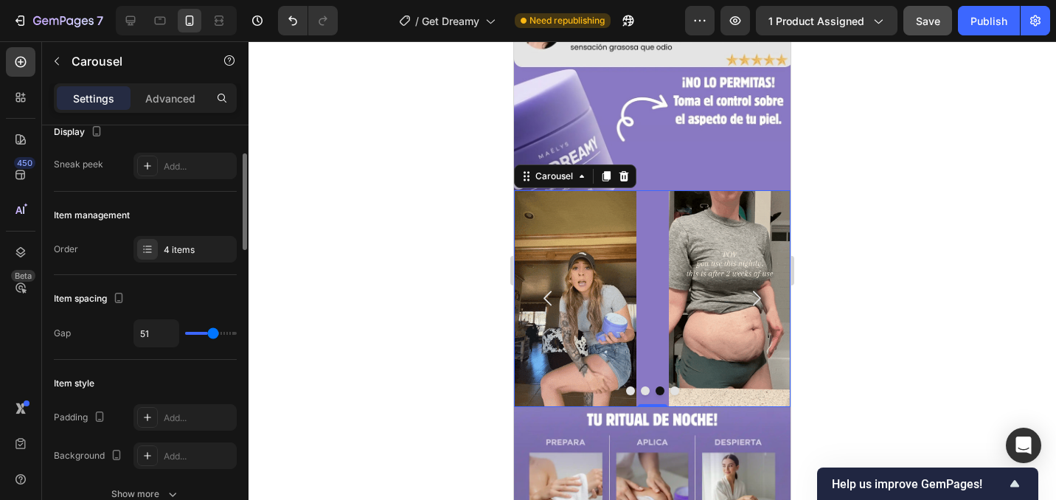
type input "51"
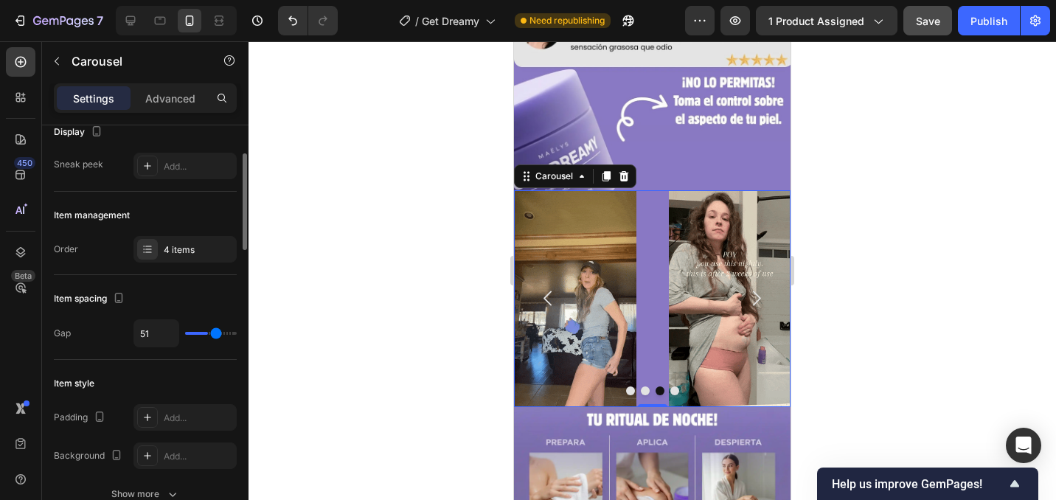
type input "56"
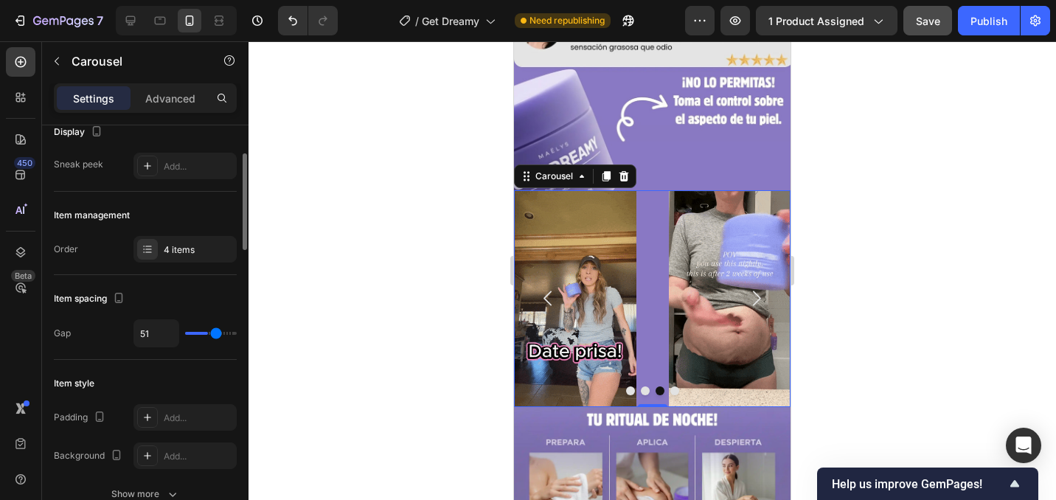
type input "56"
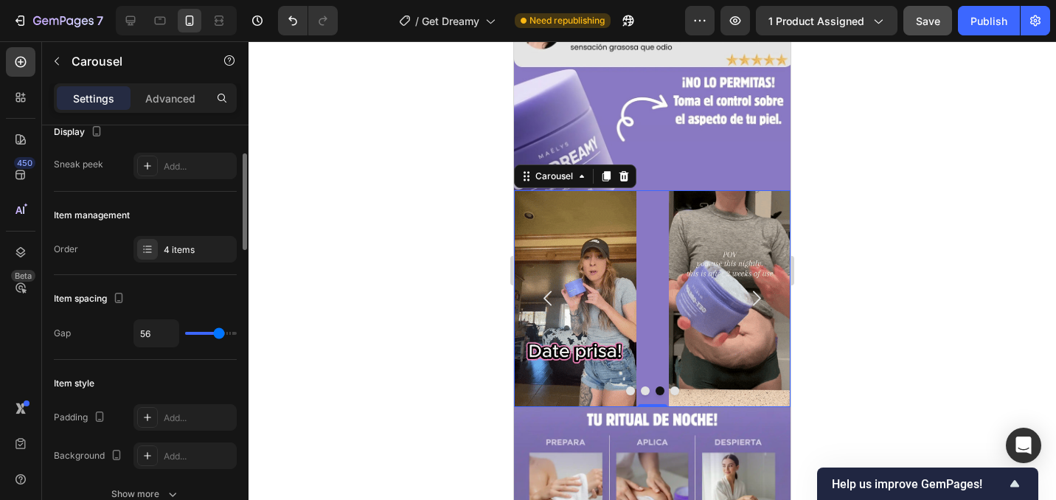
type input "59"
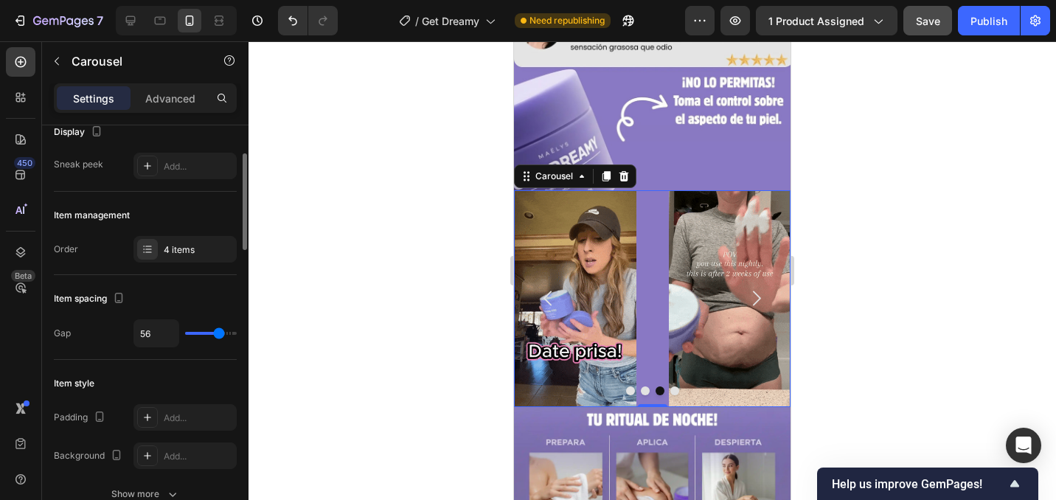
type input "59"
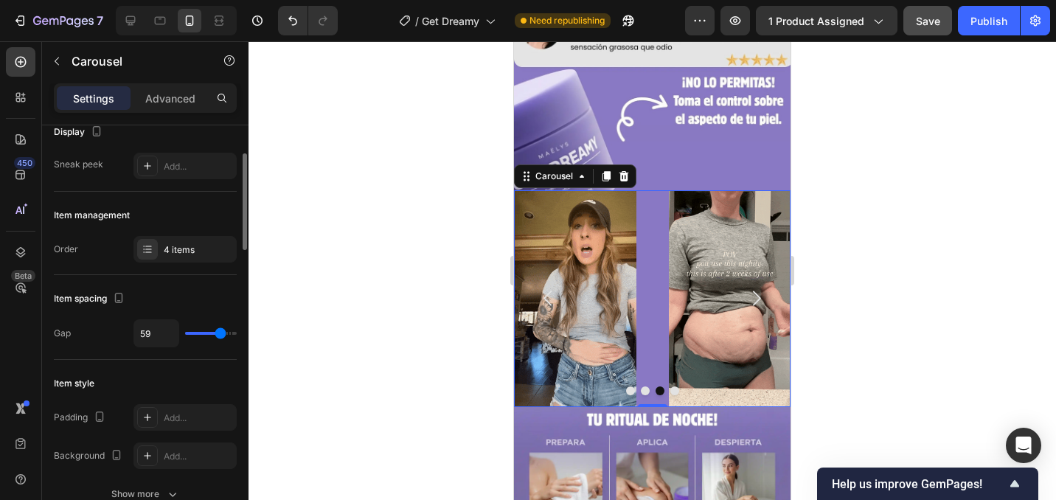
type input "61"
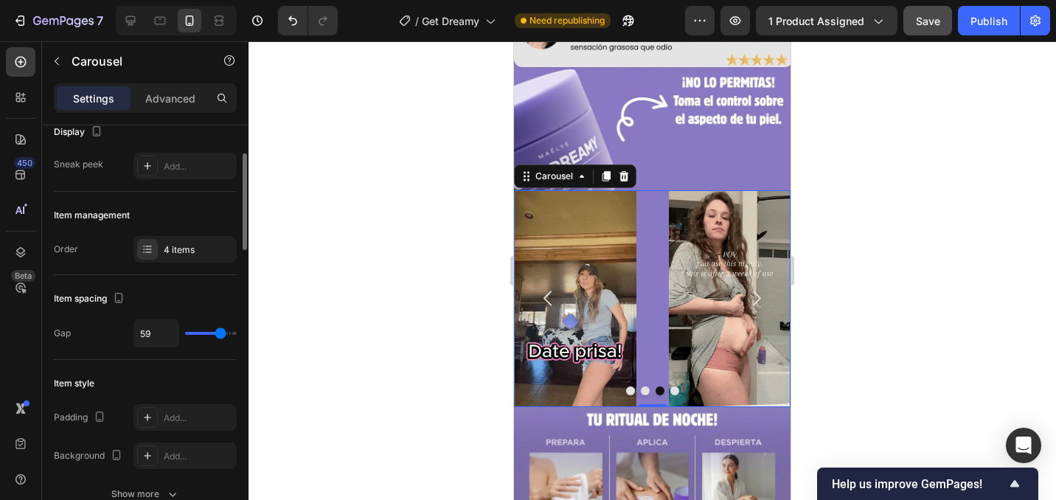
type input "61"
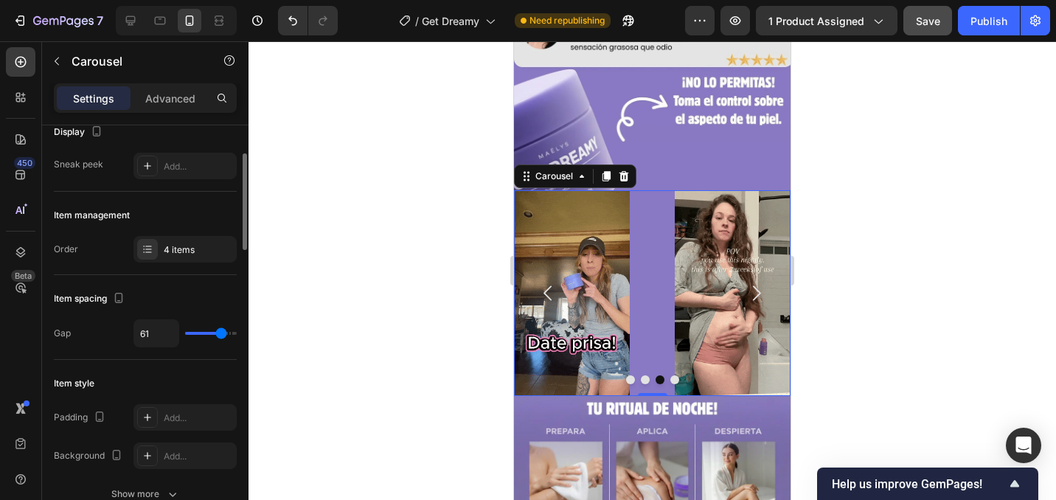
type input "60"
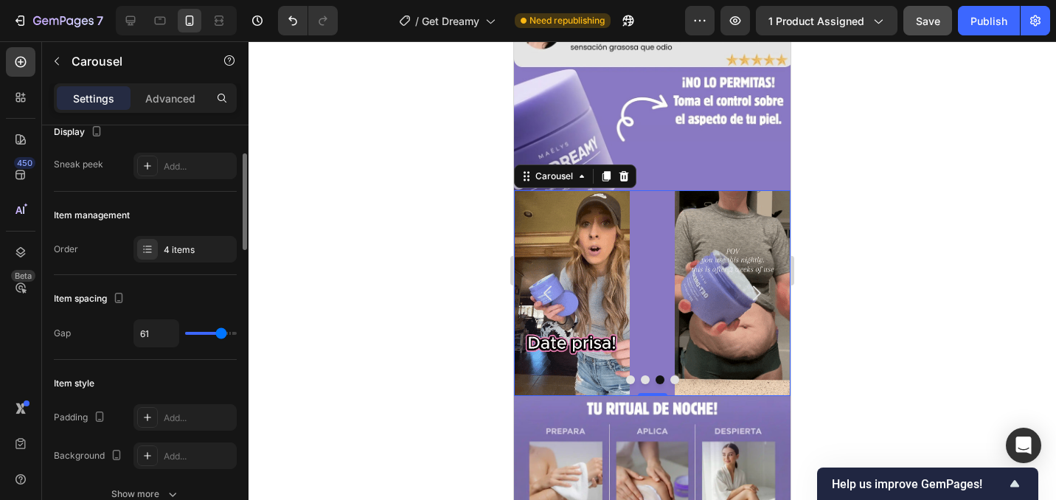
type input "60"
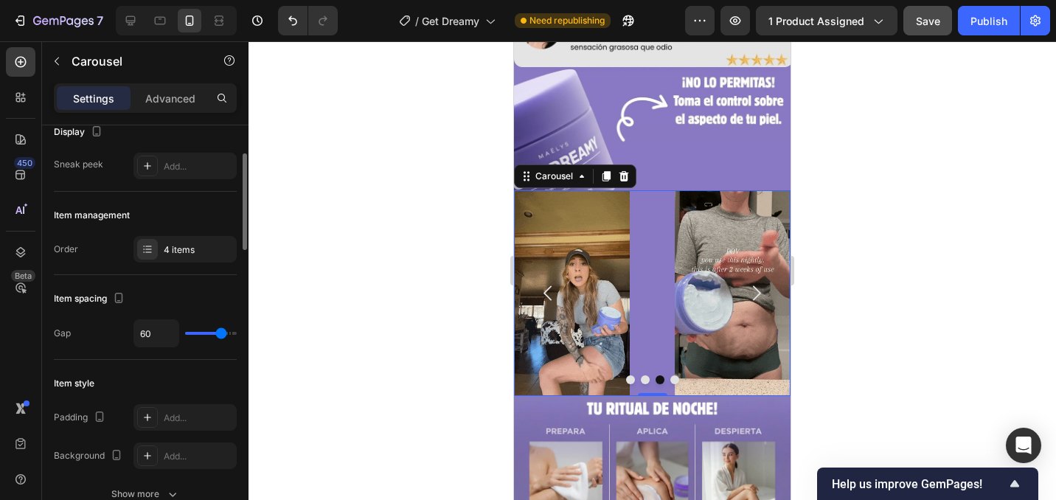
type input "58"
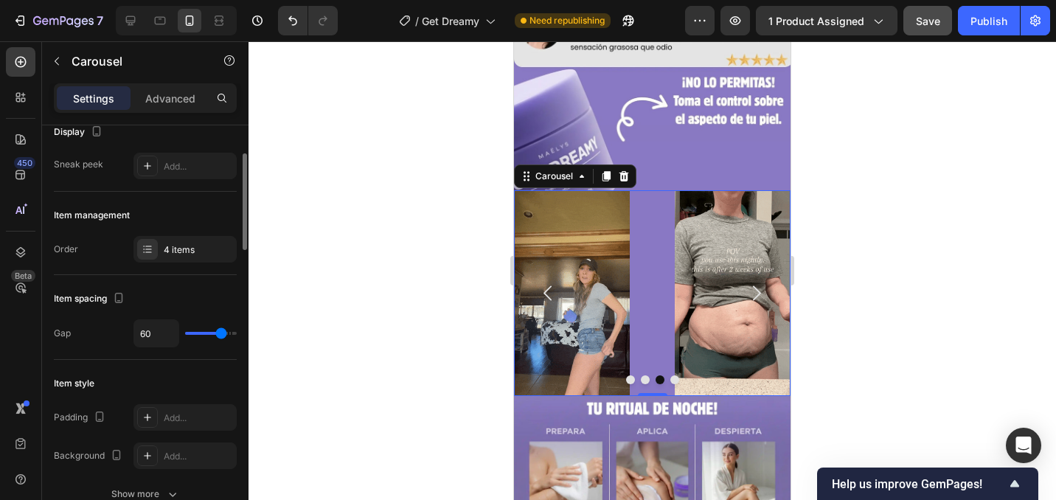
type input "58"
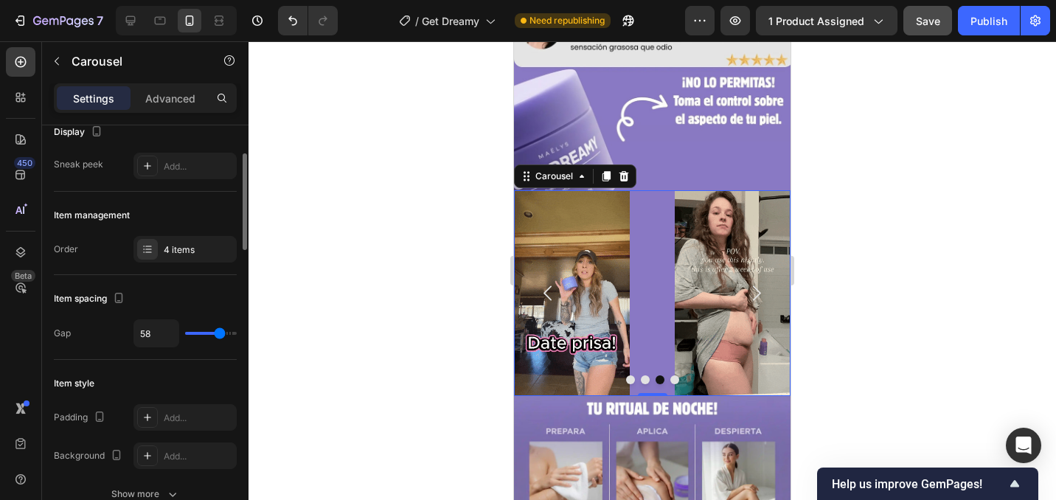
type input "56"
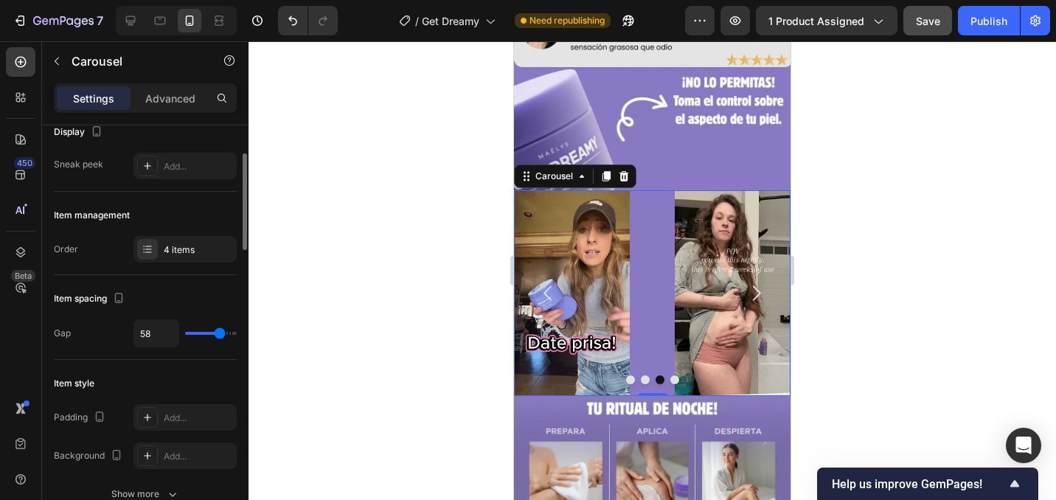
type input "56"
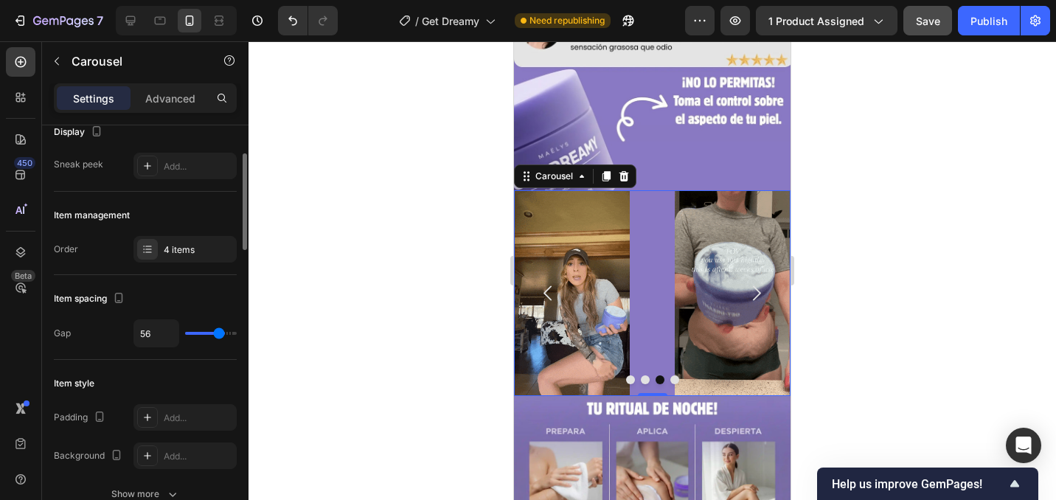
type input "55"
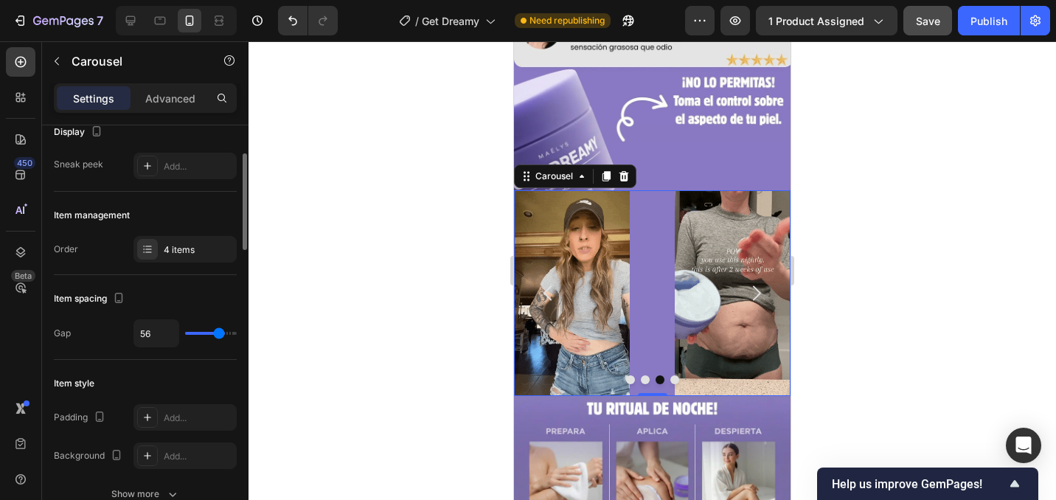
type input "55"
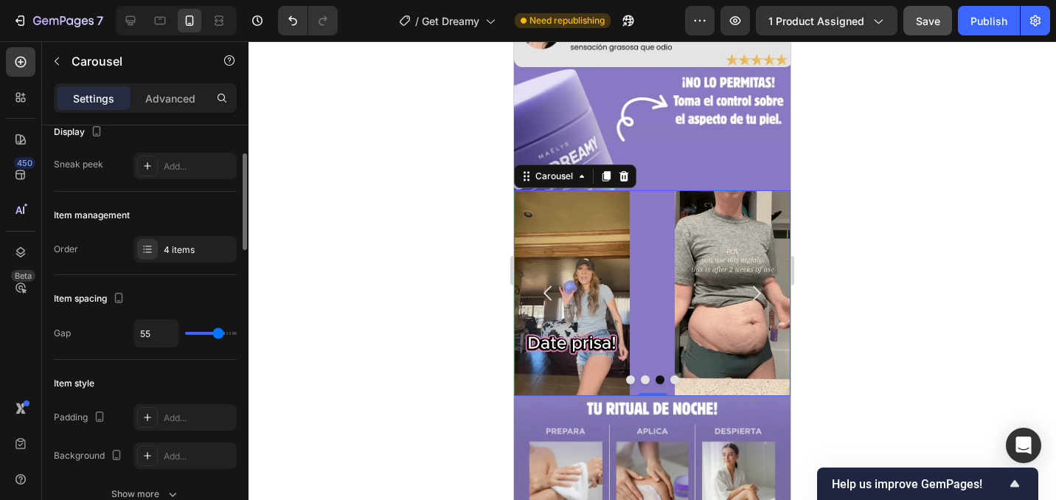
type input "54"
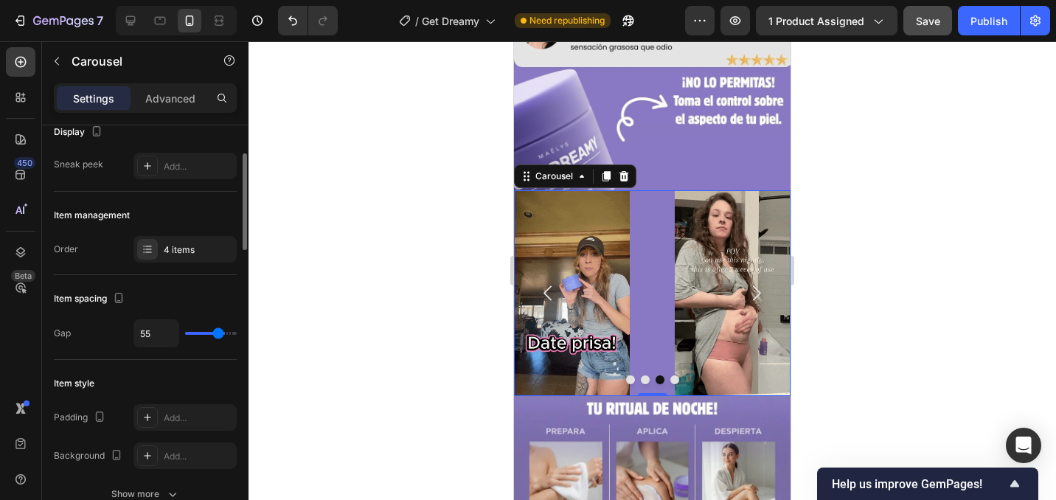
type input "54"
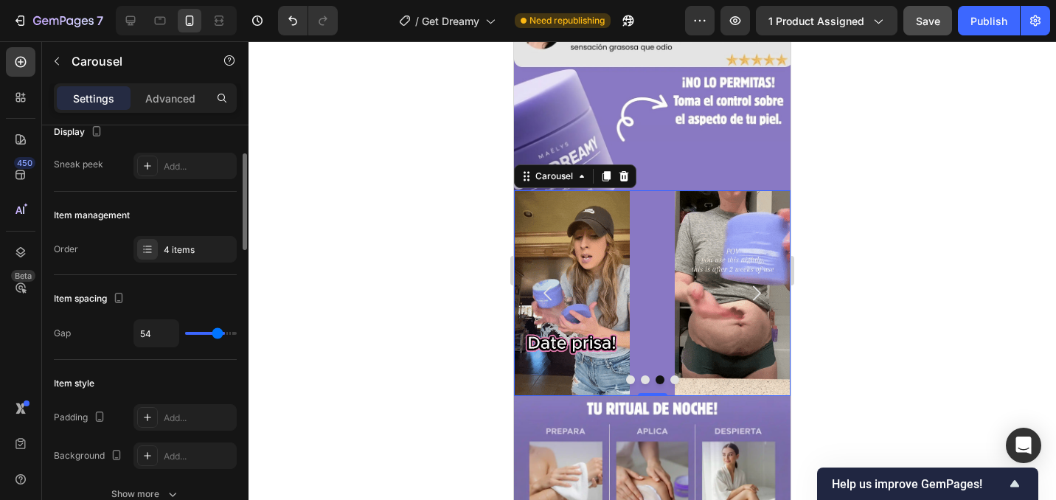
type input "52"
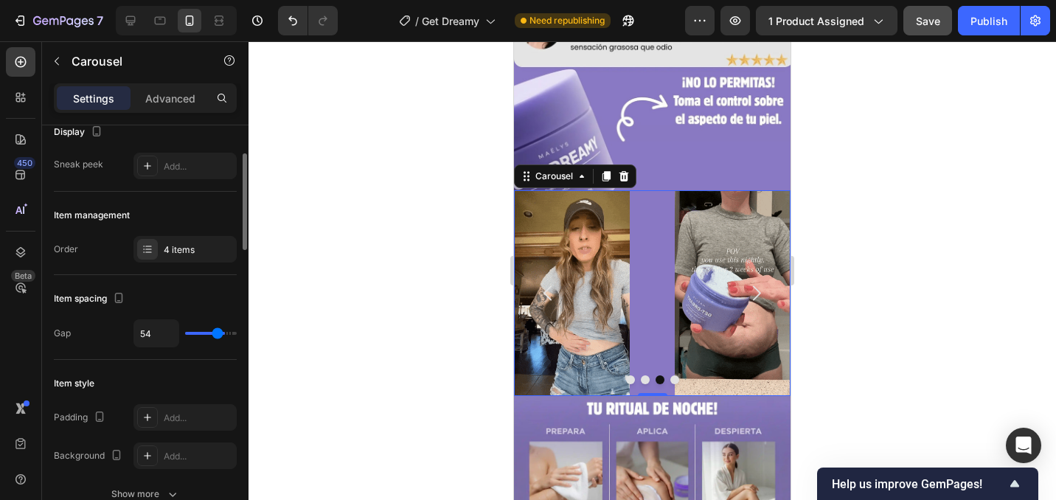
type input "52"
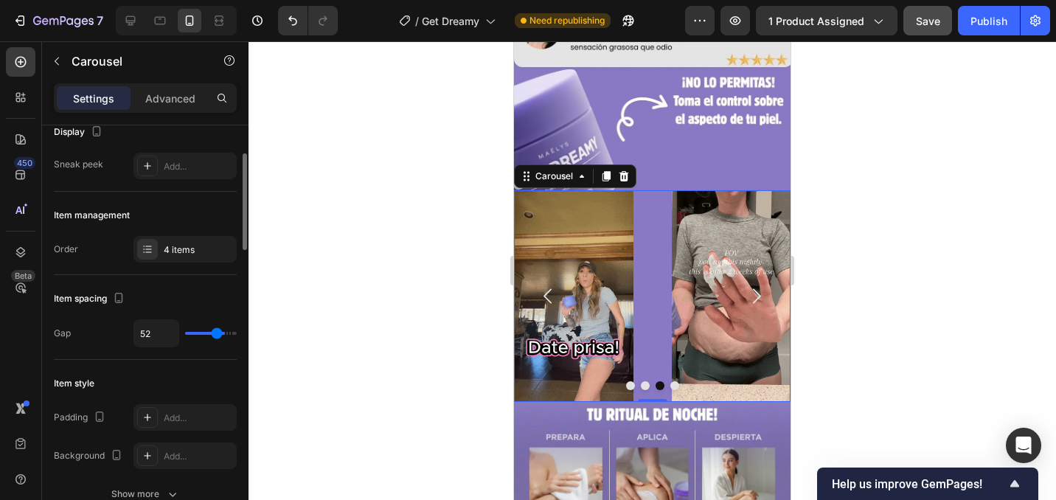
type input "47"
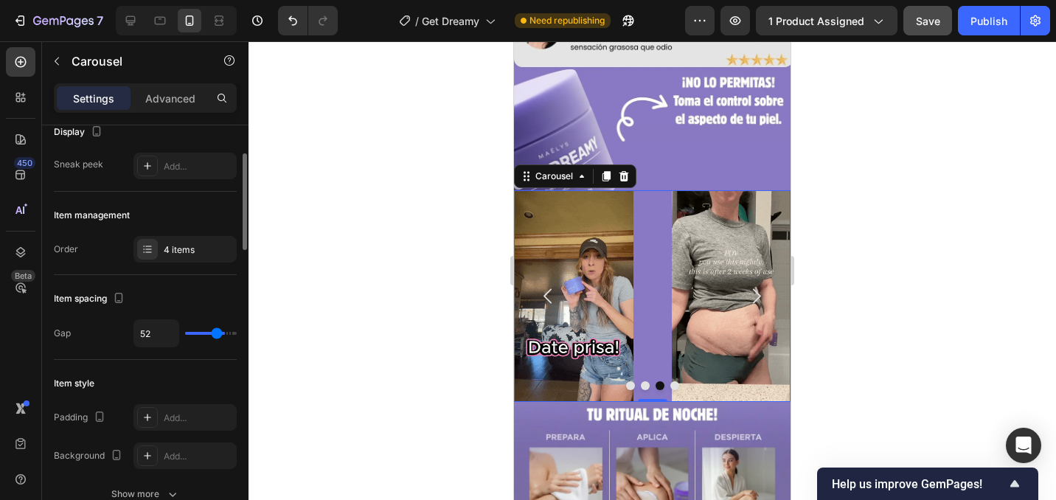
type input "47"
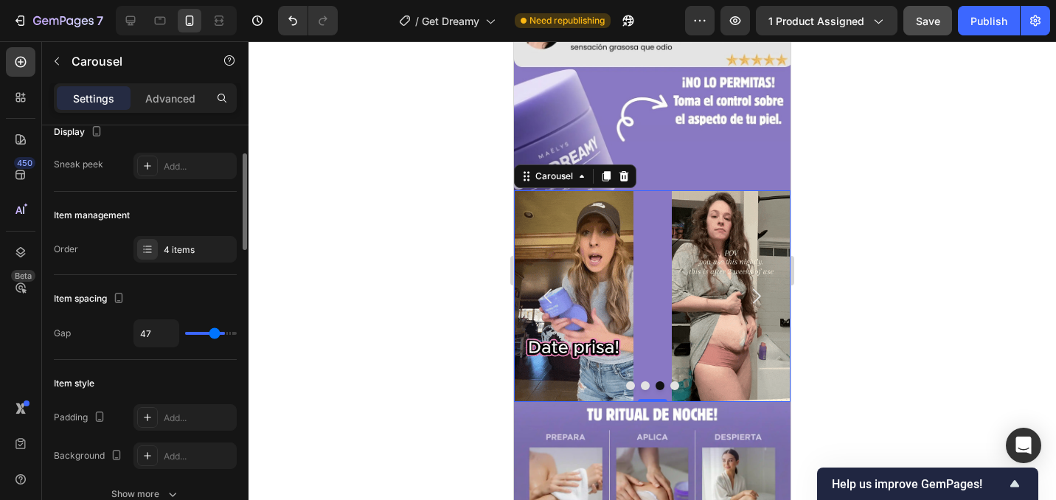
type input "42"
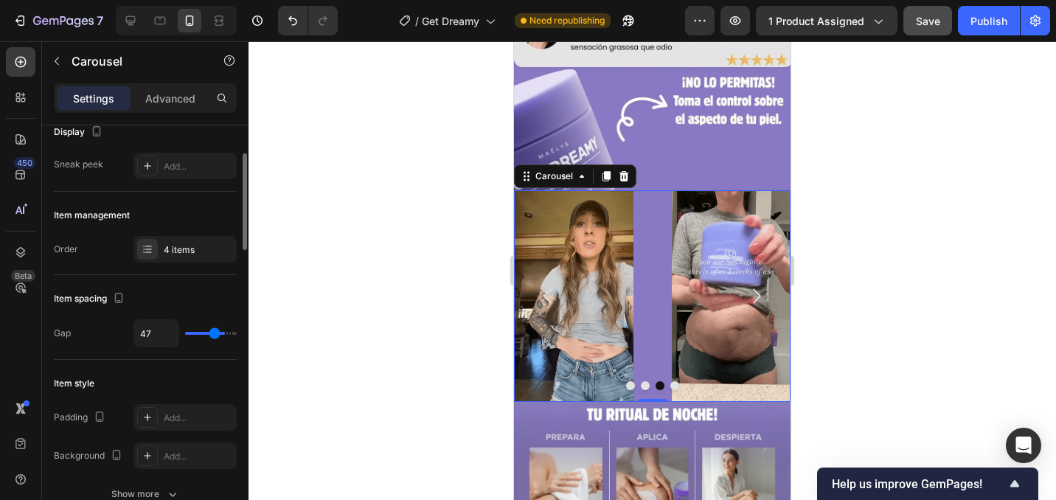
type input "42"
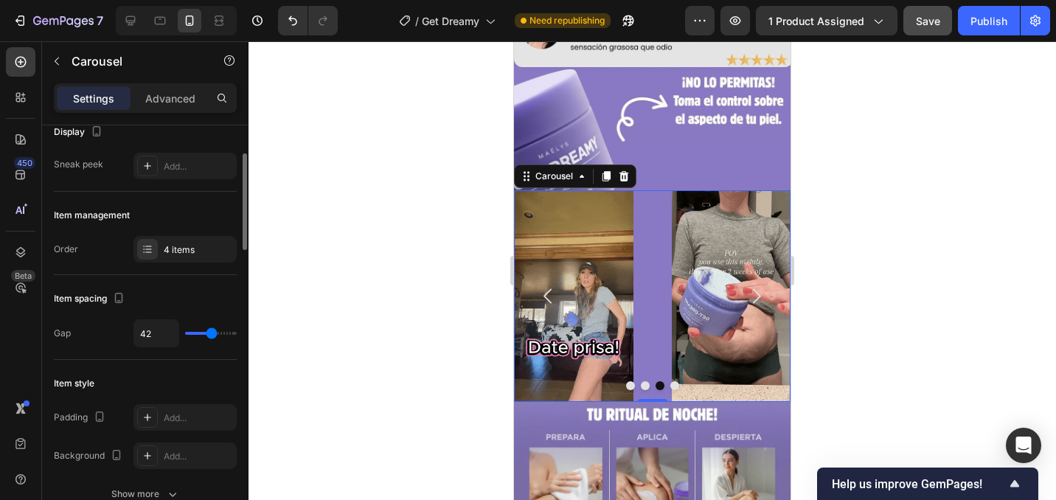
type input "39"
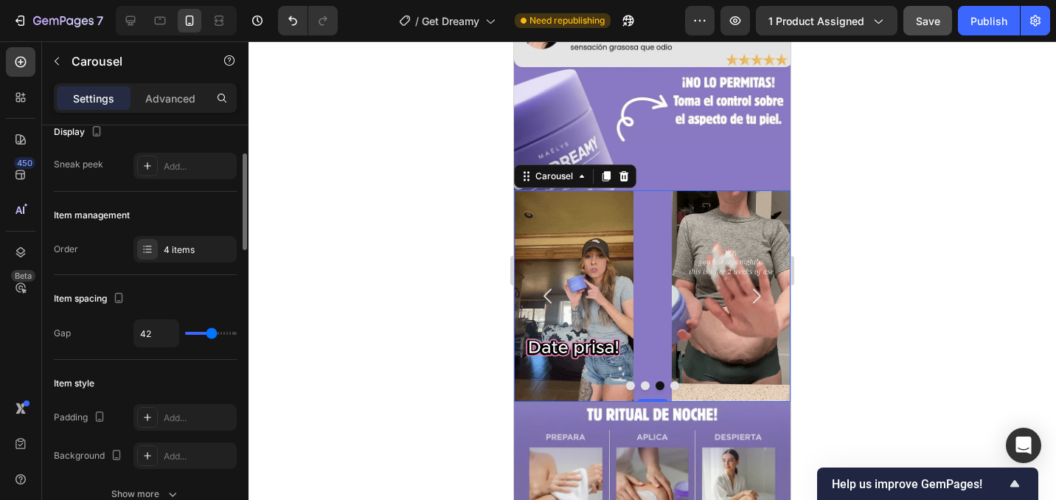
type input "39"
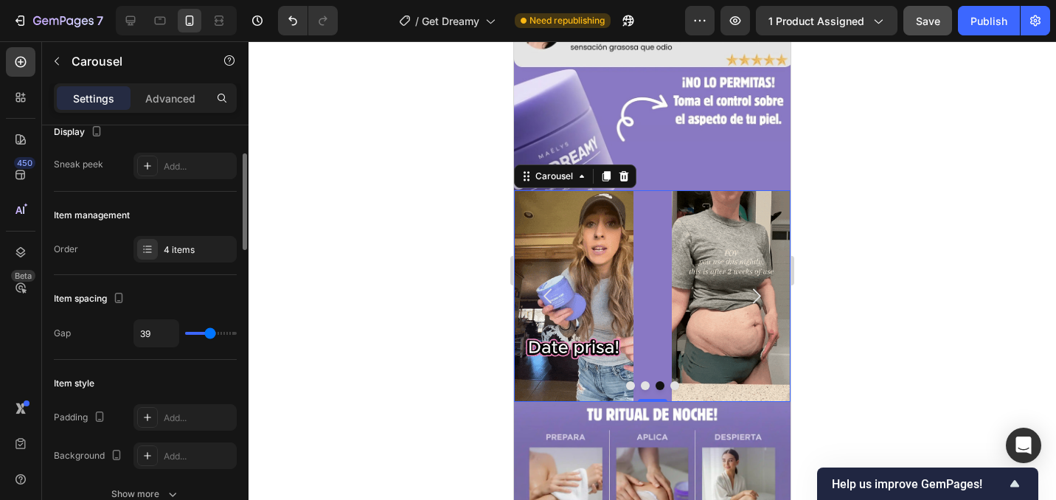
type input "37"
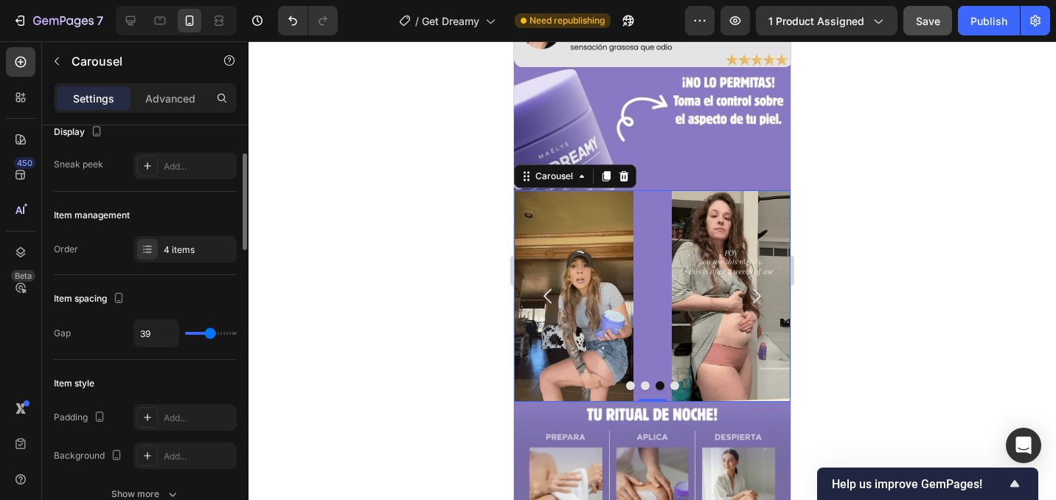
type input "37"
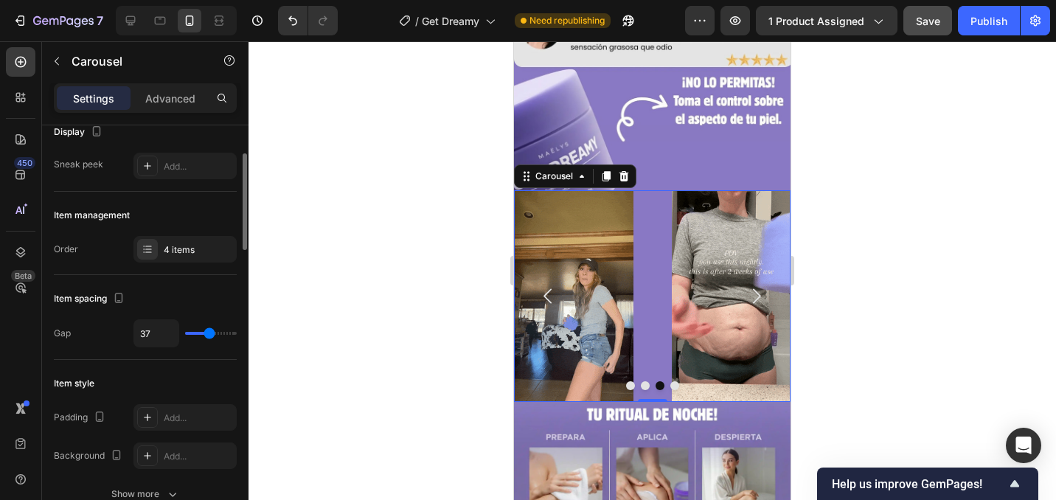
type input "32"
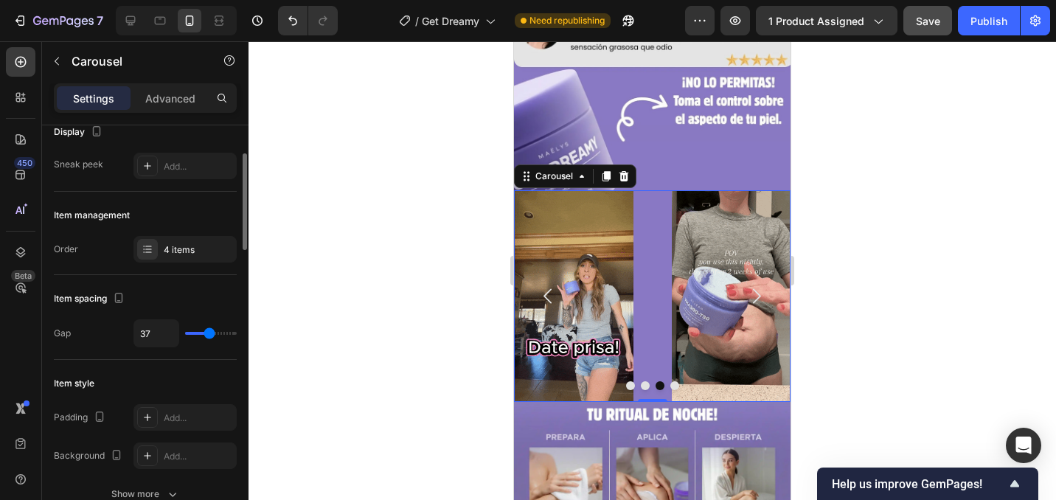
type input "32"
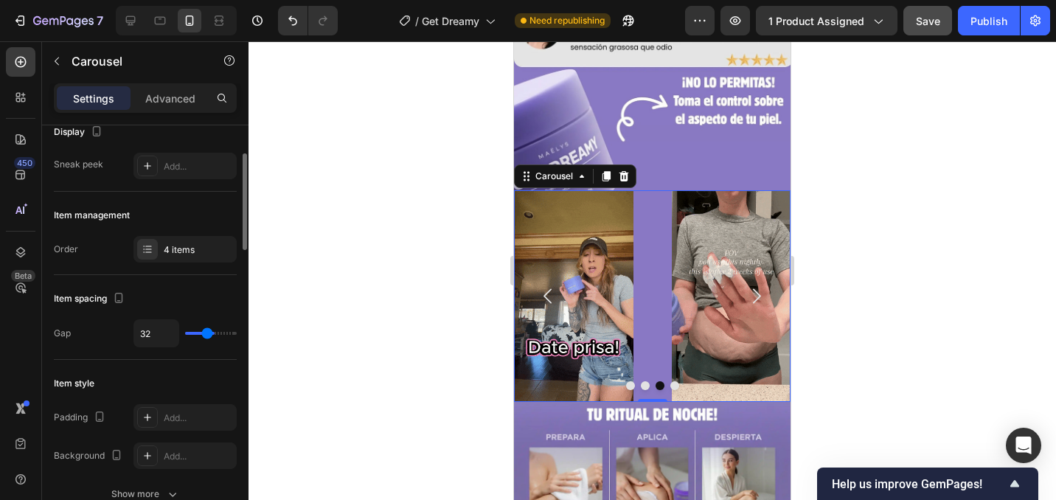
type input "28"
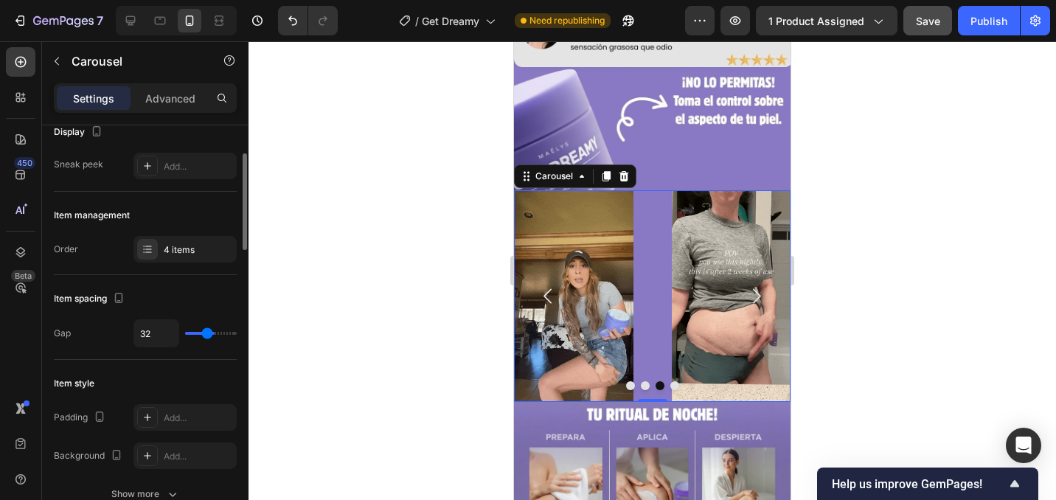
type input "28"
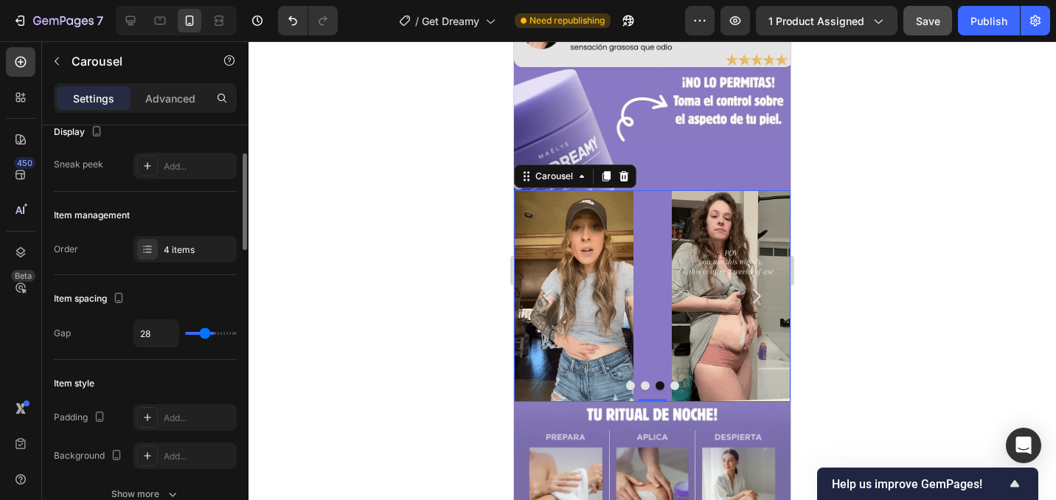
type input "27"
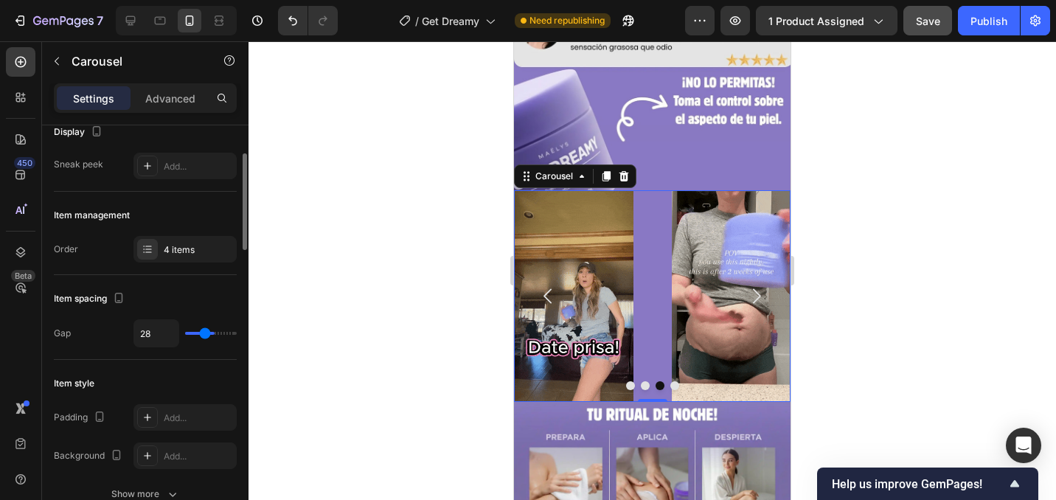
type input "27"
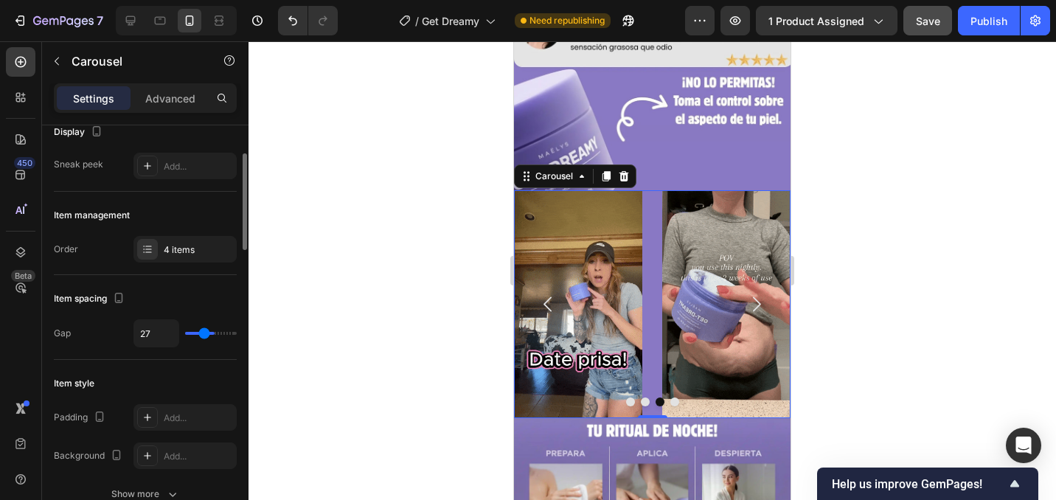
type input "26"
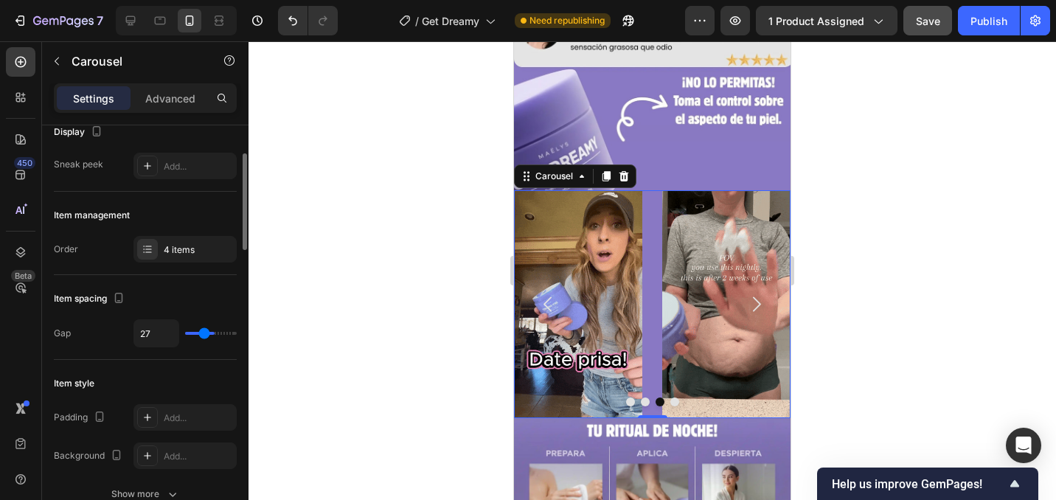
type input "26"
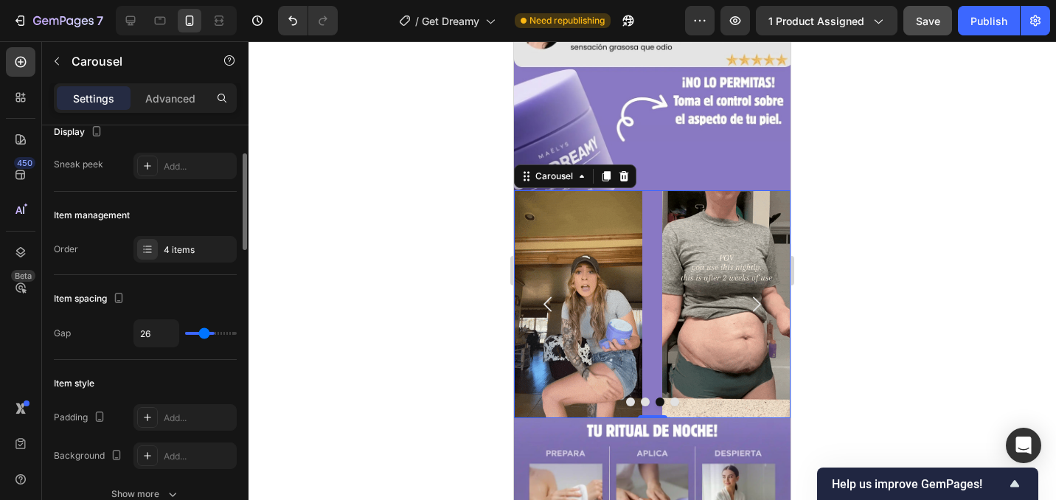
type input "21"
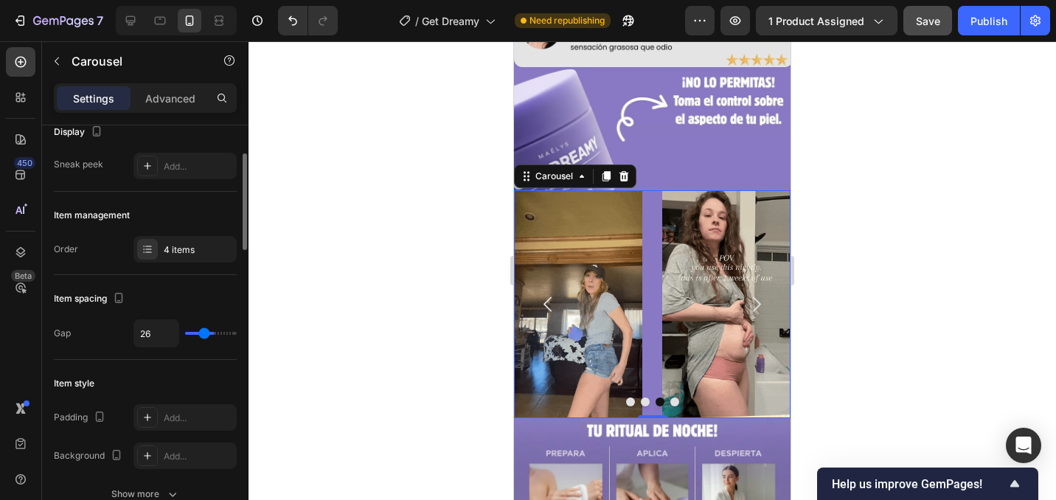
type input "21"
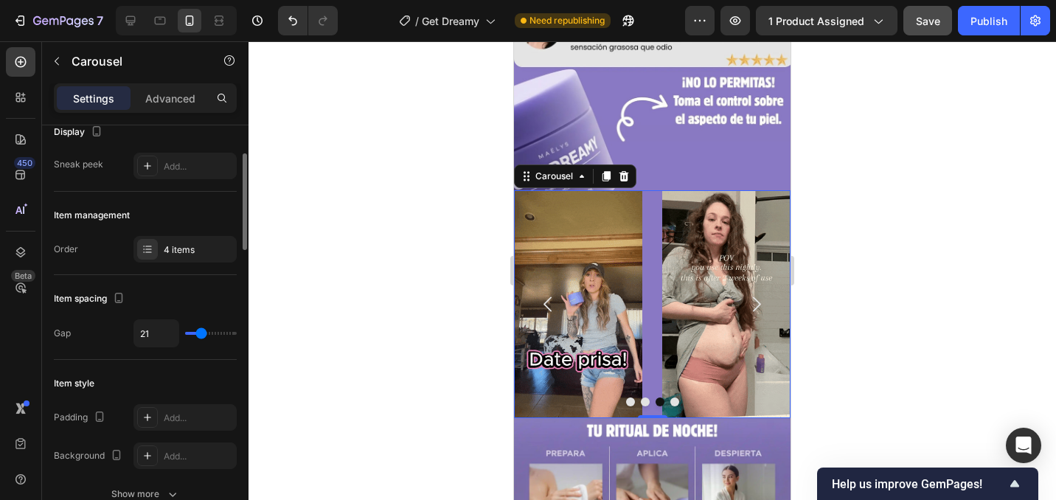
type input "17"
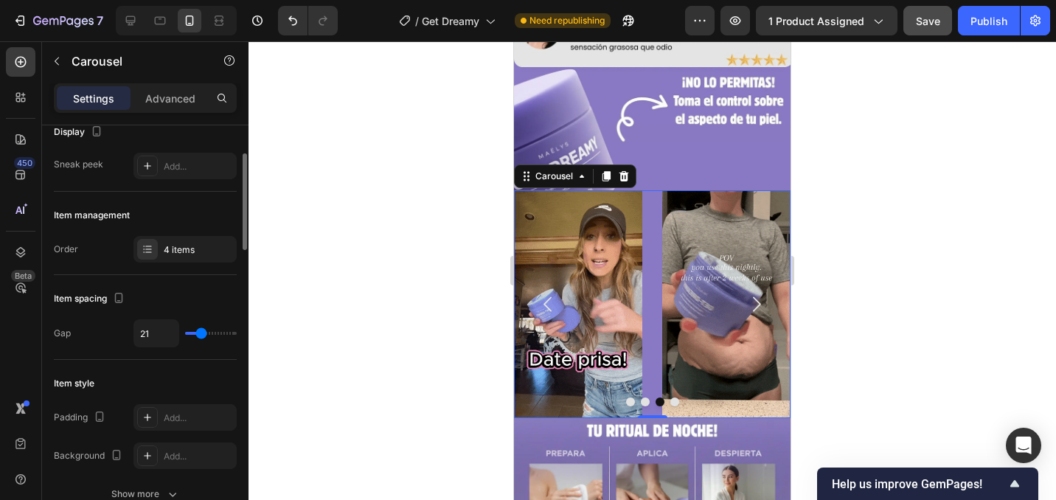
type input "17"
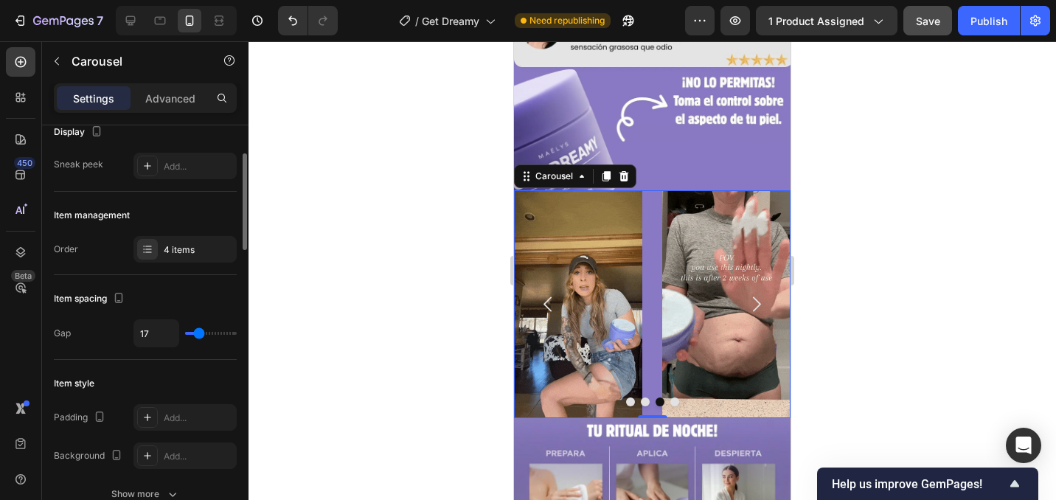
type input "11"
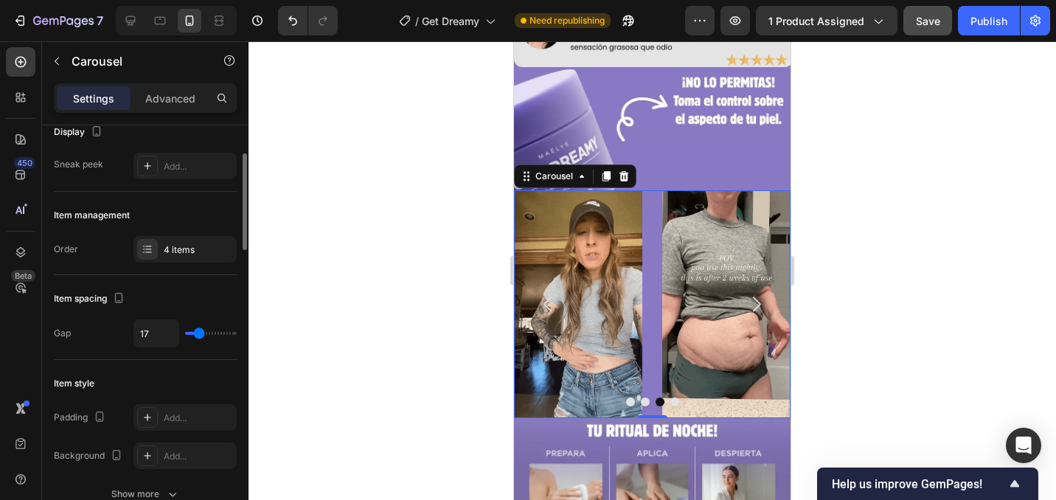
type input "11"
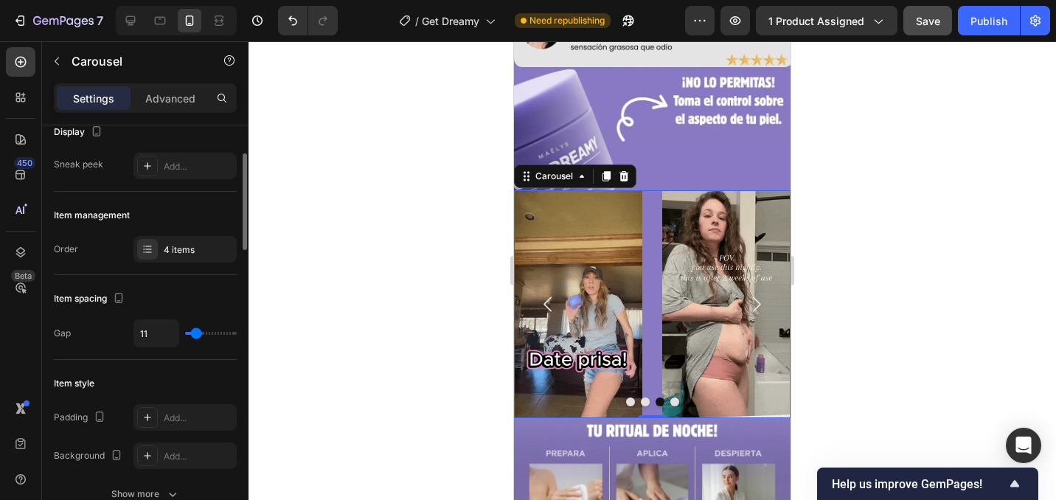
type input "5"
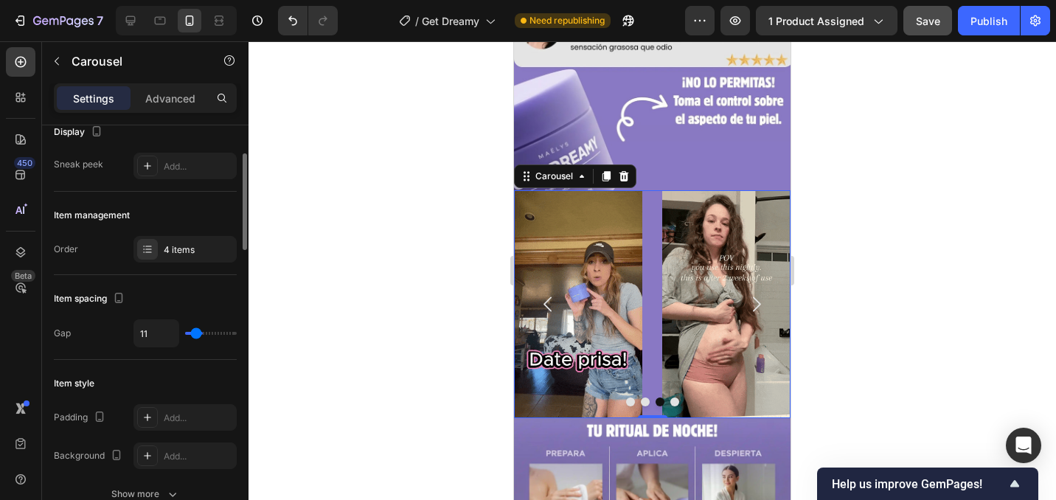
type input "5"
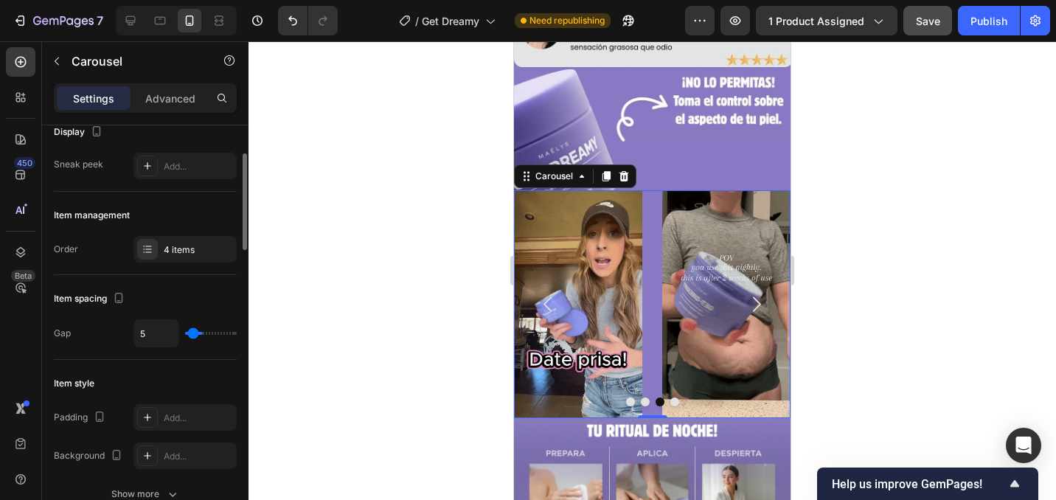
type input "0"
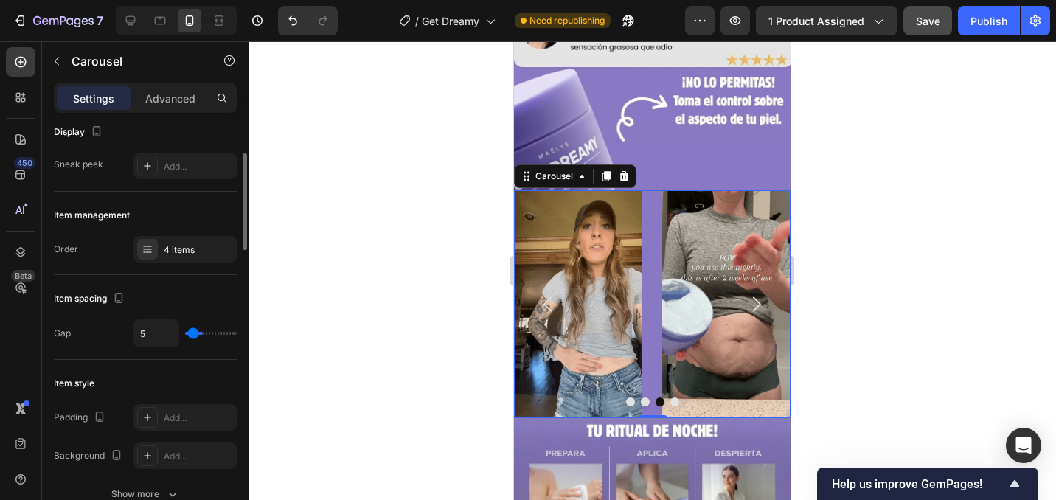
type input "0"
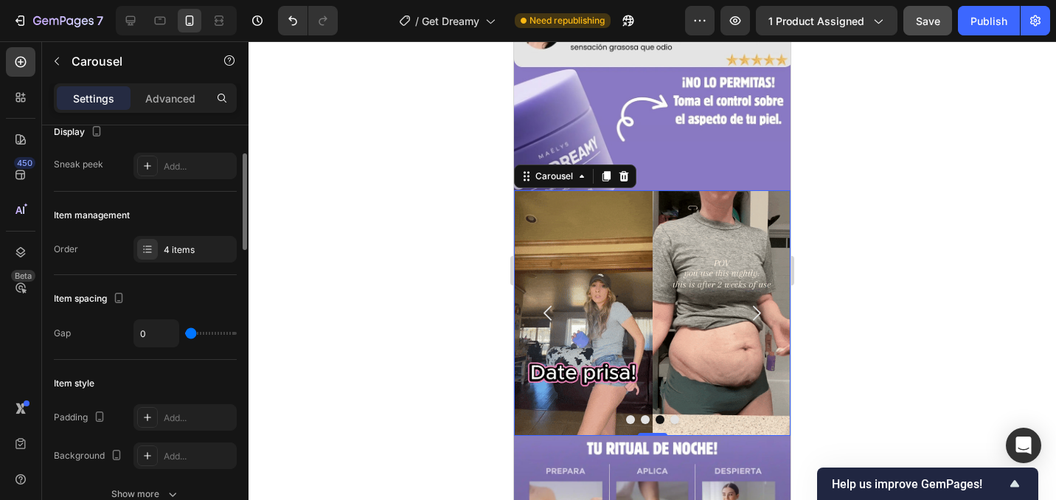
type input "3"
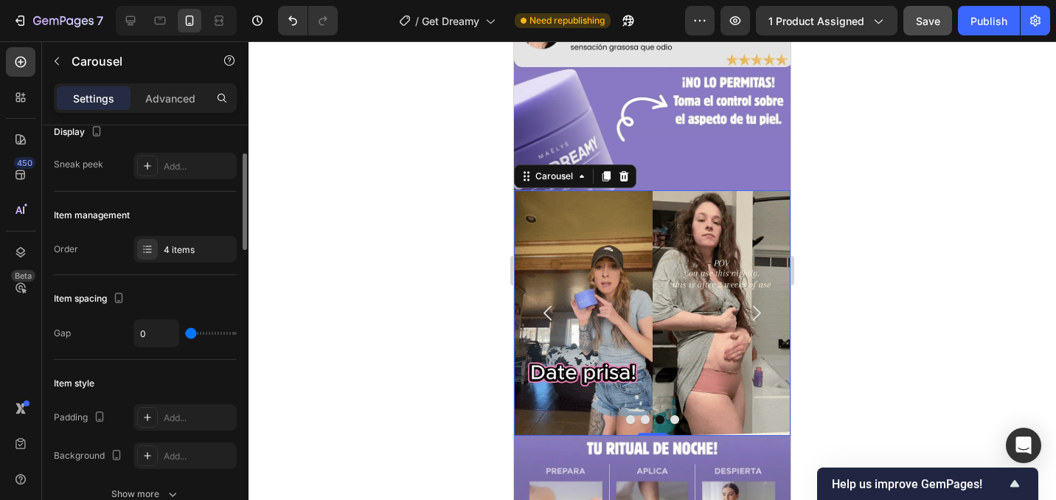
type input "3"
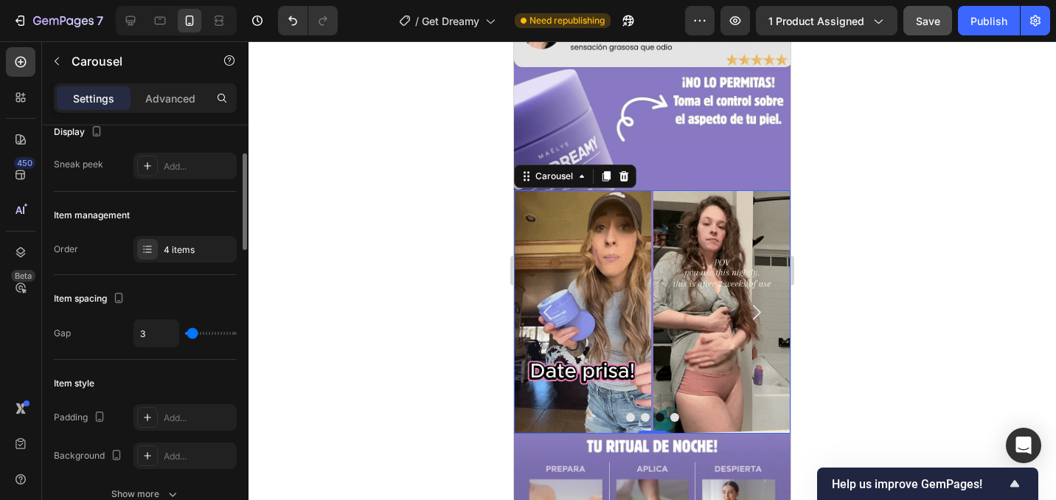
type input "5"
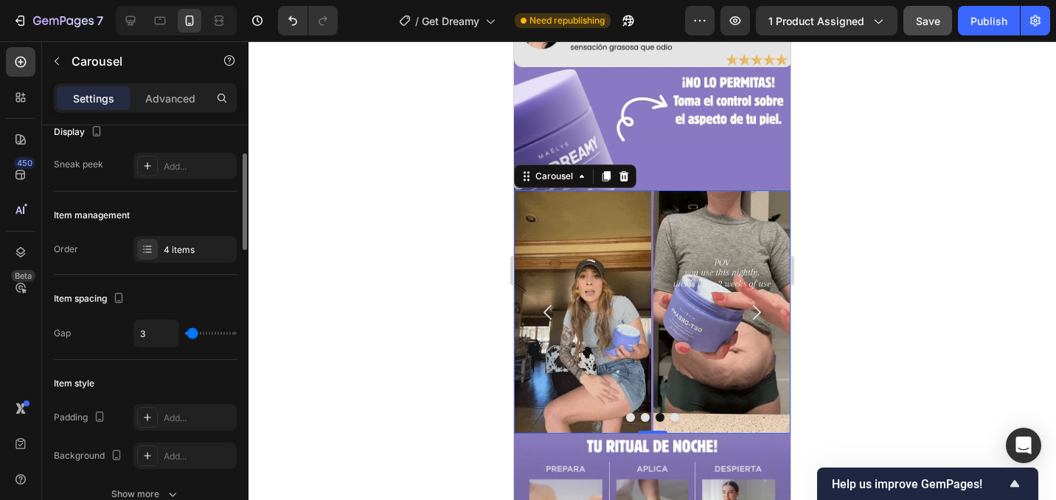
type input "5"
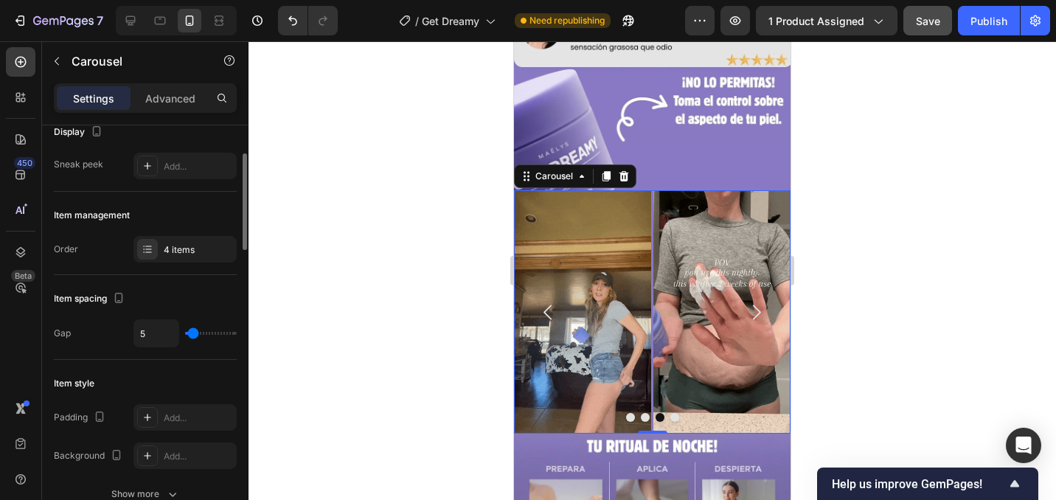
type input "6"
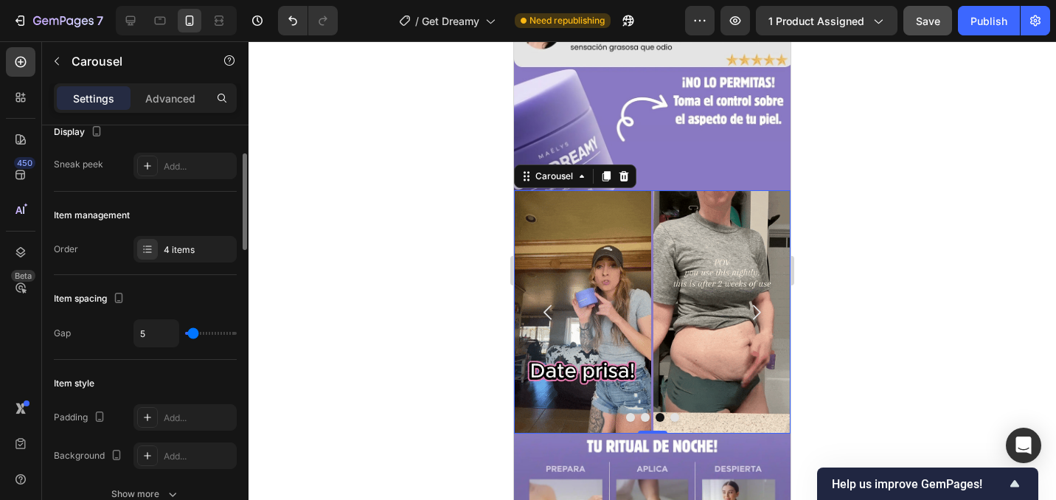
type input "6"
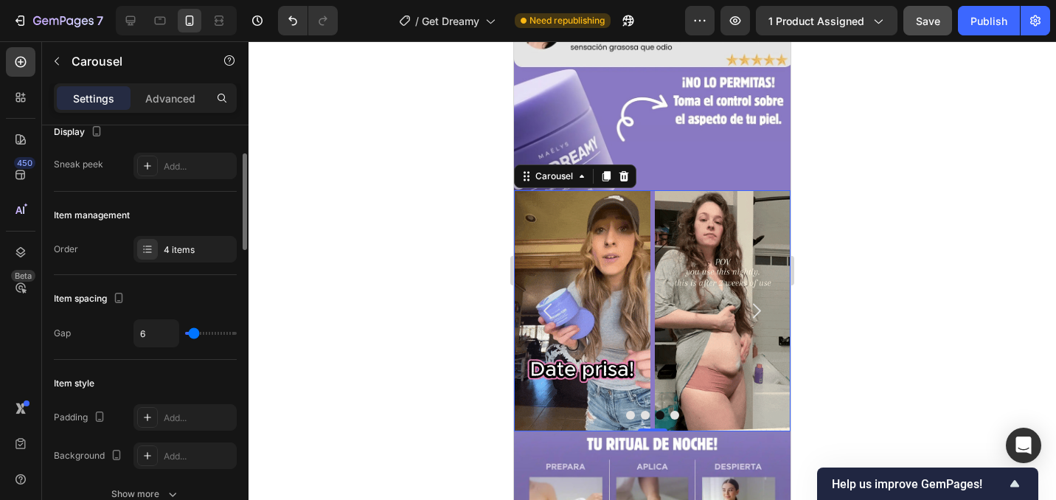
type input "5"
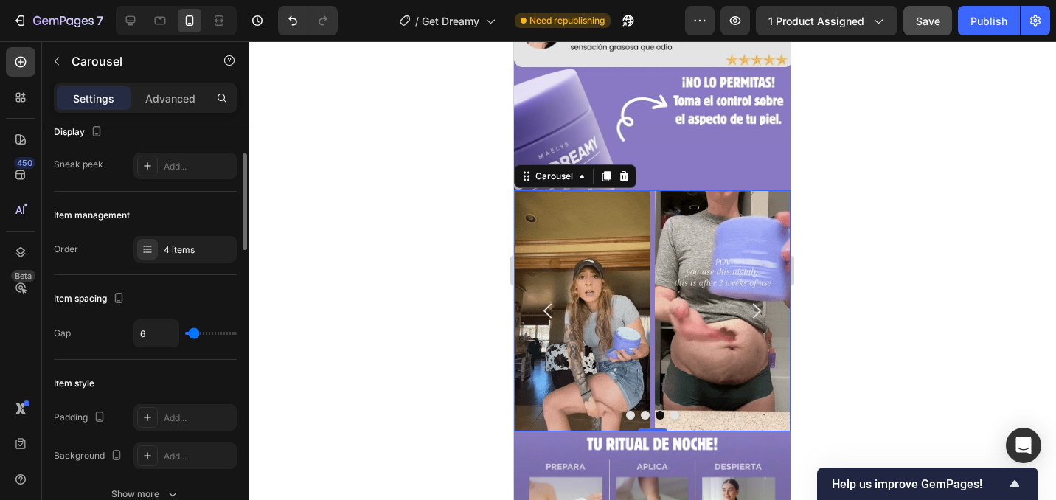
type input "5"
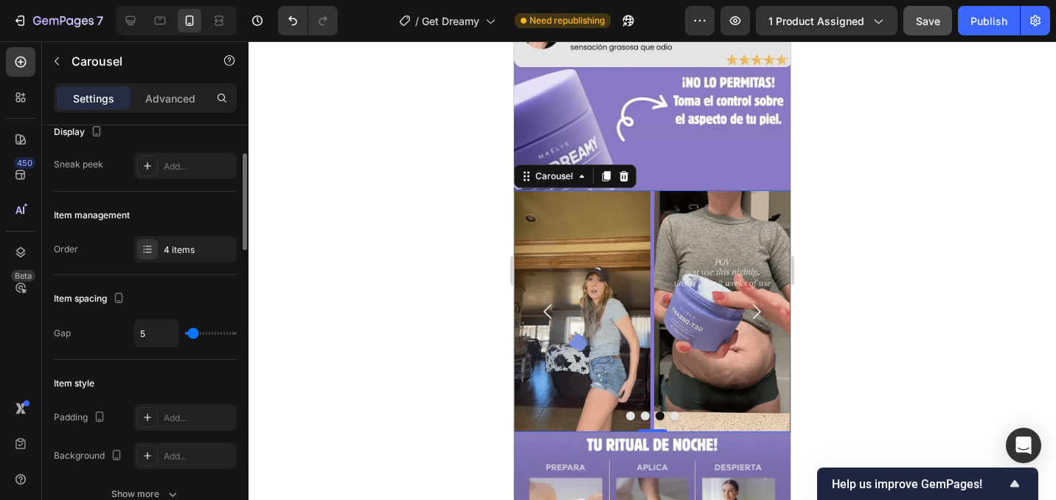
type input "4"
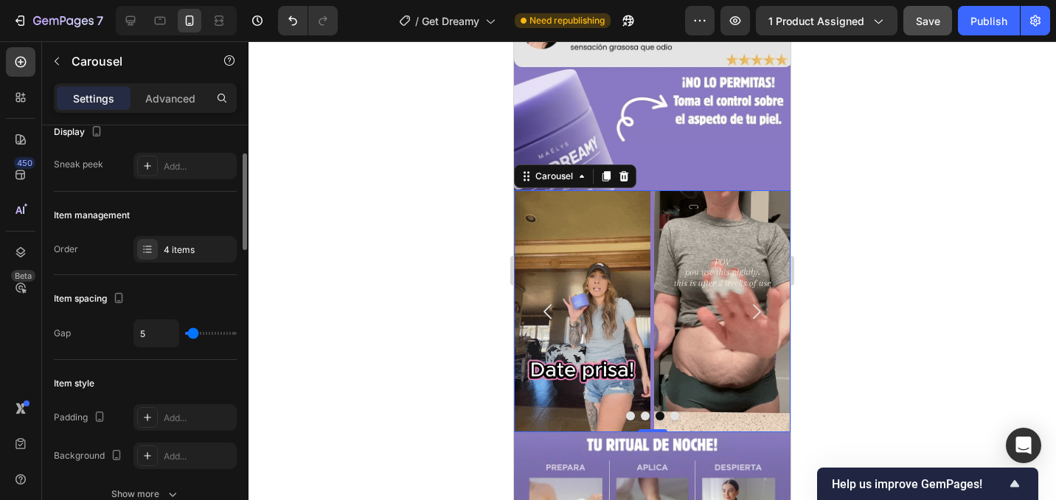
type input "4"
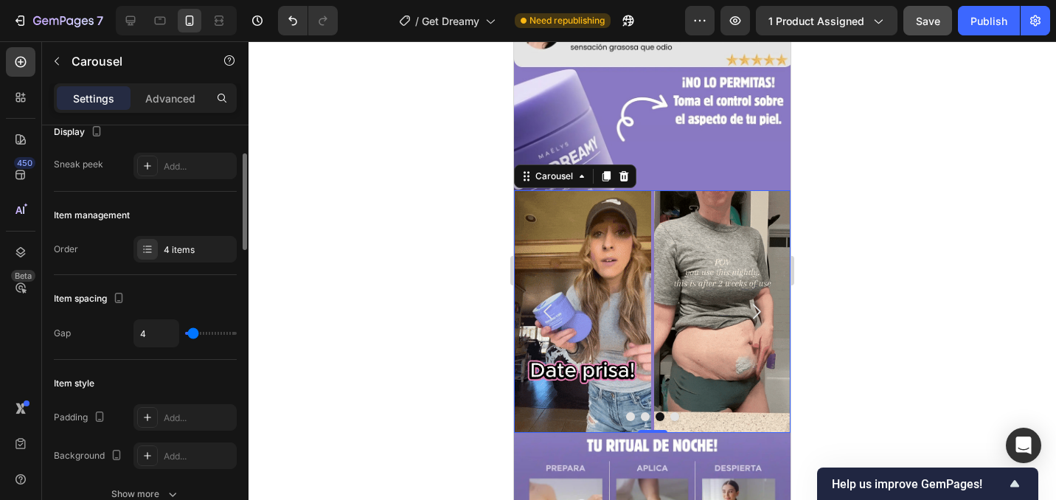
type input "3"
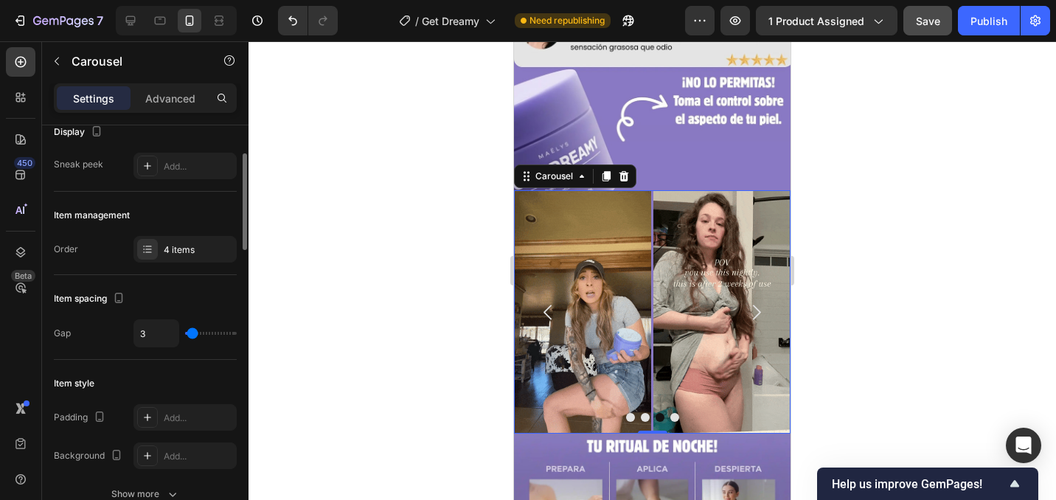
type input "3"
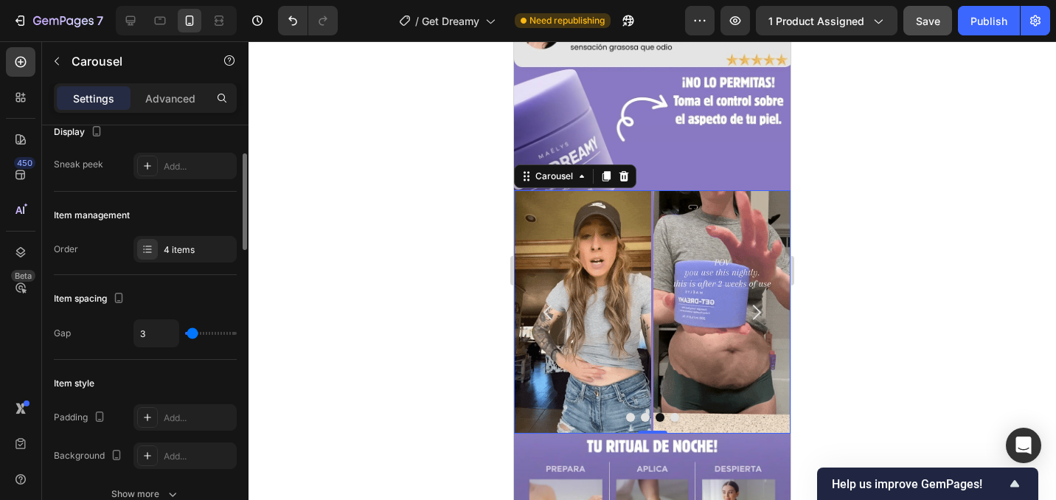
click at [192, 332] on input "range" at bounding box center [211, 333] width 52 height 3
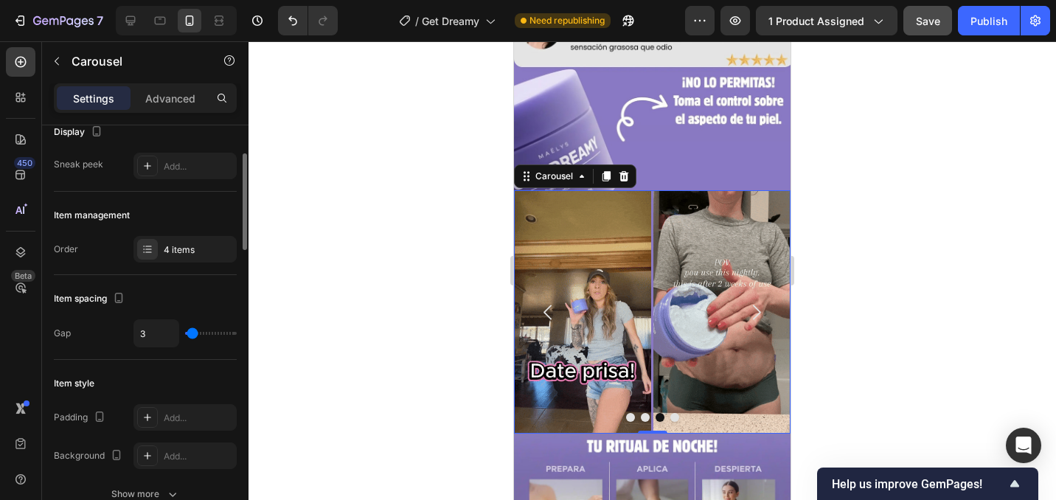
type input "6"
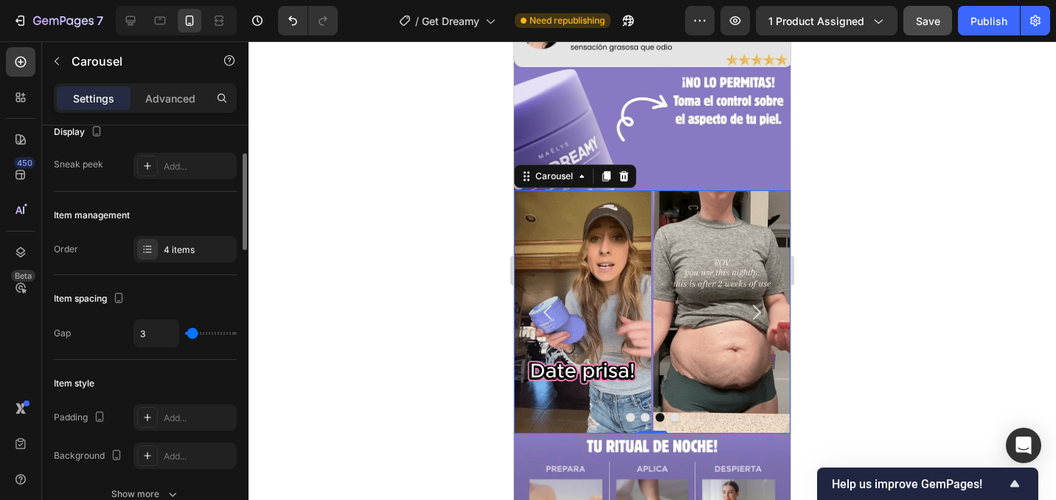
type input "6"
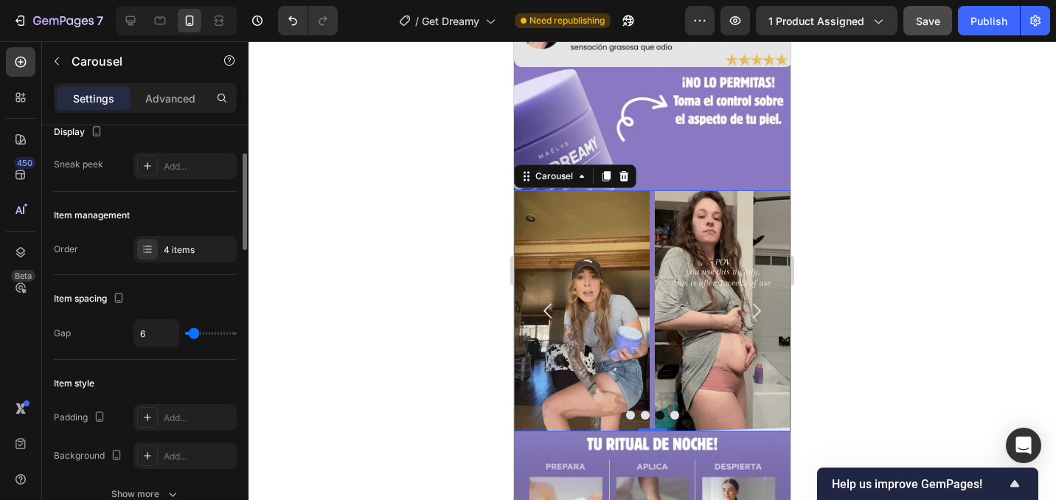
type input "7"
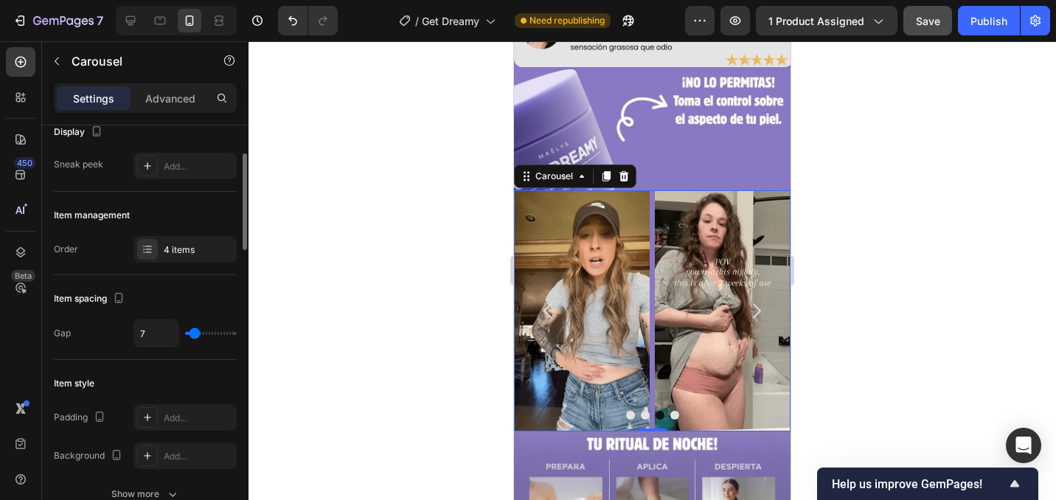
type input "7"
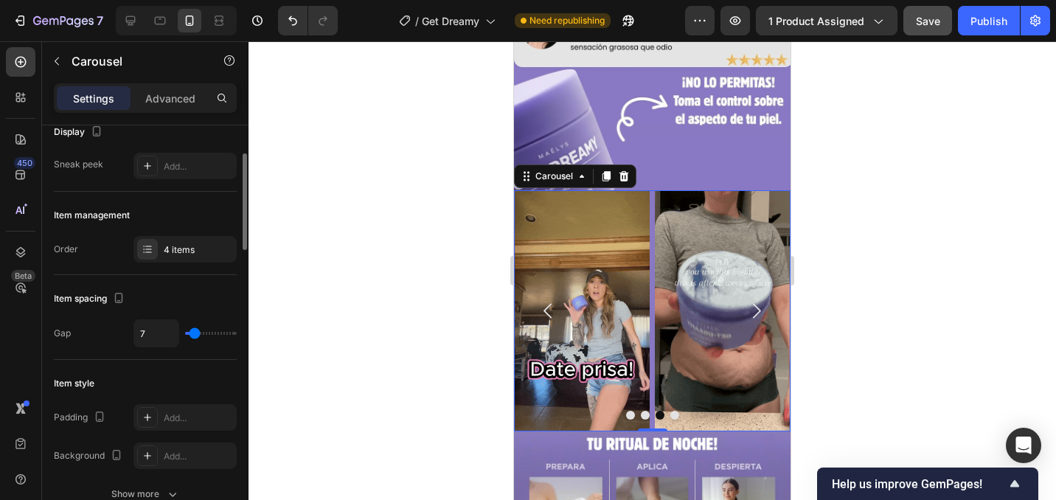
click at [194, 332] on input "range" at bounding box center [211, 333] width 52 height 3
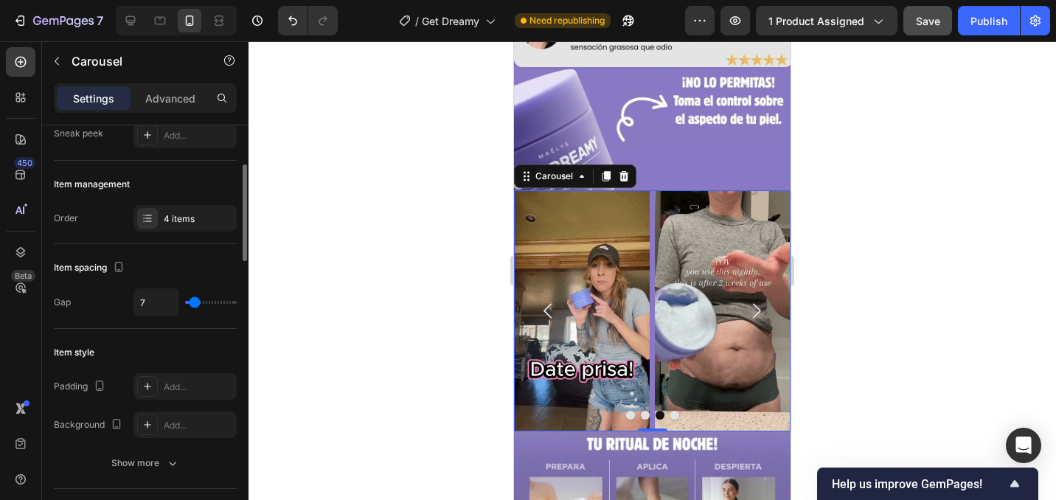
scroll to position [160, 0]
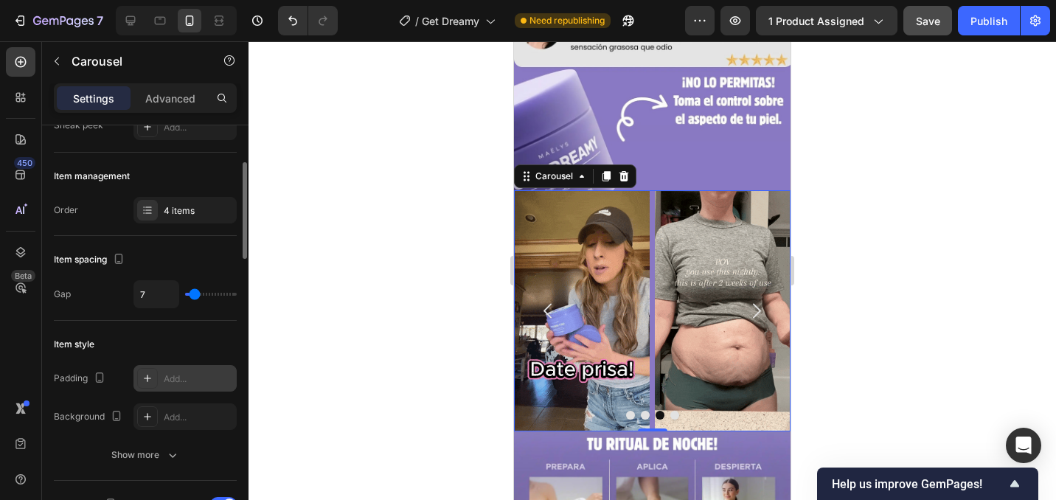
click at [181, 383] on div "Add..." at bounding box center [198, 378] width 69 height 13
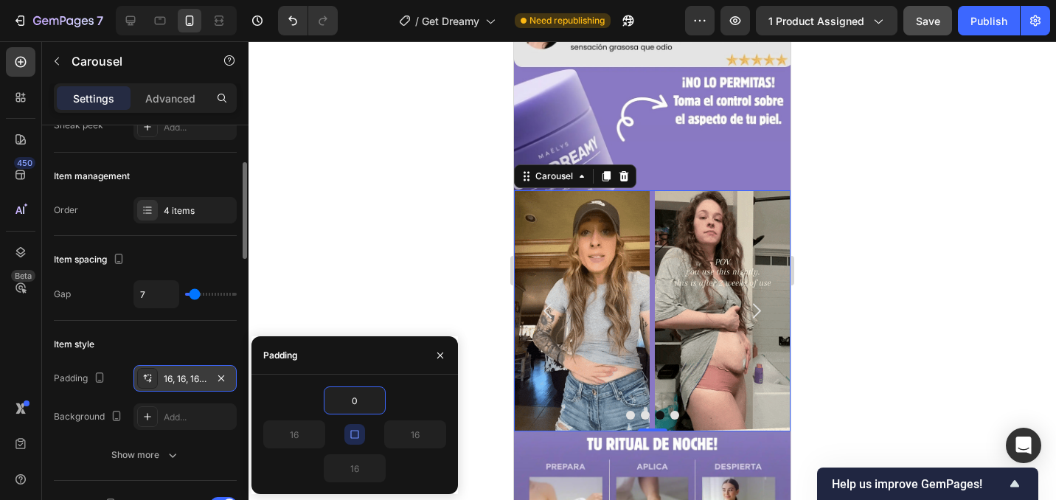
type input "0"
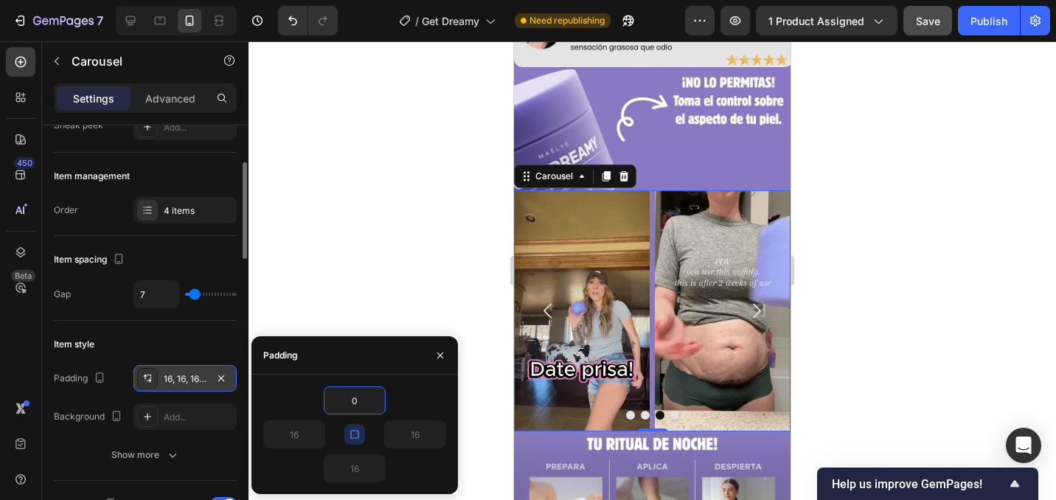
type input "0"
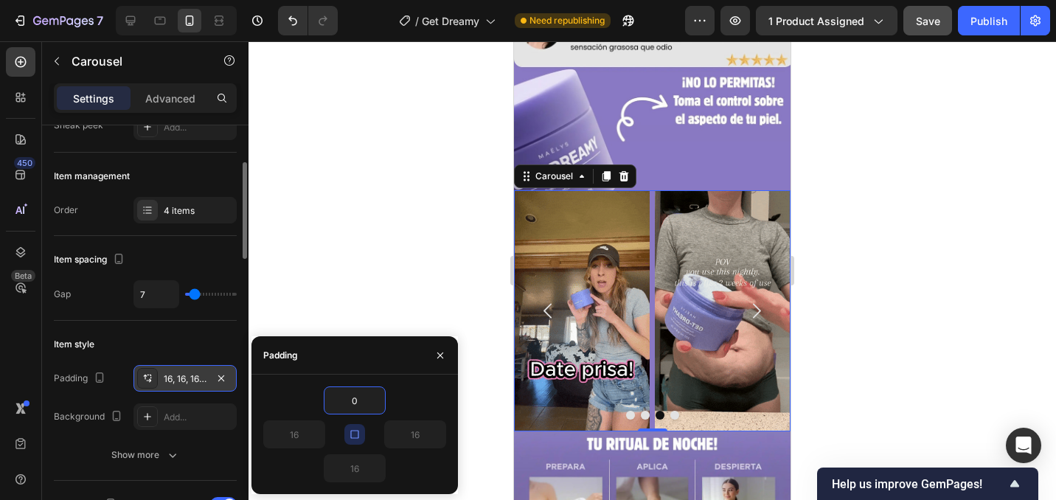
type input "0"
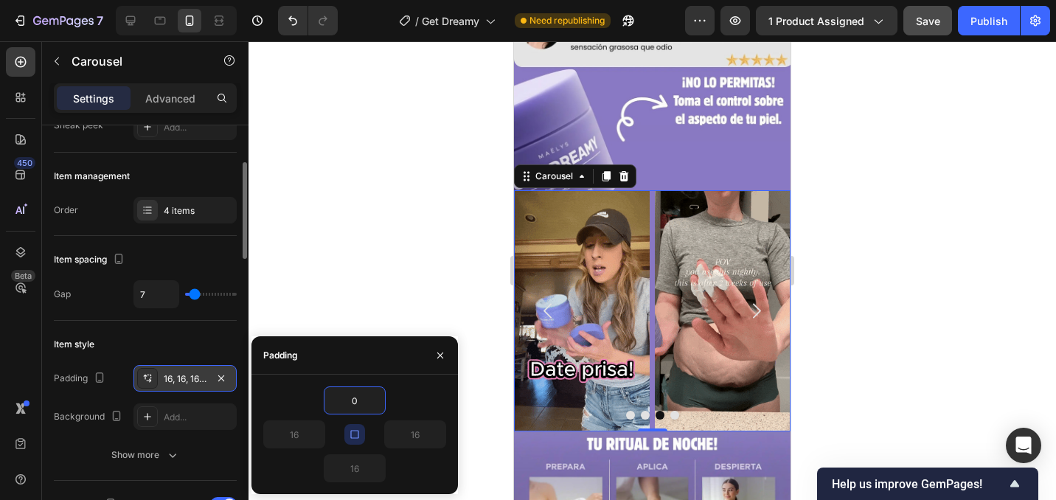
type input "0"
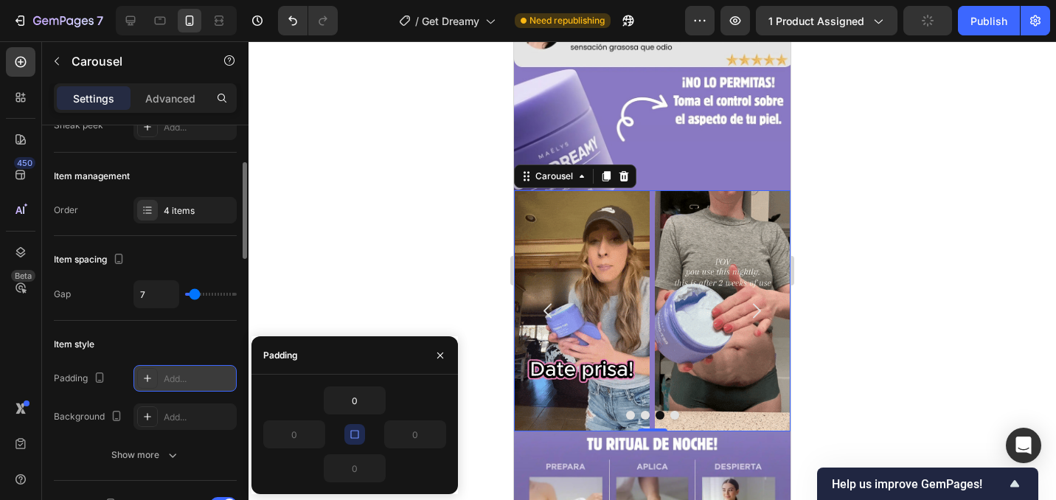
click at [354, 430] on icon "button" at bounding box center [355, 434] width 12 height 12
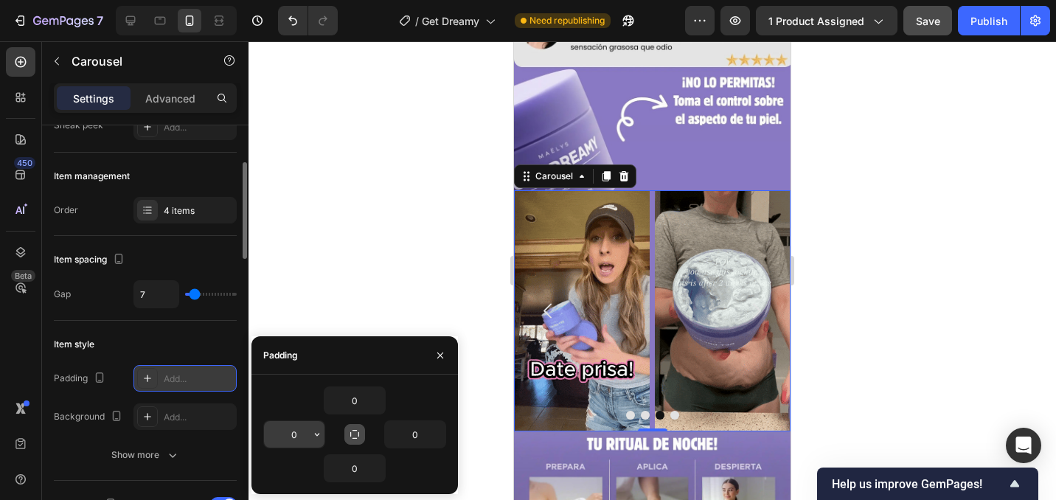
click at [301, 434] on input "0" at bounding box center [294, 434] width 60 height 27
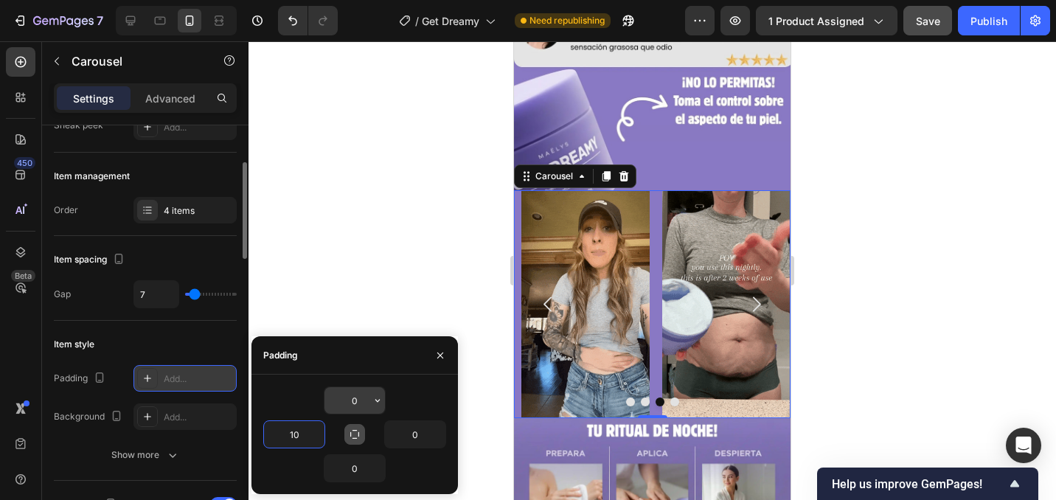
type input "1"
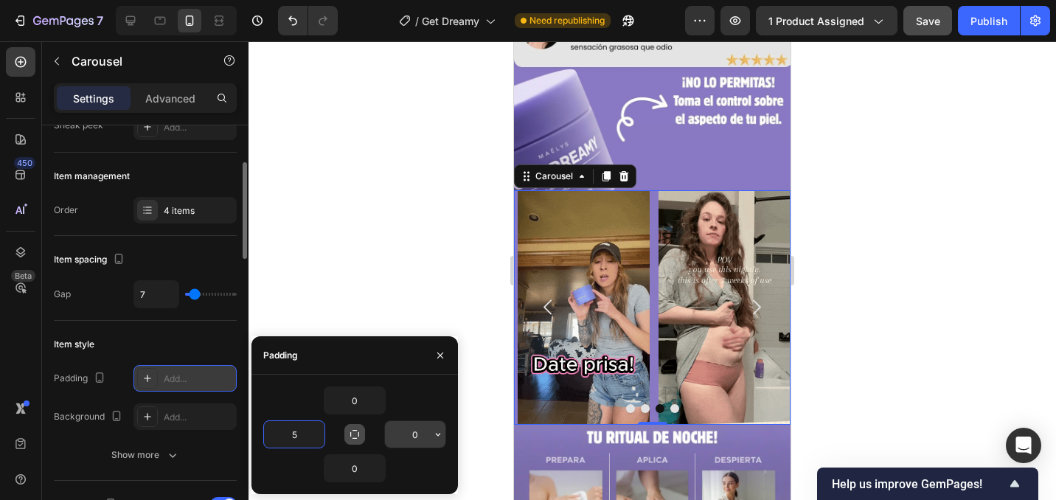
type input "5"
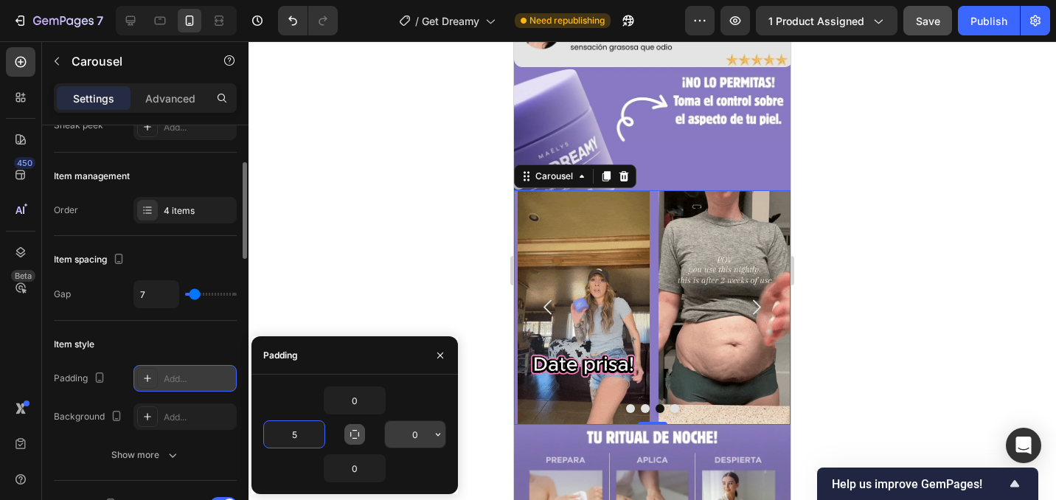
click at [415, 431] on input "0" at bounding box center [415, 434] width 60 height 27
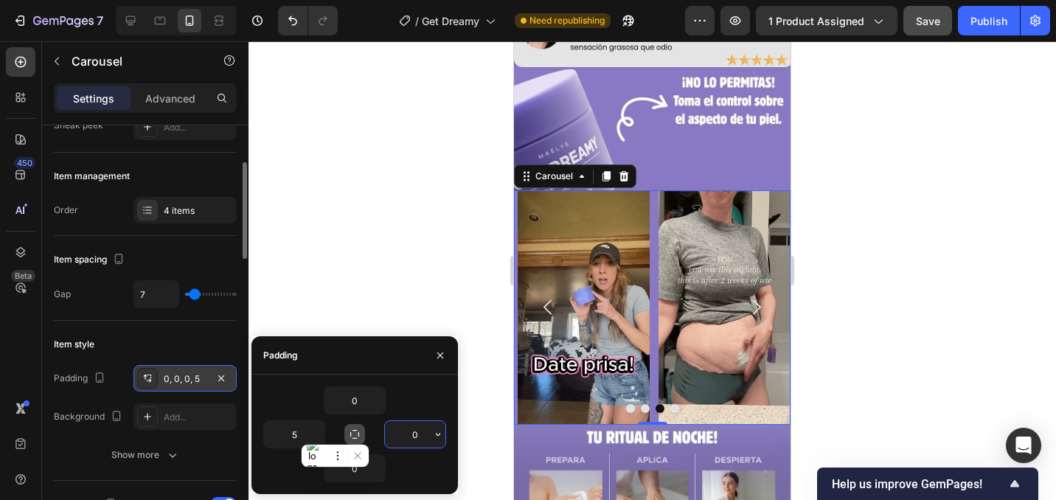
type input "5"
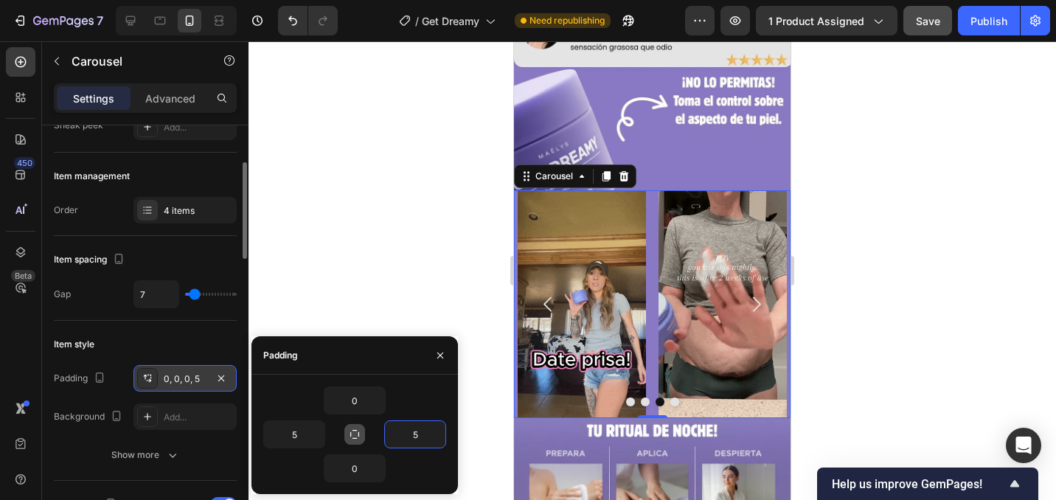
click at [217, 343] on div "Item style" at bounding box center [145, 345] width 183 height 24
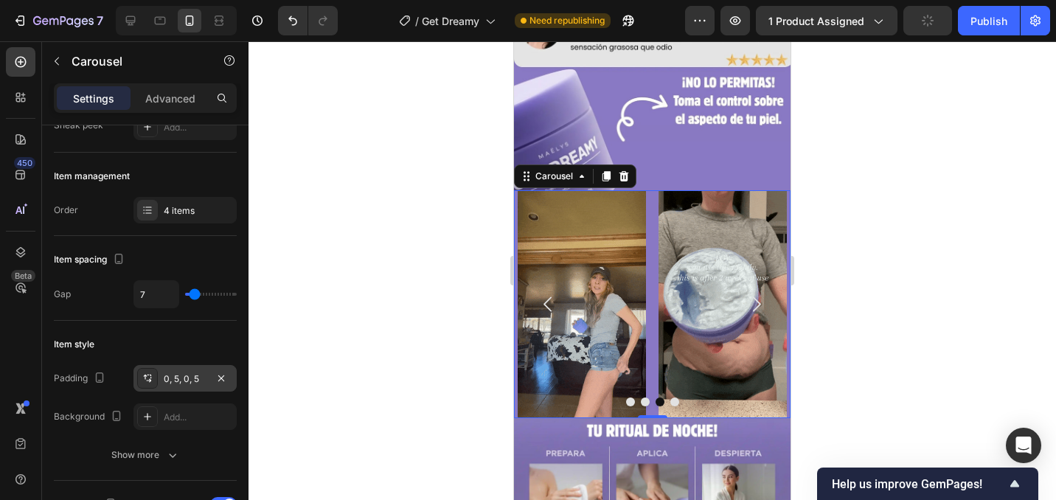
click at [389, 271] on div at bounding box center [652, 270] width 807 height 459
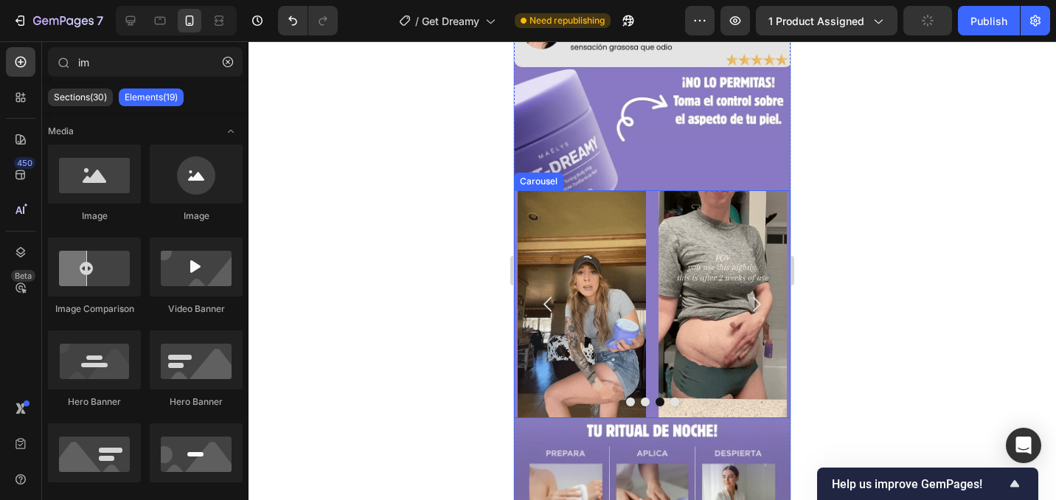
click at [652, 264] on div "Image Image Image Image" at bounding box center [652, 304] width 277 height 228
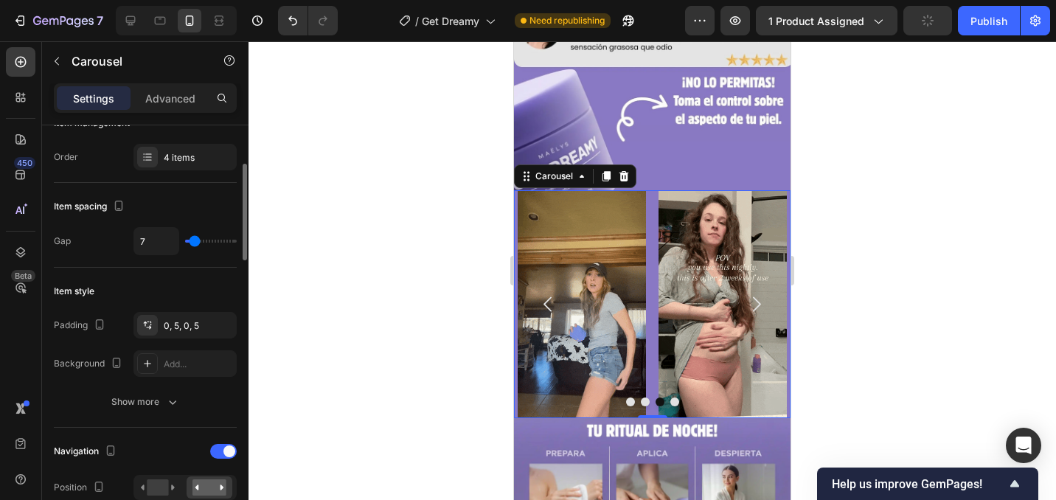
scroll to position [204, 0]
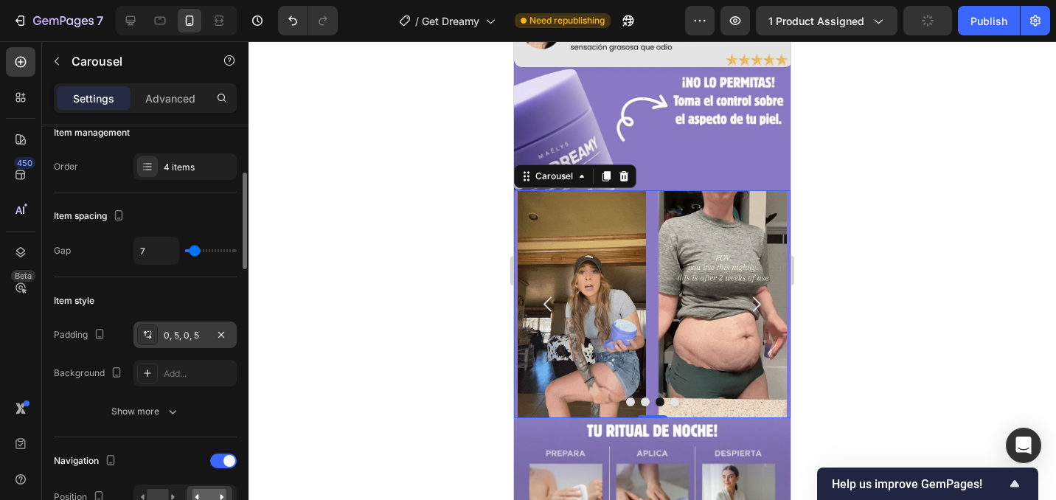
click at [192, 338] on div "0, 5, 0, 5" at bounding box center [185, 335] width 43 height 13
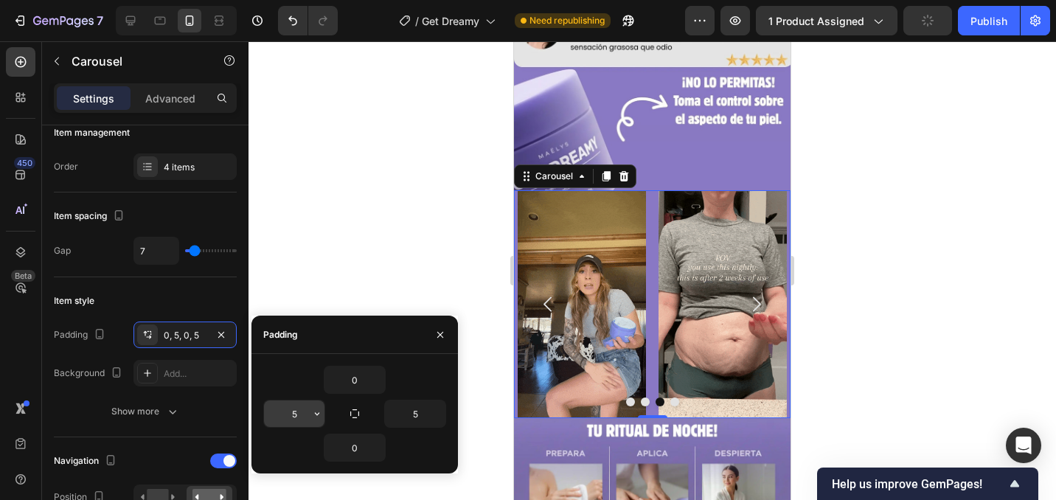
click at [306, 418] on input "5" at bounding box center [294, 413] width 60 height 27
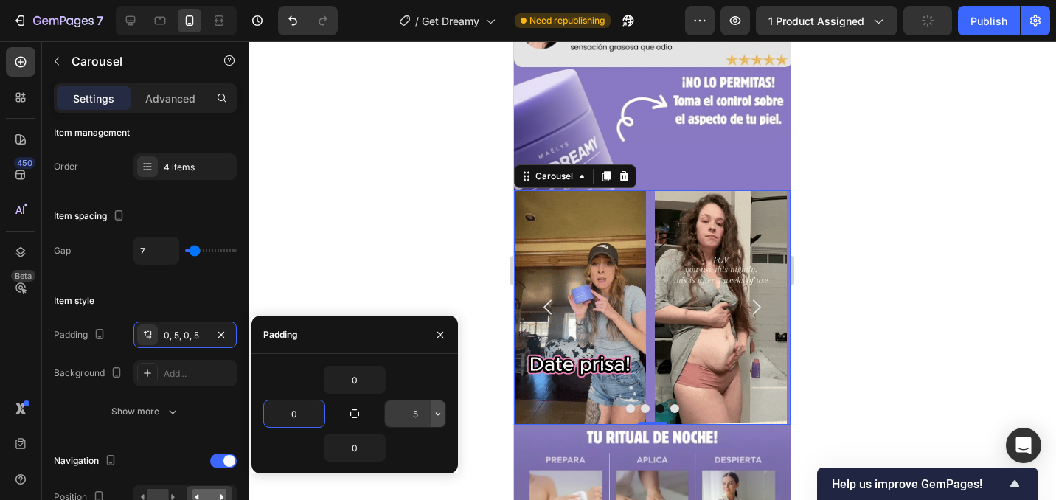
type input "0"
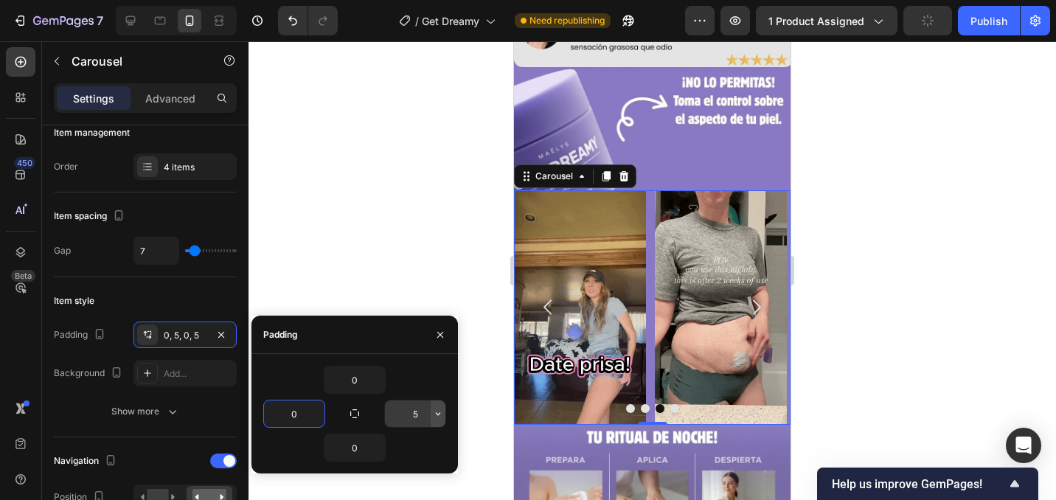
click at [435, 414] on icon "button" at bounding box center [438, 414] width 12 height 12
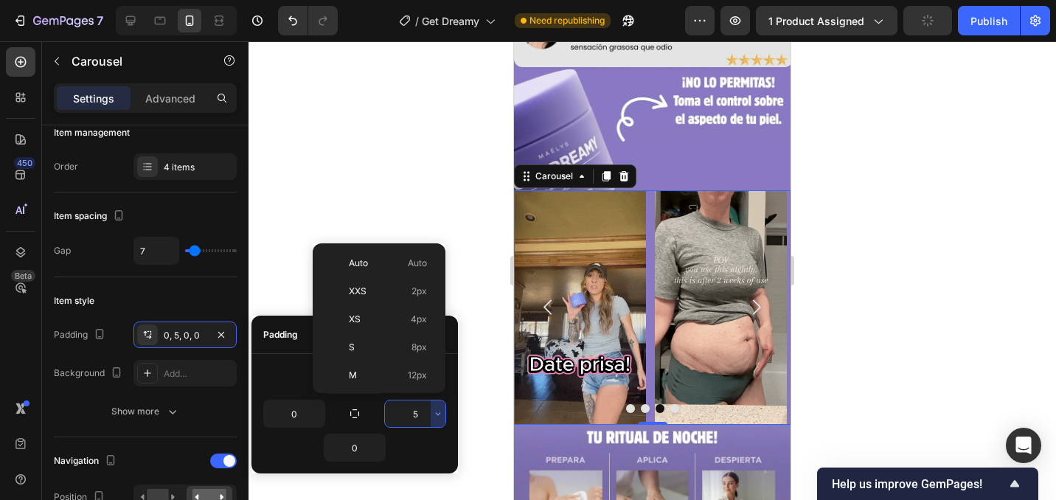
click at [423, 411] on input "5" at bounding box center [415, 413] width 60 height 27
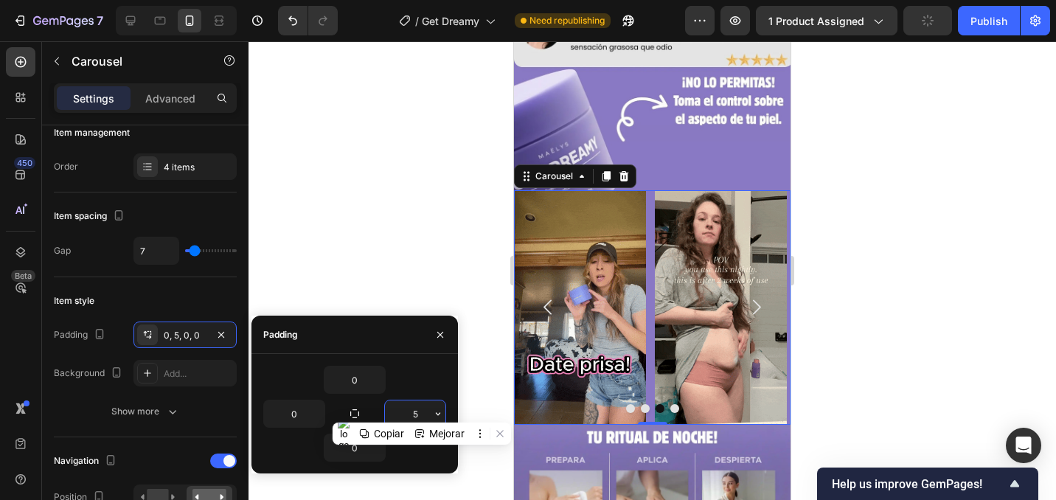
type input "0"
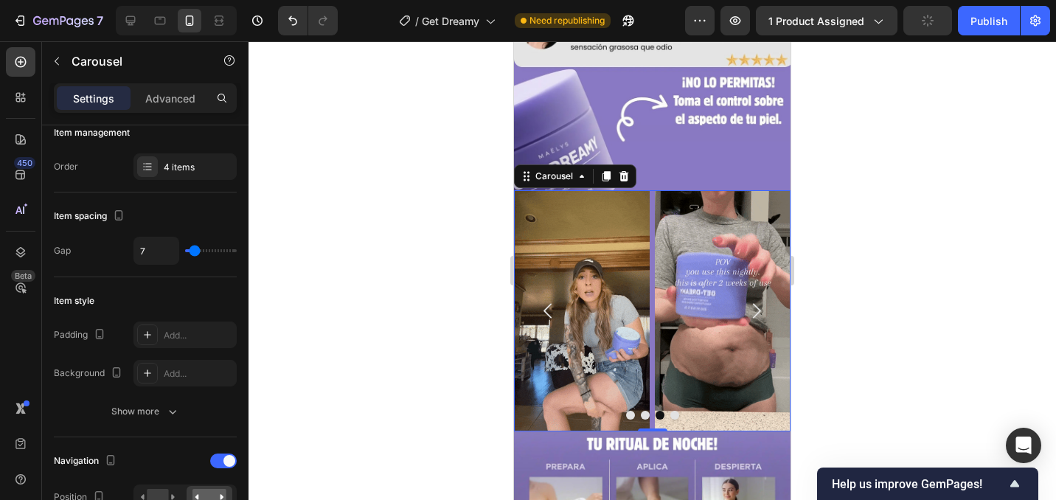
click at [443, 264] on div at bounding box center [652, 270] width 807 height 459
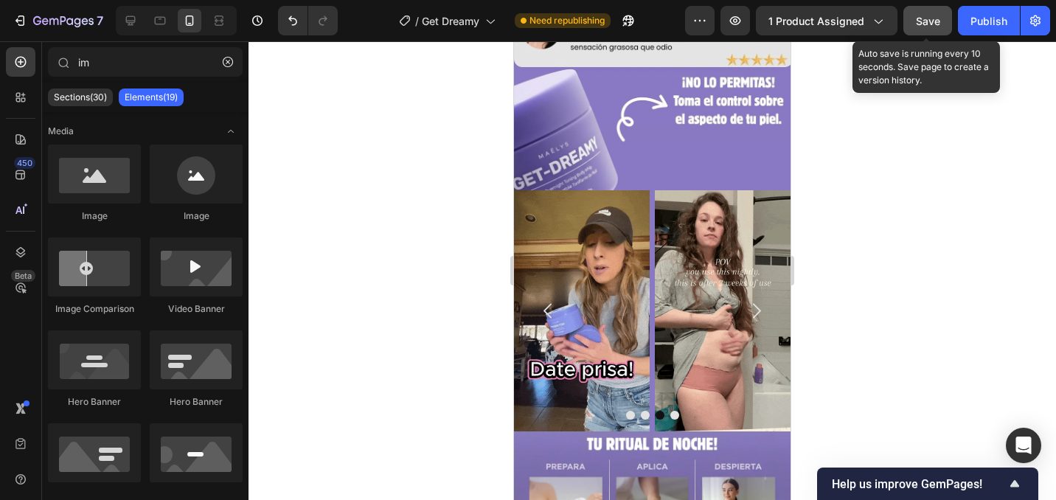
click at [922, 15] on span "Save" at bounding box center [928, 21] width 24 height 13
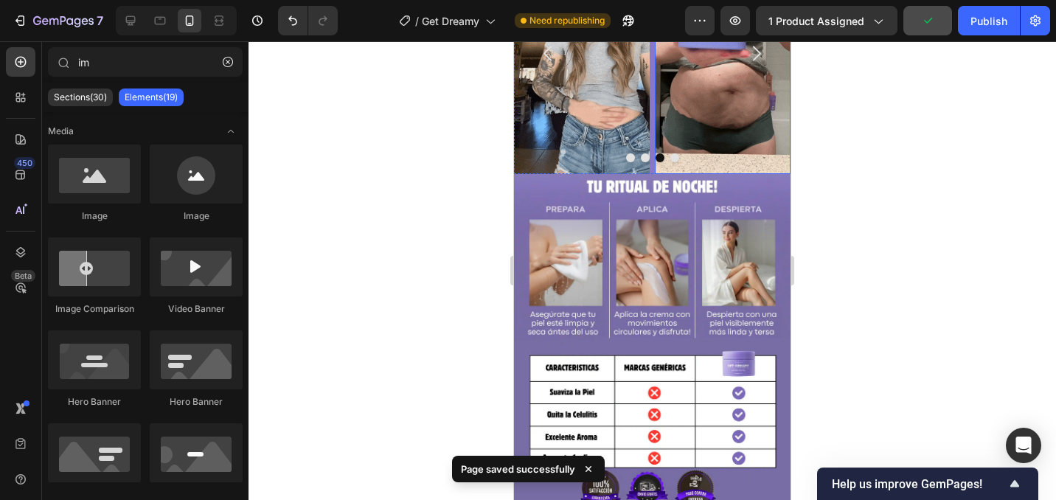
scroll to position [1709, 0]
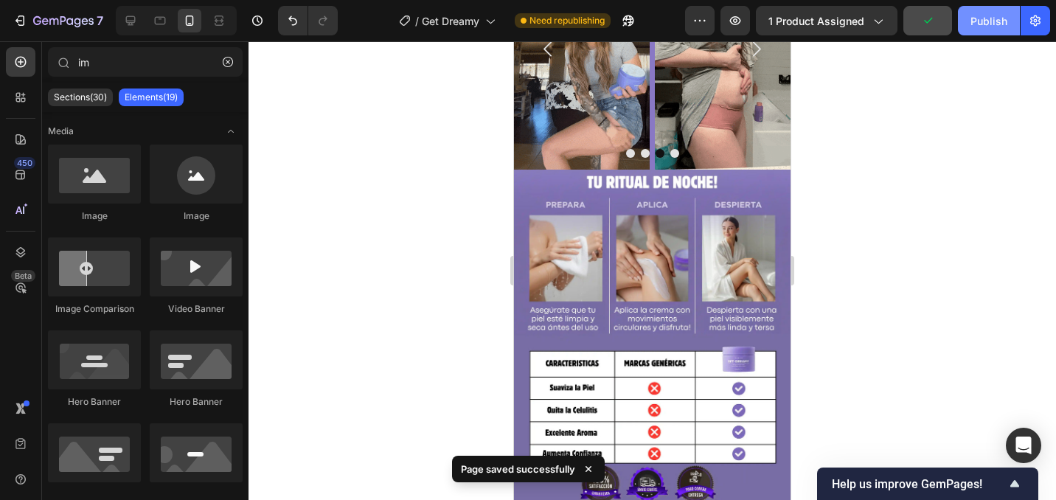
click at [992, 26] on div "Publish" at bounding box center [988, 20] width 37 height 15
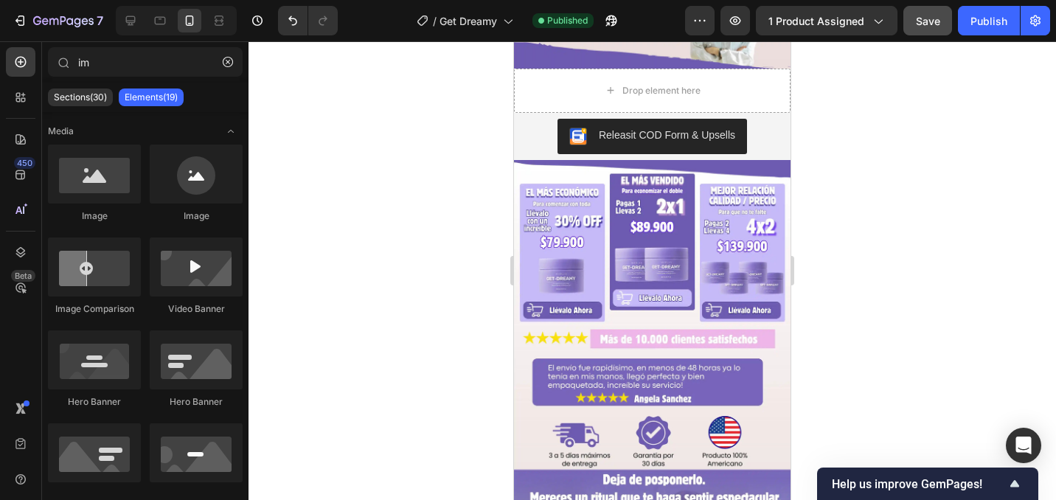
scroll to position [447, 0]
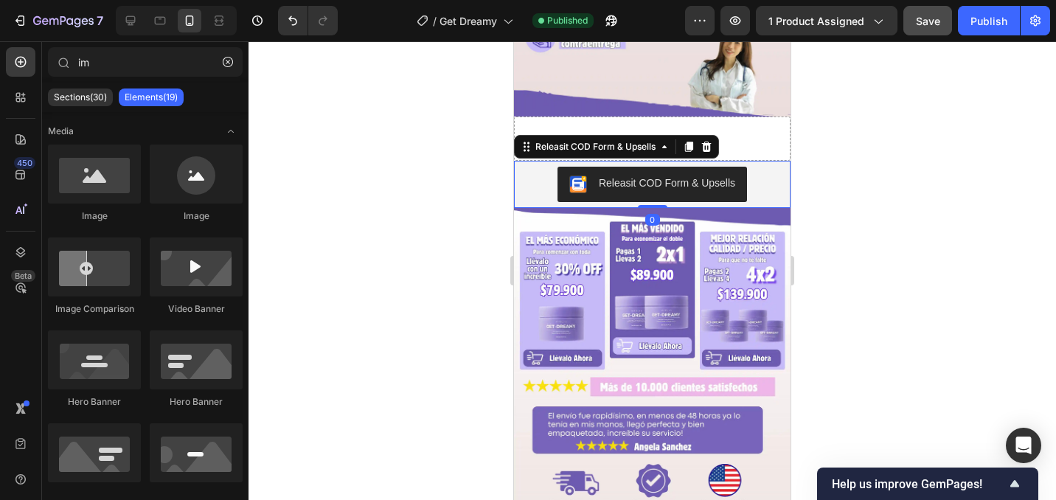
click at [768, 178] on div "Releasit COD Form & Upsells" at bounding box center [652, 184] width 265 height 35
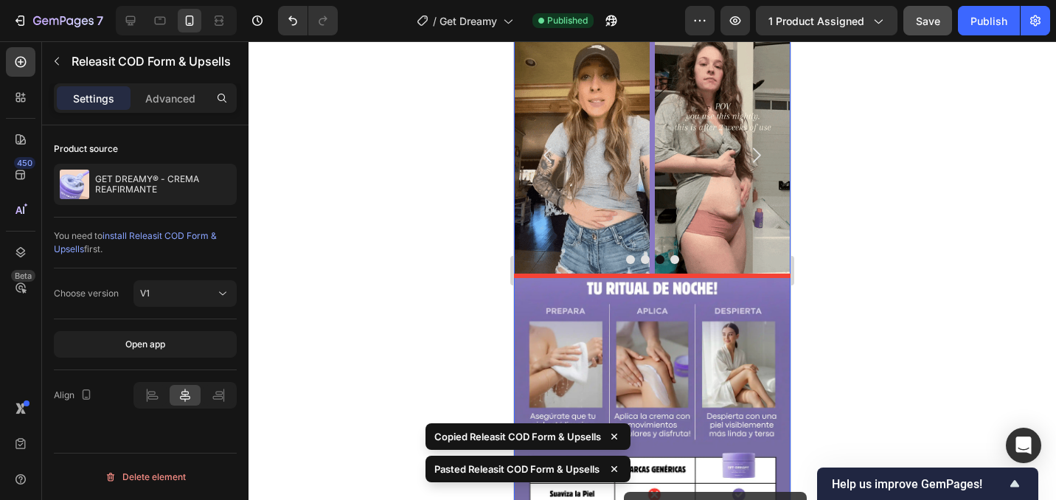
scroll to position [1656, 0]
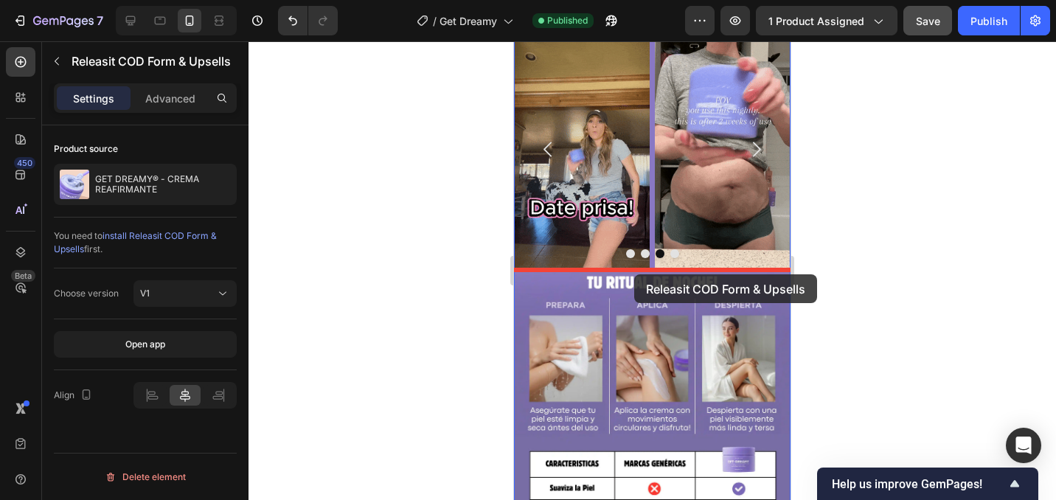
drag, startPoint x: 639, startPoint y: 191, endPoint x: 634, endPoint y: 274, distance: 83.5
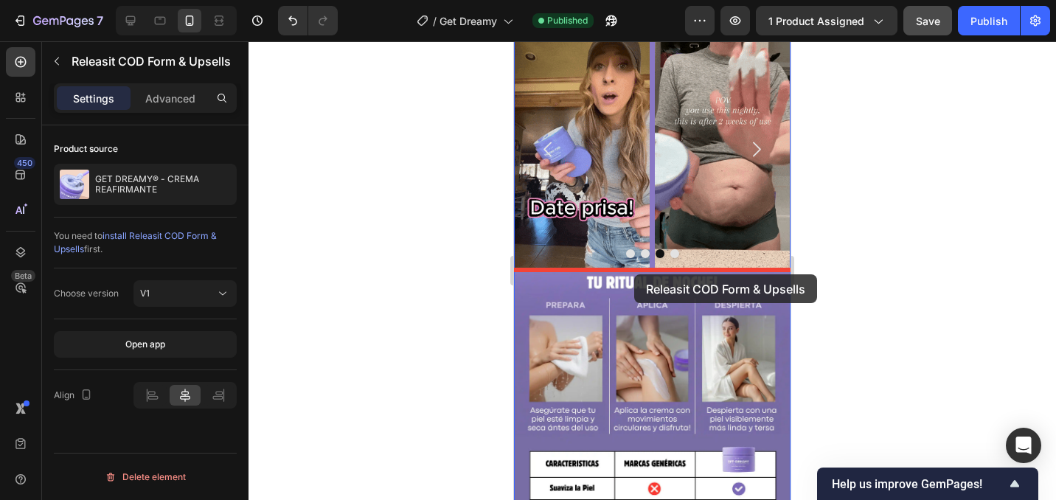
click at [634, 274] on div "iPhone 13 Mini ( 375 px) iPhone 13 Mini iPhone 13 Pro iPhone 11 Pro Max iPhone …" at bounding box center [652, 356] width 277 height 3942
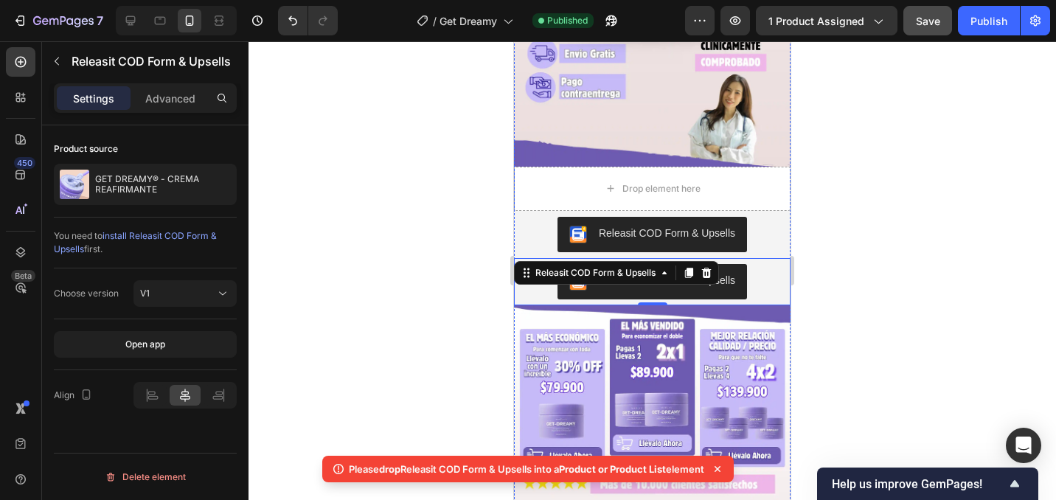
scroll to position [345, 0]
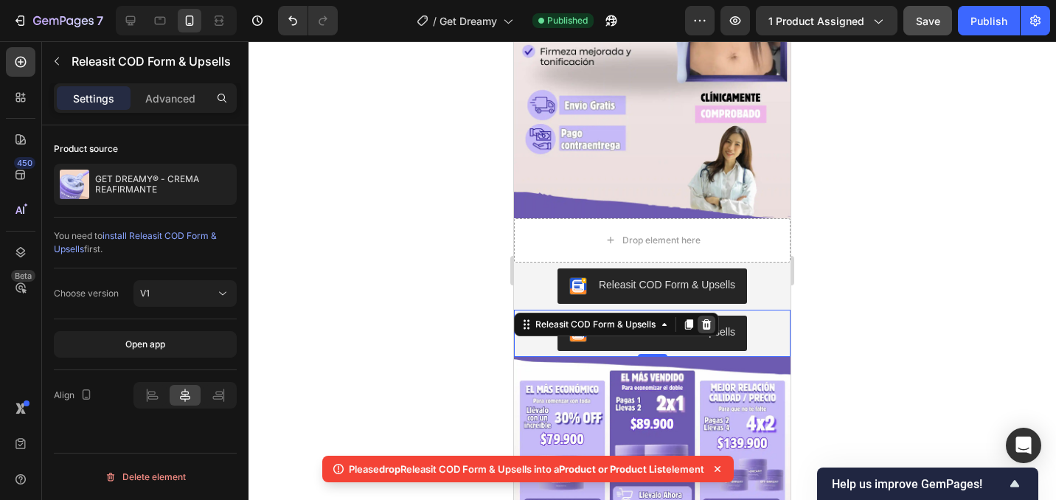
click at [701, 321] on icon at bounding box center [707, 325] width 12 height 12
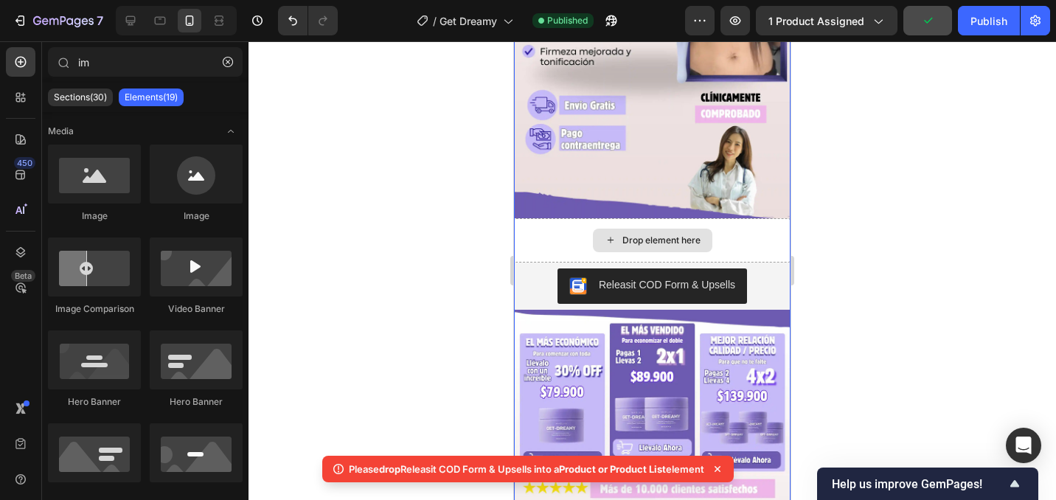
click at [759, 246] on div "Drop element here" at bounding box center [652, 240] width 277 height 44
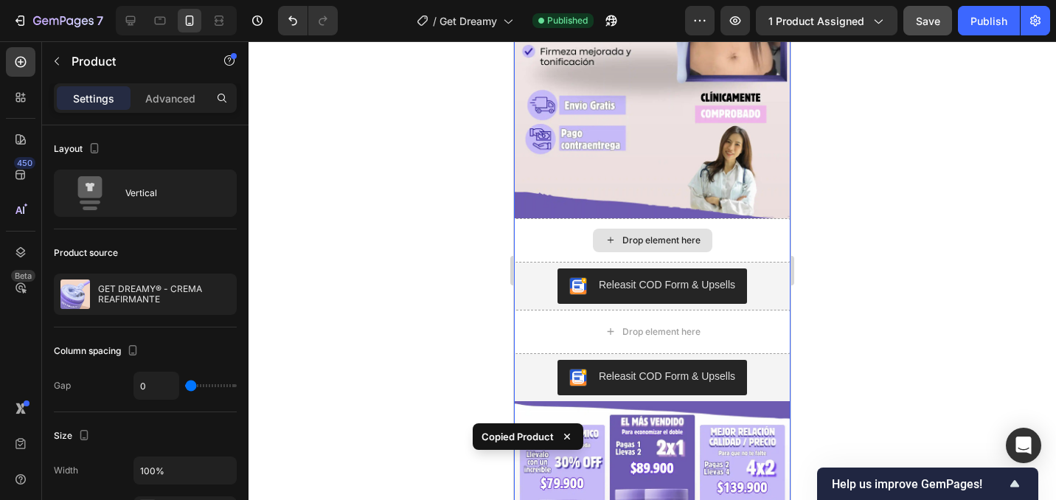
scroll to position [204, 0]
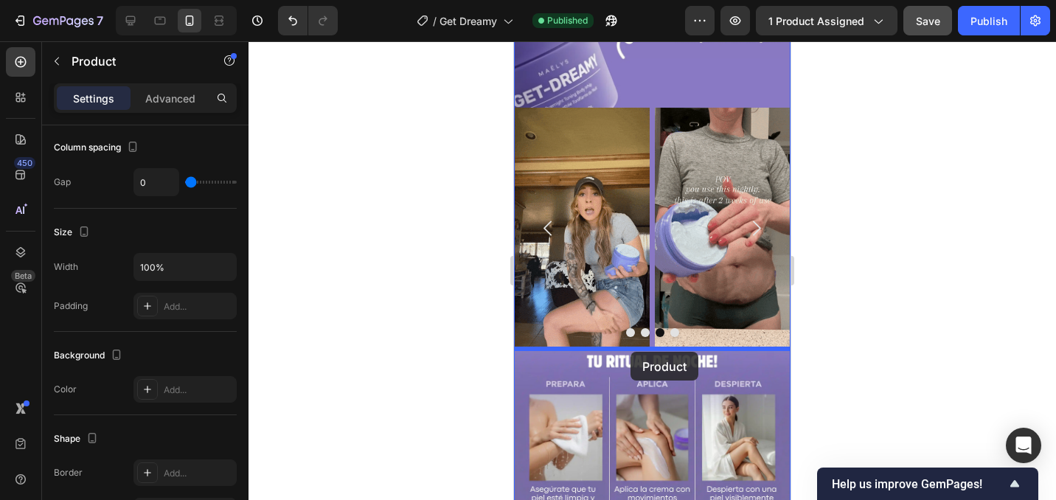
drag, startPoint x: 747, startPoint y: 325, endPoint x: 630, endPoint y: 352, distance: 119.5
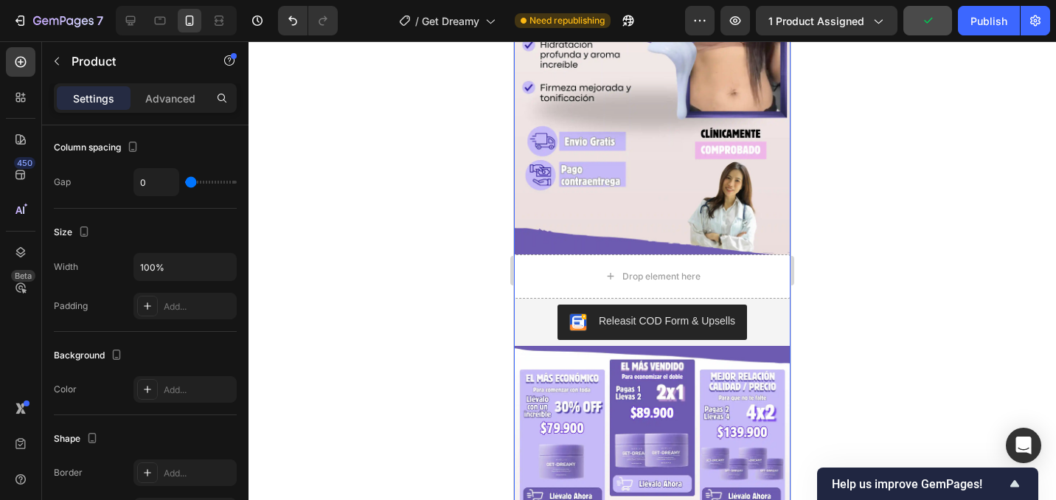
scroll to position [302, 0]
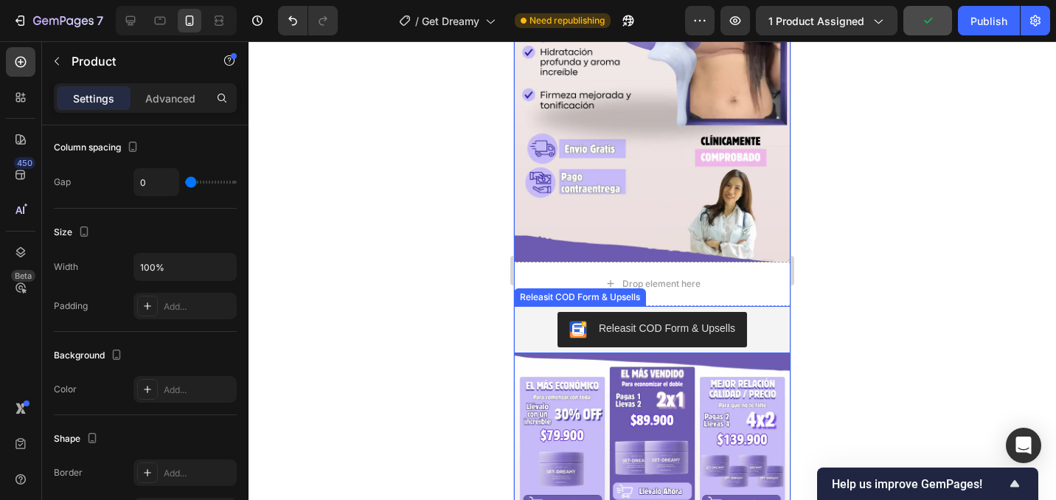
click at [756, 320] on div "Releasit COD Form & Upsells" at bounding box center [652, 329] width 265 height 35
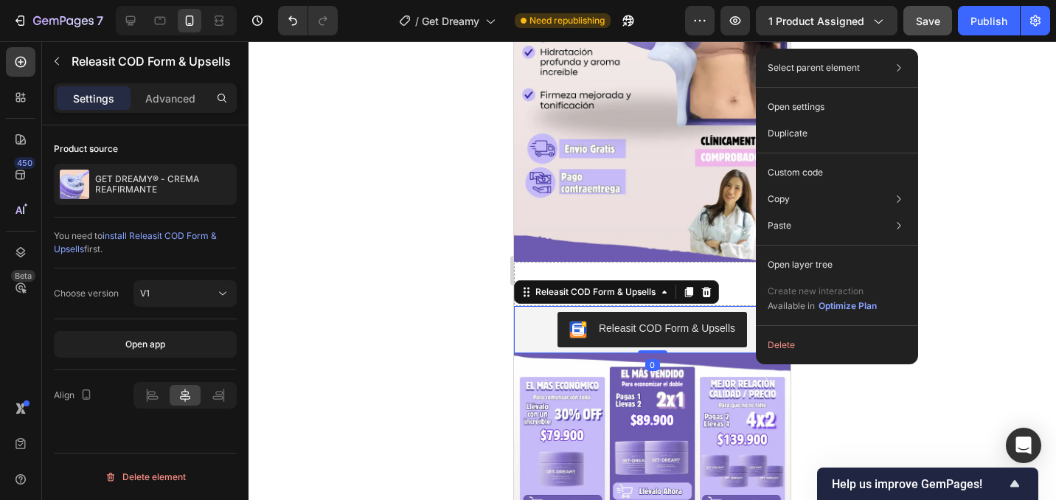
click at [742, 354] on img at bounding box center [652, 509] width 277 height 312
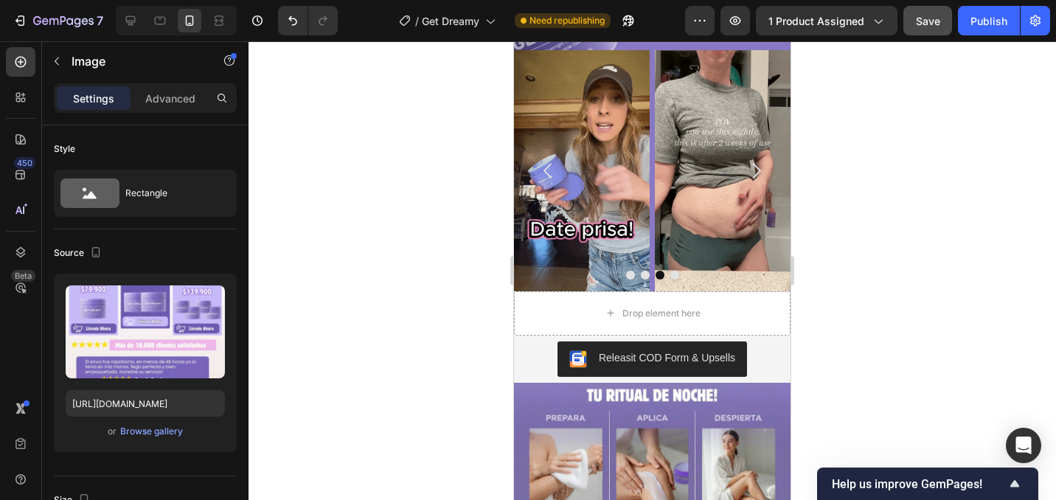
scroll to position [1585, 0]
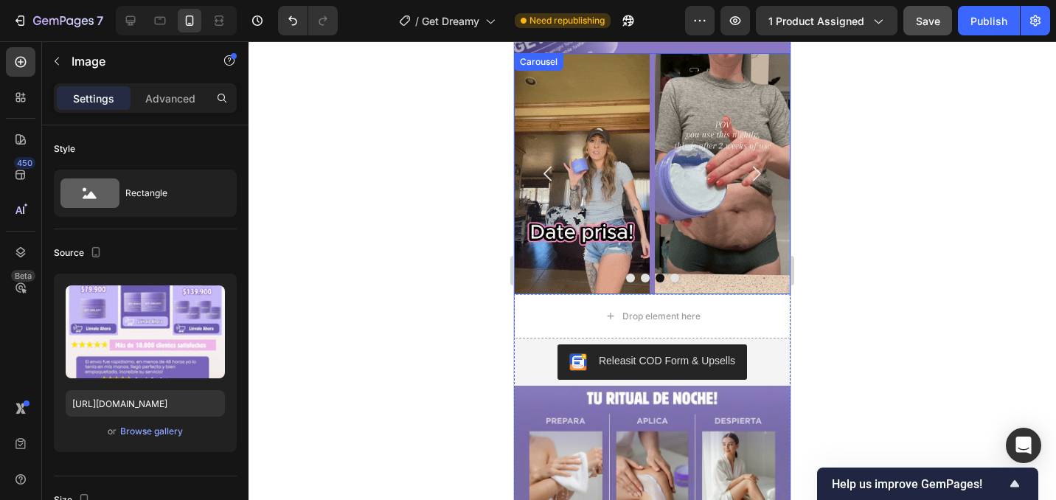
click at [653, 266] on div "Image Image Image Image" at bounding box center [652, 173] width 277 height 241
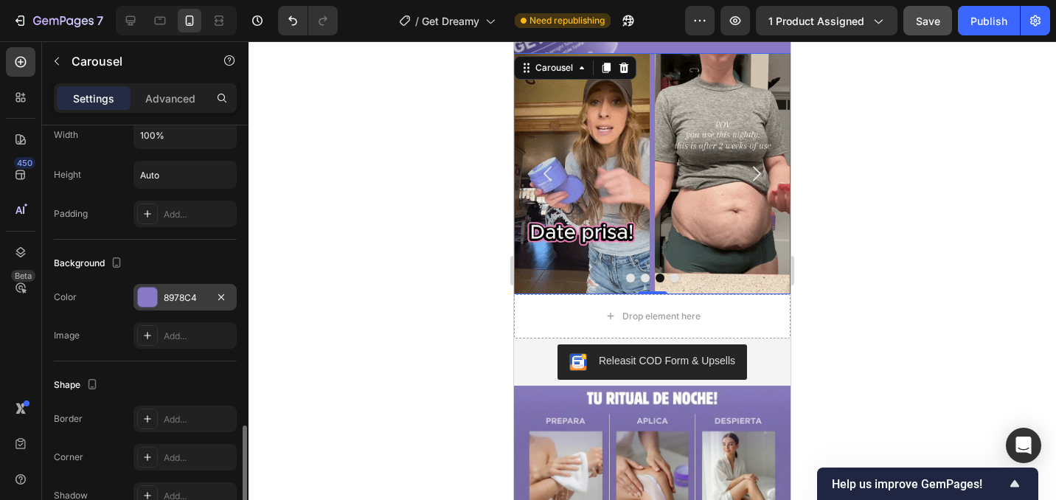
scroll to position [1249, 0]
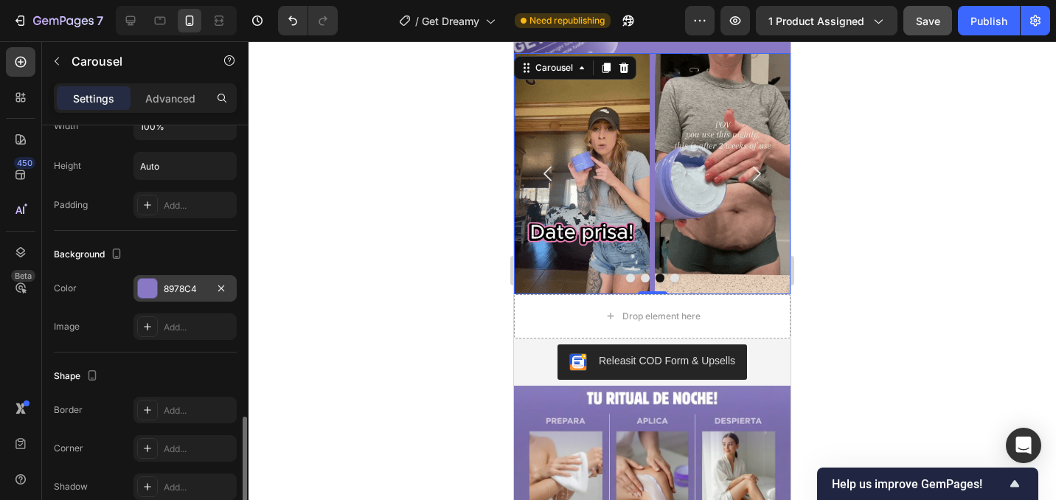
click at [193, 281] on div "8978C4" at bounding box center [184, 288] width 103 height 27
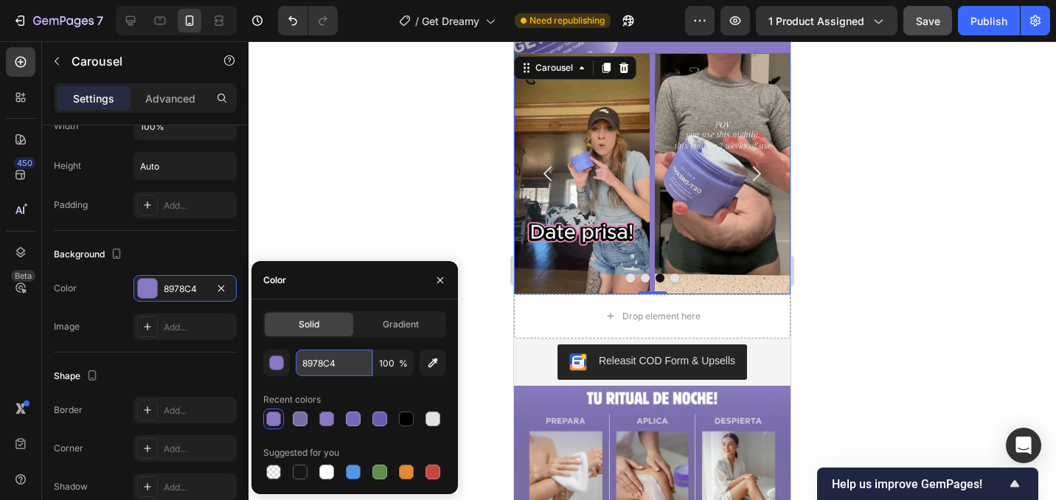
click at [342, 361] on input "8978C4" at bounding box center [334, 363] width 77 height 27
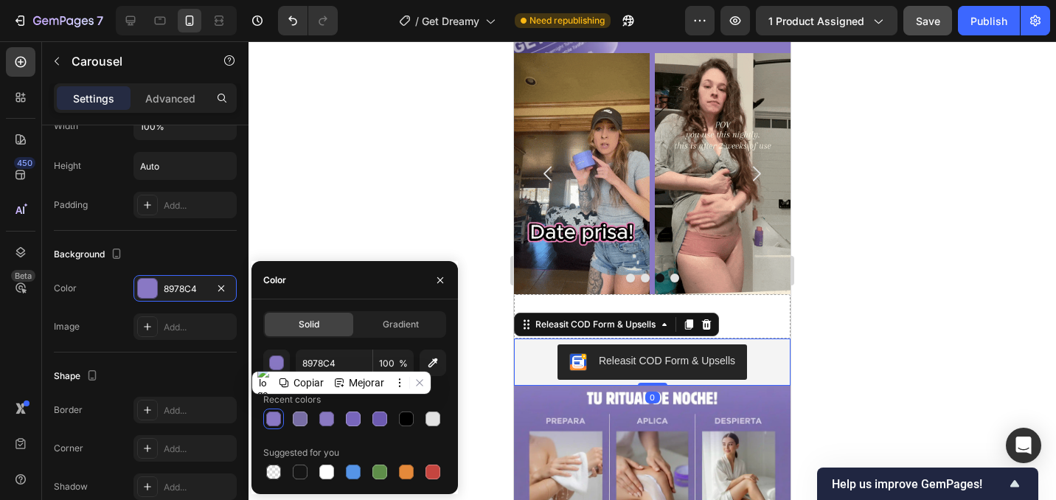
click at [776, 355] on div "Releasit COD Form & Upsells" at bounding box center [652, 361] width 265 height 35
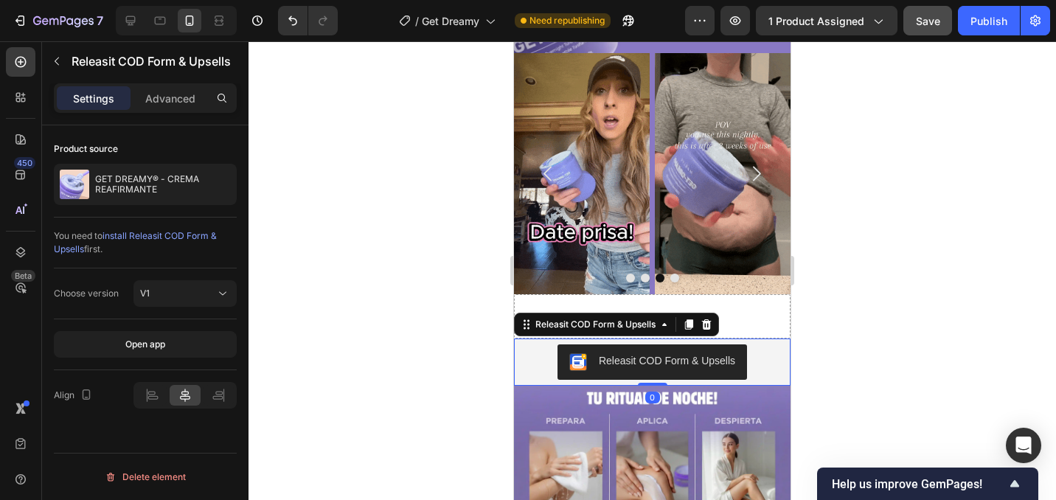
scroll to position [0, 0]
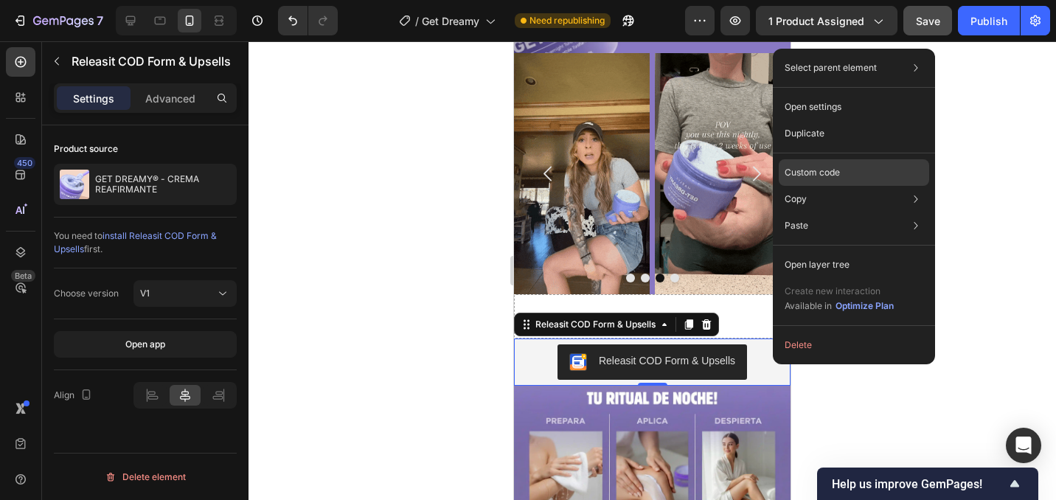
click at [816, 167] on p "Custom code" at bounding box center [812, 172] width 55 height 13
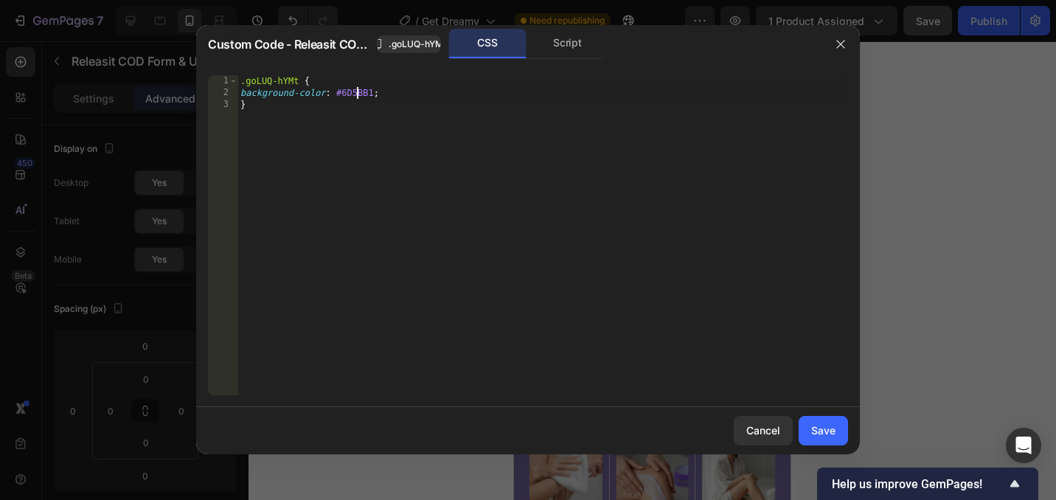
click at [358, 95] on div ".goLUQ-hYMt { background-color : #6D5BB1 ; }" at bounding box center [542, 247] width 611 height 344
paste textarea "8978C4"
type textarea "background-color: #8978C4;"
click at [838, 432] on button "Save" at bounding box center [823, 430] width 49 height 29
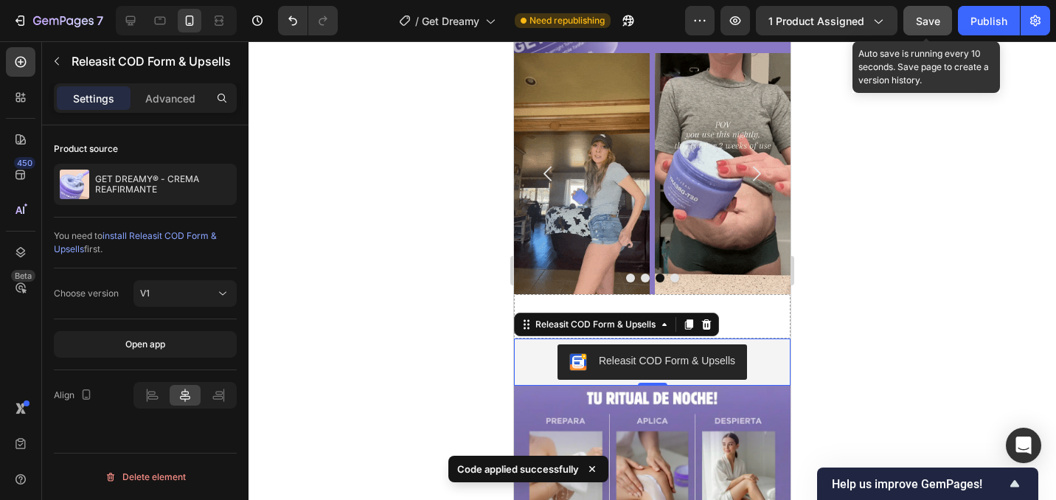
click at [940, 23] on button "Save" at bounding box center [927, 20] width 49 height 29
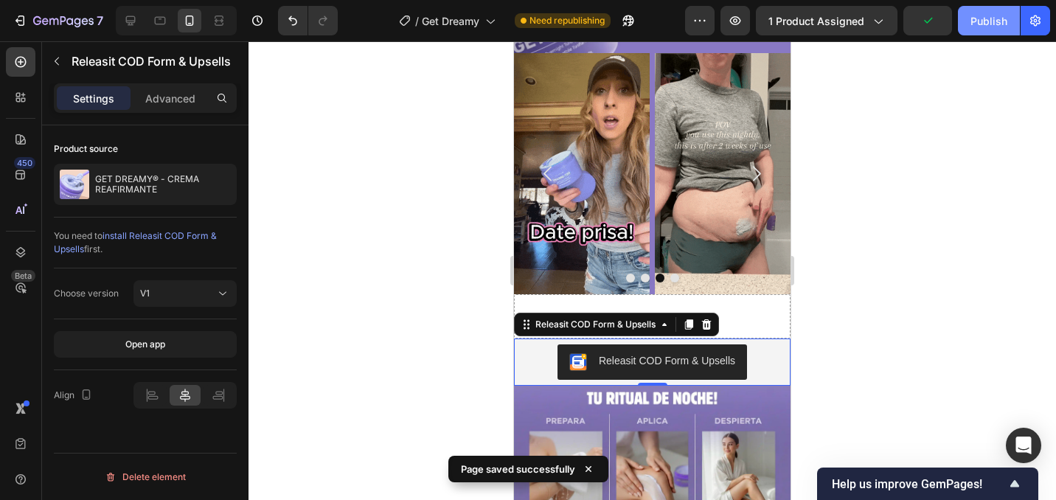
click at [993, 16] on div "Publish" at bounding box center [988, 20] width 37 height 15
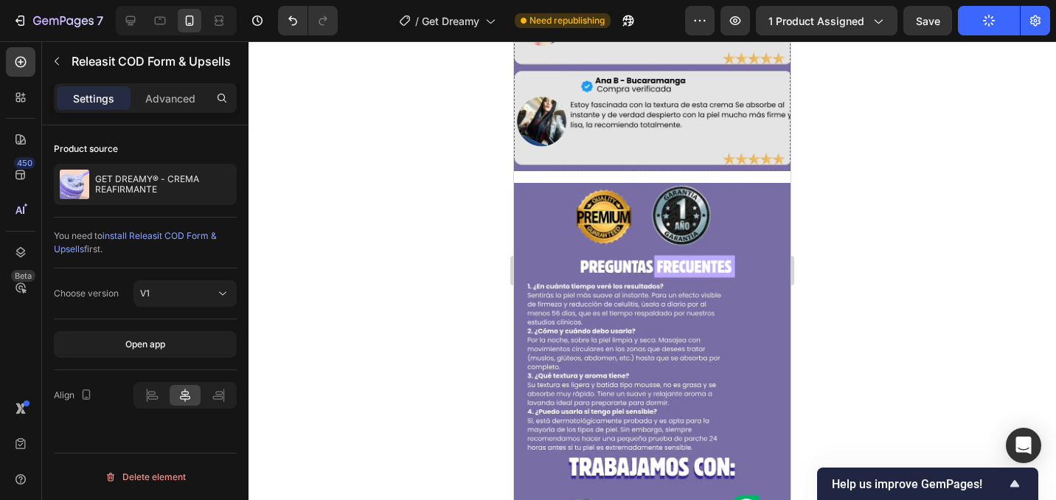
scroll to position [2784, 0]
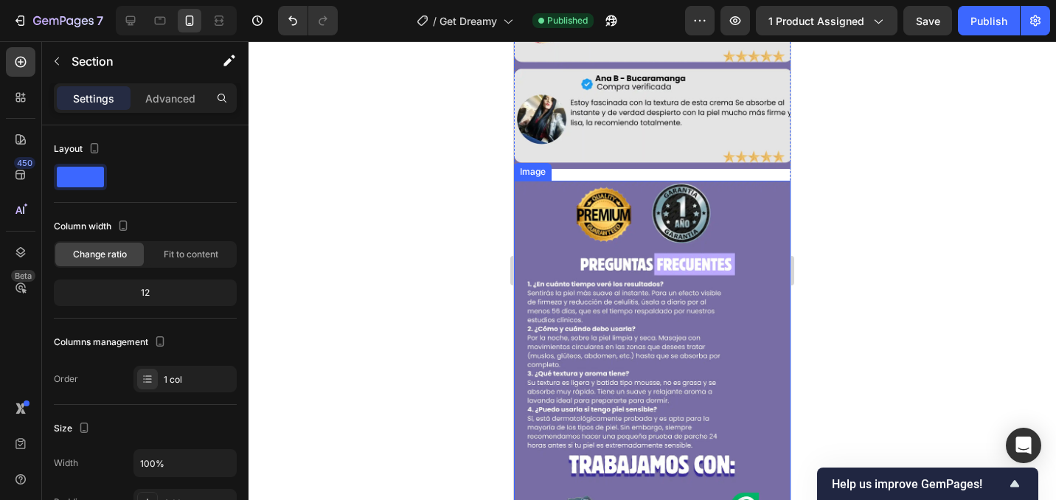
click at [664, 188] on img at bounding box center [652, 427] width 277 height 492
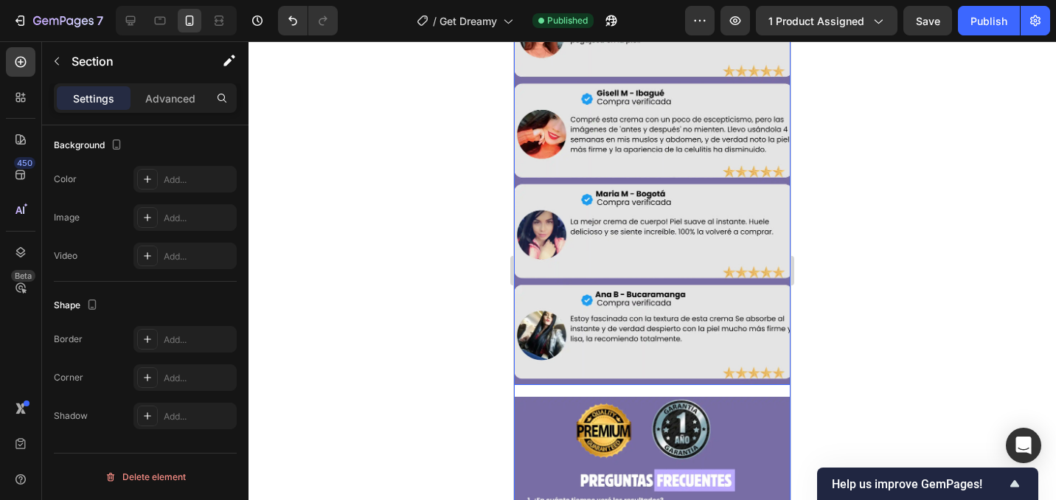
scroll to position [2565, 0]
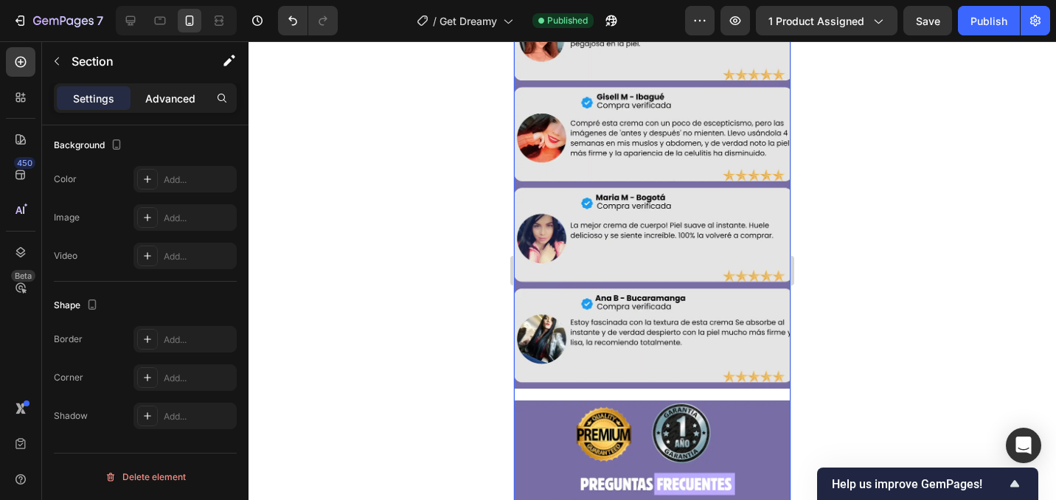
click at [175, 91] on p "Advanced" at bounding box center [170, 98] width 50 height 15
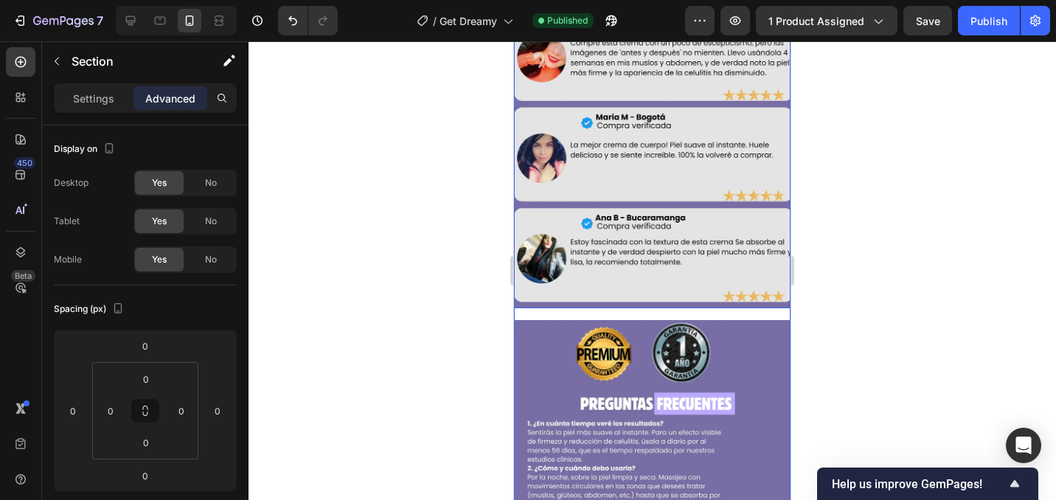
scroll to position [2653, 0]
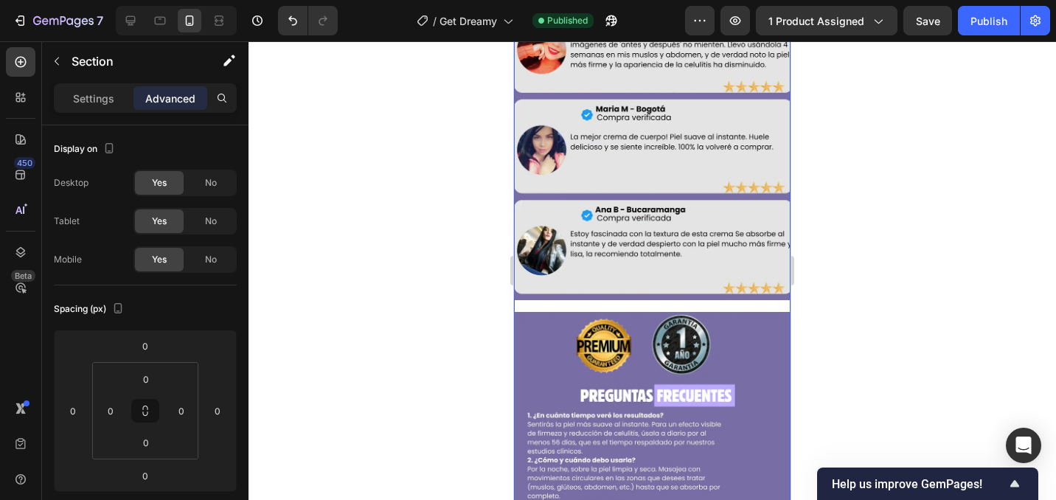
click at [88, 91] on p "Settings" at bounding box center [93, 98] width 41 height 15
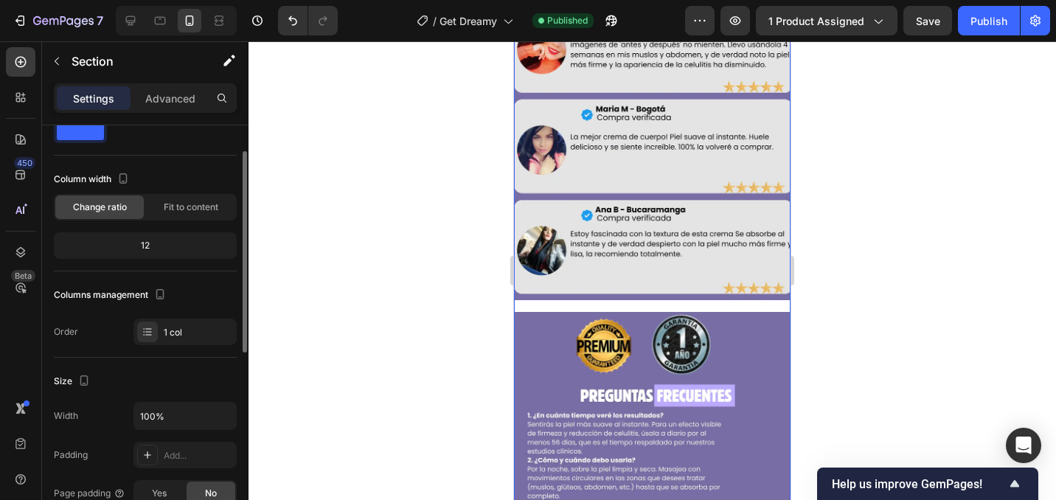
scroll to position [50, 0]
click at [195, 203] on span "Fit to content" at bounding box center [191, 204] width 55 height 13
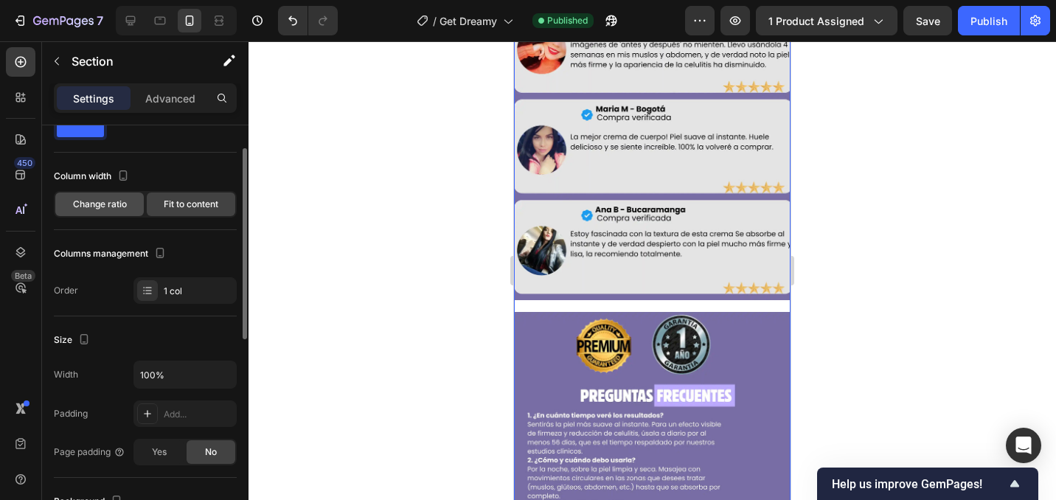
click at [108, 198] on span "Change ratio" at bounding box center [100, 204] width 54 height 13
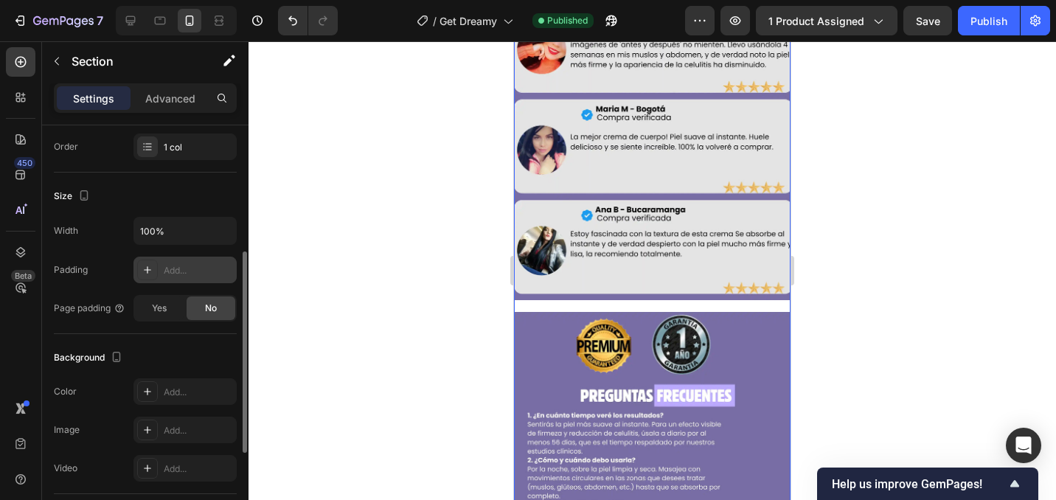
scroll to position [242, 0]
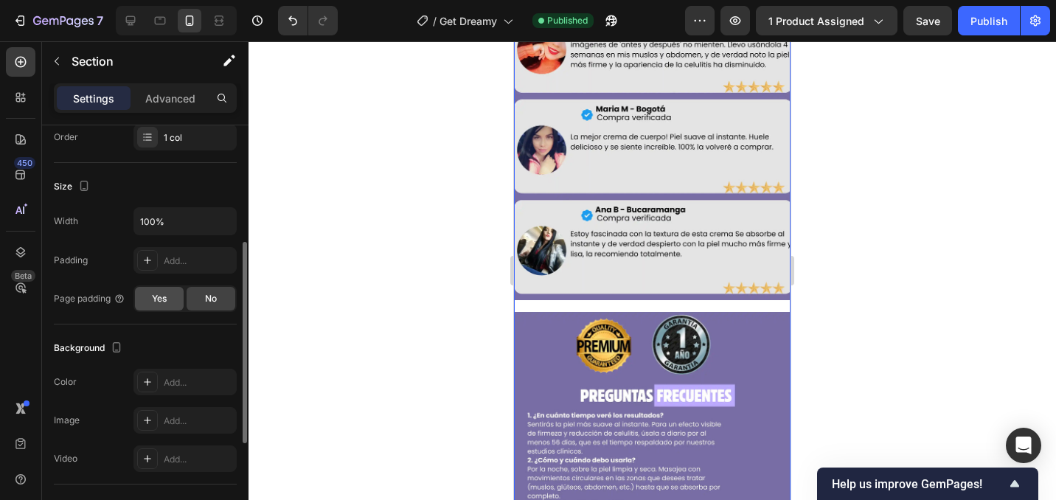
click at [176, 293] on div "Yes" at bounding box center [159, 299] width 49 height 24
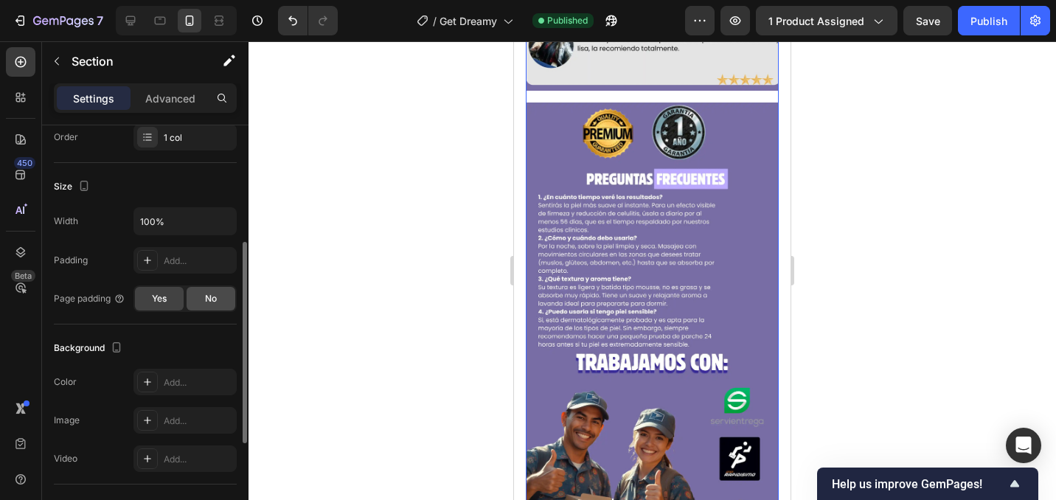
click at [208, 298] on span "No" at bounding box center [211, 298] width 12 height 13
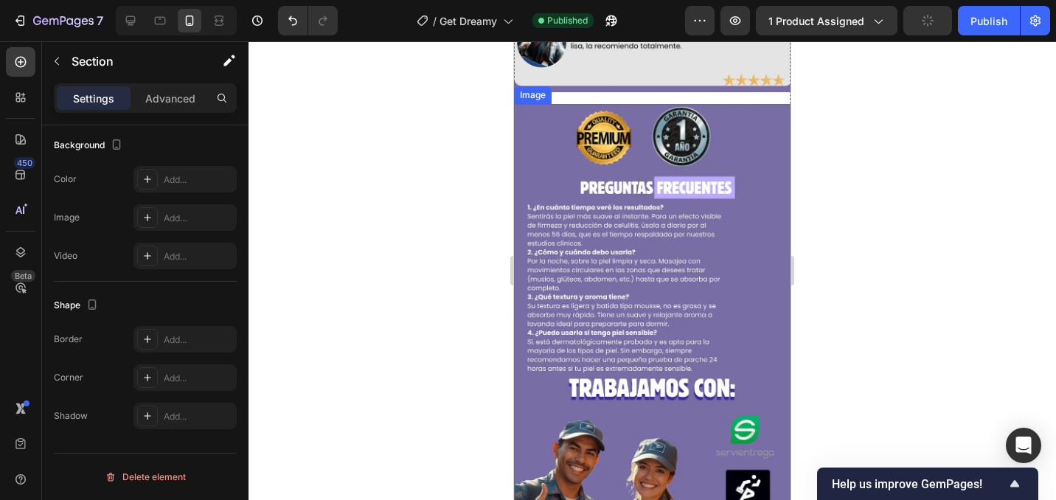
scroll to position [2883, 0]
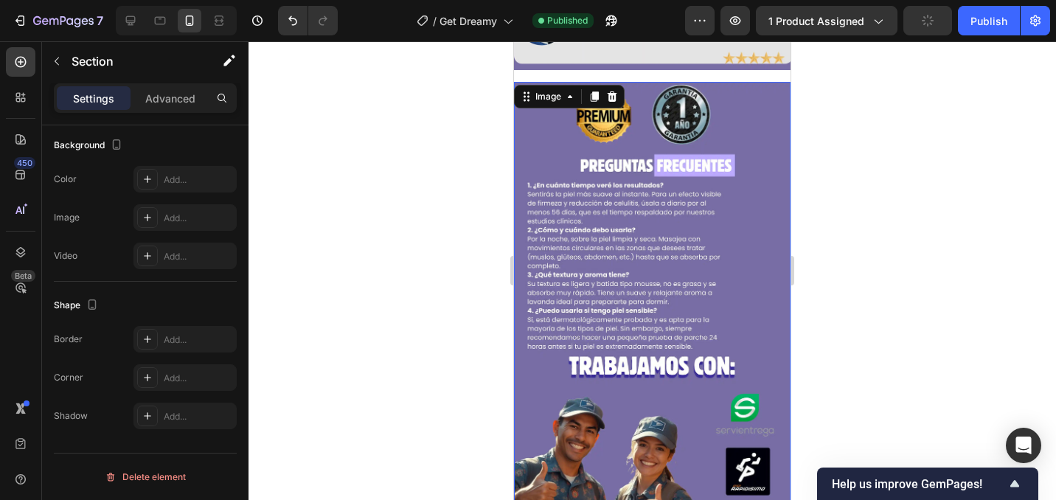
click at [670, 263] on img at bounding box center [652, 328] width 277 height 492
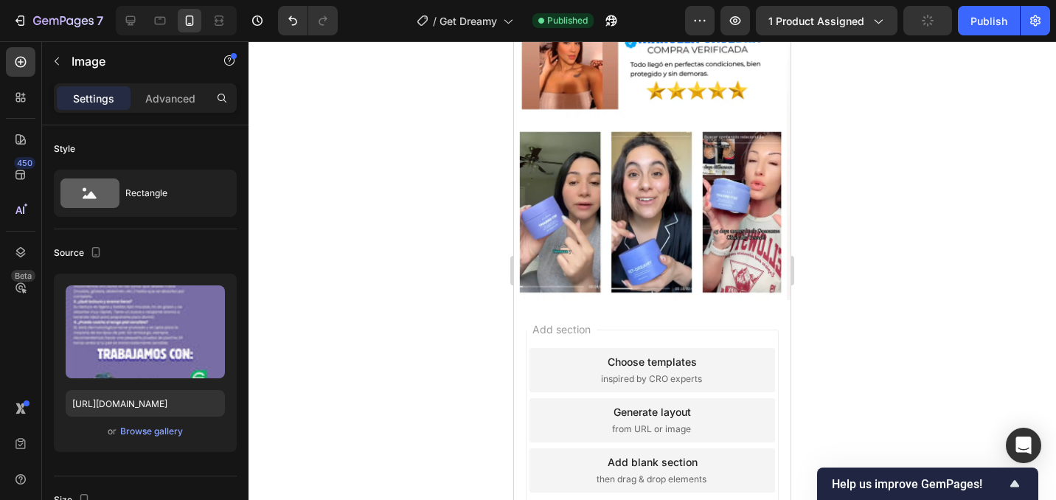
scroll to position [3385, 0]
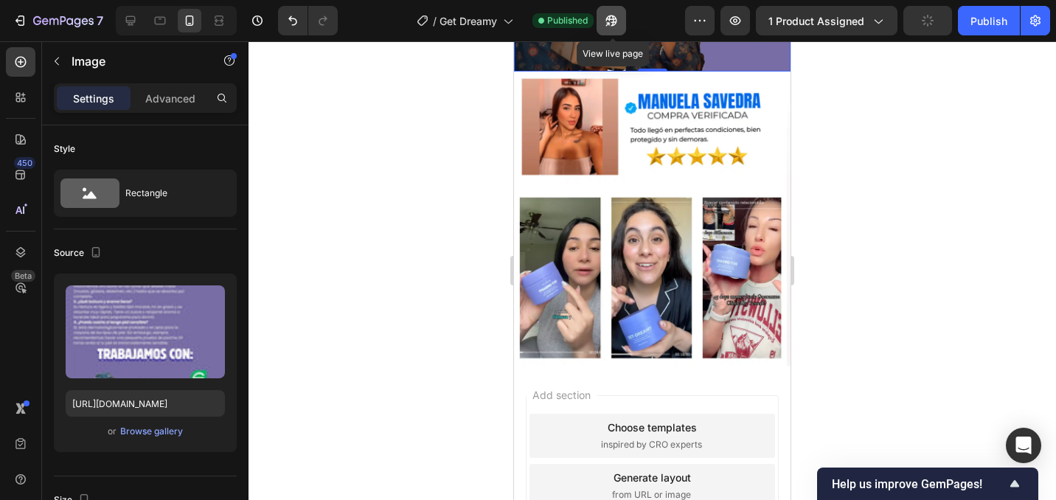
click at [614, 23] on icon "button" at bounding box center [611, 20] width 15 height 15
